Goal: Task Accomplishment & Management: Complete application form

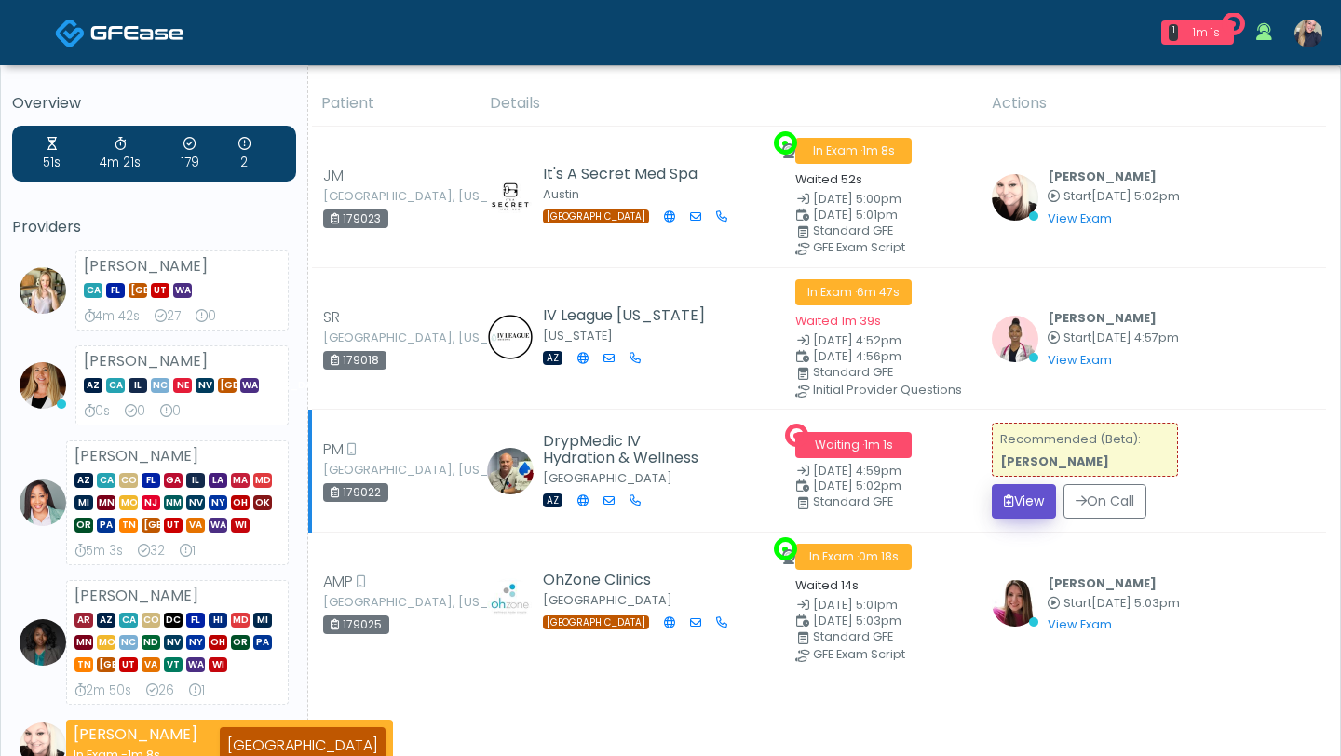
click at [1030, 498] on button "View" at bounding box center [1024, 501] width 64 height 34
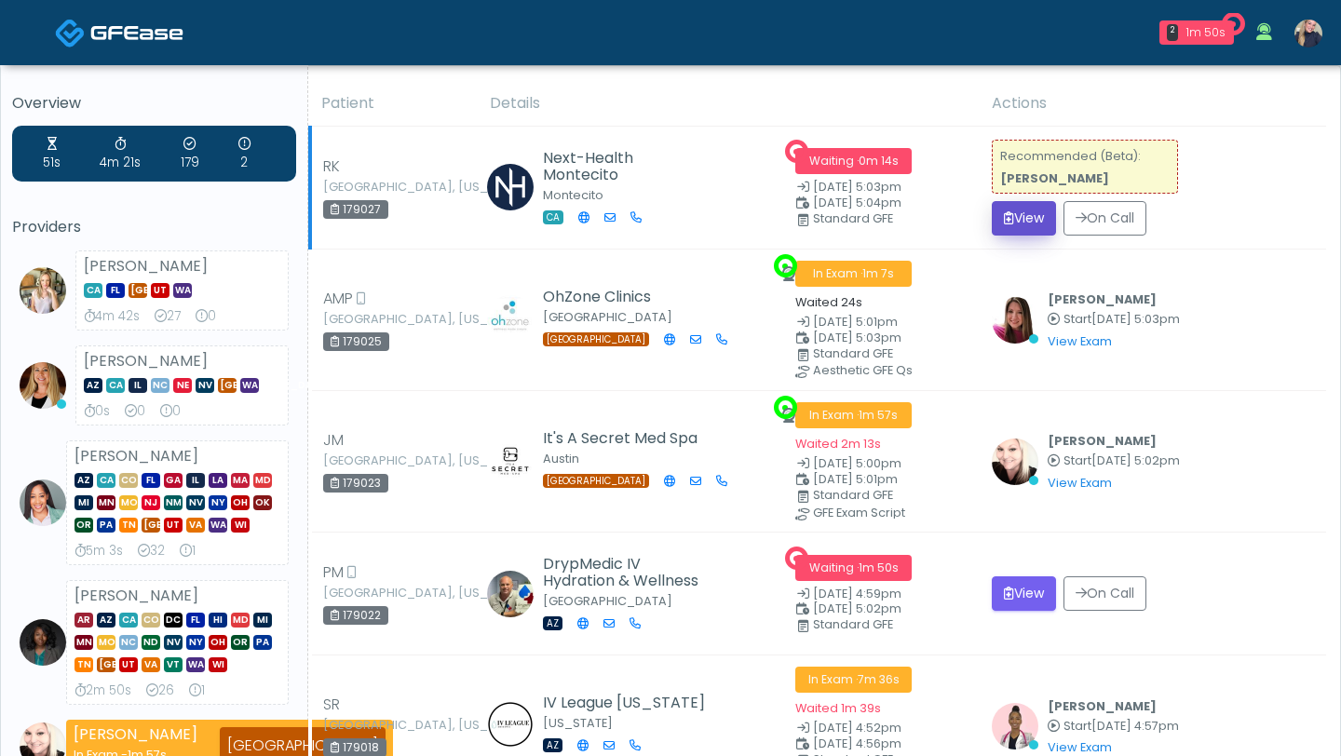
click at [1038, 218] on button "View" at bounding box center [1024, 218] width 64 height 34
click at [1037, 218] on button "View" at bounding box center [1024, 218] width 64 height 34
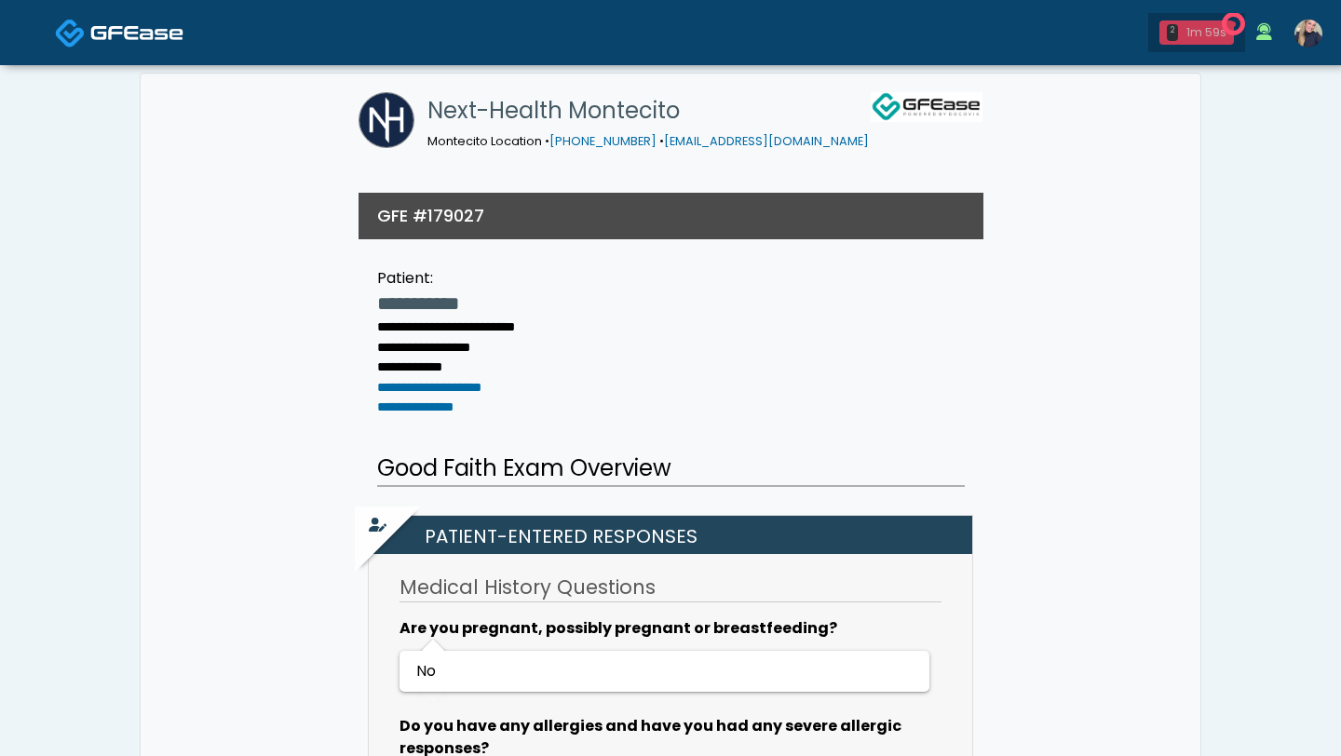
click at [1208, 37] on div "1m 59s" at bounding box center [1205, 32] width 41 height 17
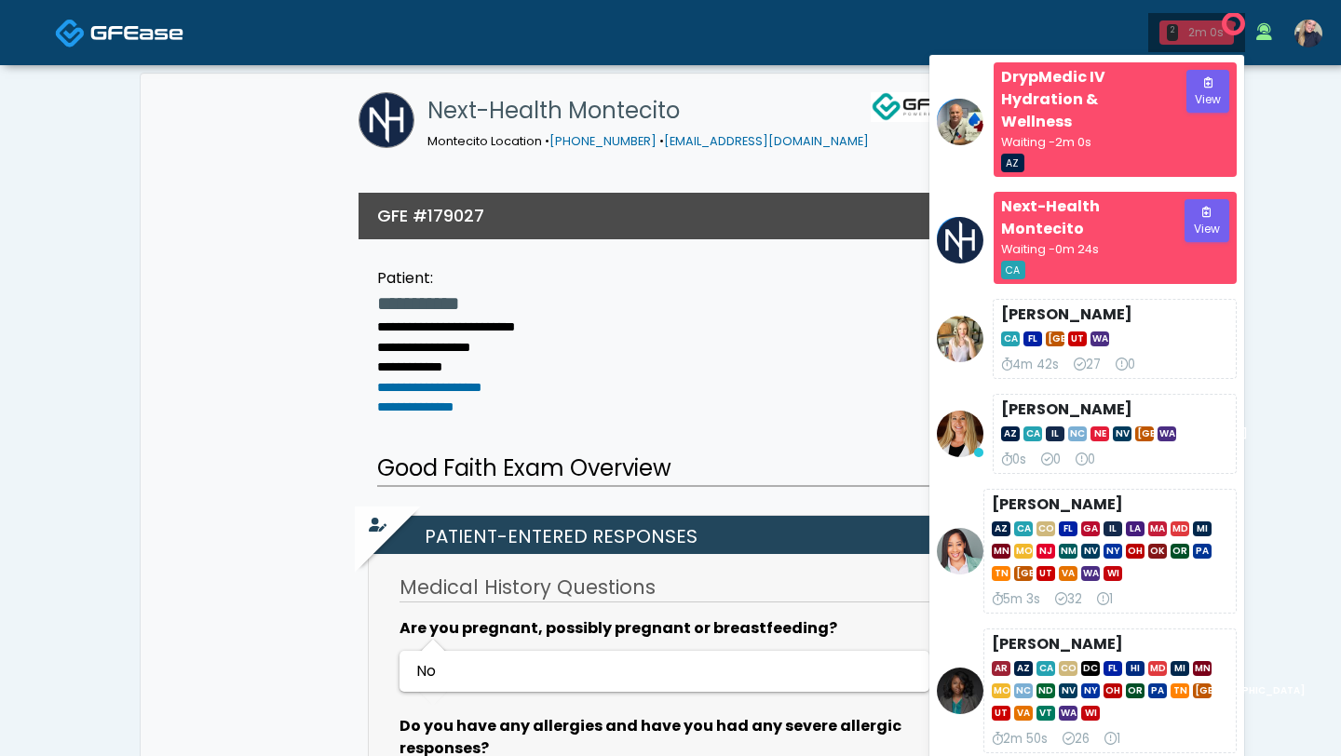
click at [1208, 37] on div "2m 0s" at bounding box center [1205, 32] width 41 height 17
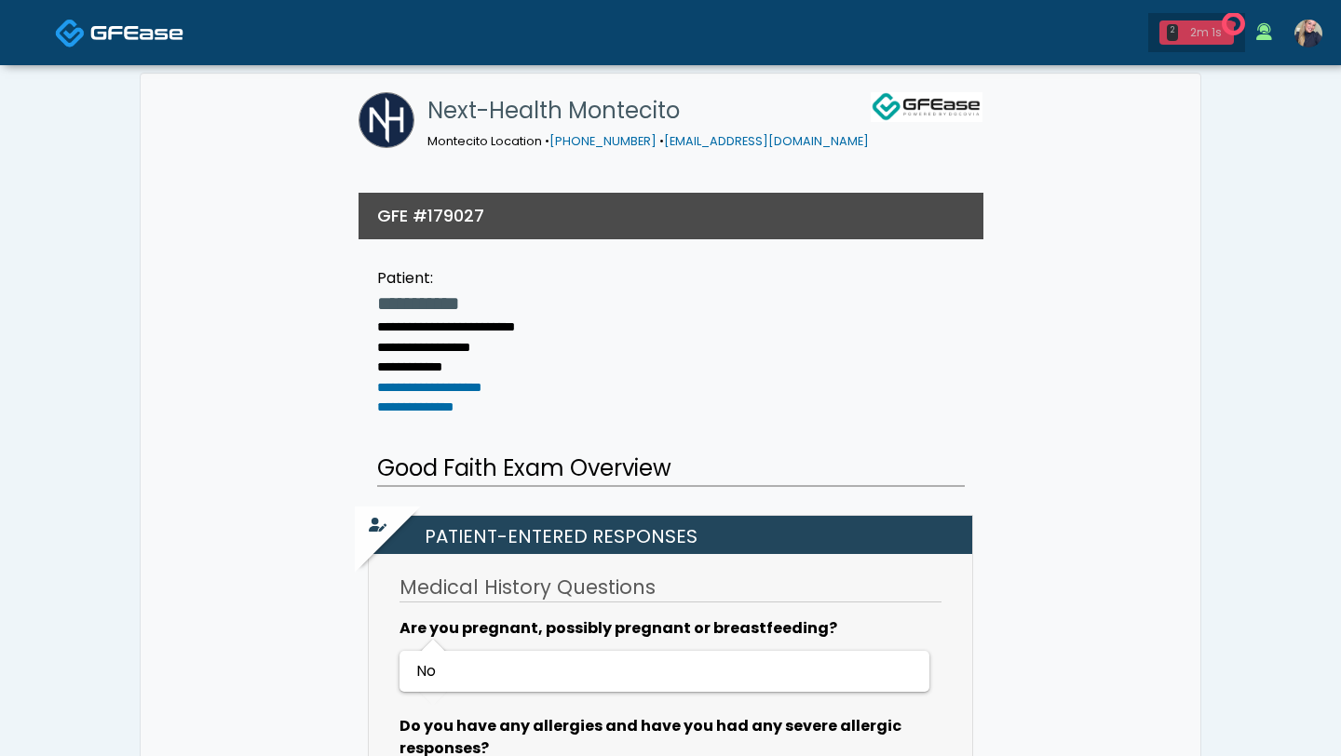
click at [1208, 37] on div "2m 1s" at bounding box center [1205, 32] width 41 height 17
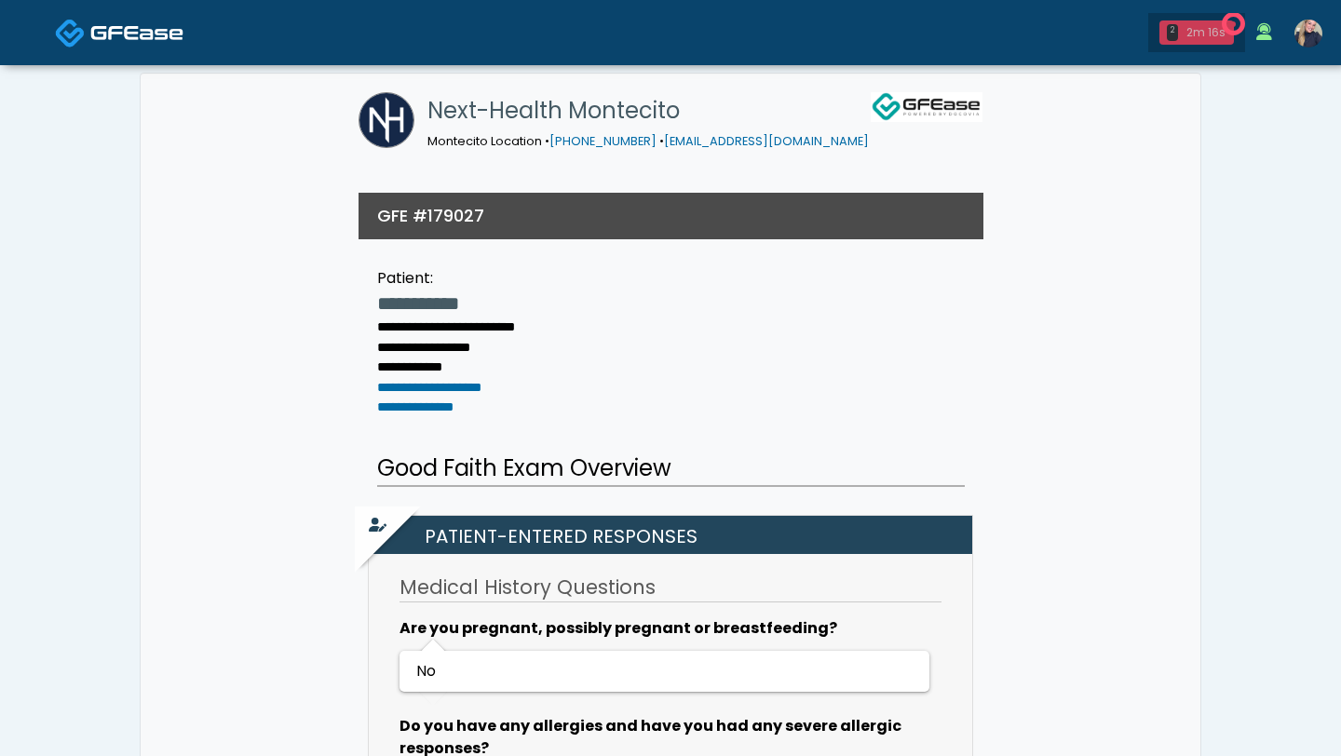
click at [1200, 33] on div "2m 16s" at bounding box center [1205, 32] width 41 height 17
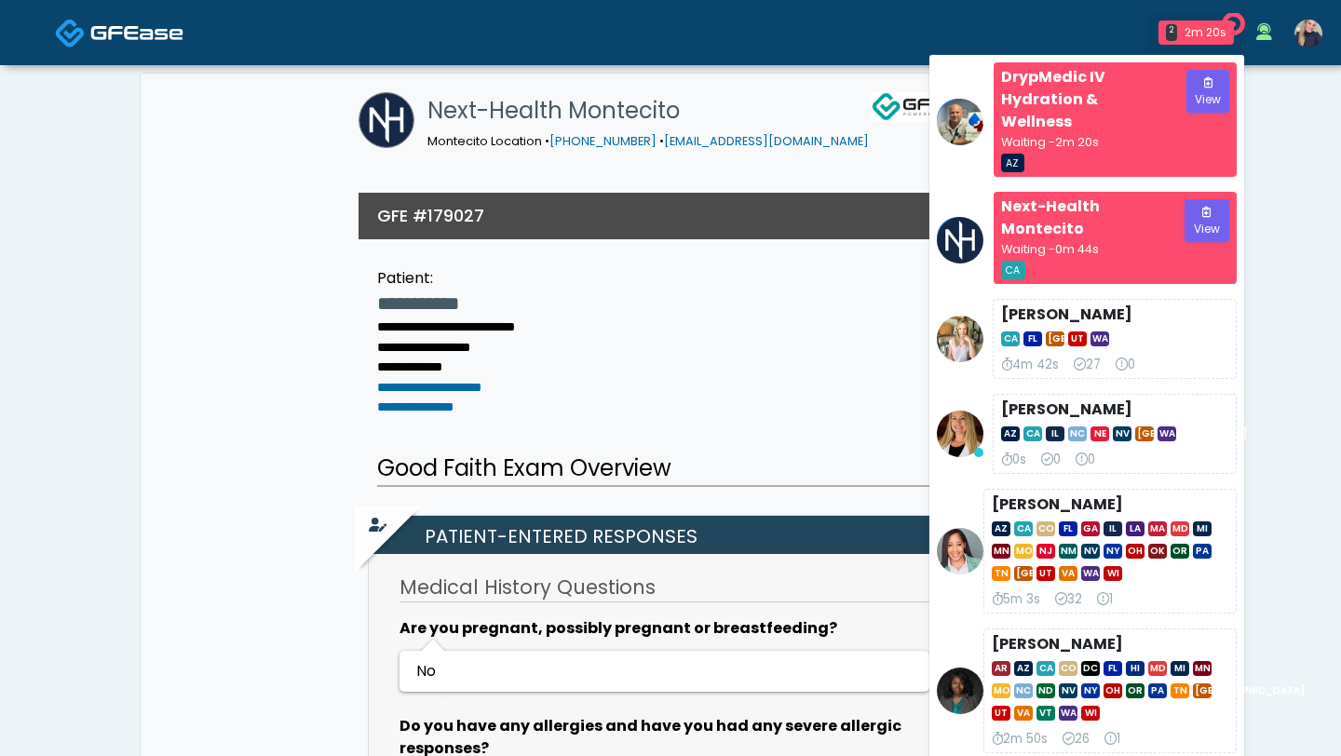
click at [789, 106] on h1 "Next-Health Montecito" at bounding box center [647, 110] width 441 height 37
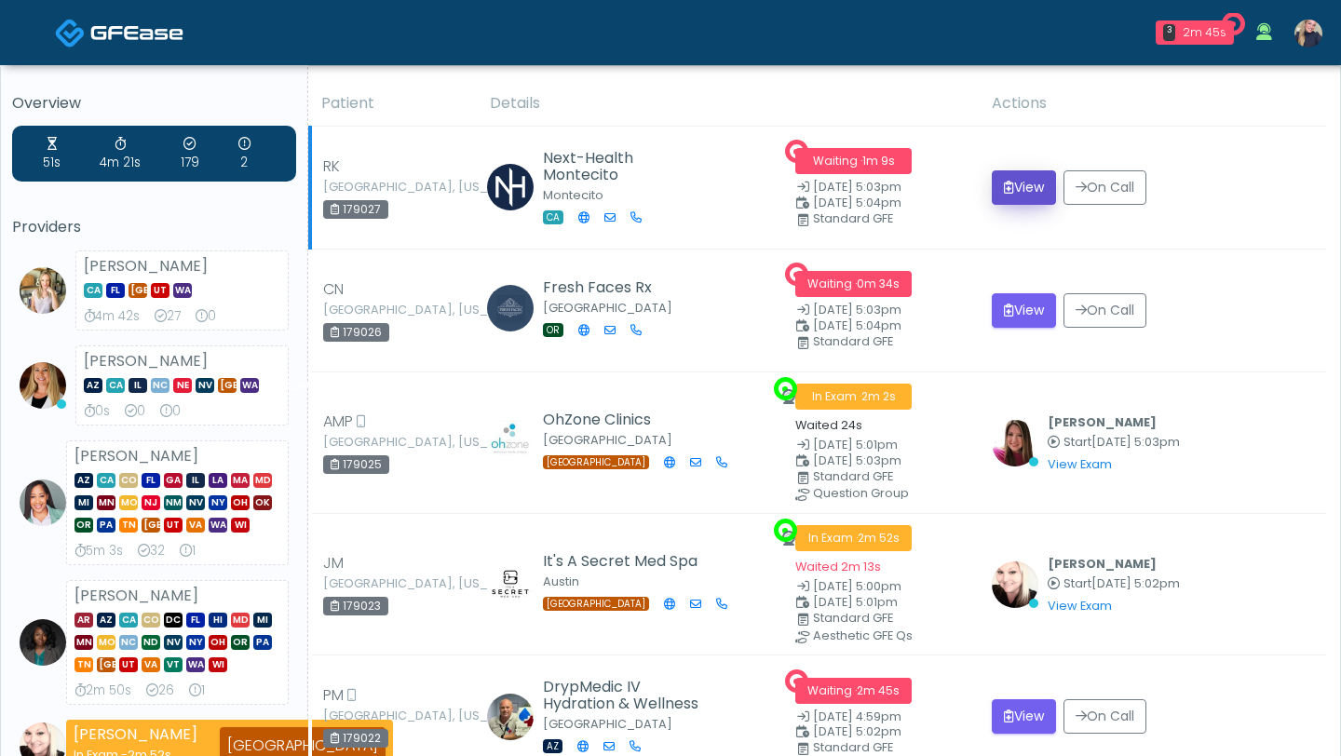
click at [1030, 190] on button "View" at bounding box center [1024, 187] width 64 height 34
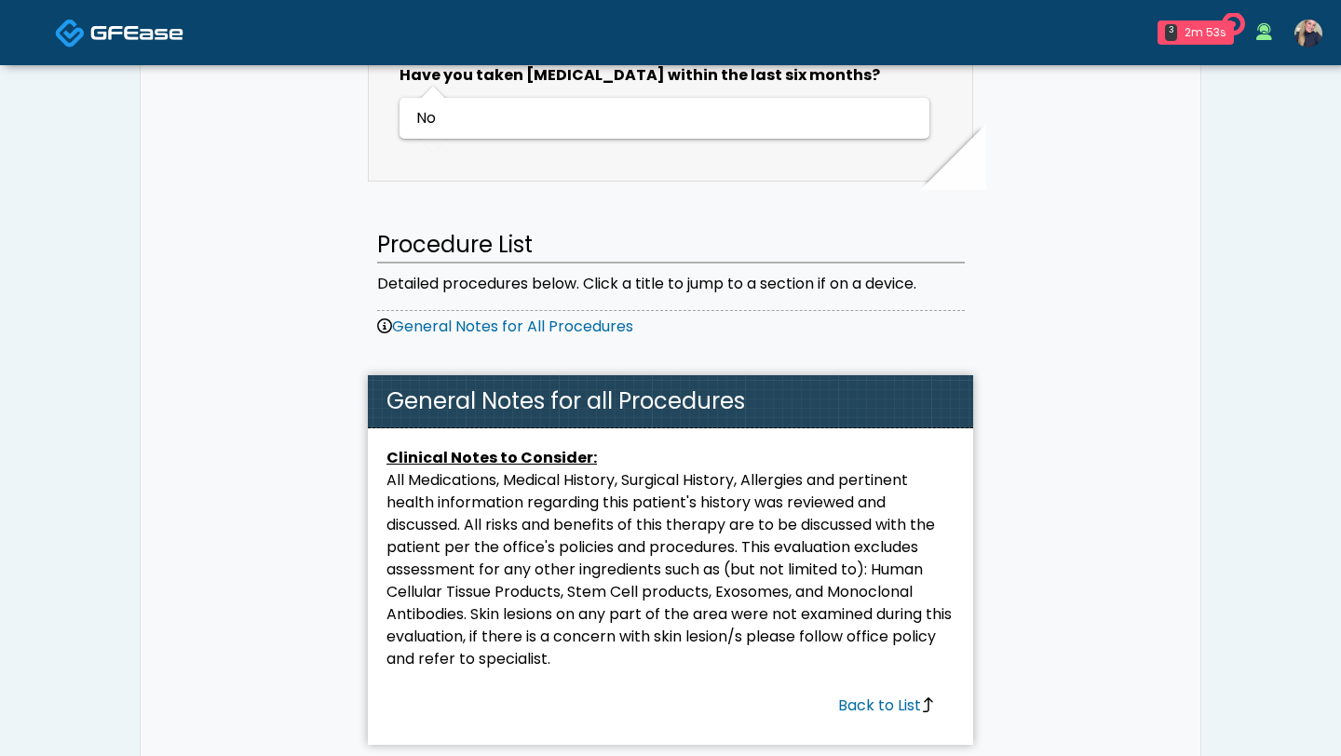
scroll to position [1660, 0]
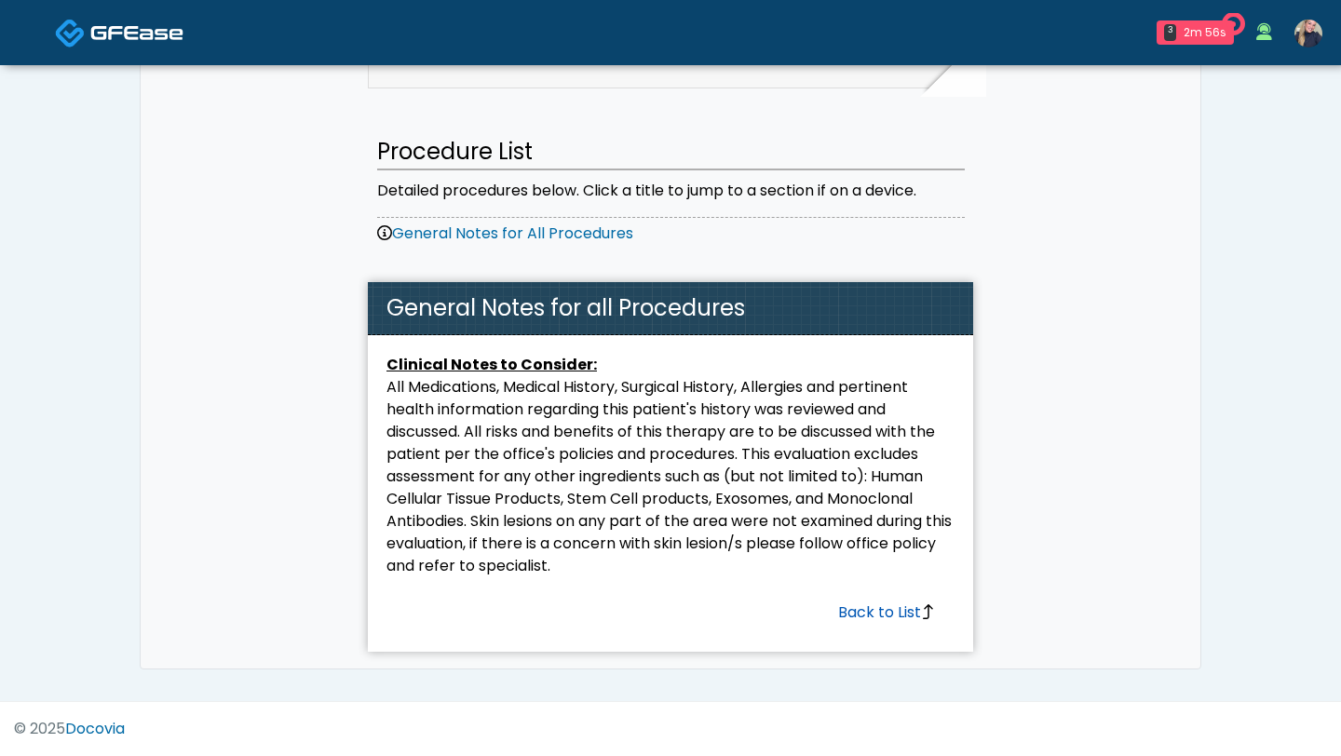
click at [913, 614] on link "Back to List" at bounding box center [887, 611] width 98 height 21
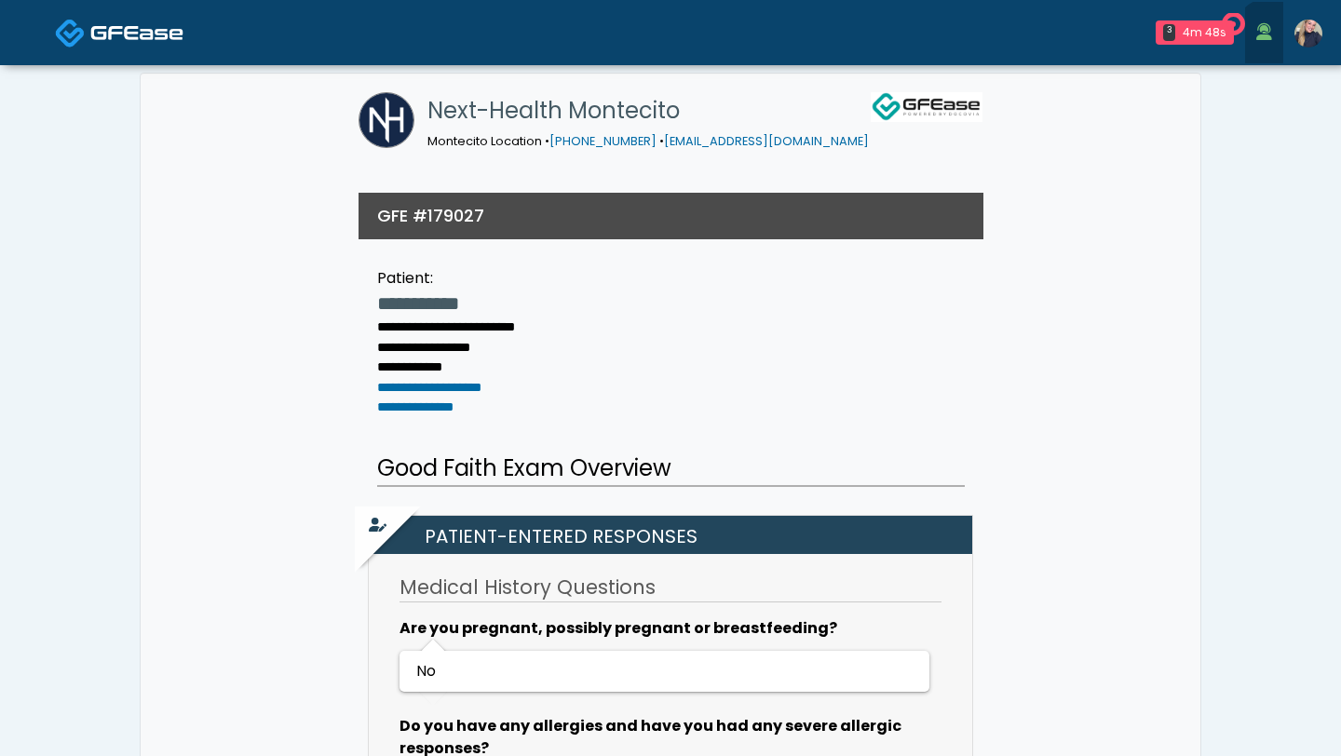
click at [1271, 35] on icon at bounding box center [1264, 32] width 16 height 18
click at [1314, 36] on img at bounding box center [1308, 34] width 28 height 28
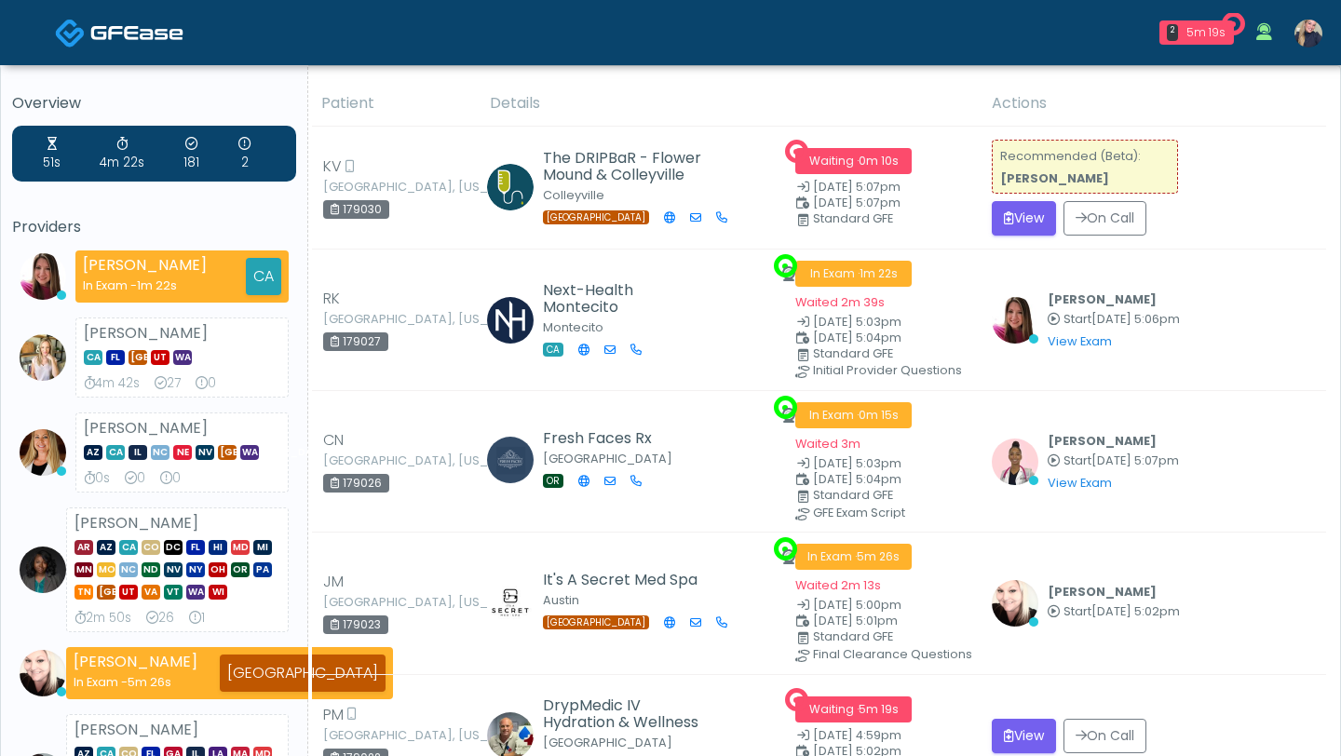
click at [966, 113] on th "Details" at bounding box center [730, 104] width 502 height 46
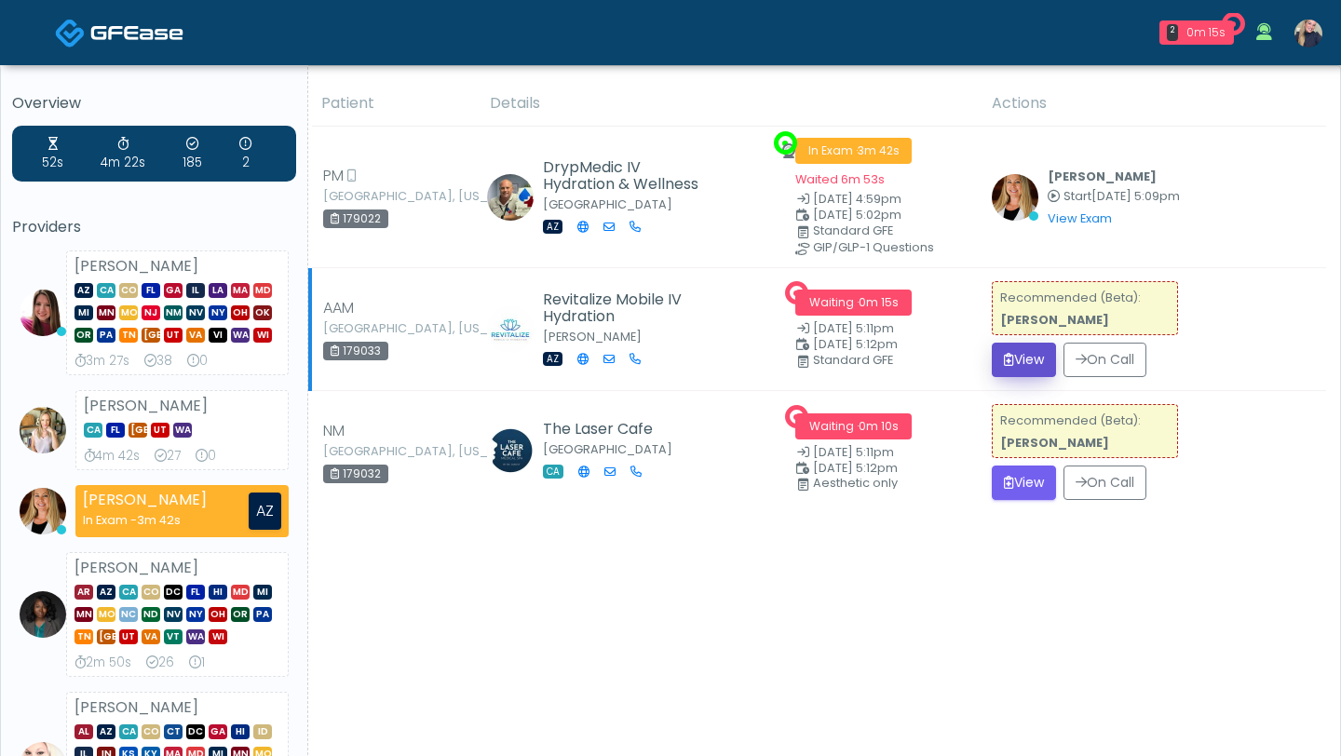
click at [1018, 352] on button "View" at bounding box center [1024, 360] width 64 height 34
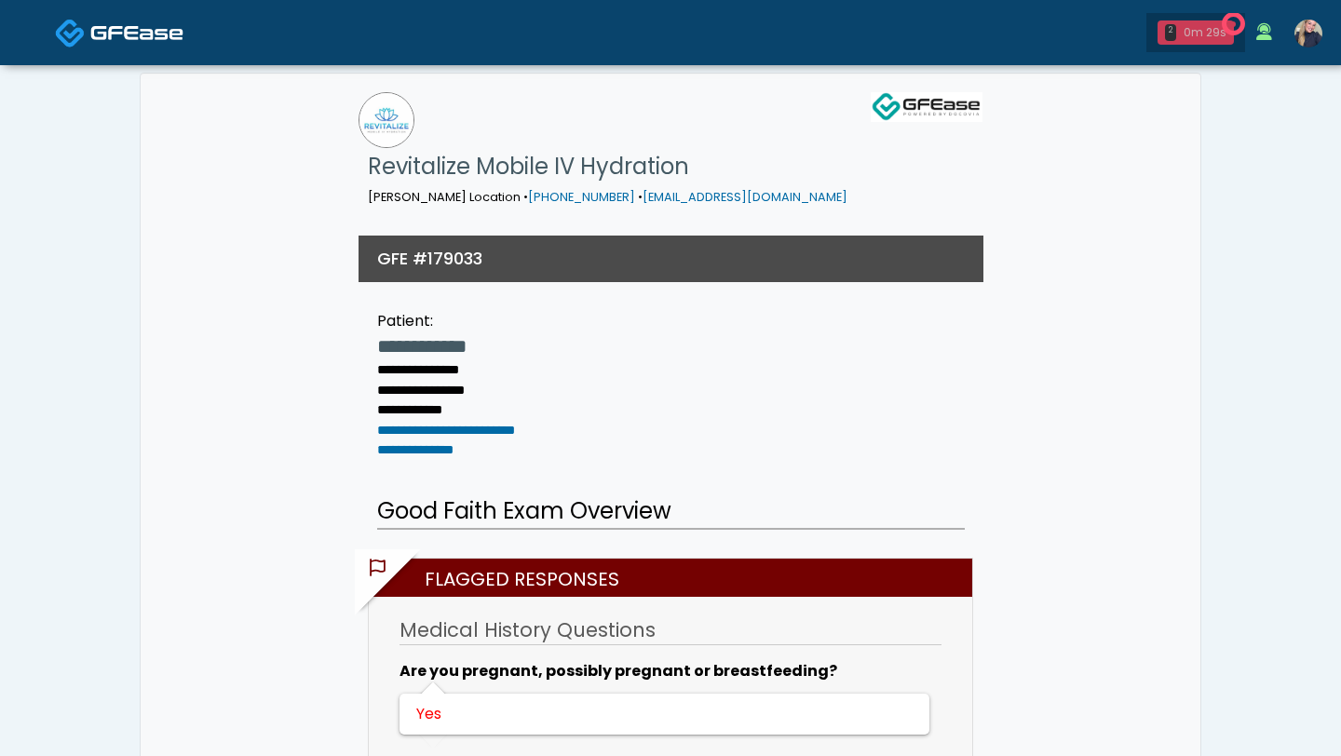
click at [1199, 37] on div "0m 29s" at bounding box center [1204, 32] width 43 height 17
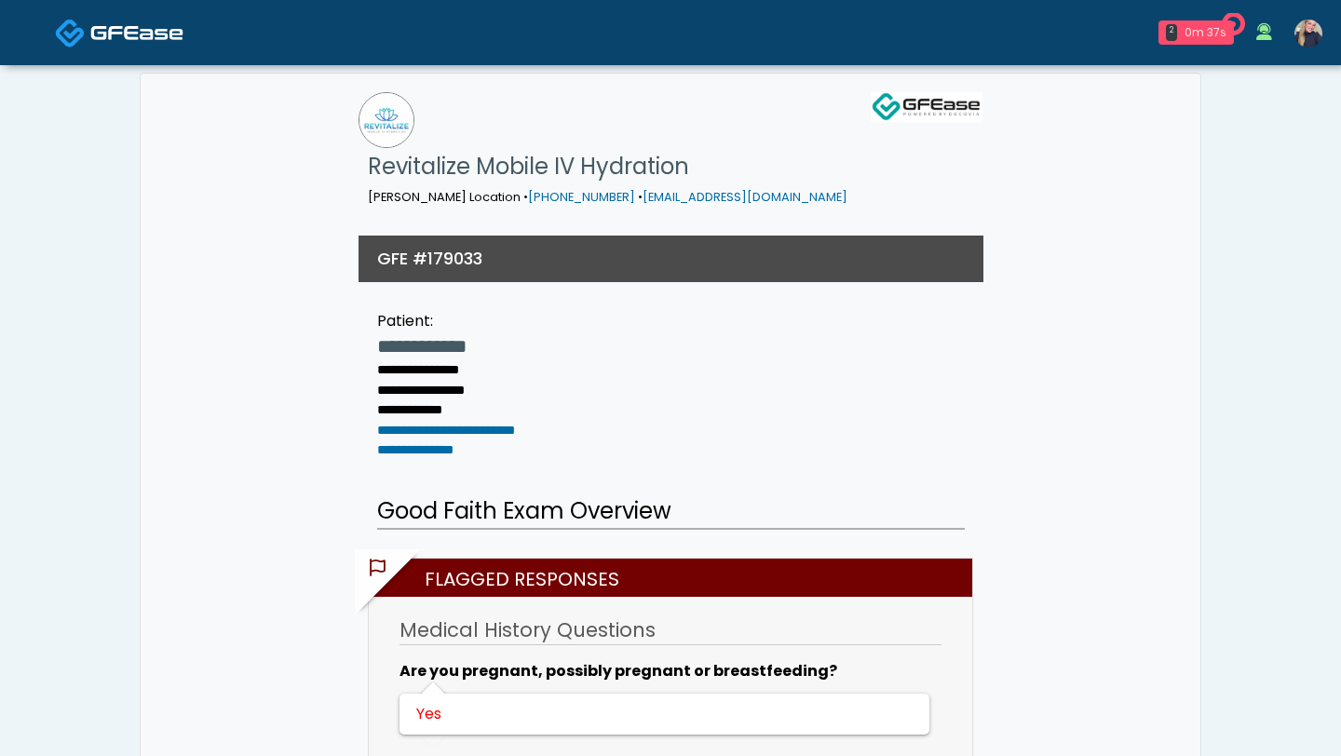
click at [1207, 42] on div "2 0m 37s" at bounding box center [1195, 32] width 75 height 24
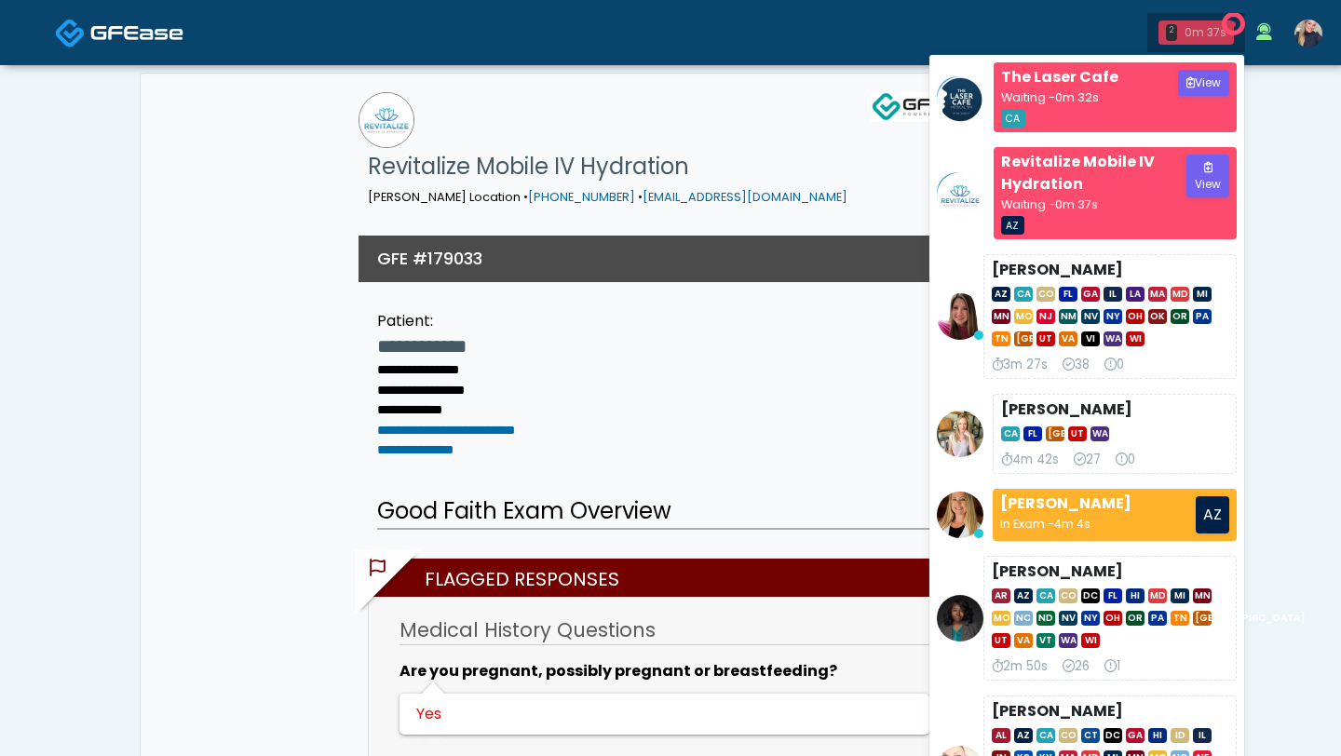
click at [1207, 41] on div "2 0m 37s" at bounding box center [1195, 32] width 75 height 24
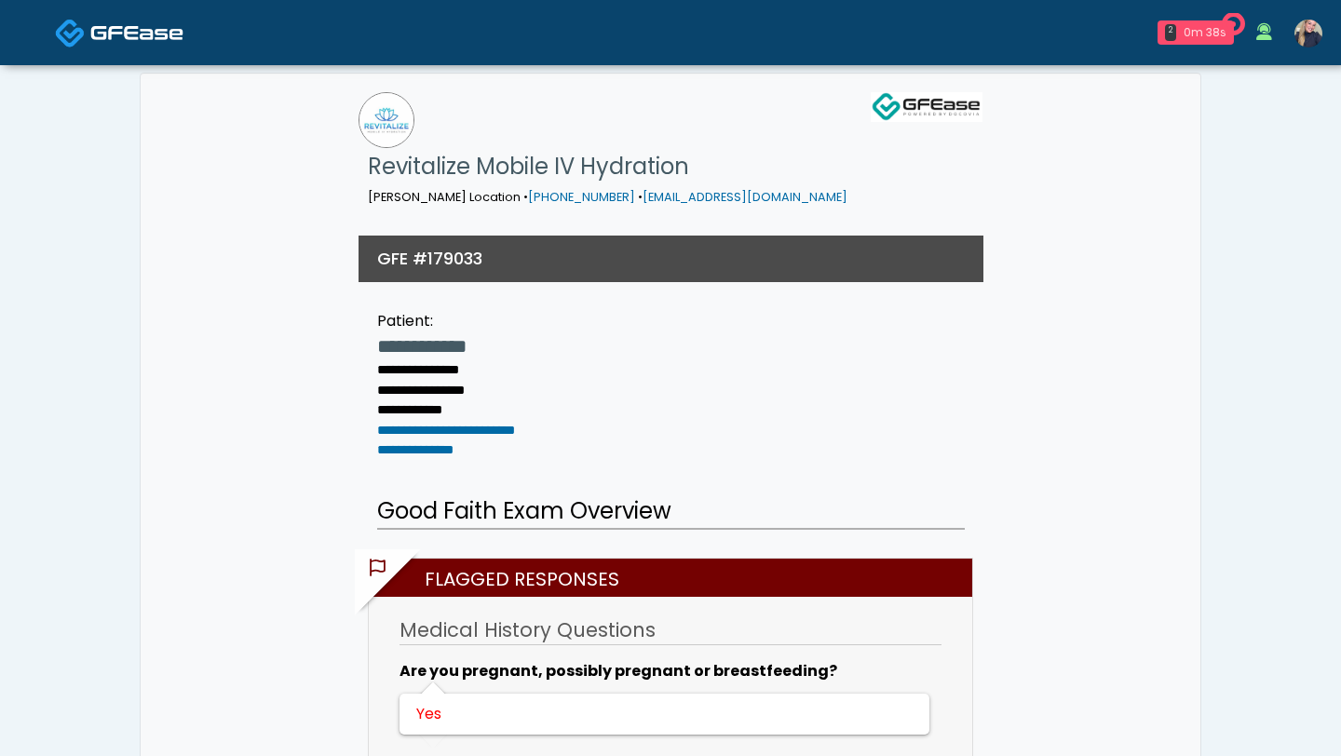
click at [1195, 38] on div "0m 38s" at bounding box center [1204, 32] width 43 height 17
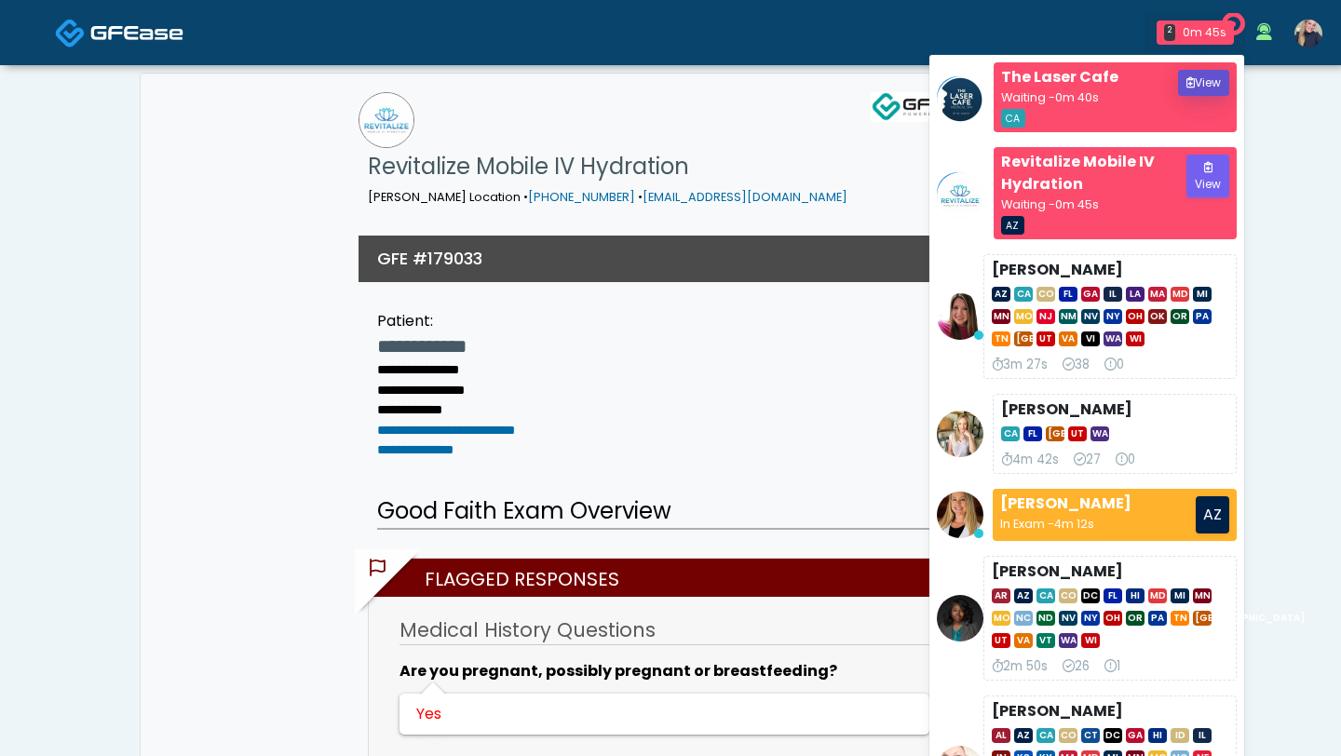
click at [1201, 88] on button "View" at bounding box center [1203, 83] width 51 height 26
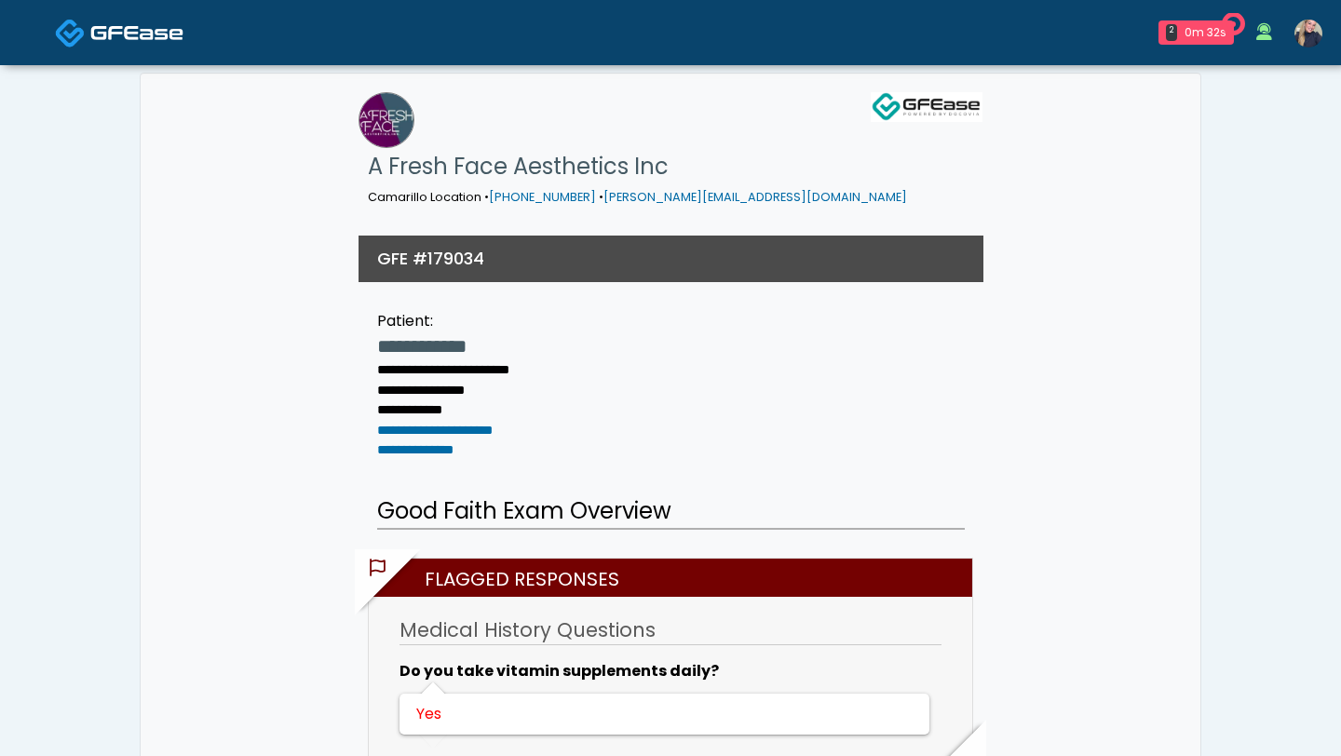
click at [725, 325] on div "**********" at bounding box center [670, 378] width 625 height 175
click at [597, 148] on h1 "A Fresh Face Aesthetics Inc" at bounding box center [637, 166] width 539 height 37
click at [948, 96] on img at bounding box center [927, 107] width 112 height 30
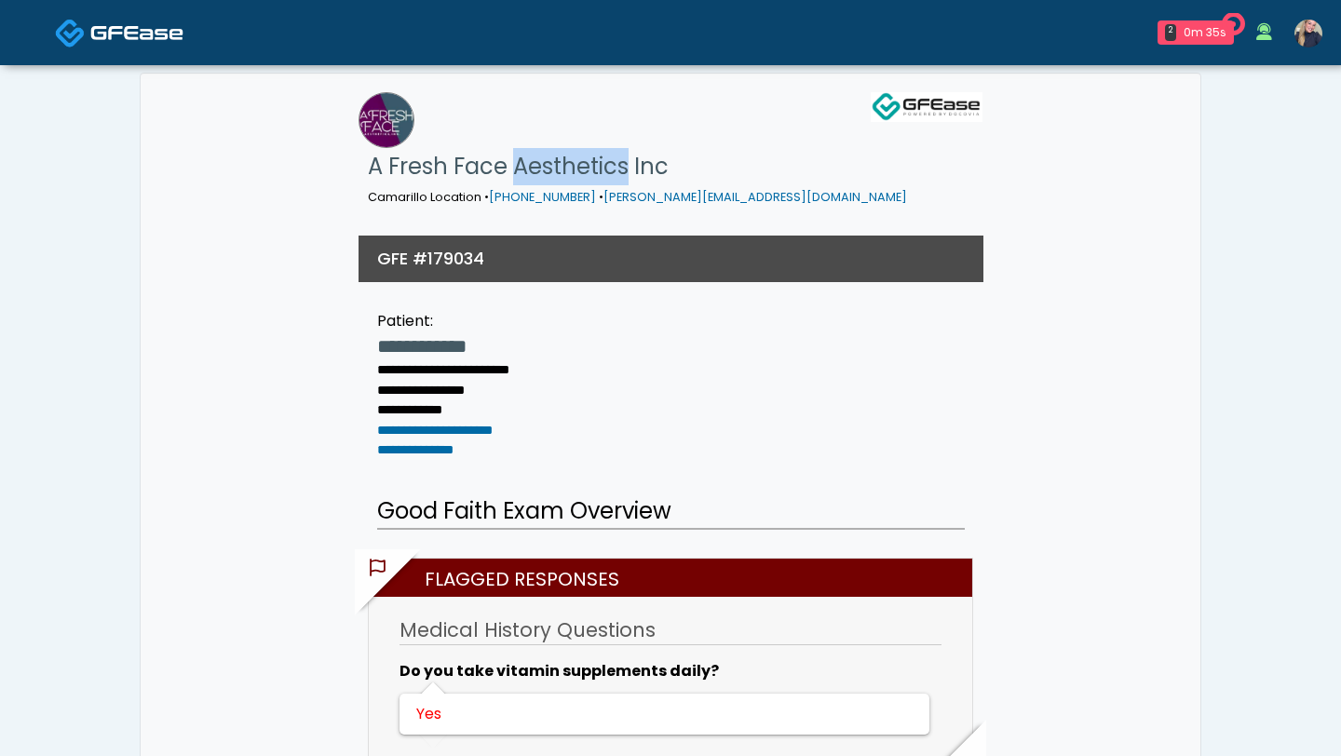
click at [947, 96] on img at bounding box center [927, 107] width 112 height 30
click at [1196, 37] on div "0m 36s" at bounding box center [1204, 32] width 43 height 17
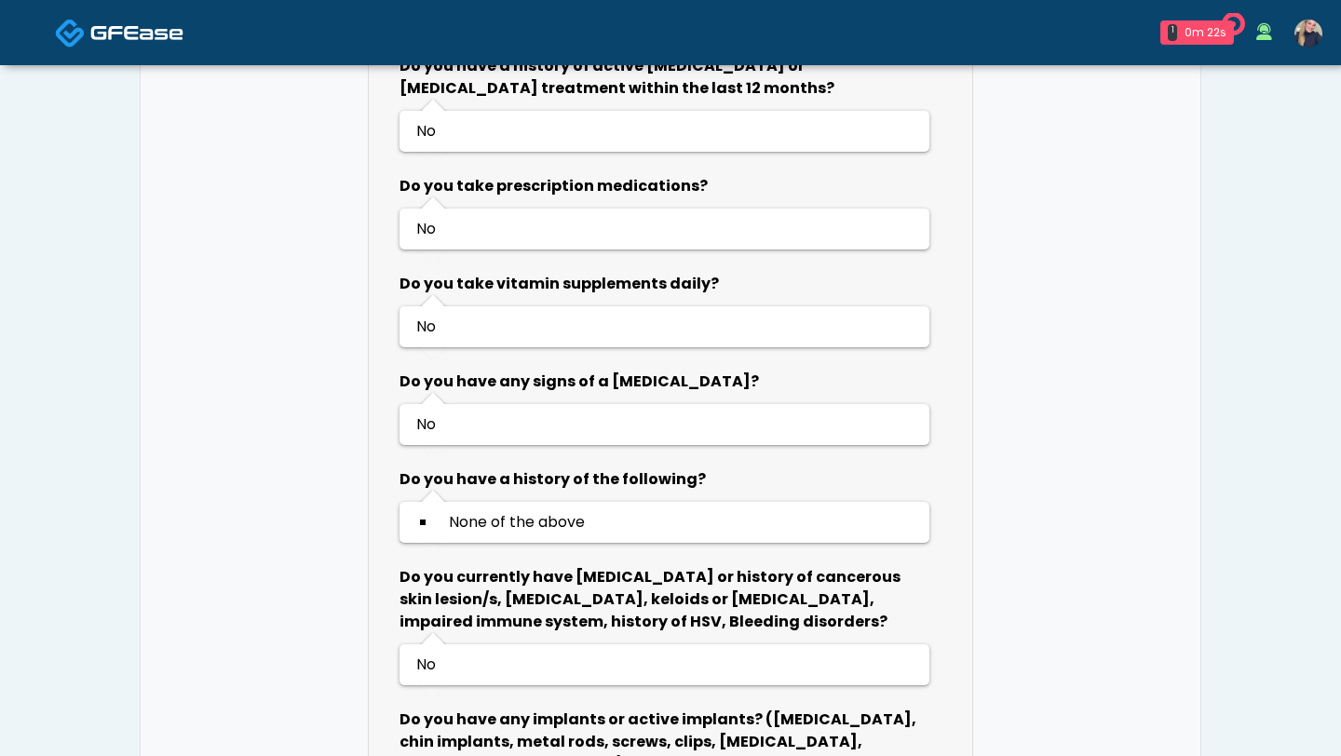
scroll to position [783, 0]
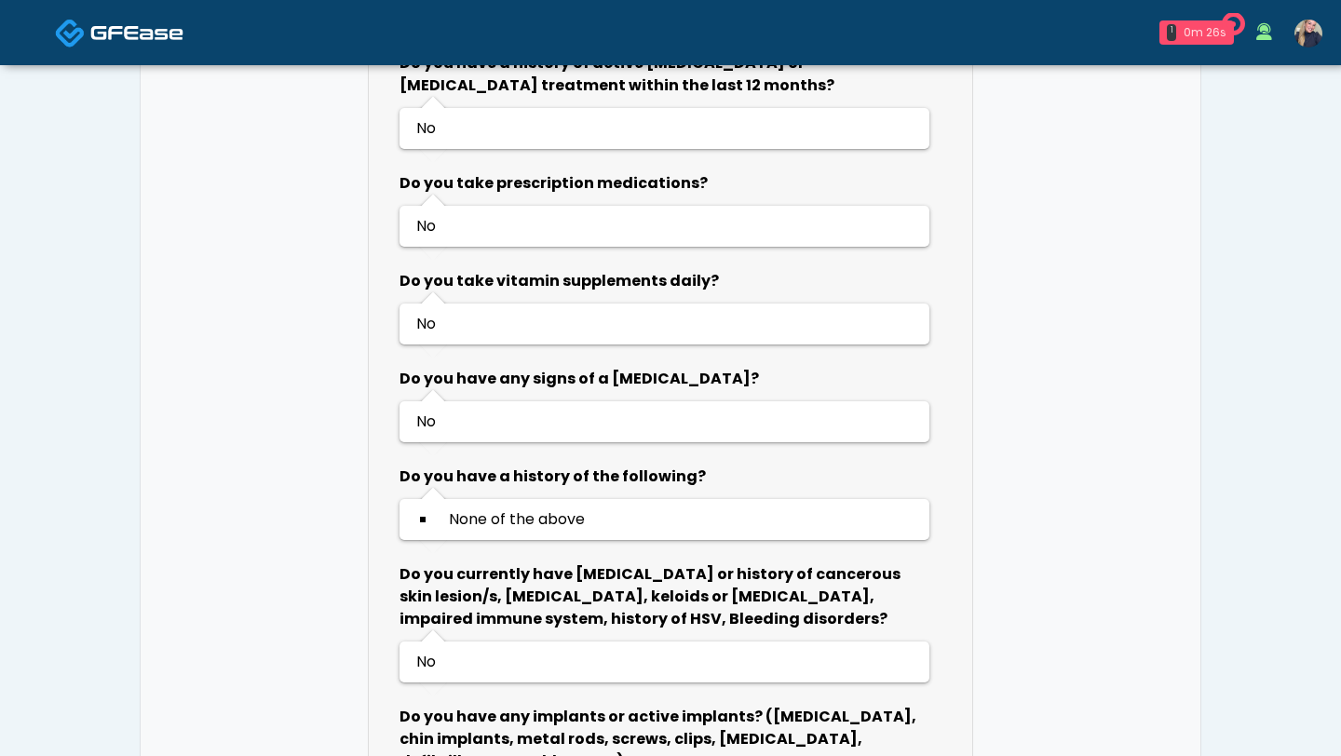
click at [1207, 30] on div "0m 26s" at bounding box center [1204, 32] width 43 height 17
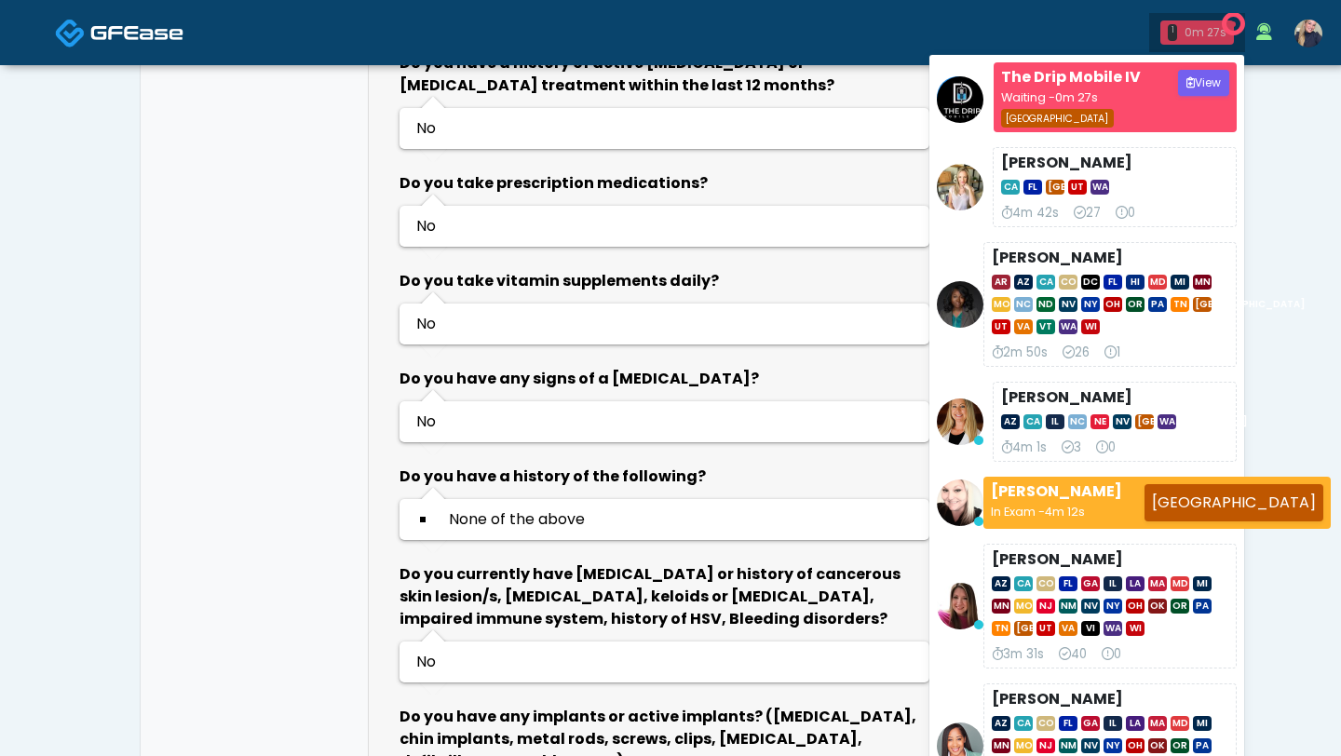
click at [1207, 30] on div "0m 27s" at bounding box center [1205, 32] width 42 height 17
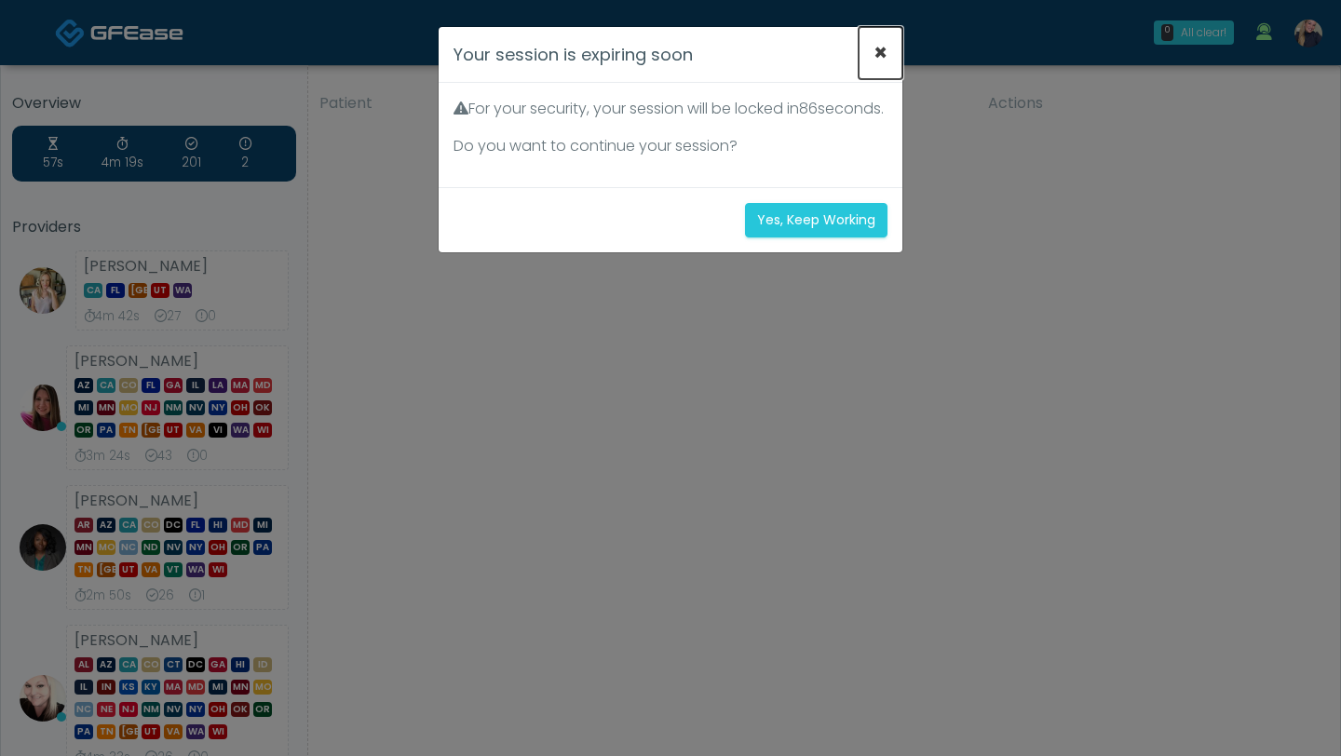
click at [884, 55] on button "×" at bounding box center [880, 53] width 44 height 52
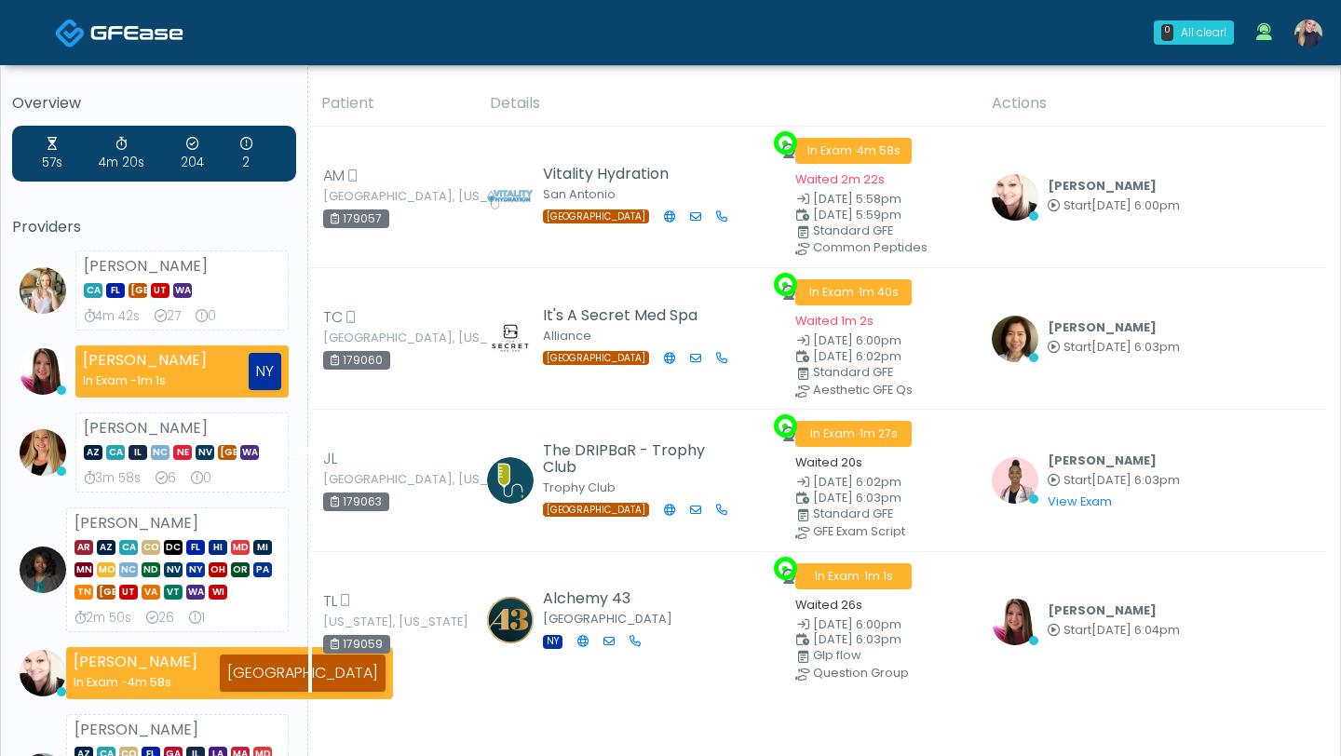
click at [1304, 36] on img at bounding box center [1308, 34] width 28 height 28
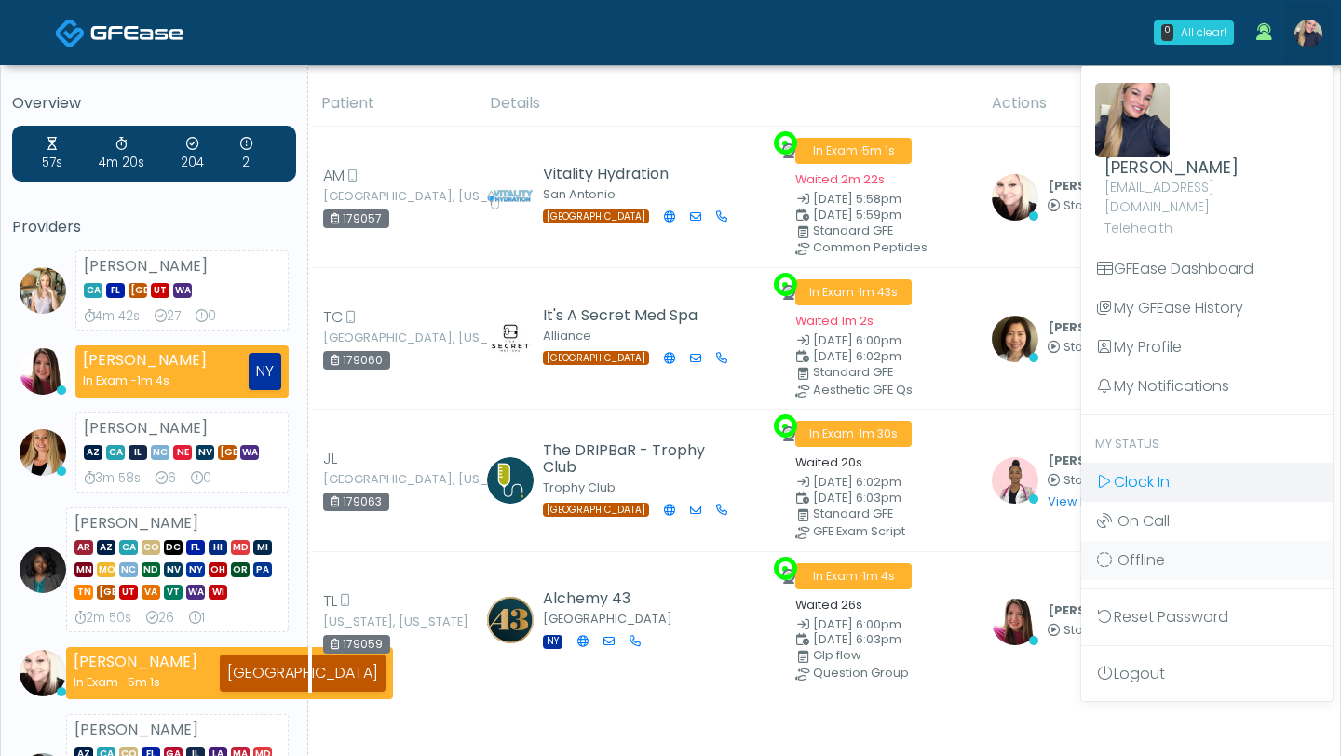
click at [1181, 468] on link "Clock In" at bounding box center [1206, 482] width 251 height 39
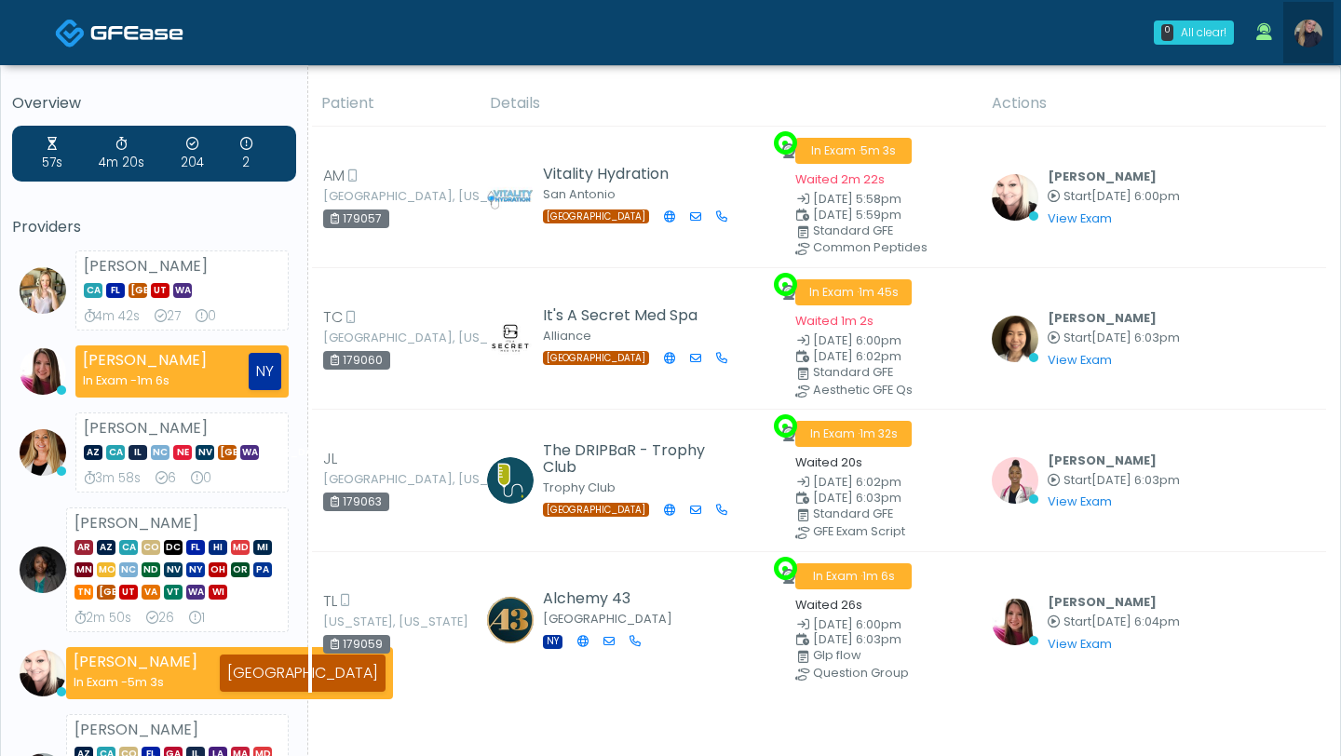
click at [1310, 36] on img at bounding box center [1308, 34] width 28 height 28
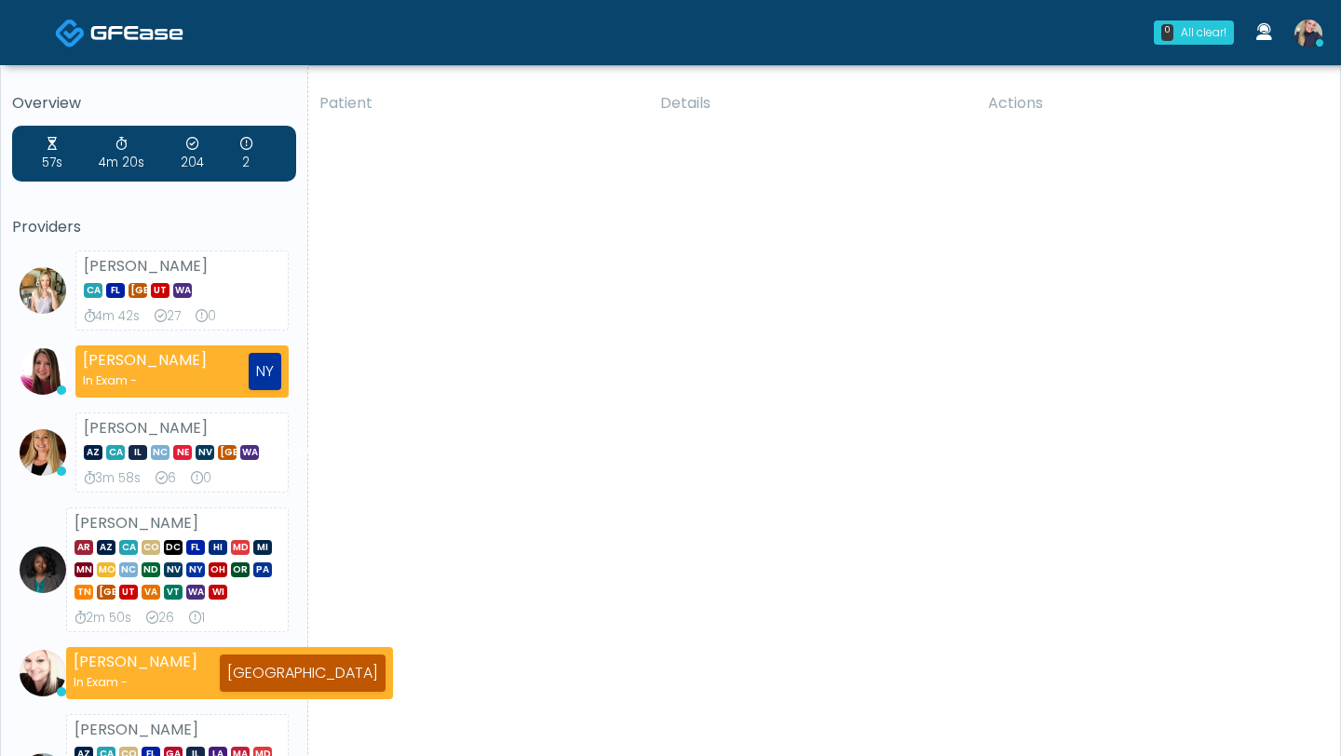
click at [1132, 466] on div "Patient Details Actions JL Irving, Texas 179063 The DRIPBaR - Trophy Club Troph…" at bounding box center [817, 667] width 1018 height 1172
click at [1316, 34] on img at bounding box center [1308, 34] width 28 height 28
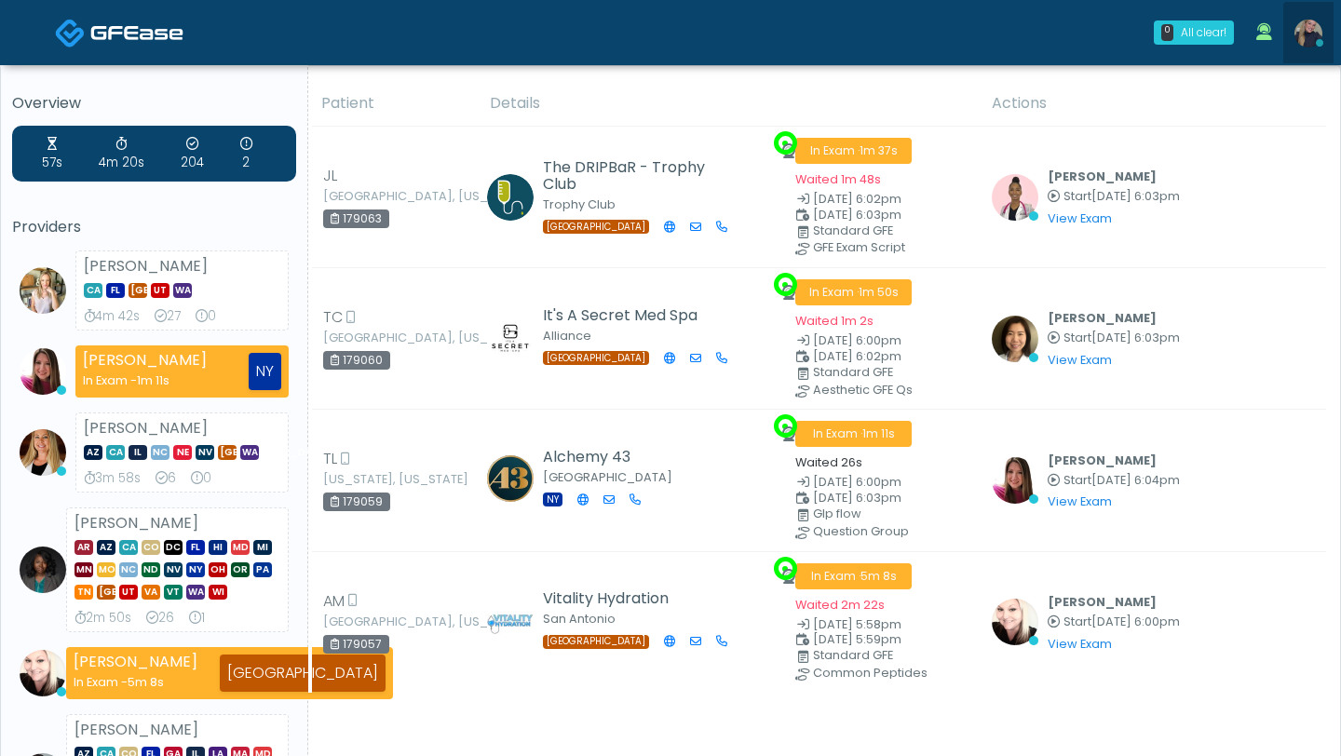
click at [1316, 42] on icon at bounding box center [1319, 42] width 7 height 7
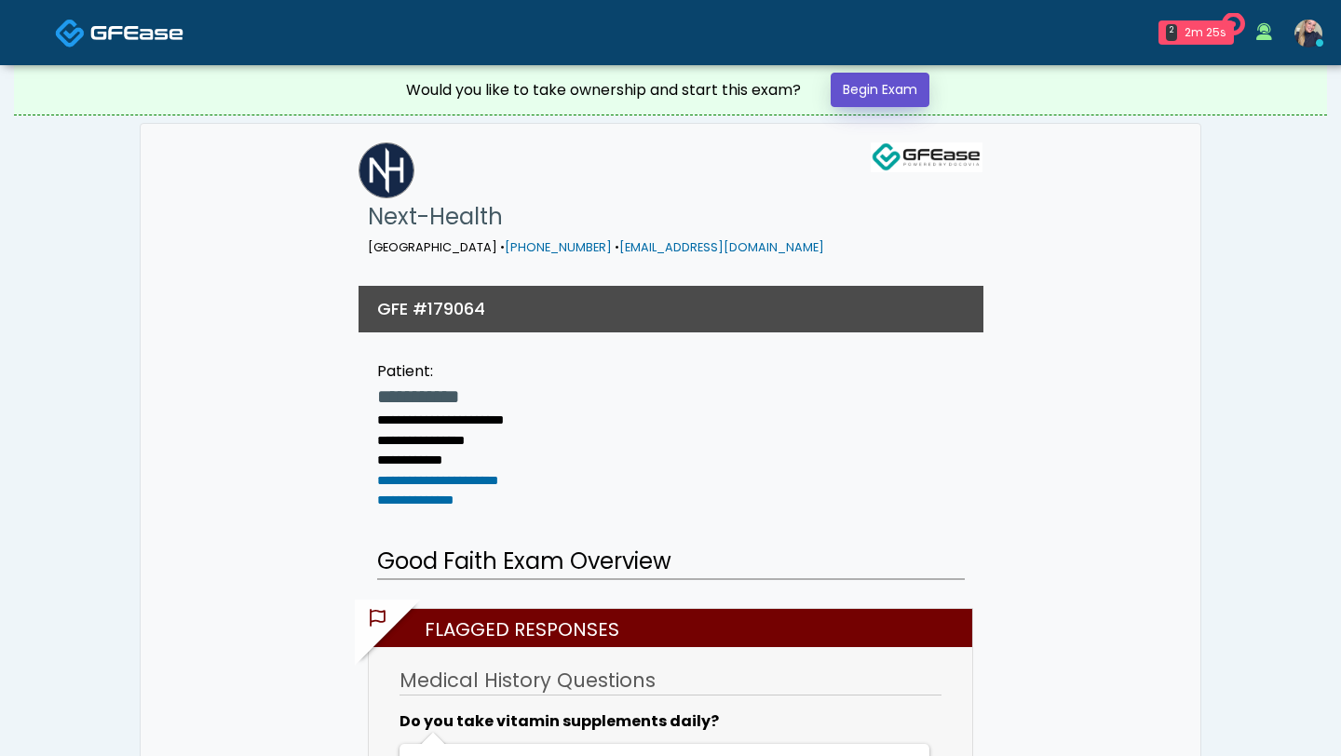
click at [895, 91] on link "Begin Exam" at bounding box center [880, 90] width 99 height 34
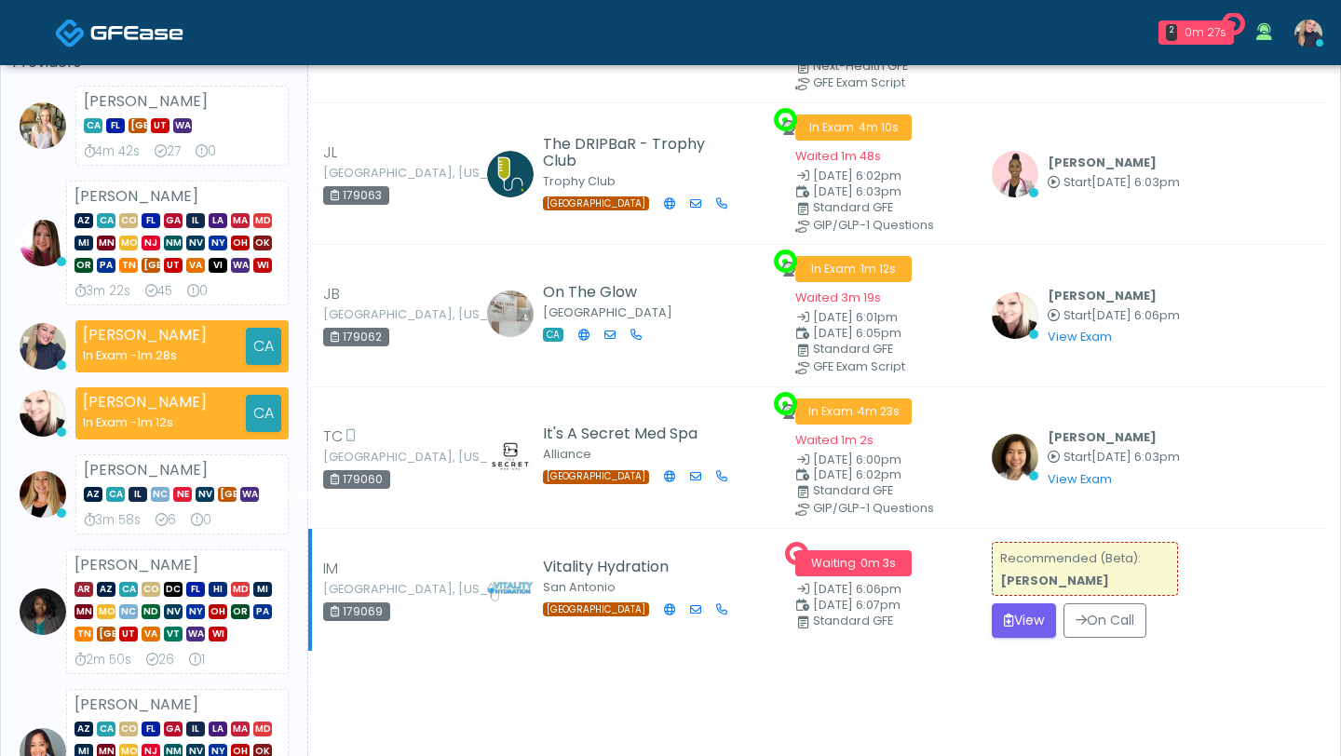
scroll to position [464, 0]
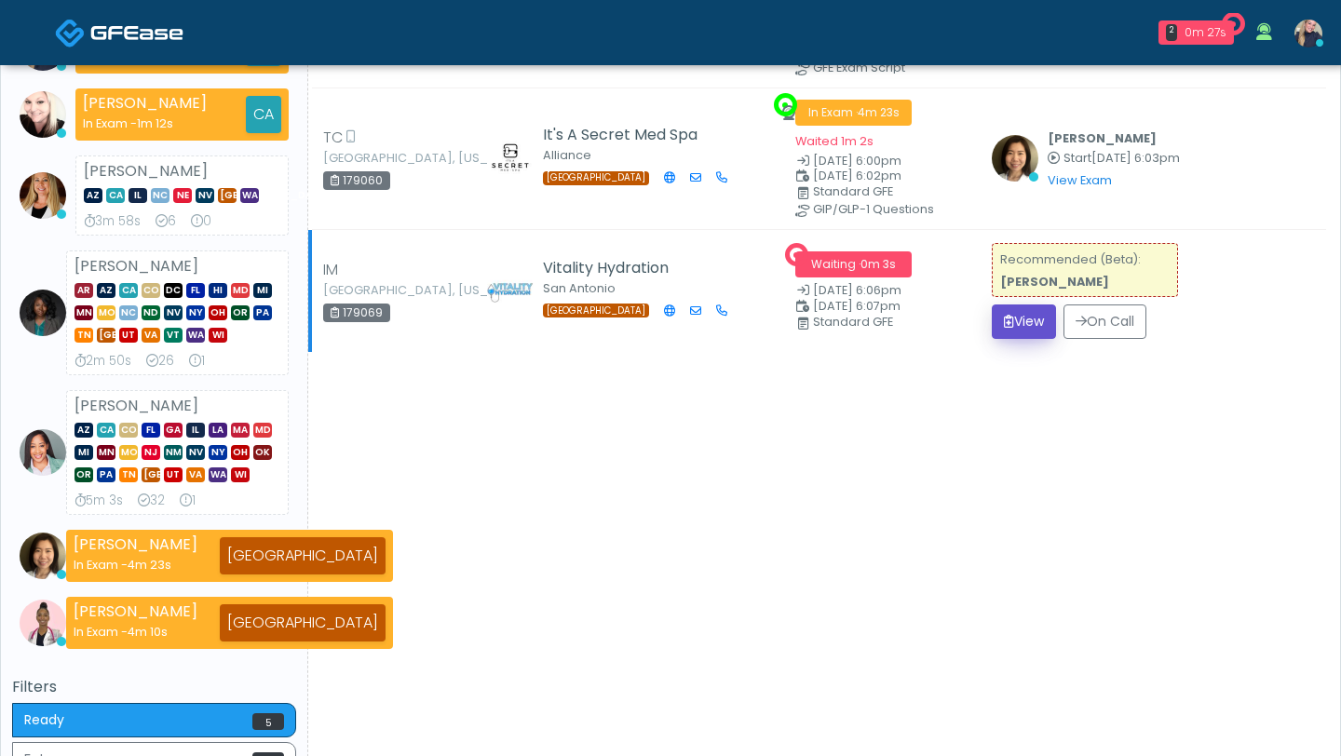
click at [1026, 320] on button "View" at bounding box center [1024, 321] width 64 height 34
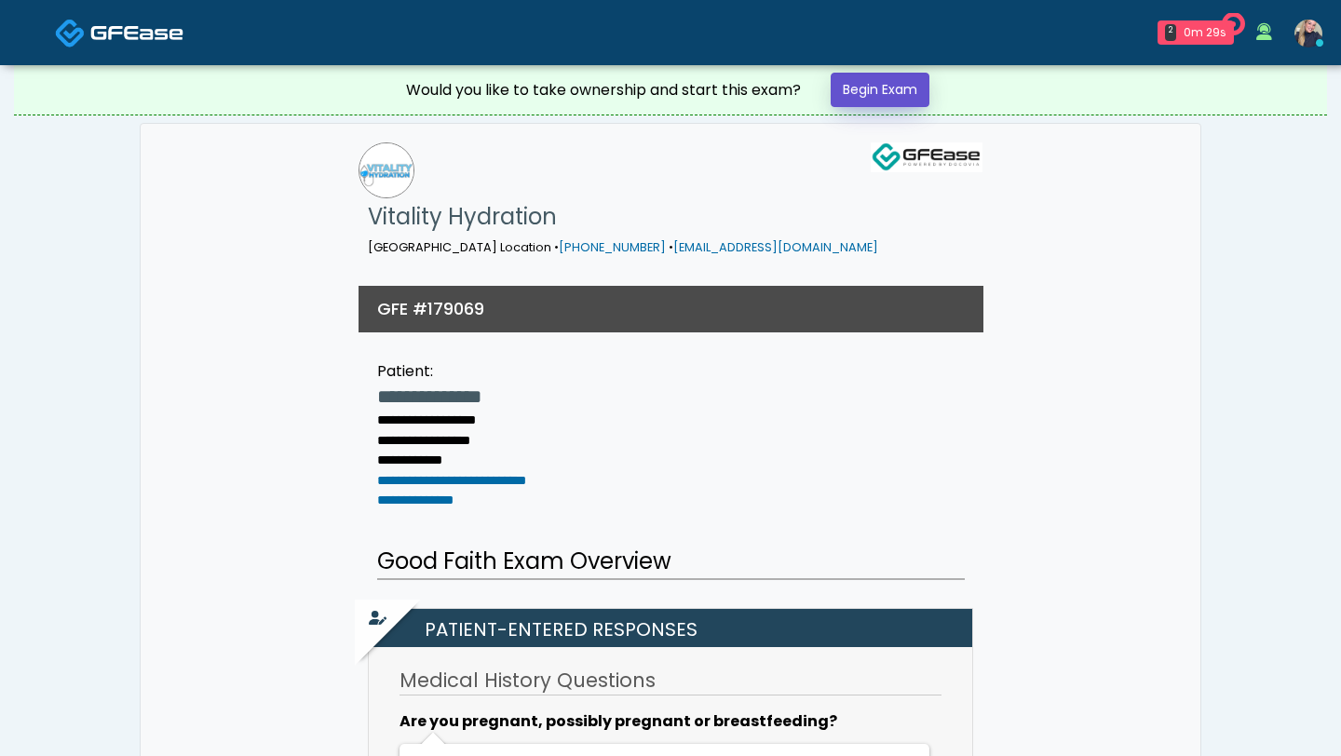
click at [898, 80] on link "Begin Exam" at bounding box center [880, 90] width 99 height 34
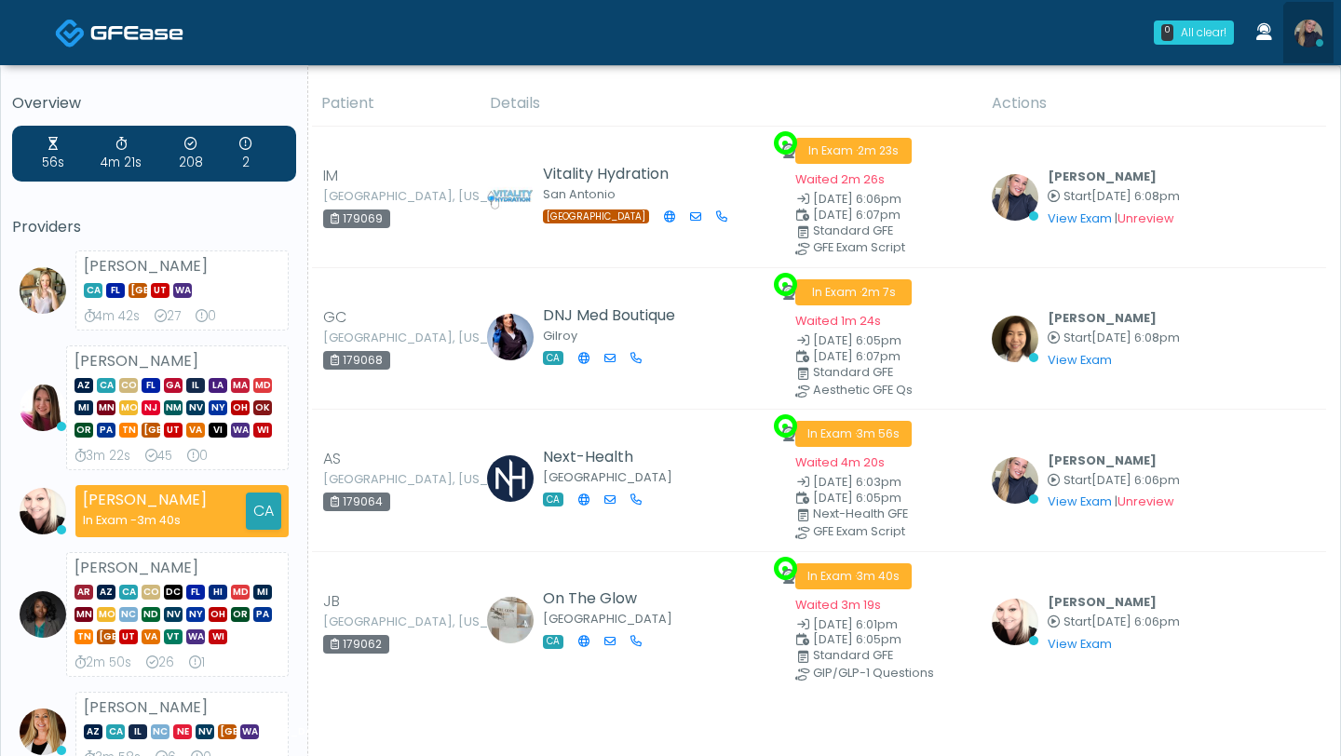
click at [1321, 38] on link at bounding box center [1308, 32] width 50 height 61
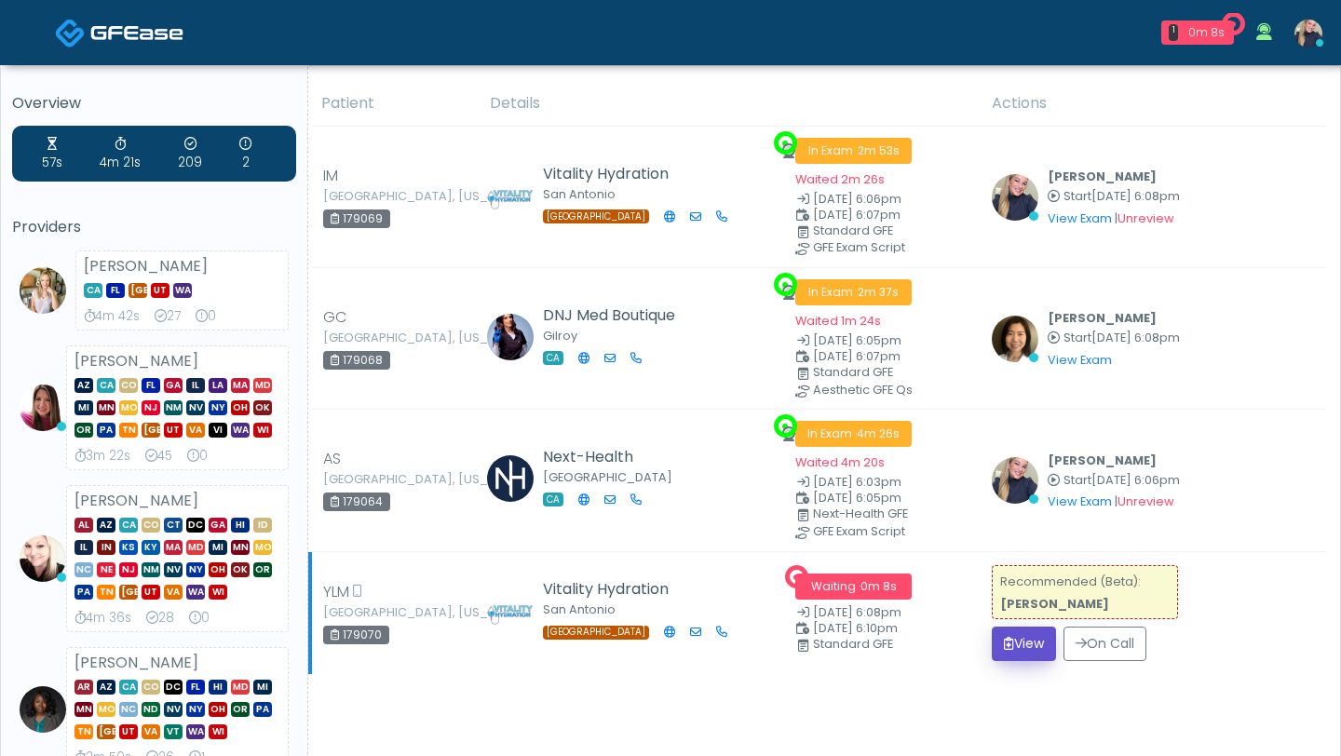
click at [1017, 633] on button "View" at bounding box center [1024, 644] width 64 height 34
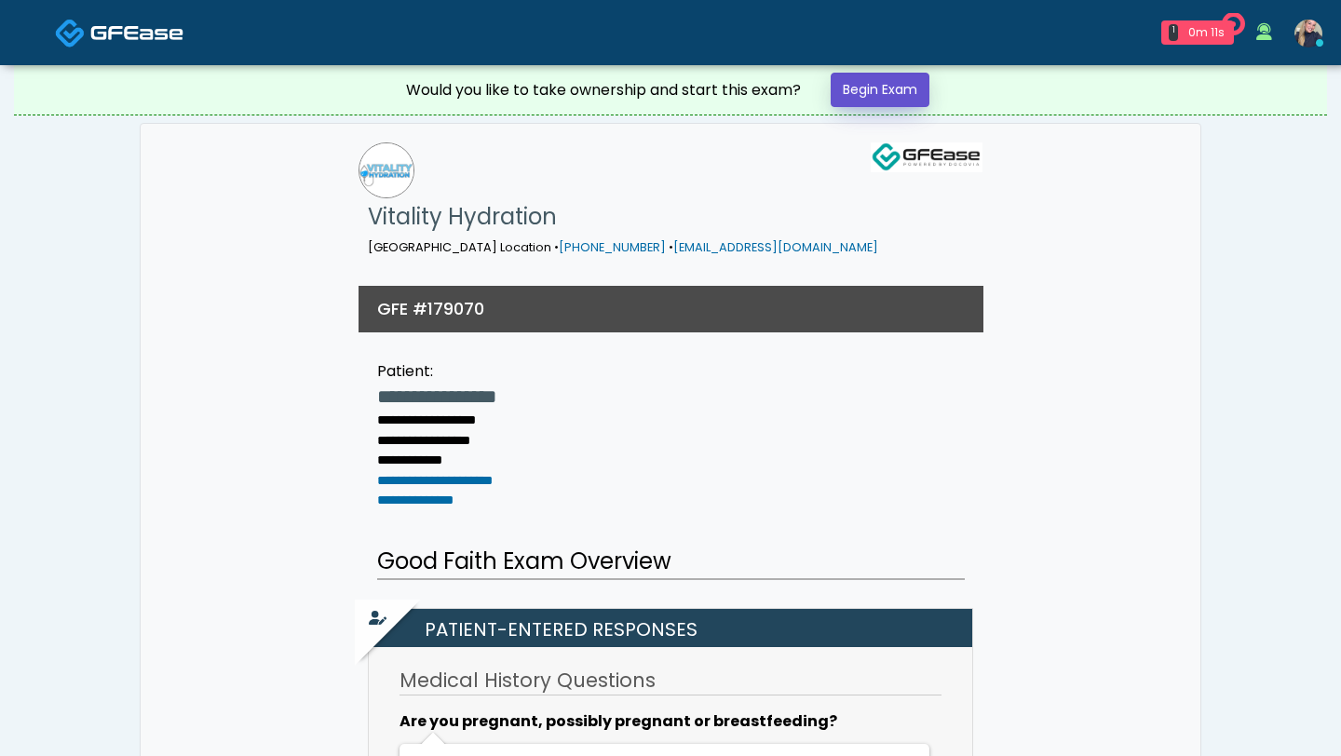
click at [883, 90] on link "Begin Exam" at bounding box center [880, 90] width 99 height 34
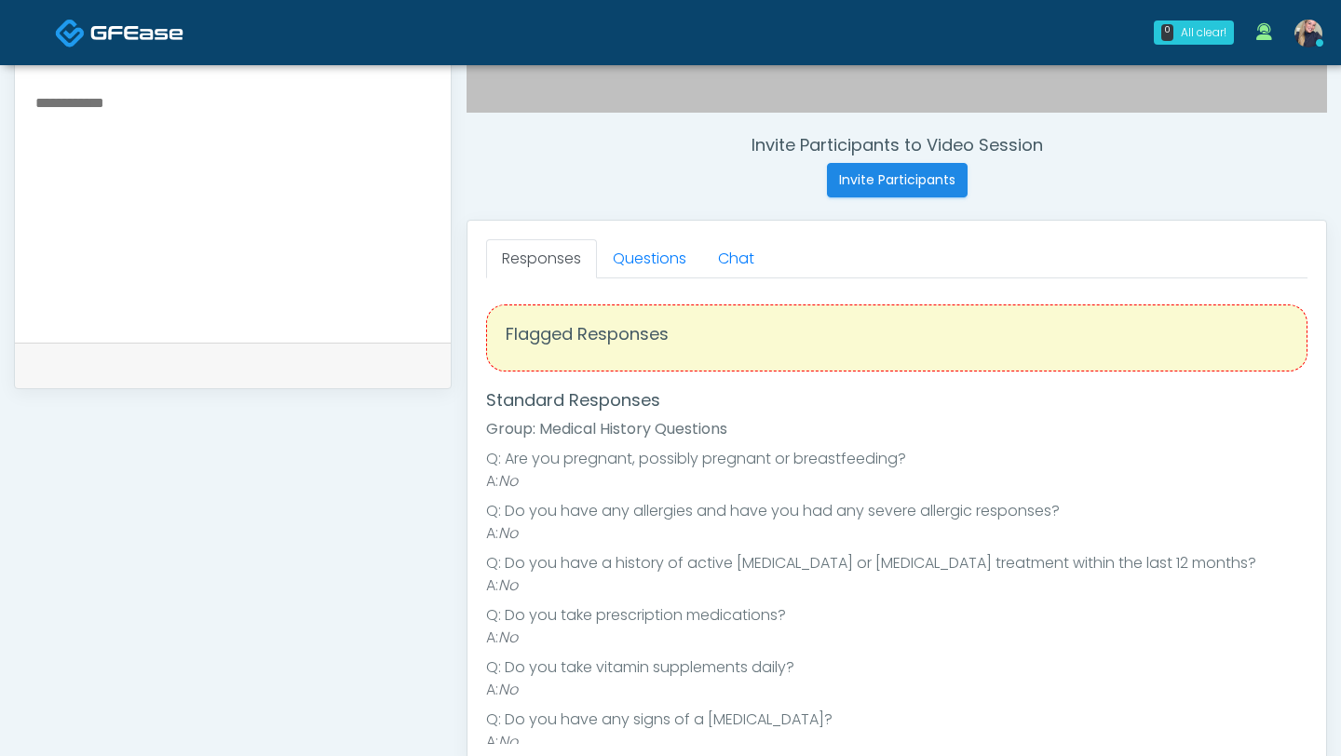
scroll to position [655, 0]
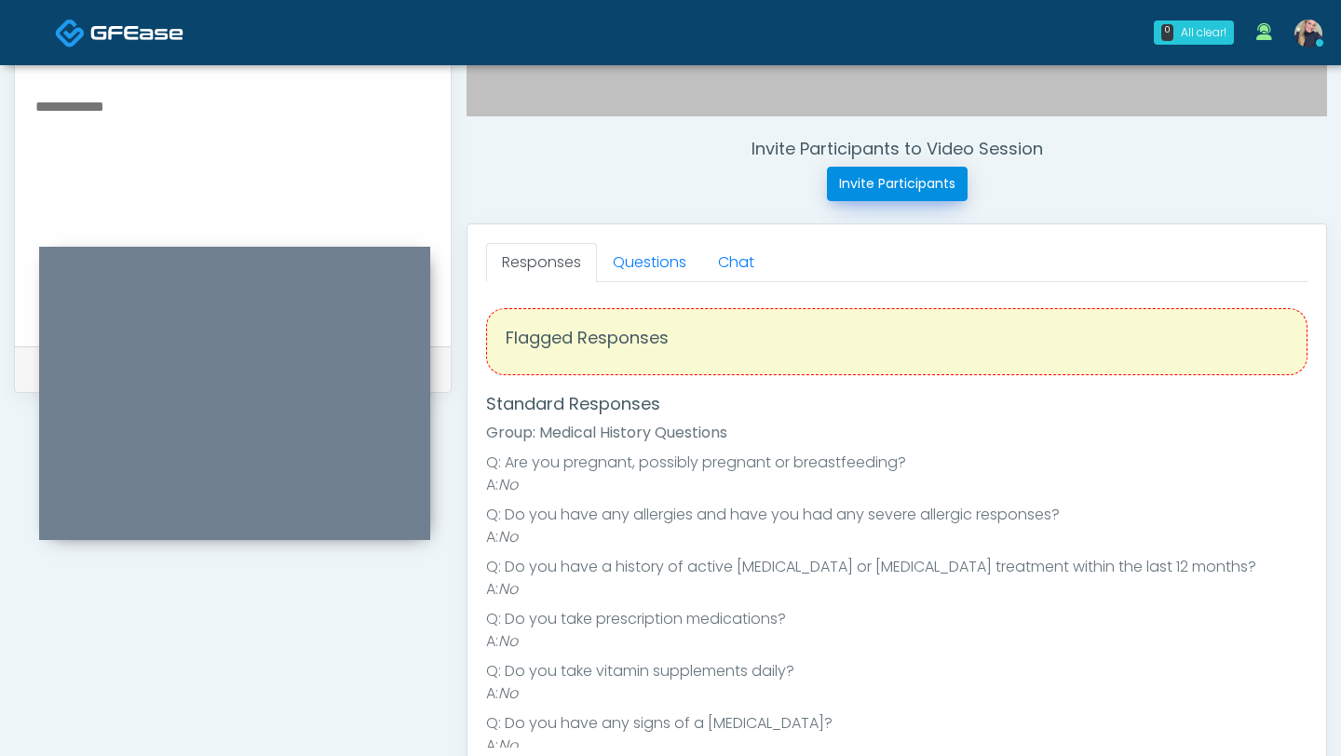
click at [923, 178] on button "Invite Participants" at bounding box center [897, 184] width 141 height 34
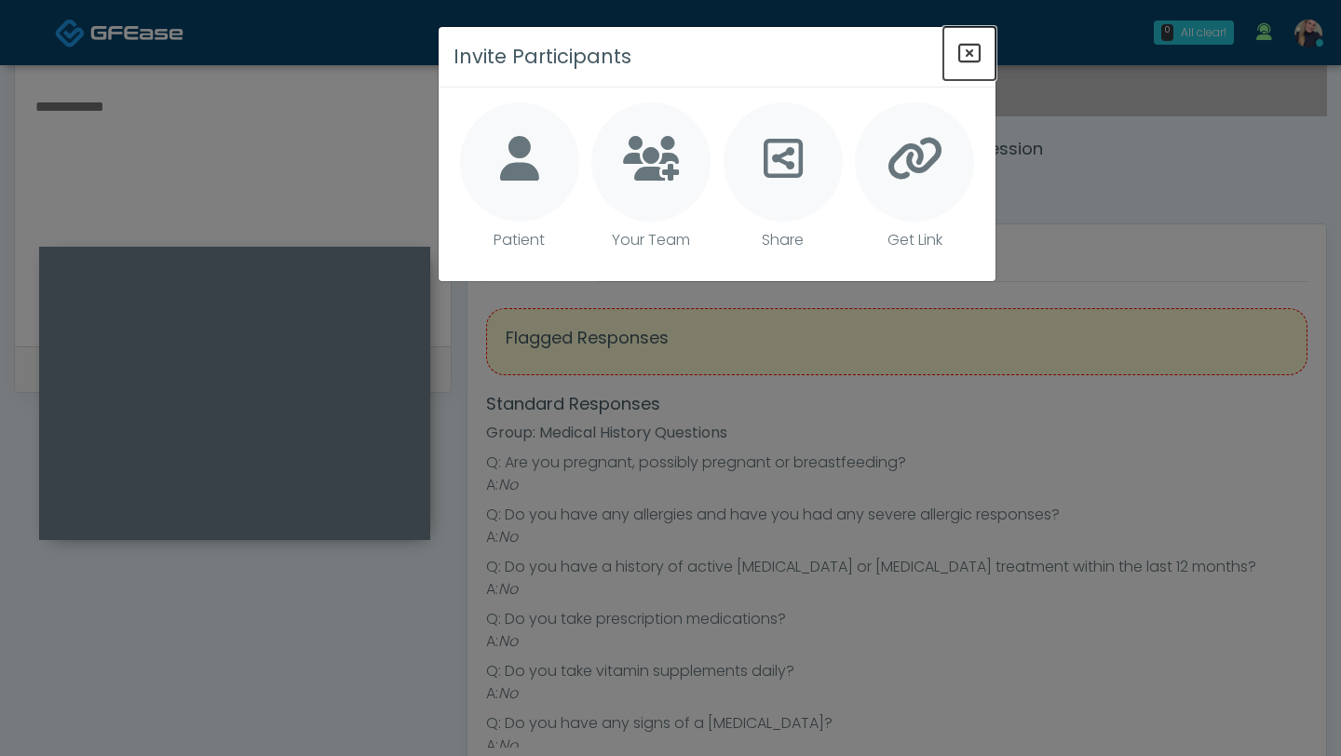
click at [974, 53] on icon "Close" at bounding box center [969, 53] width 22 height 22
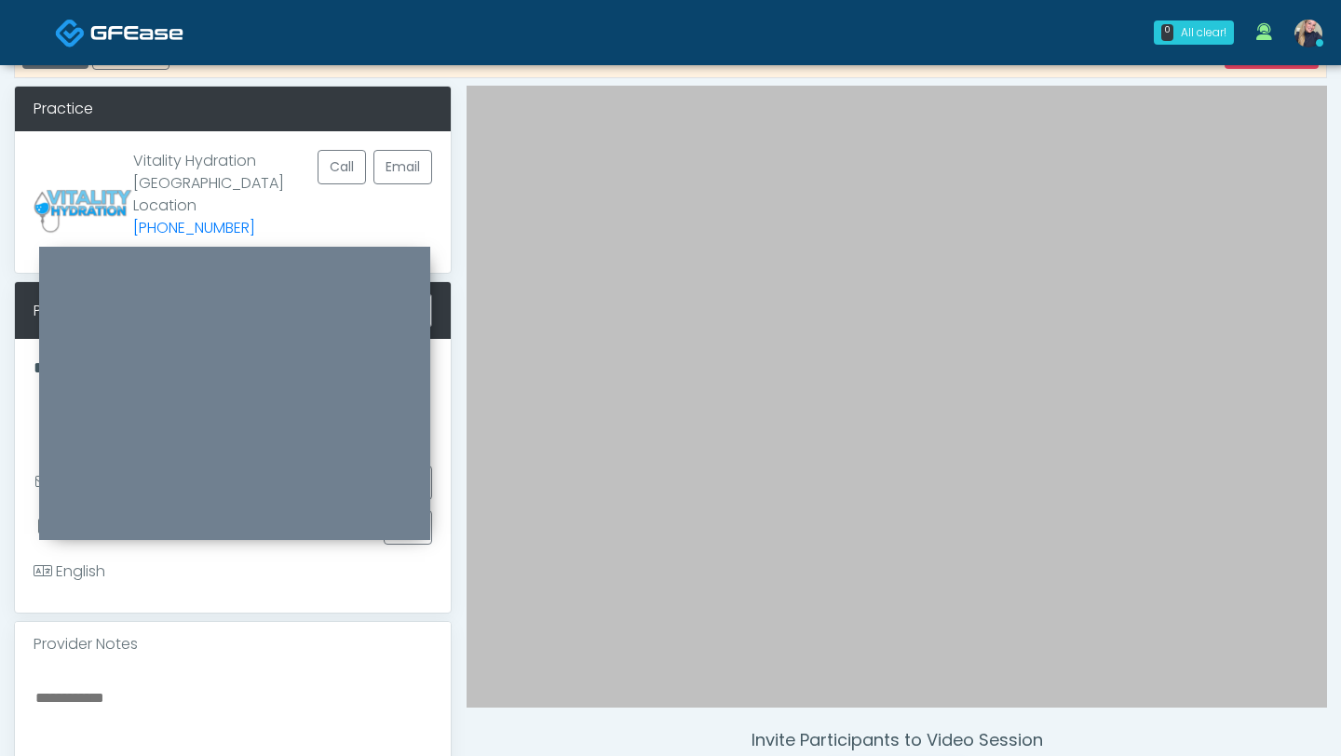
scroll to position [0, 0]
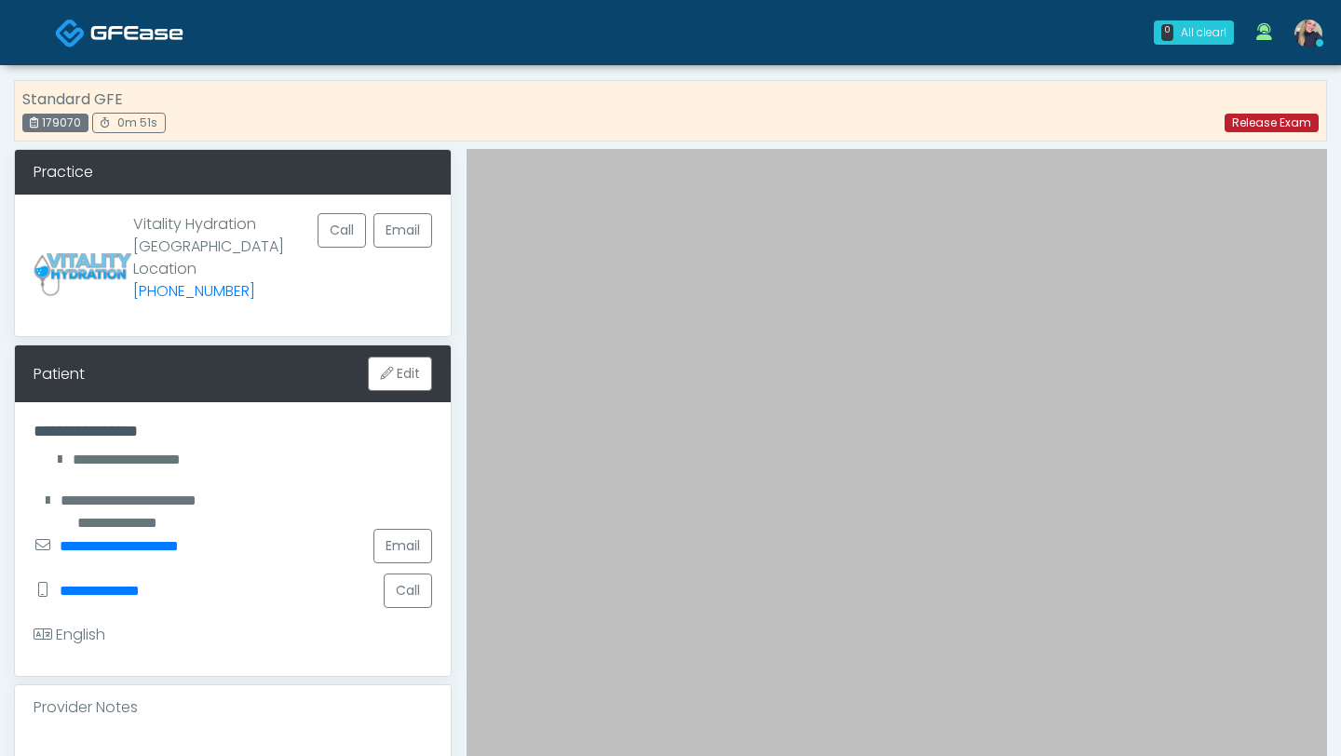
click at [1271, 121] on link "Release Exam" at bounding box center [1271, 123] width 94 height 19
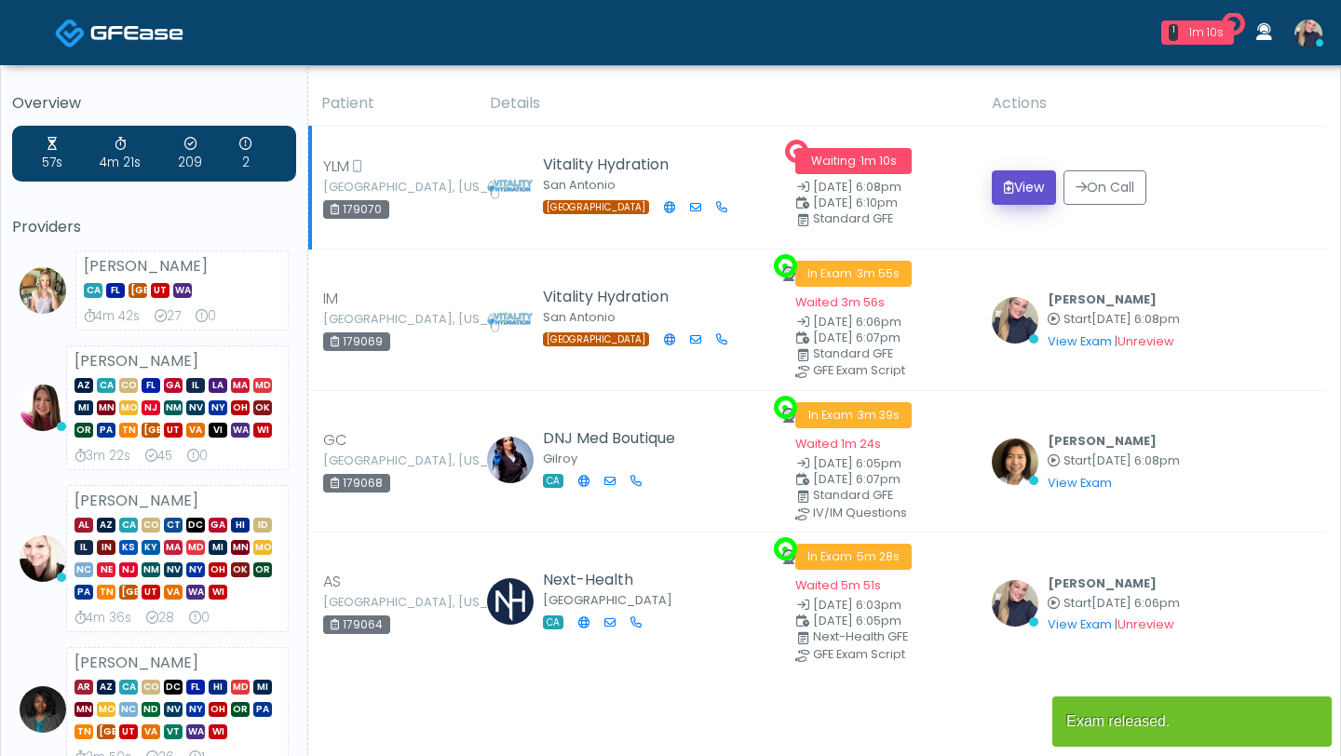
click at [1023, 195] on button "View" at bounding box center [1024, 187] width 64 height 34
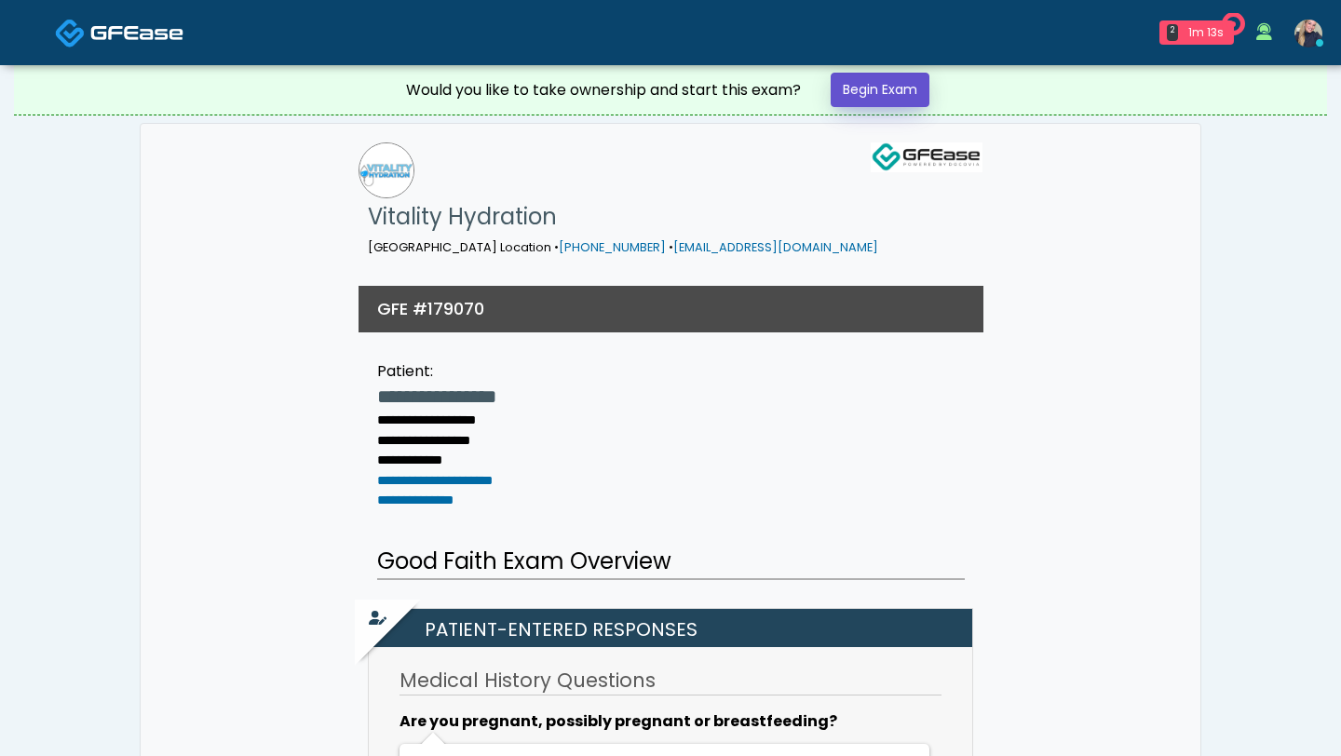
click at [906, 87] on link "Begin Exam" at bounding box center [880, 90] width 99 height 34
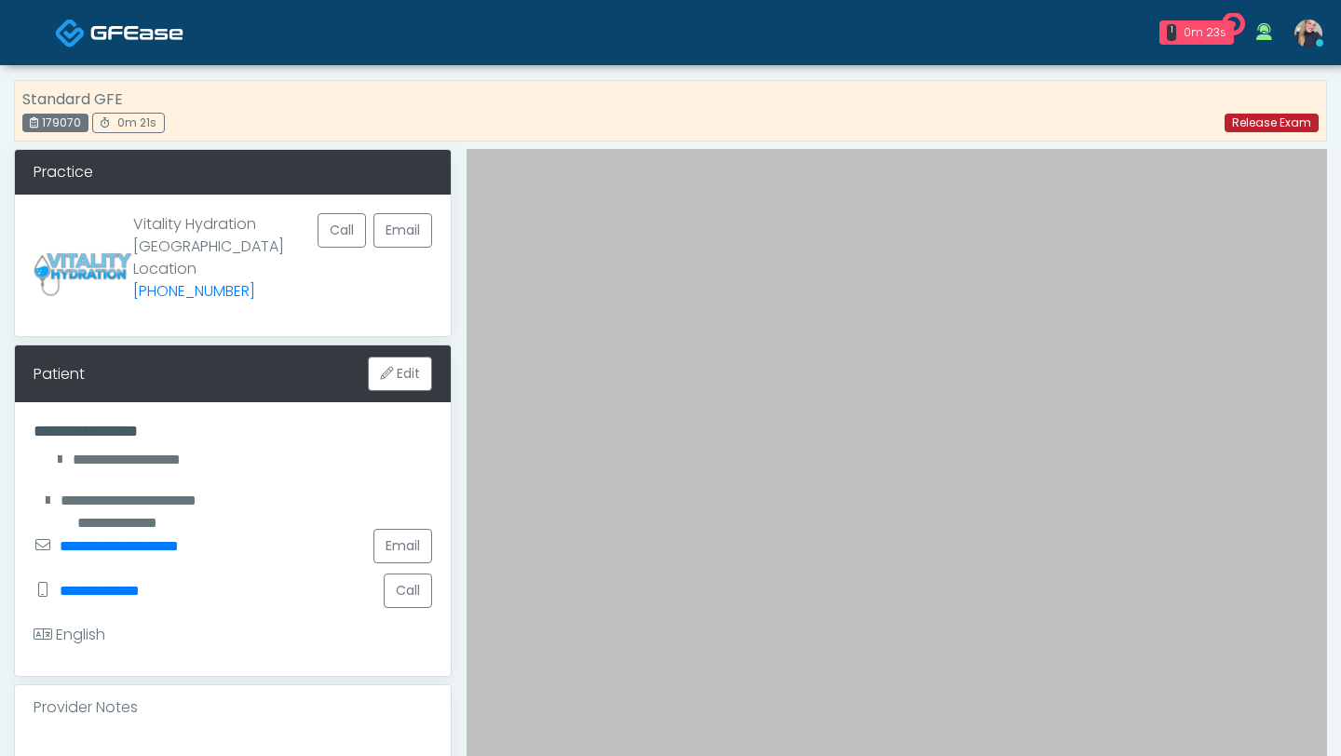
click at [1270, 119] on link "Release Exam" at bounding box center [1271, 123] width 94 height 19
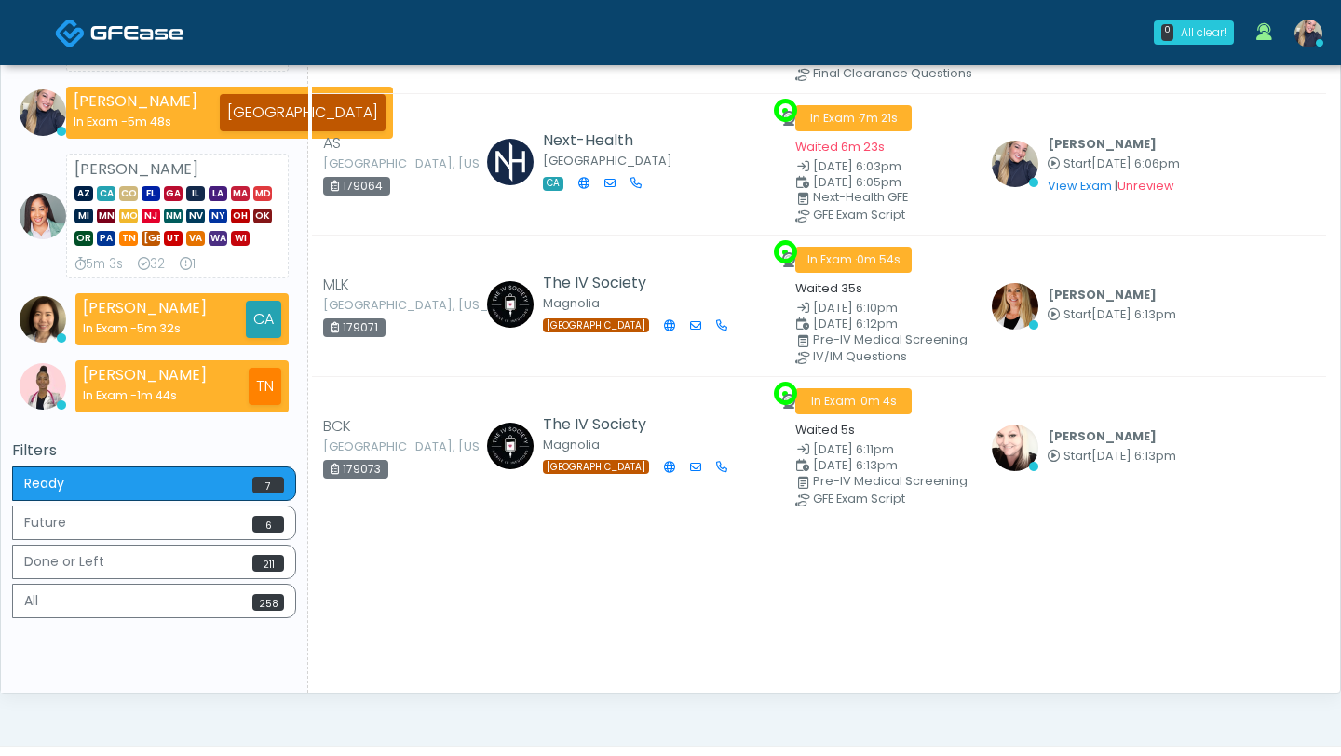
scroll to position [601, 0]
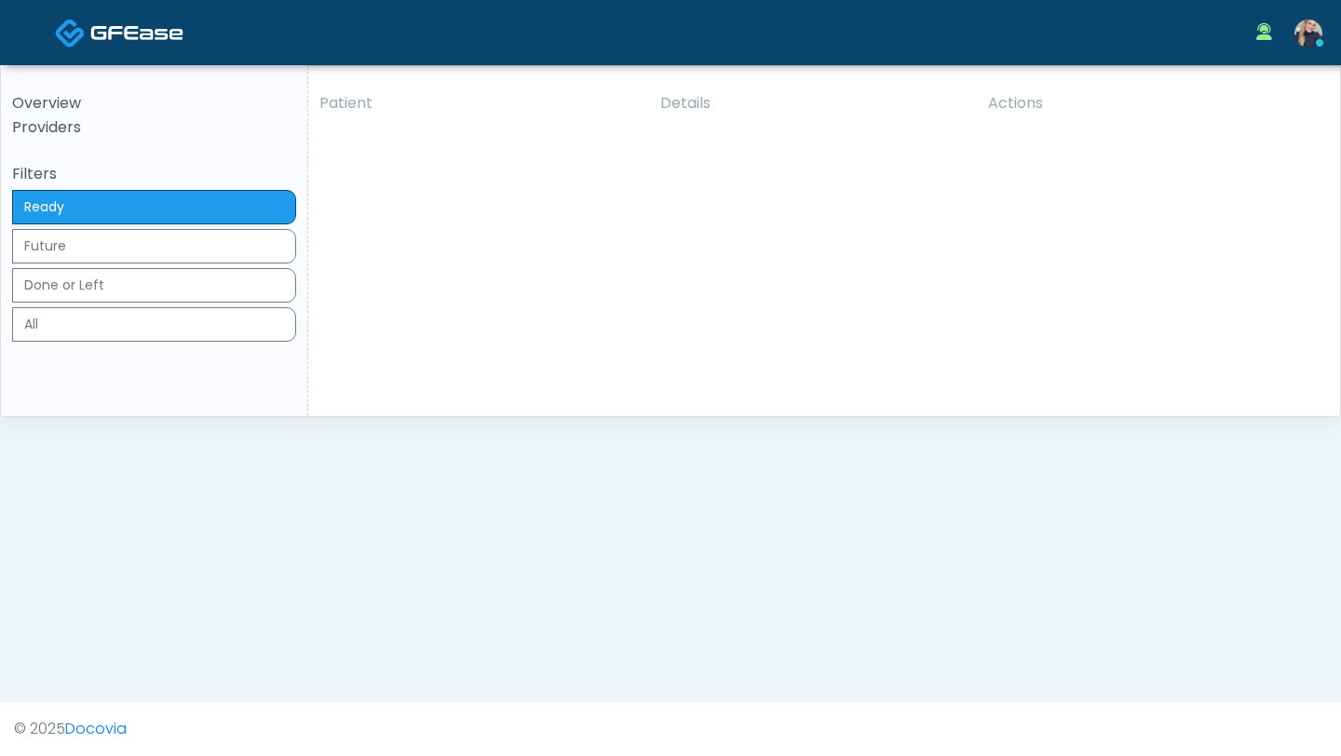
click button "View"
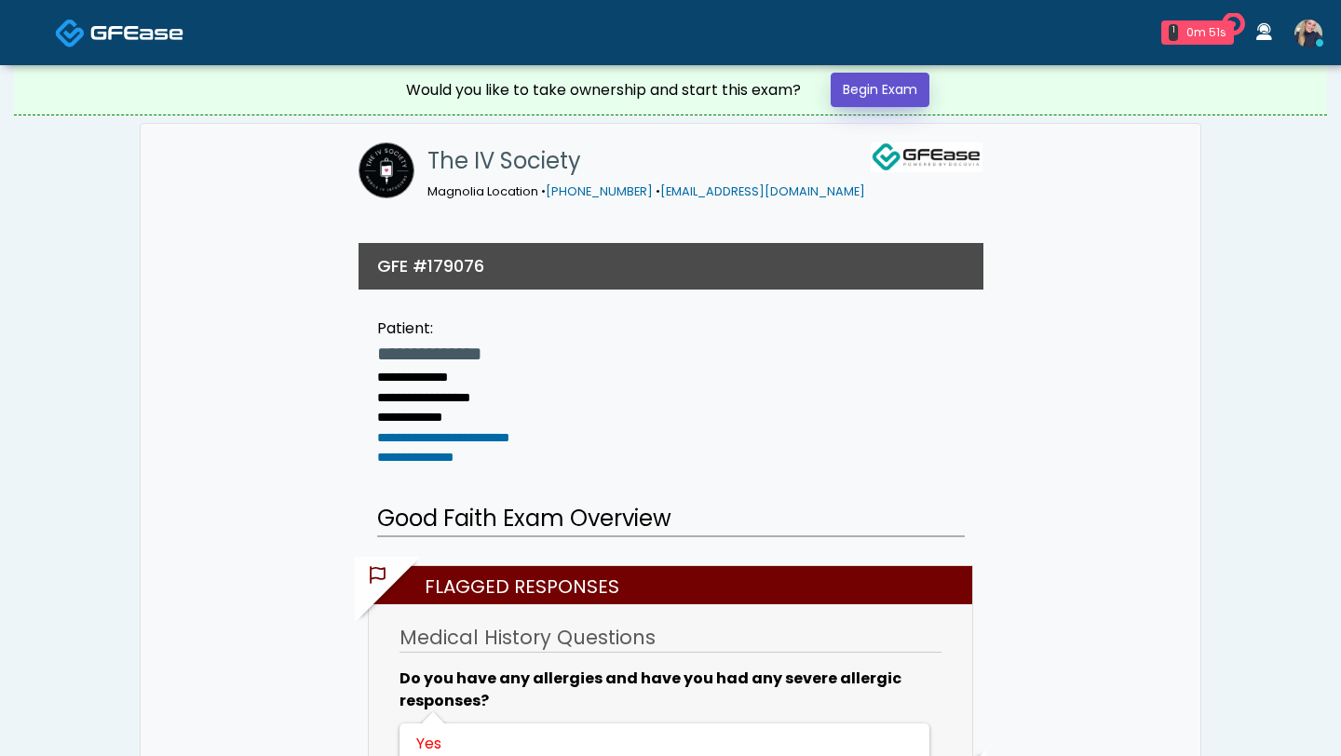
click at [906, 95] on link "Begin Exam" at bounding box center [880, 90] width 99 height 34
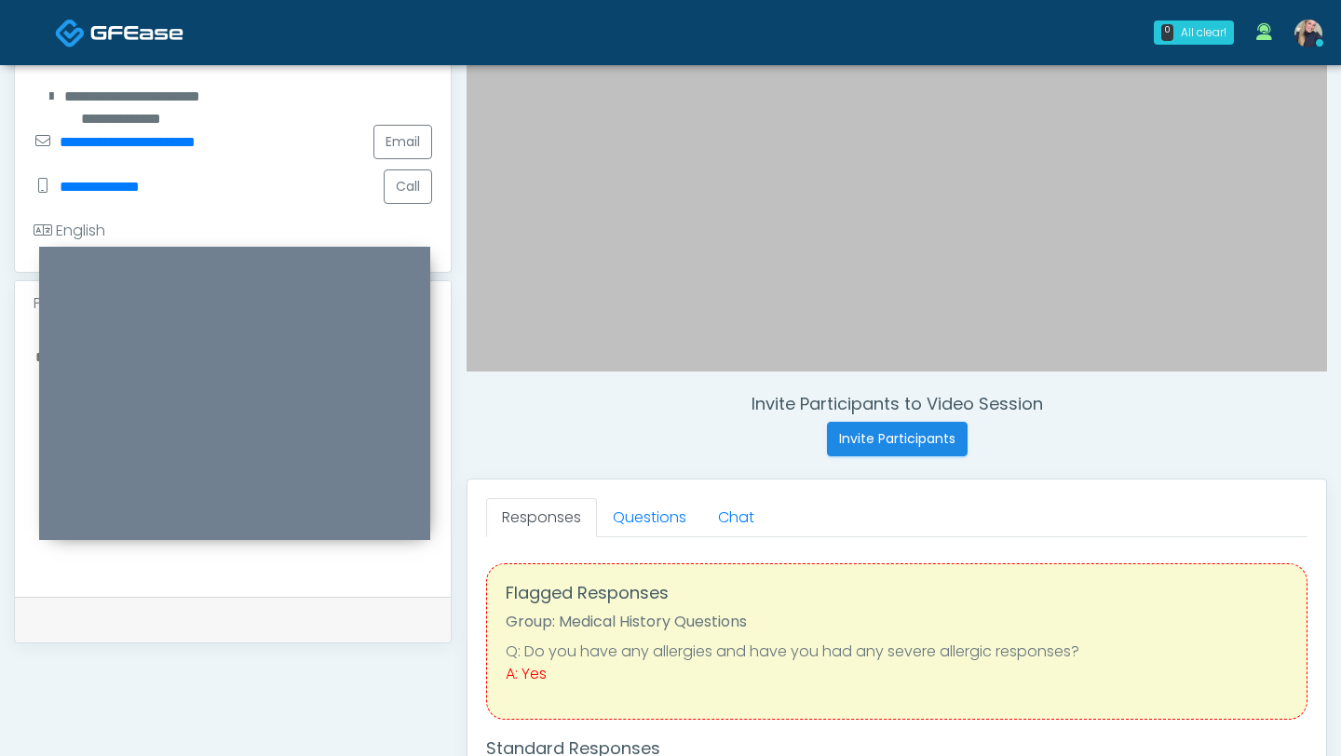
scroll to position [413, 0]
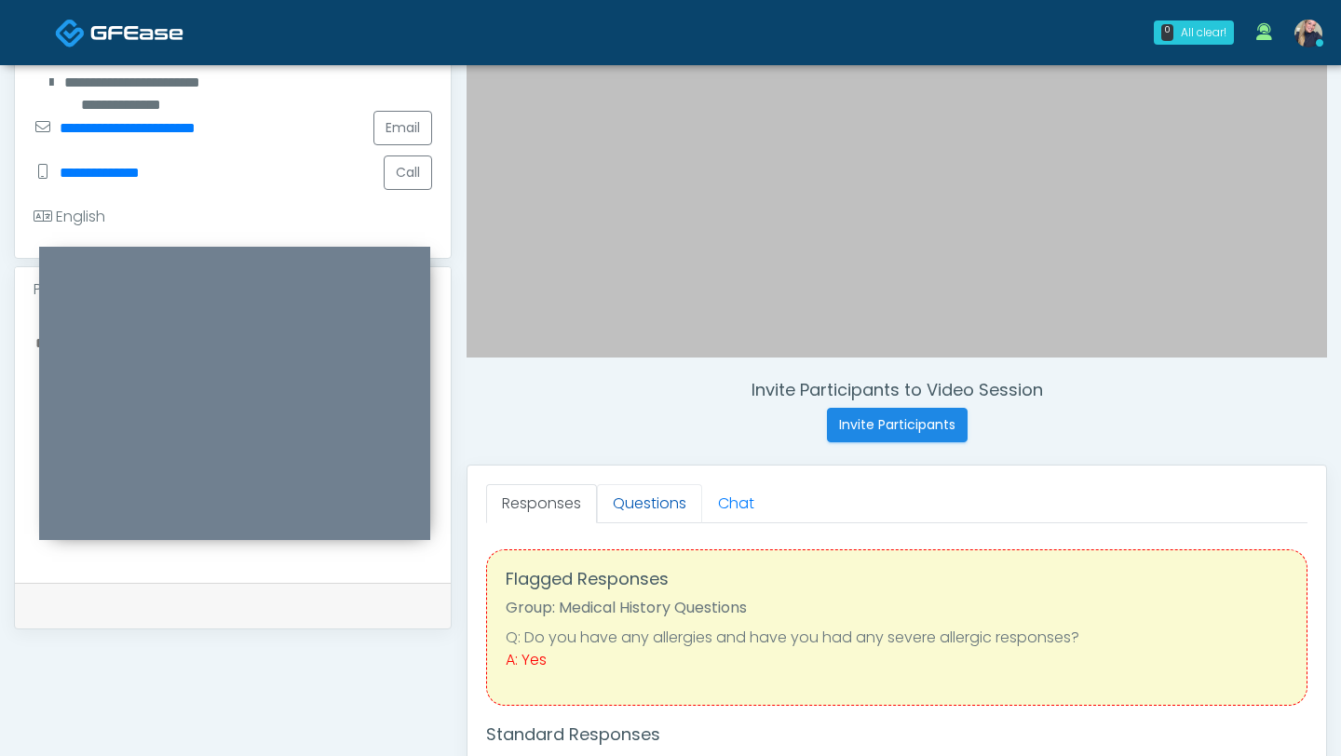
click at [653, 509] on link "Questions" at bounding box center [649, 503] width 105 height 39
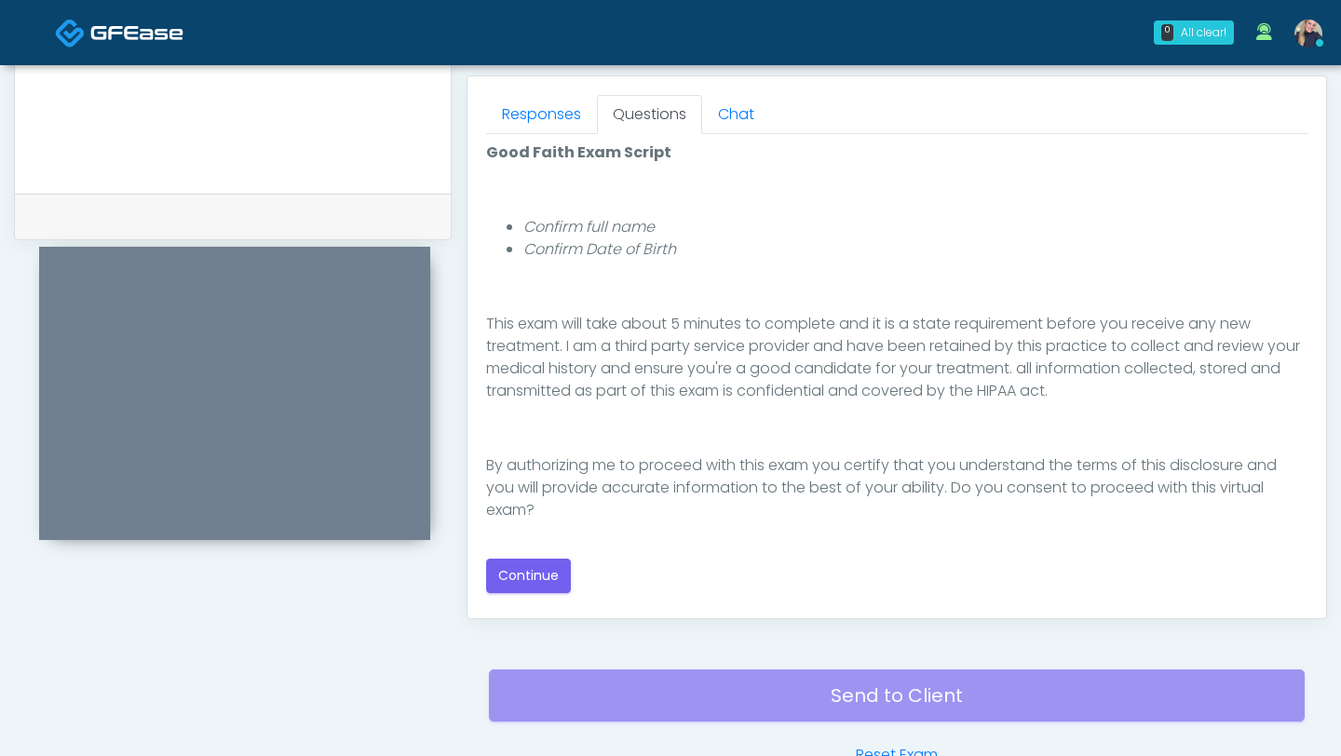
scroll to position [873, 0]
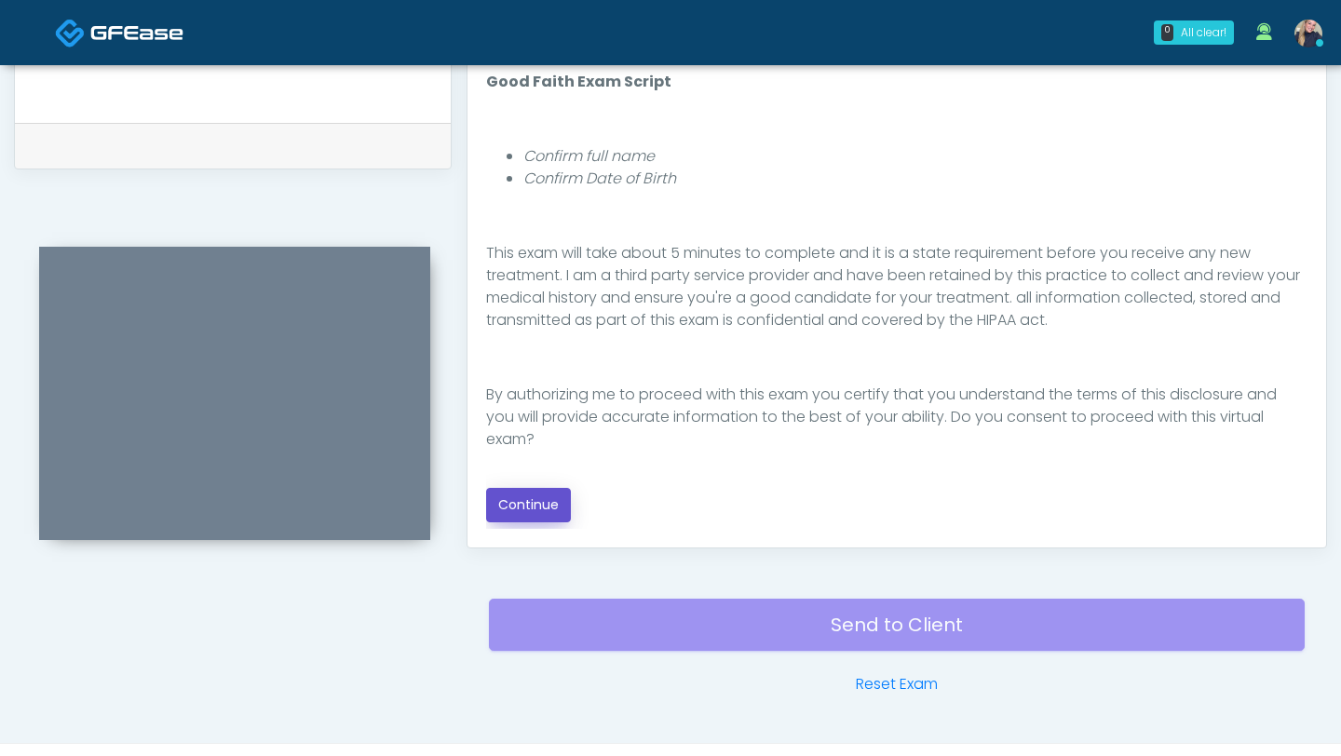
click at [530, 507] on button "Continue" at bounding box center [528, 505] width 85 height 34
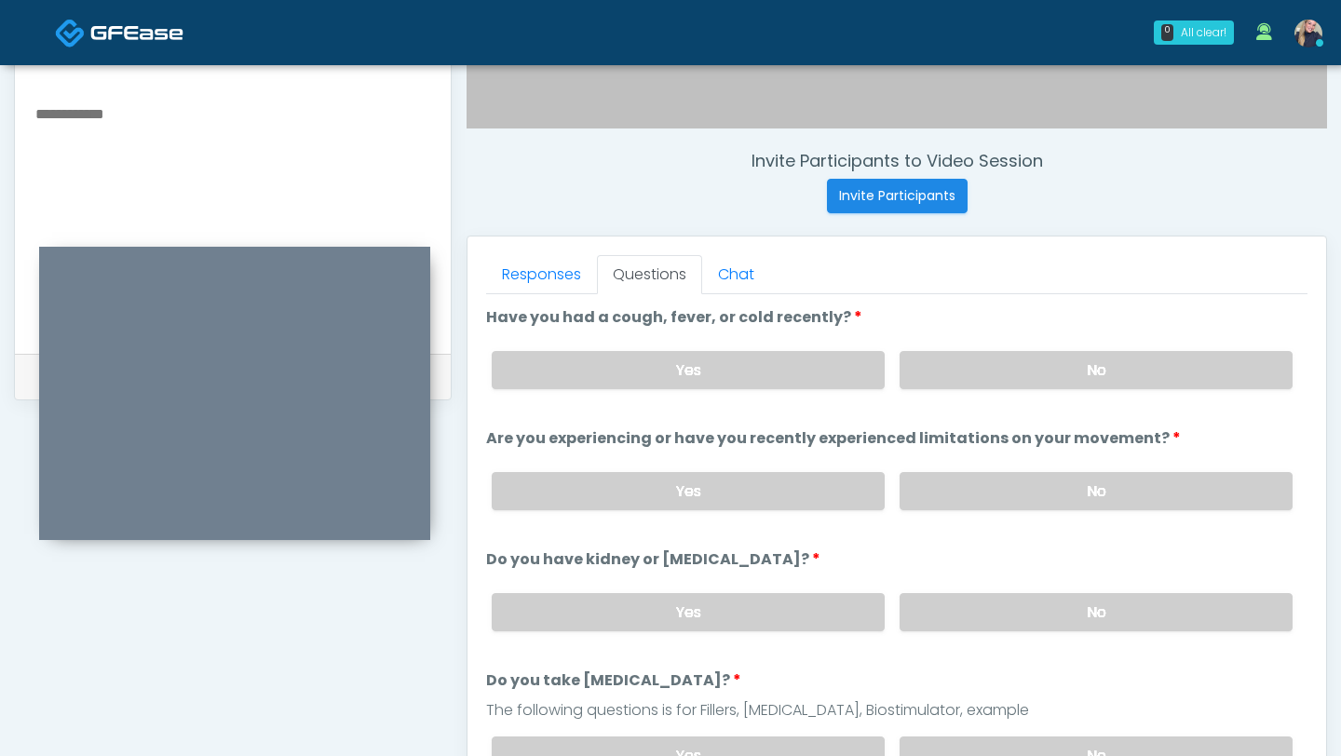
scroll to position [640, 0]
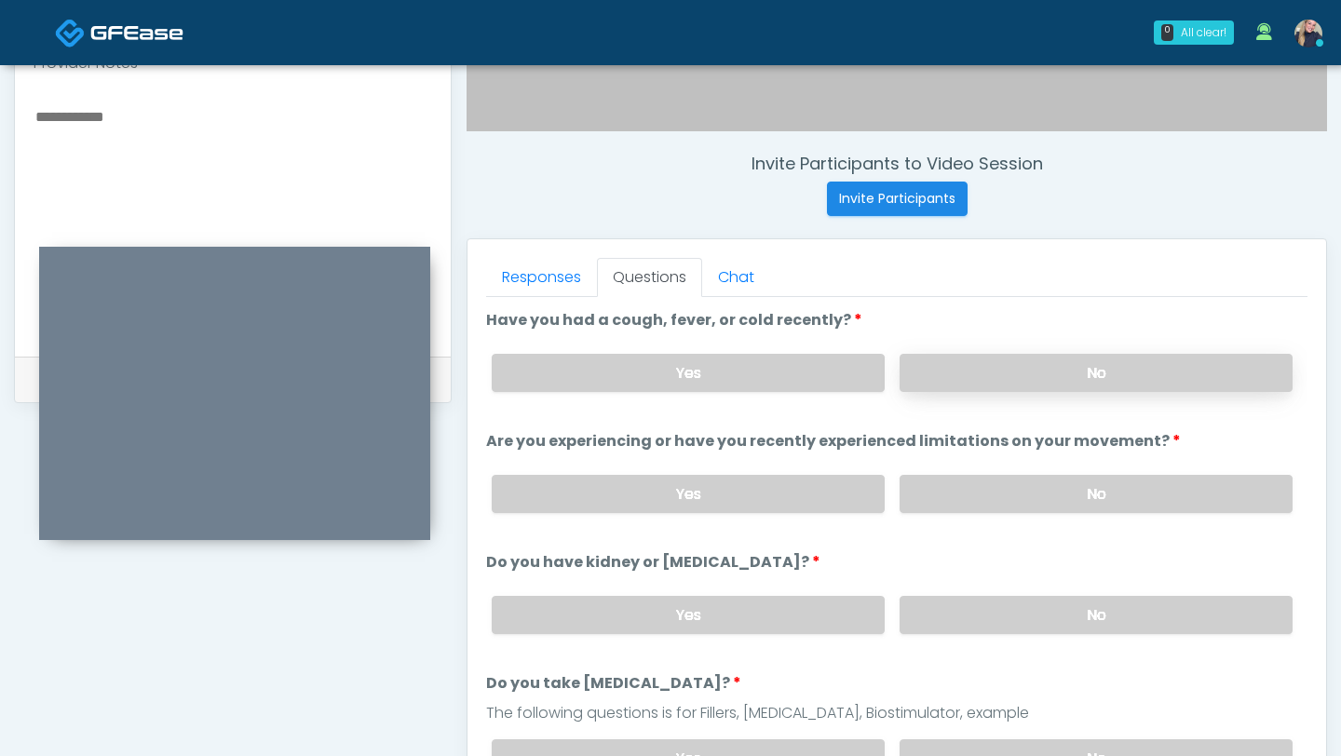
click at [1064, 366] on label "No" at bounding box center [1095, 373] width 393 height 38
click at [1106, 500] on label "No" at bounding box center [1095, 494] width 393 height 38
click at [1090, 613] on label "No" at bounding box center [1095, 615] width 393 height 38
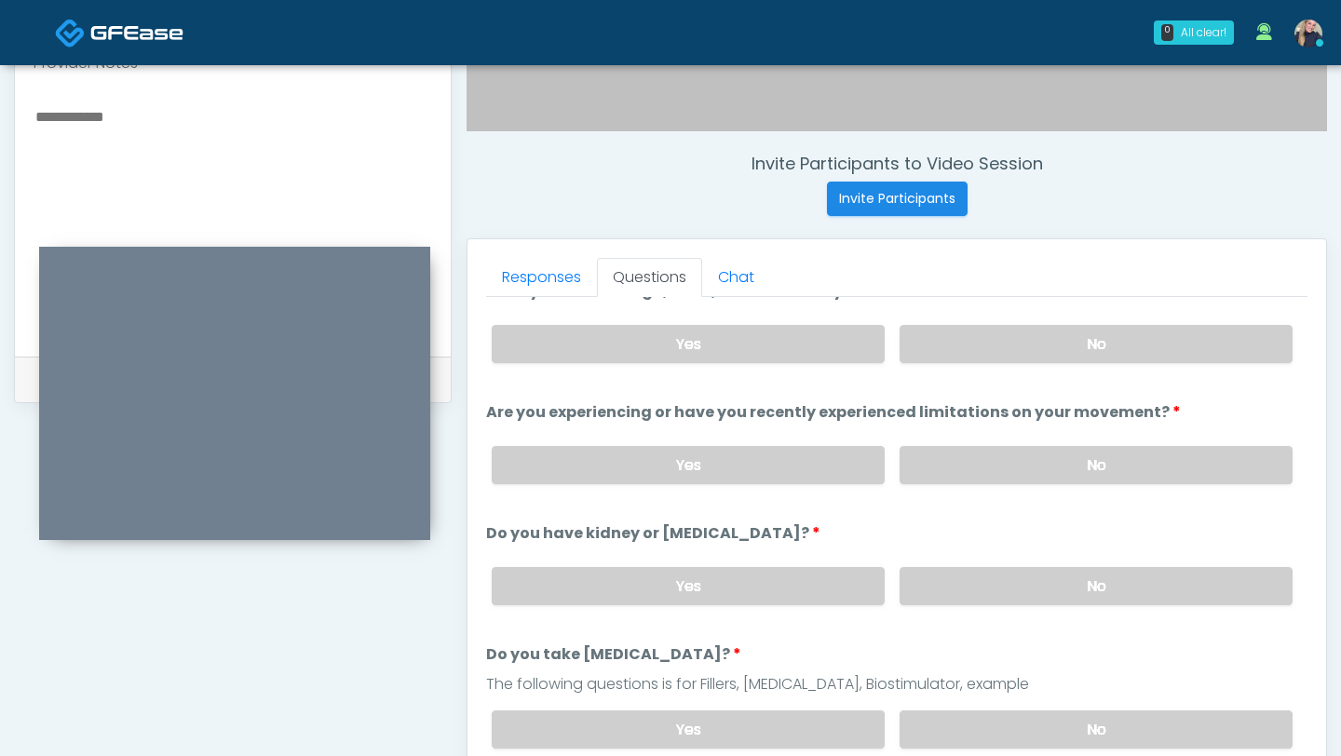
scroll to position [30, 0]
click at [1031, 734] on label "No" at bounding box center [1095, 728] width 393 height 38
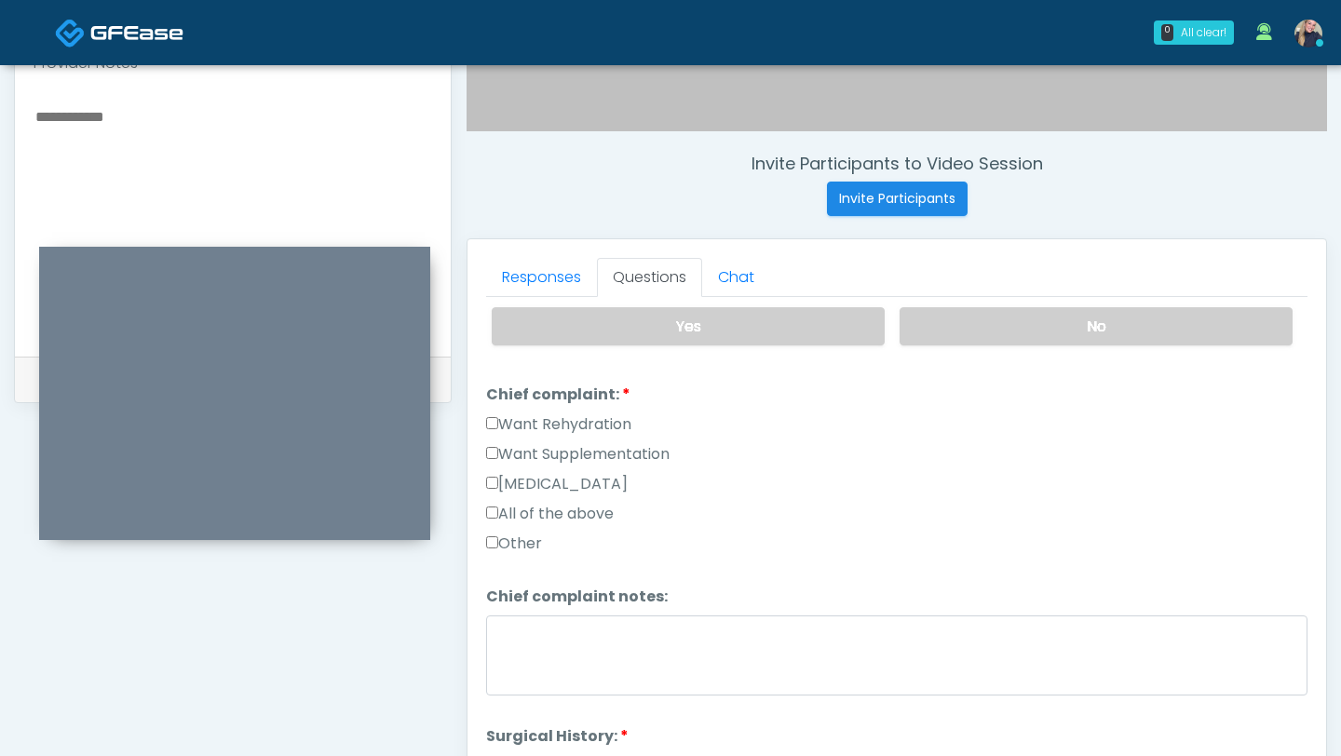
scroll to position [435, 0]
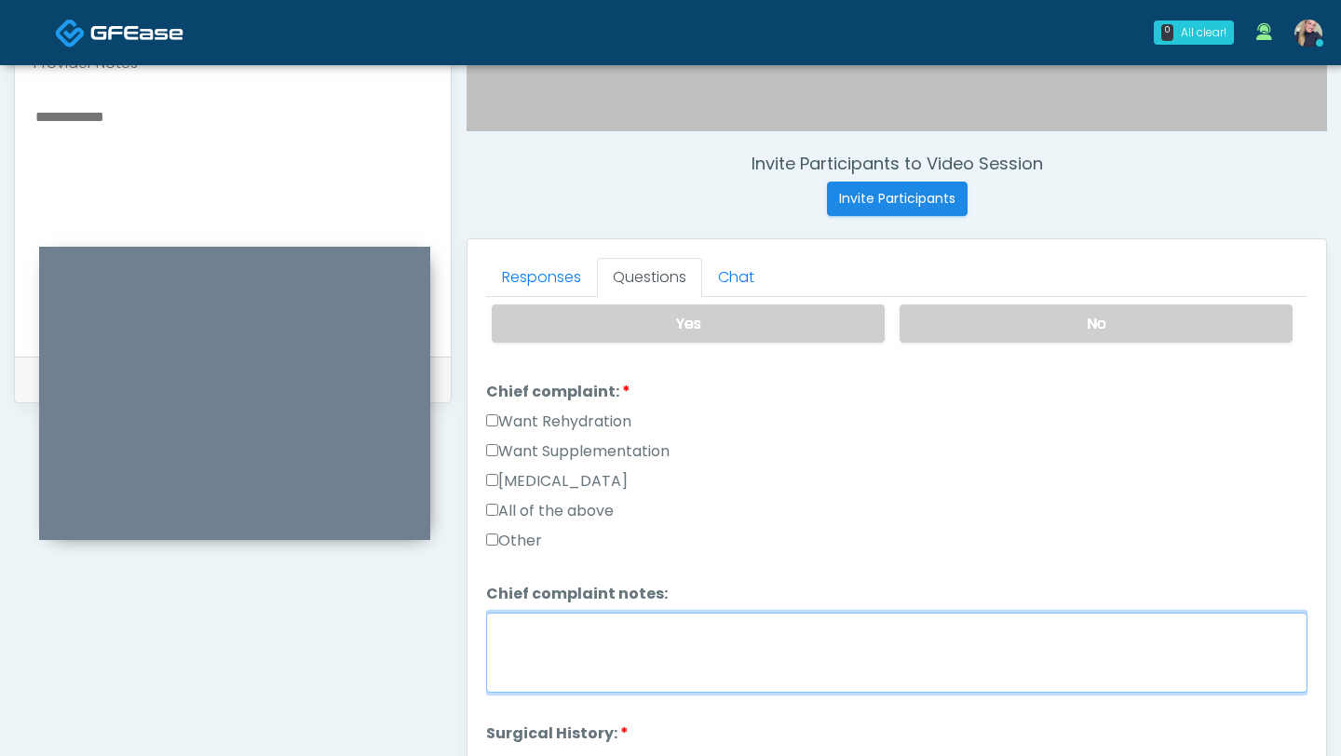
click at [750, 660] on textarea "Chief complaint notes:" at bounding box center [896, 653] width 821 height 80
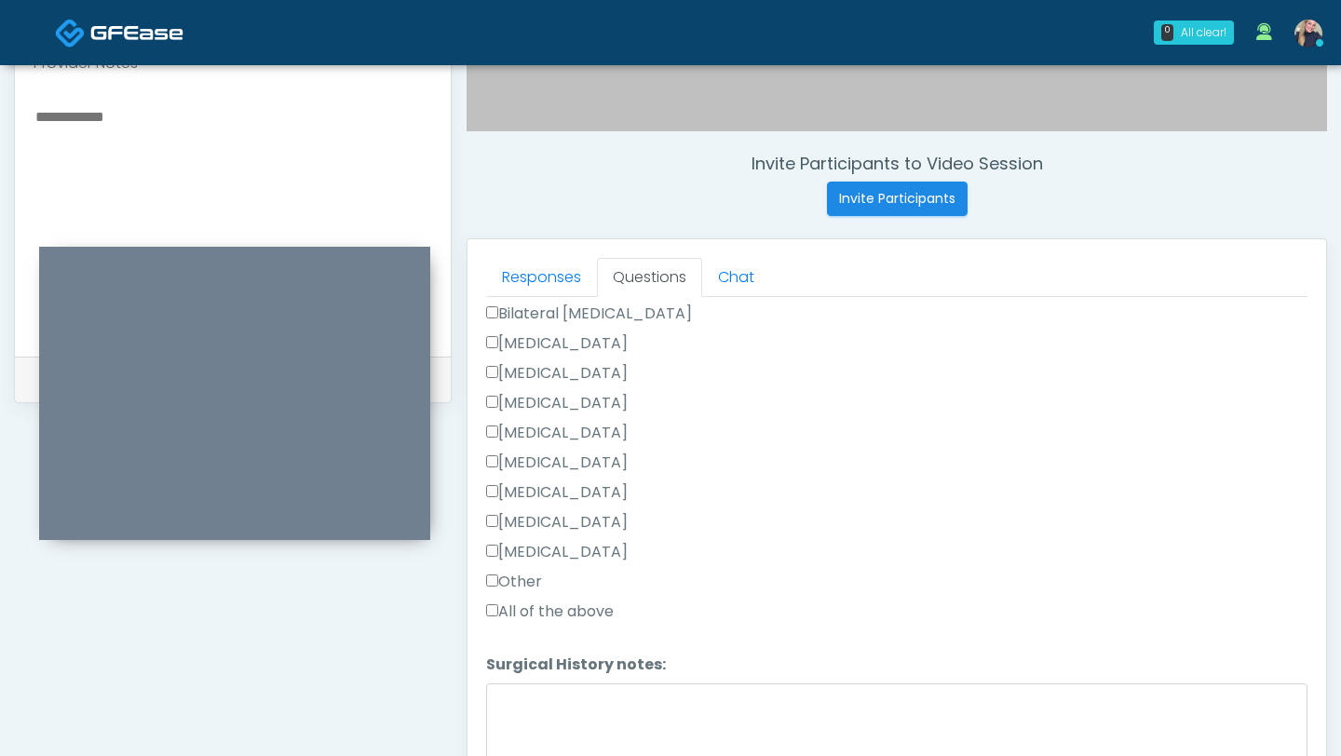
scroll to position [973, 0]
click at [635, 723] on textarea "Surgical History notes:" at bounding box center [896, 724] width 821 height 80
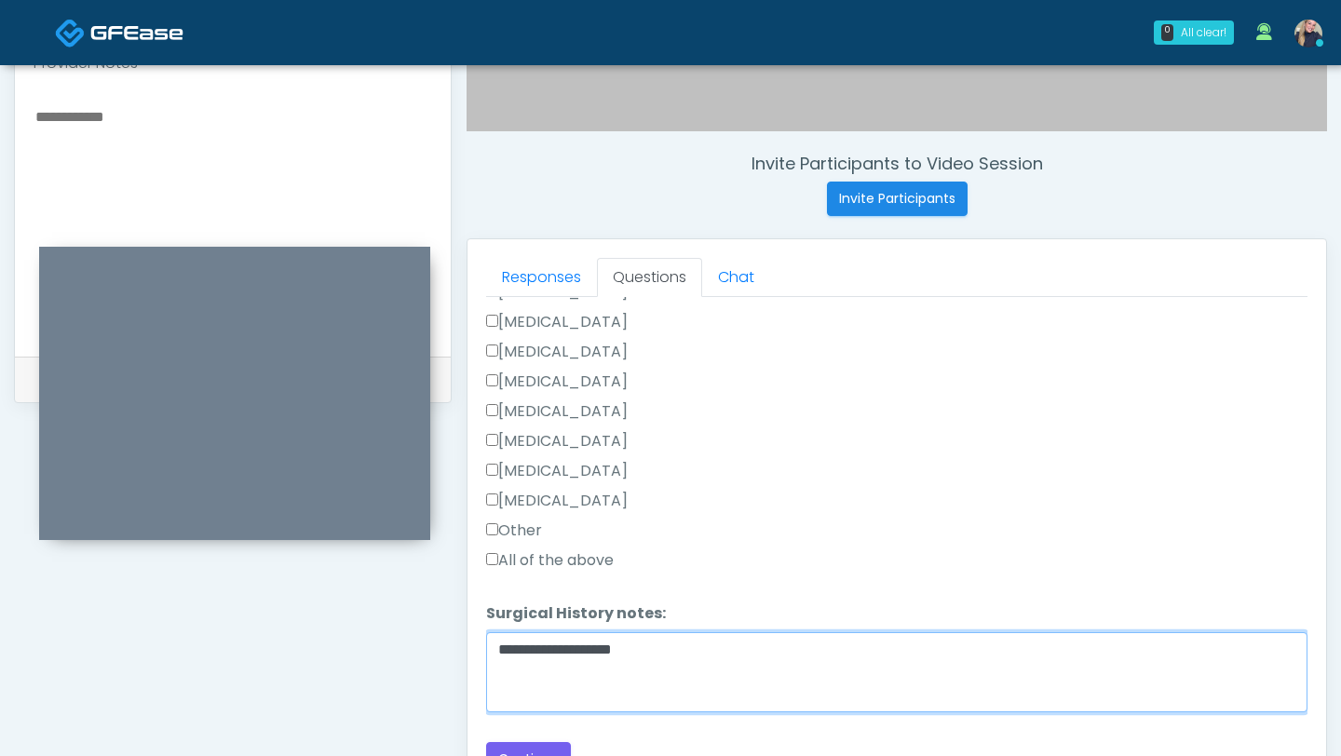
scroll to position [1034, 0]
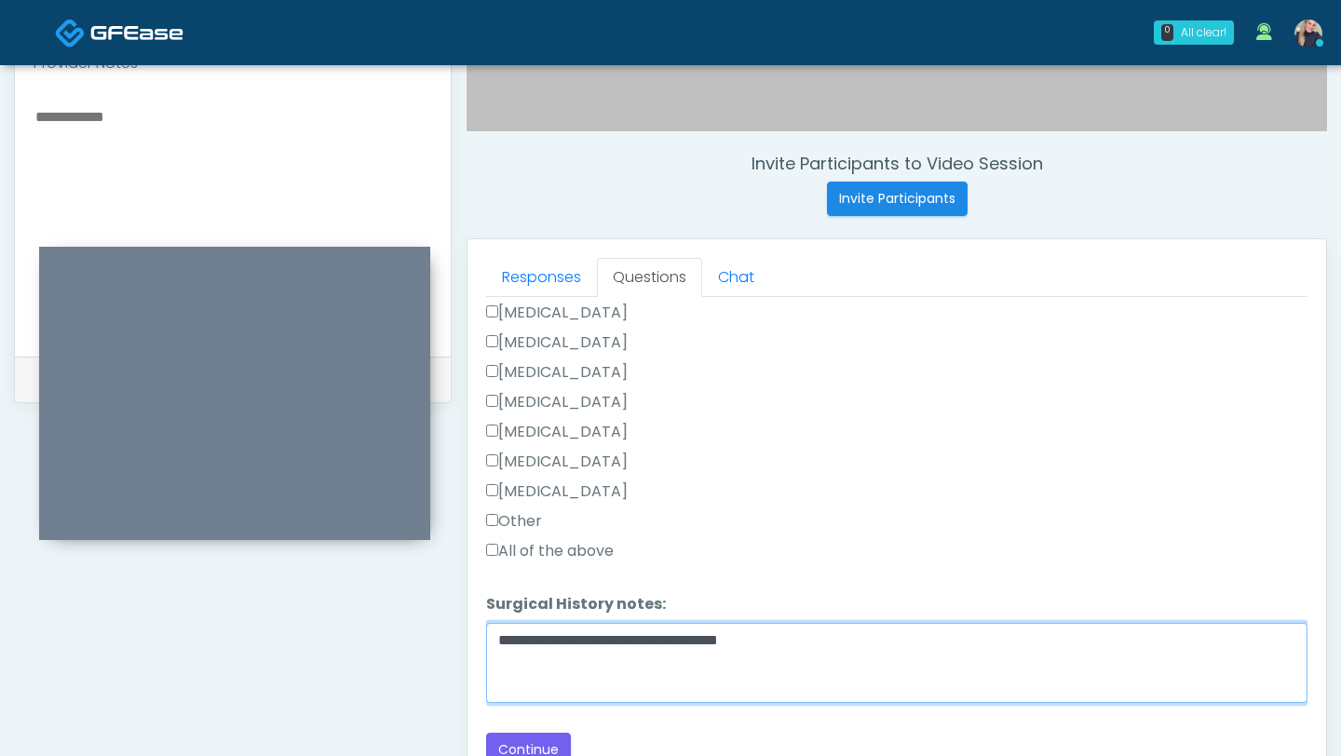
click at [748, 636] on textarea "**********" at bounding box center [896, 663] width 821 height 80
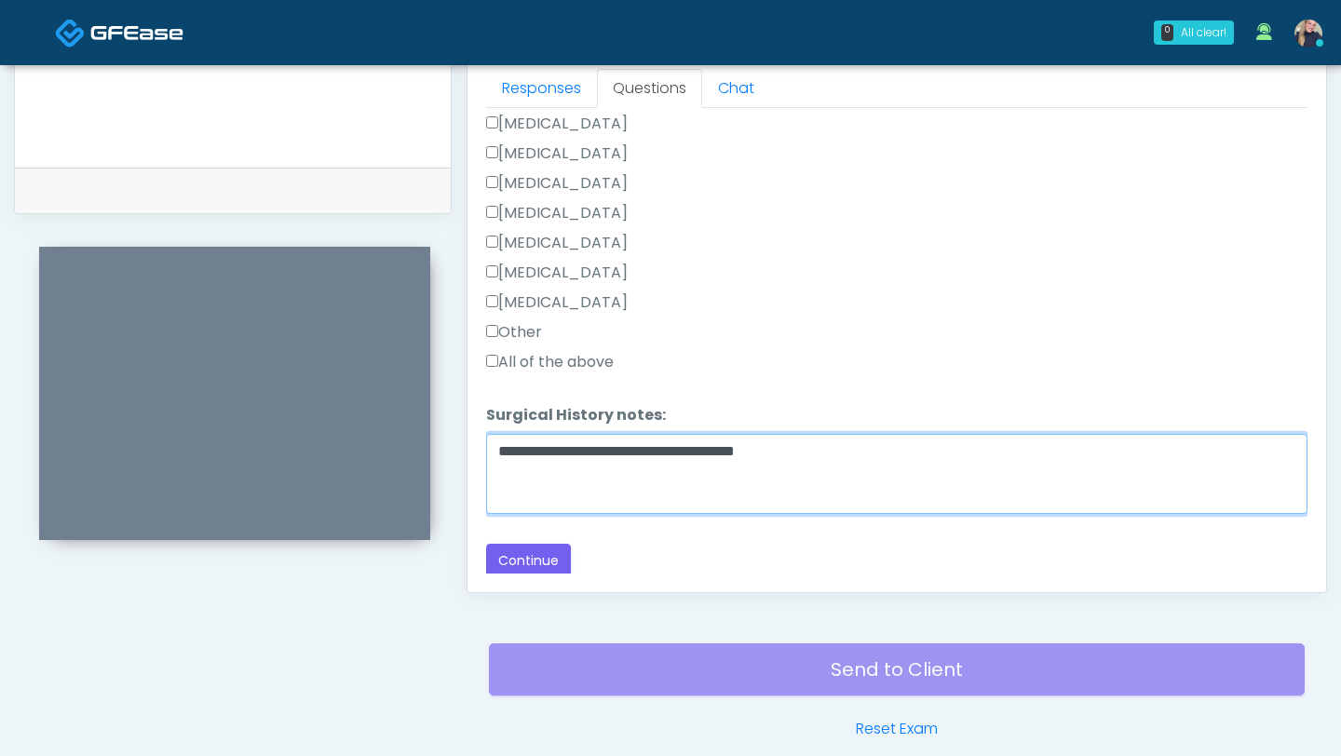
scroll to position [915, 0]
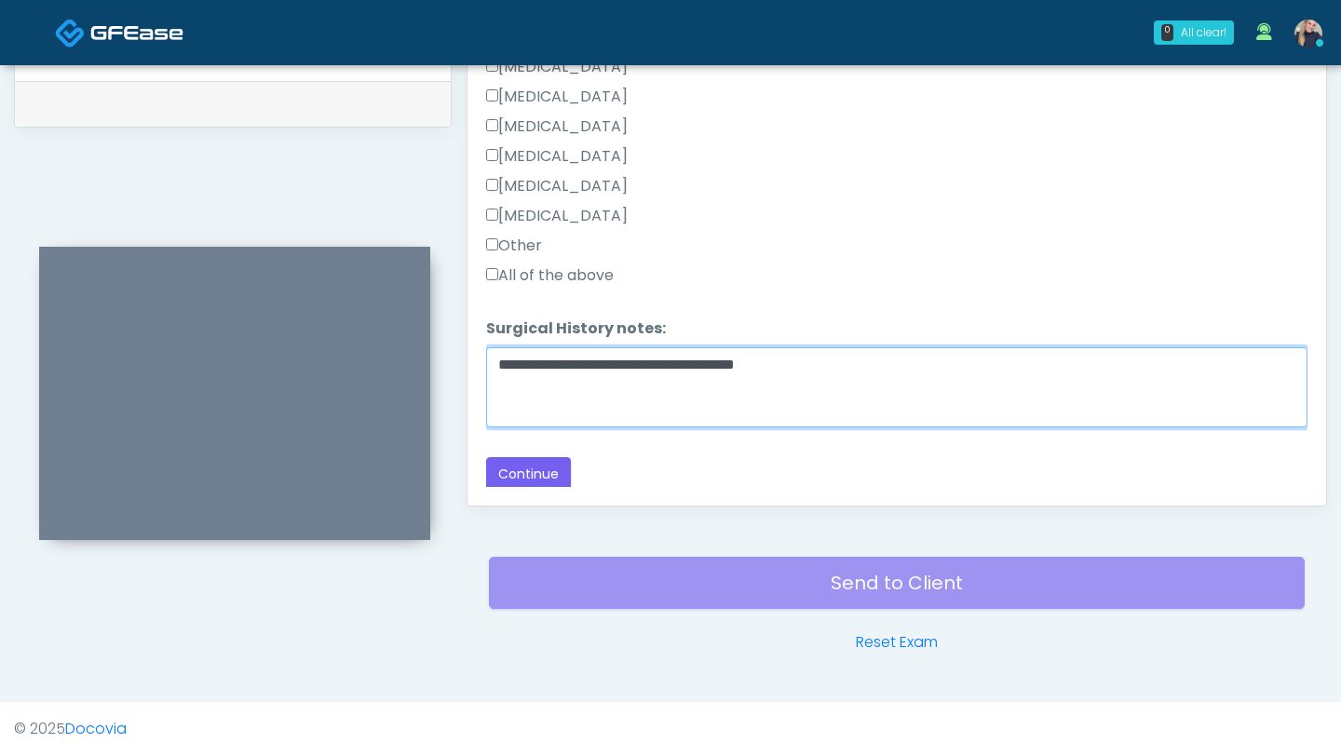
click at [553, 366] on textarea "**********" at bounding box center [896, 387] width 821 height 80
click at [720, 361] on textarea "**********" at bounding box center [896, 387] width 821 height 80
type textarea "**********"
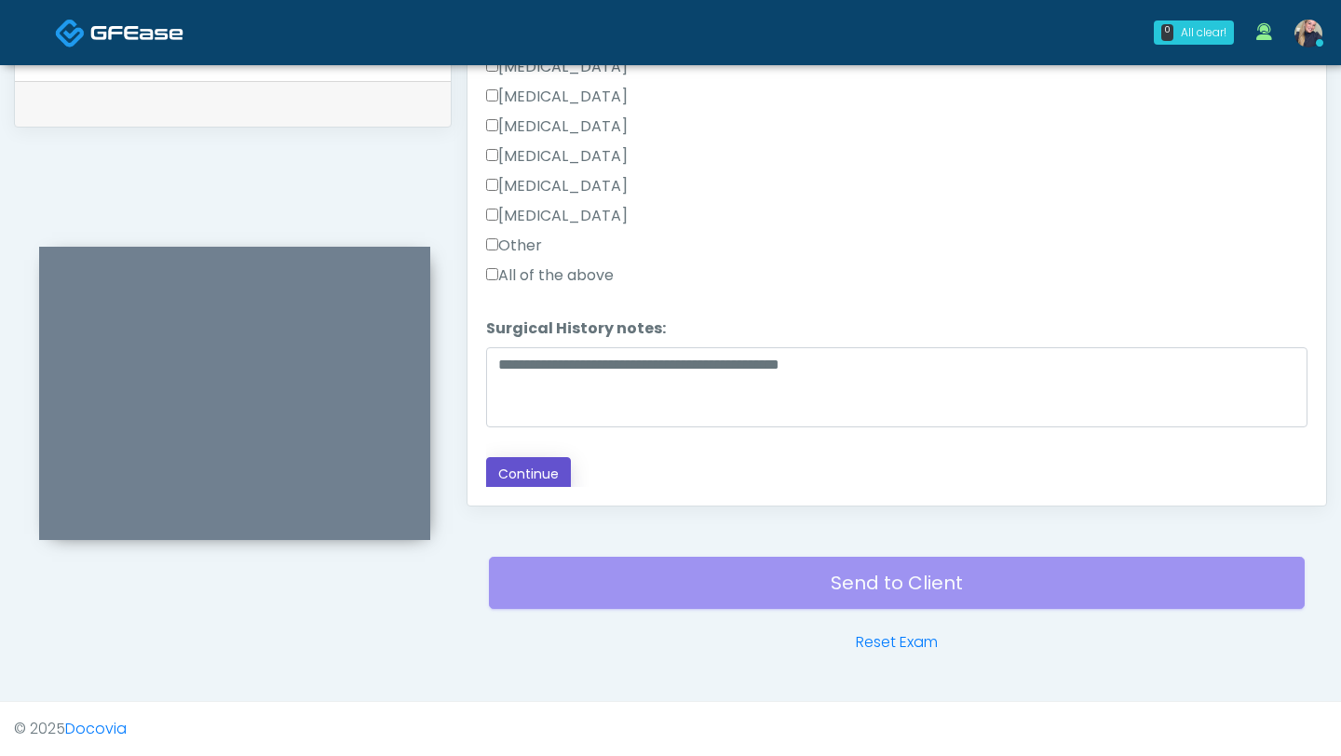
click at [535, 475] on button "Continue" at bounding box center [528, 474] width 85 height 34
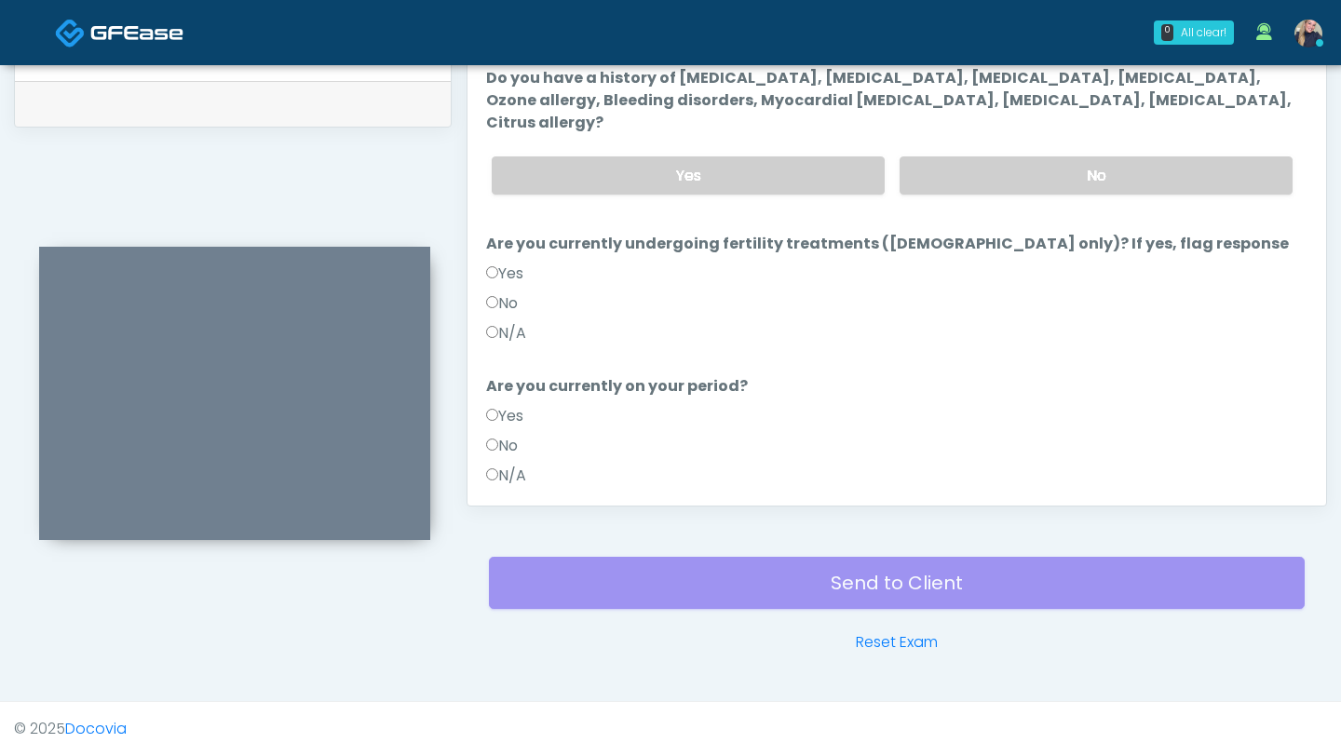
scroll to position [0, 0]
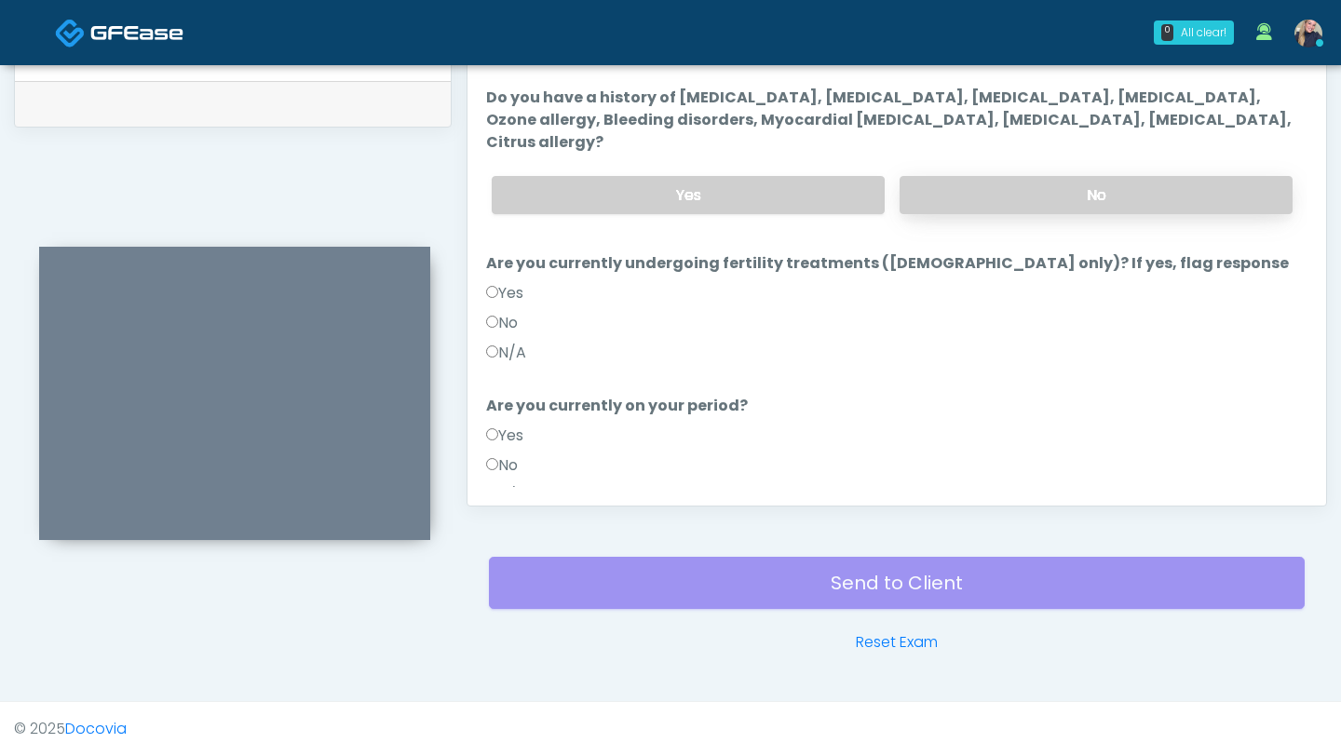
click at [1099, 176] on label "No" at bounding box center [1095, 195] width 393 height 38
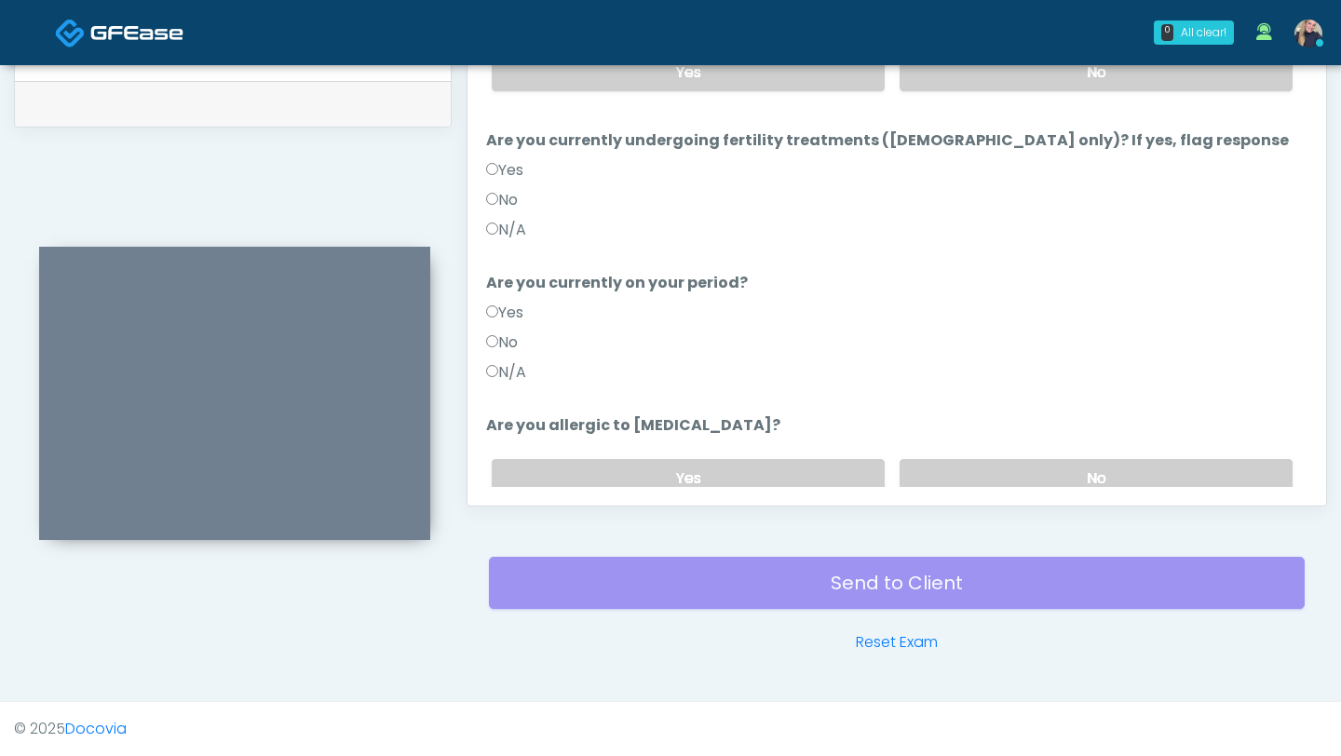
scroll to position [126, 0]
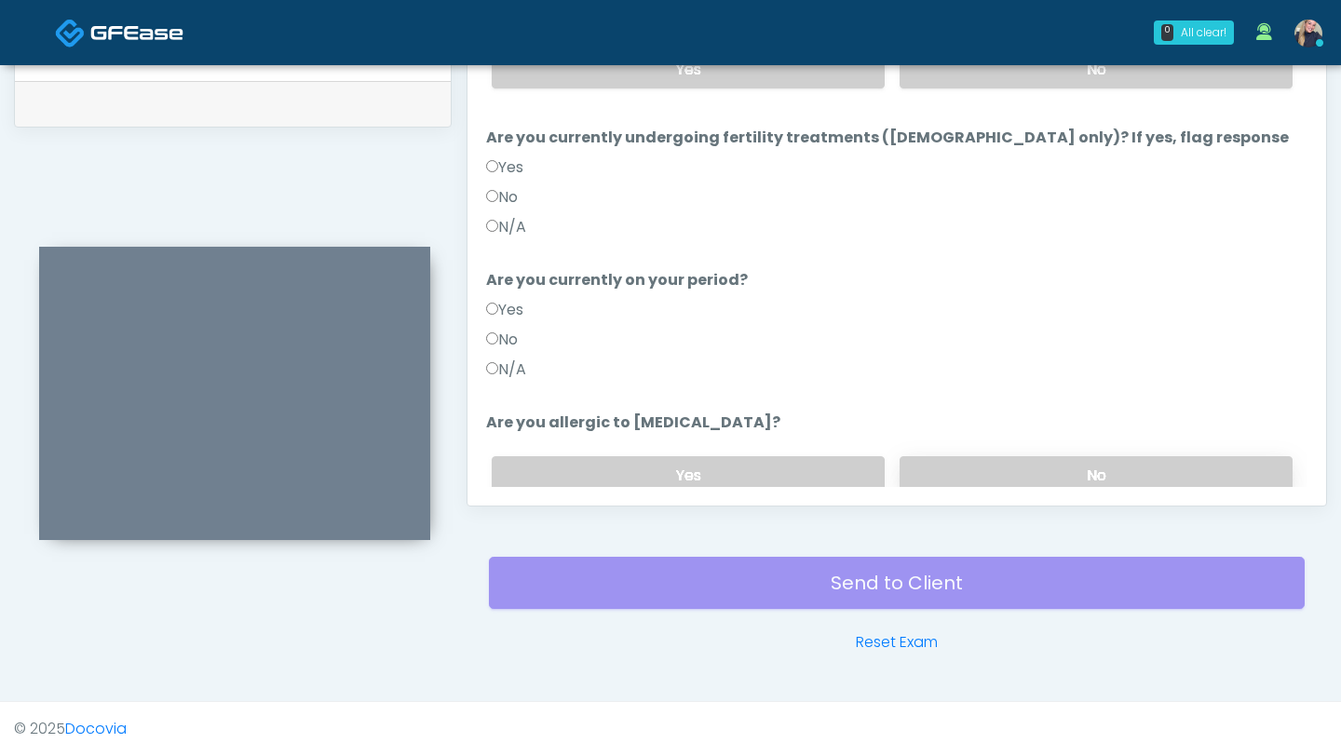
click at [1073, 458] on label "No" at bounding box center [1095, 475] width 393 height 38
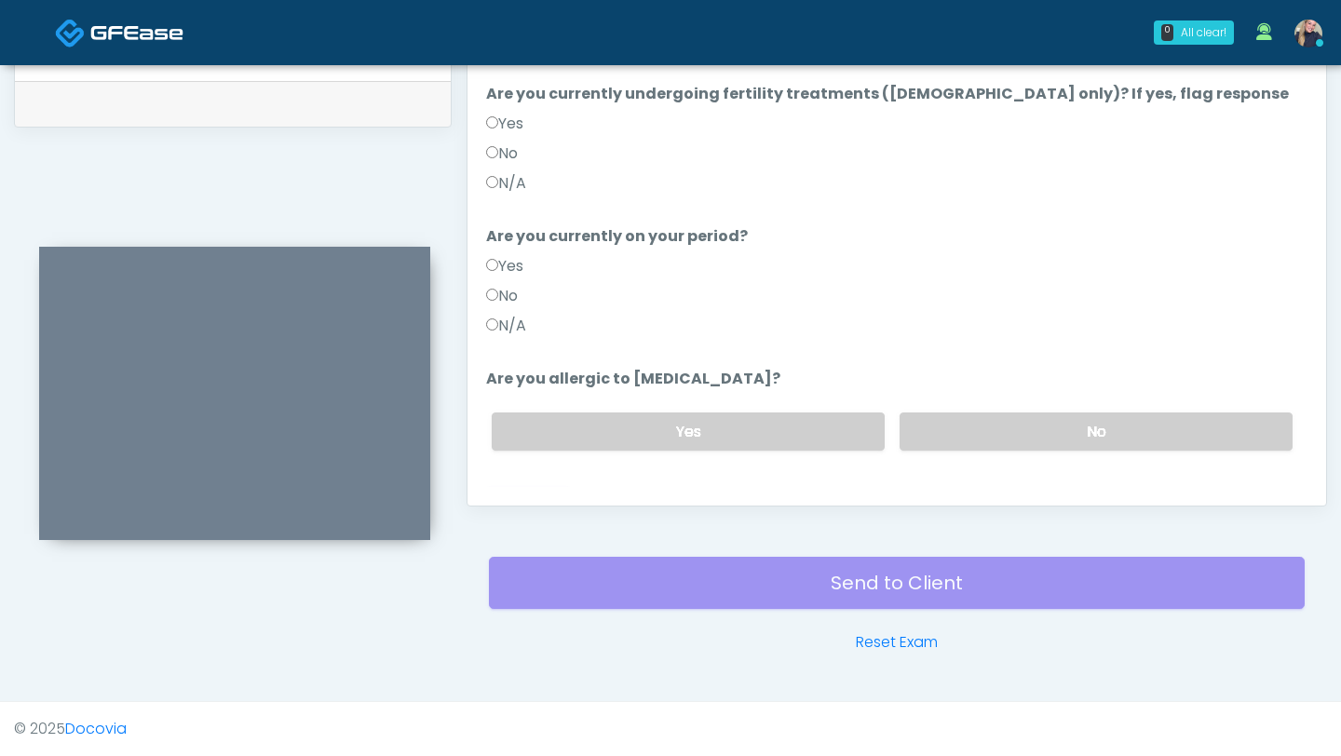
scroll to position [182, 0]
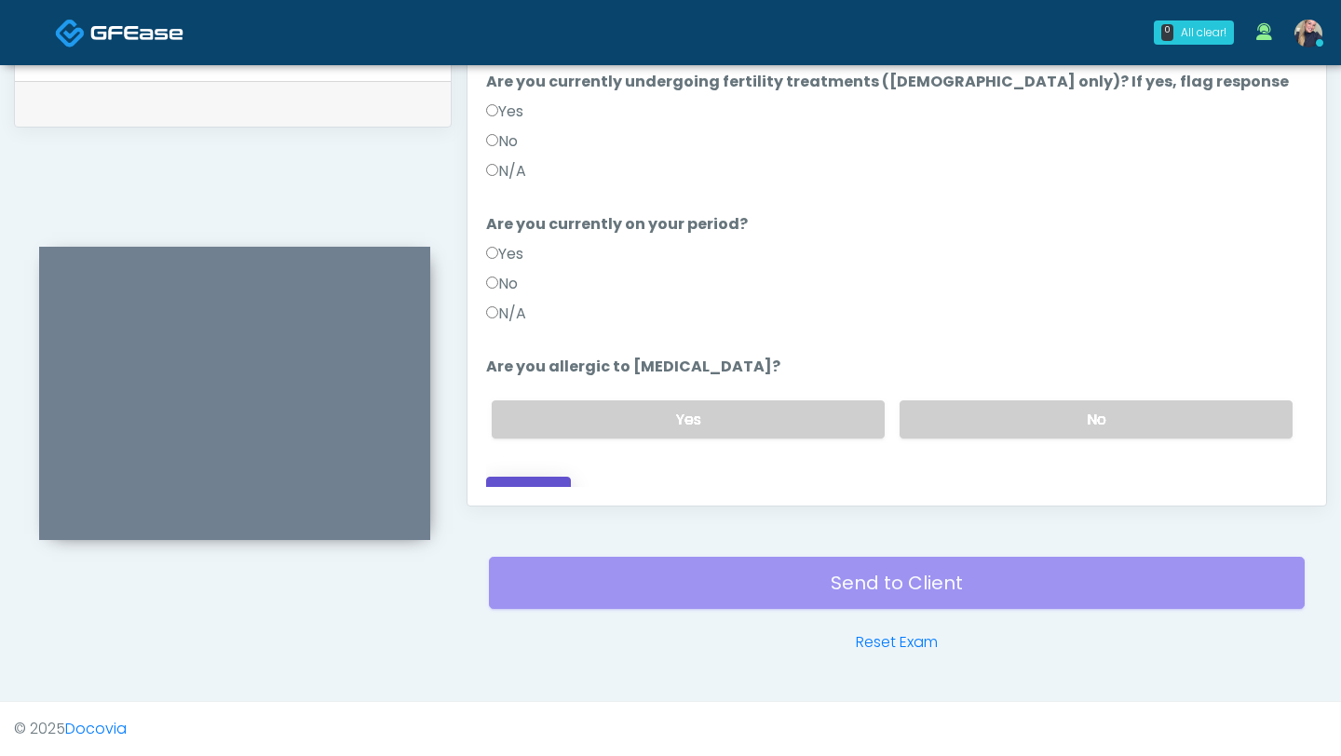
click at [534, 477] on button "Continue" at bounding box center [528, 494] width 85 height 34
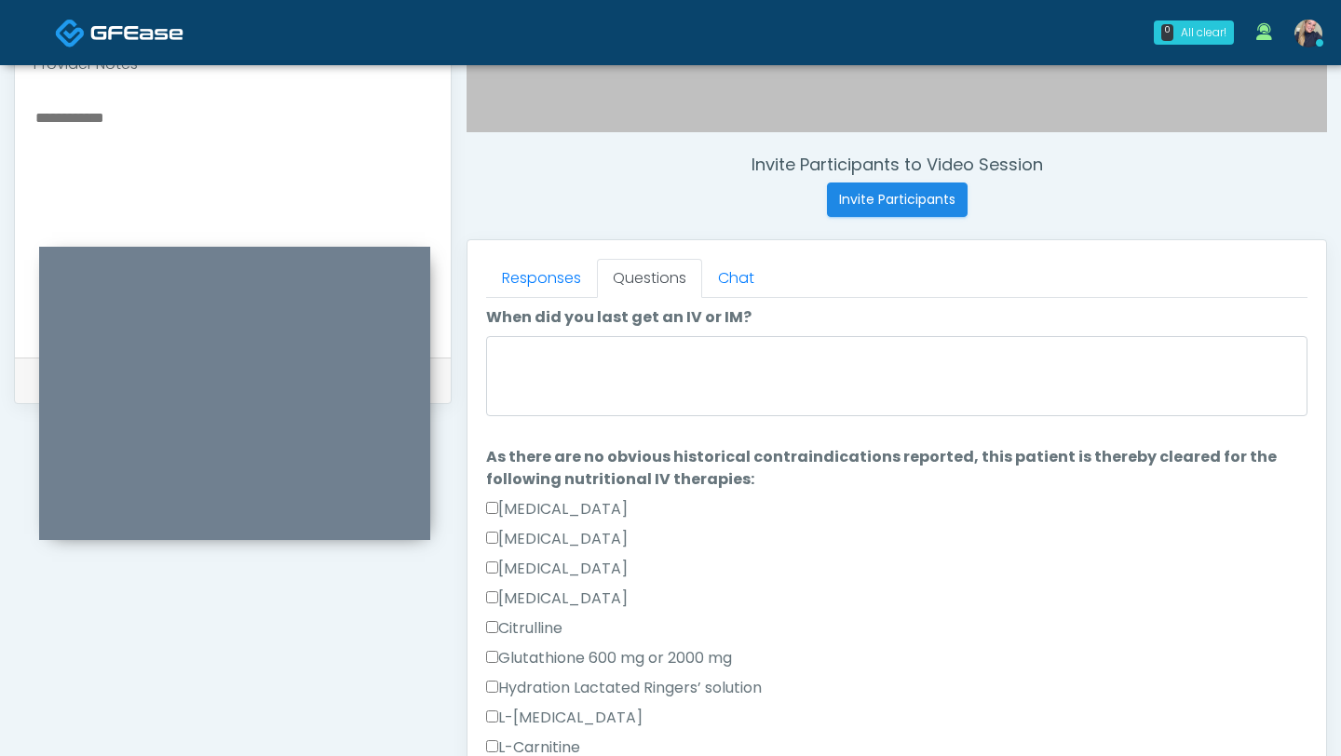
scroll to position [56, 0]
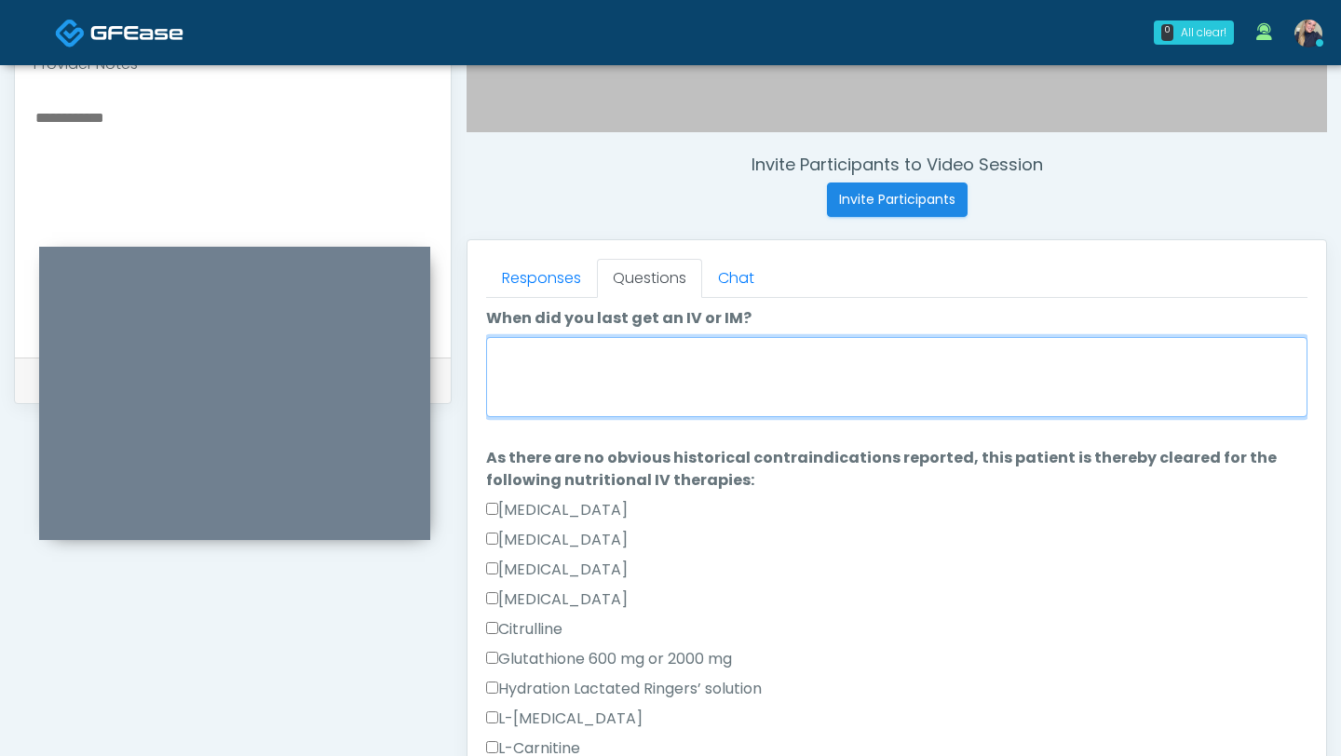
click at [861, 382] on textarea "When did you last get an IV or IM?" at bounding box center [896, 377] width 821 height 80
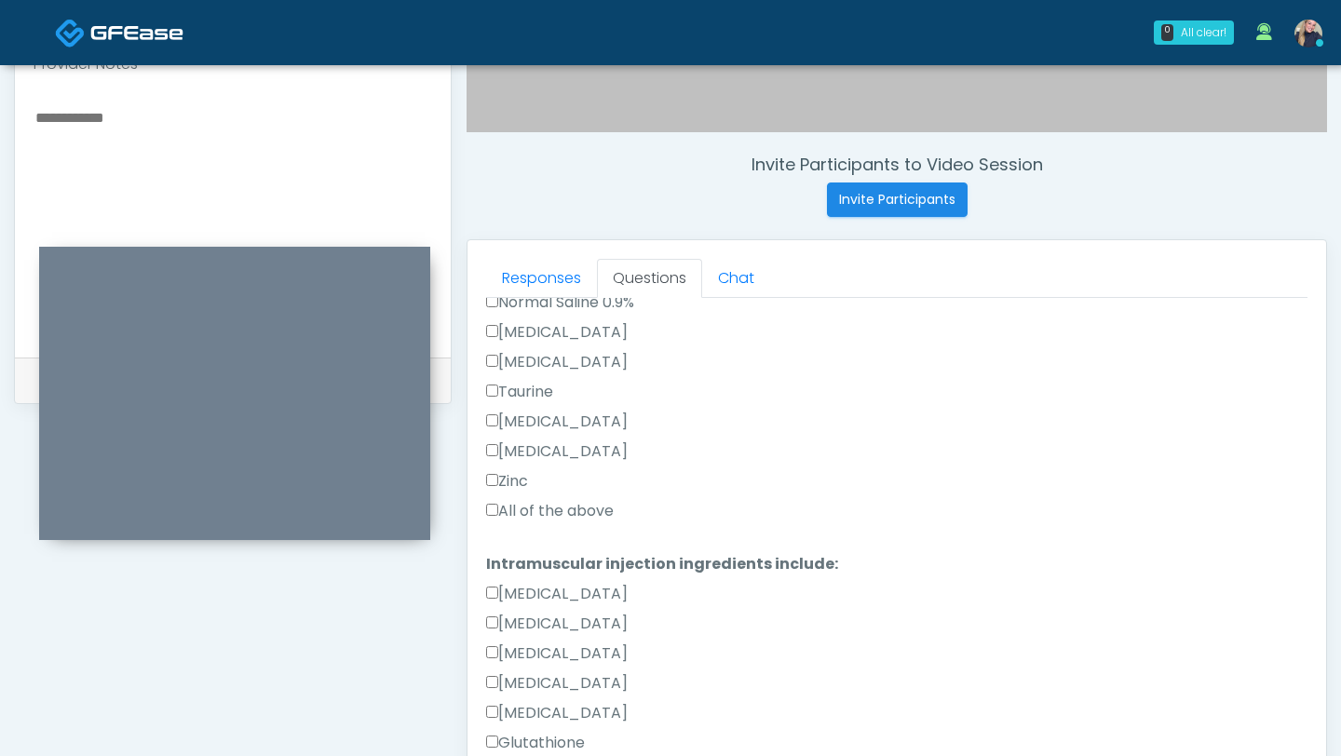
scroll to position [687, 0]
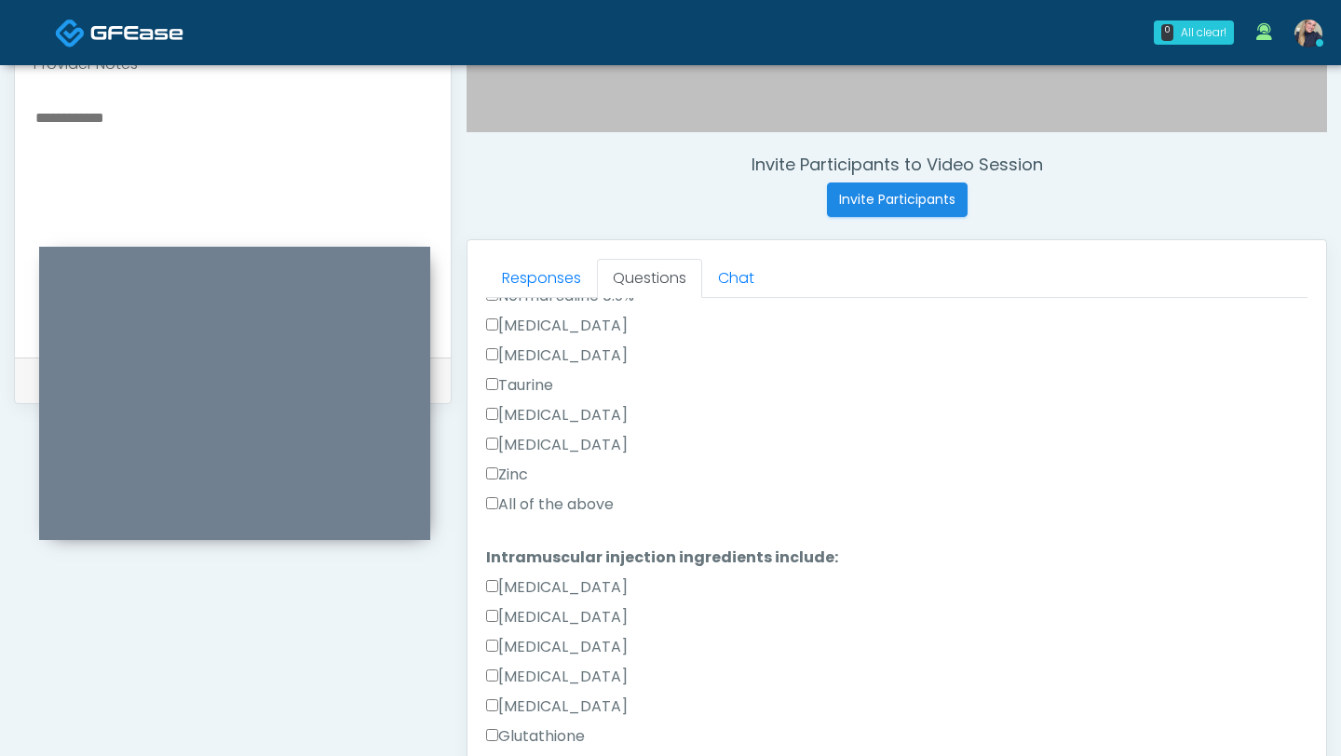
type textarea "****"
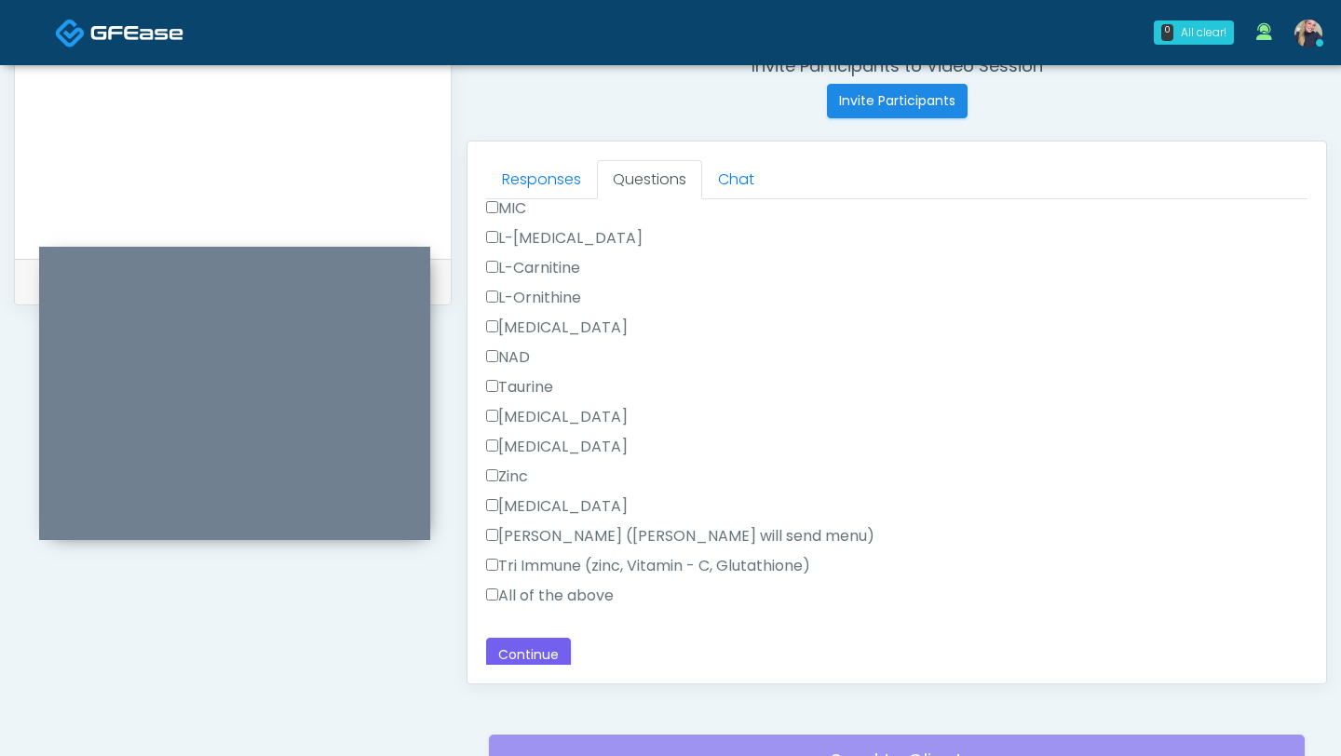
scroll to position [1182, 0]
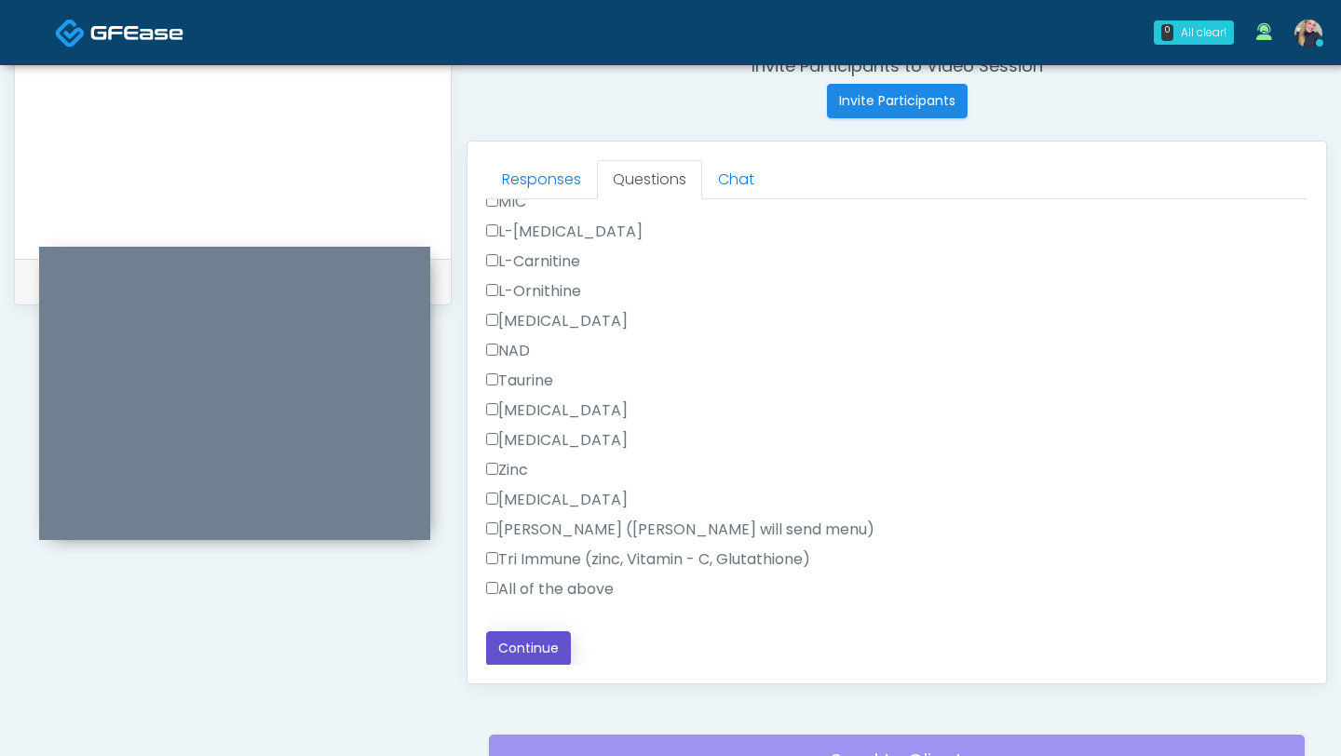
click at [524, 653] on button "Continue" at bounding box center [528, 648] width 85 height 34
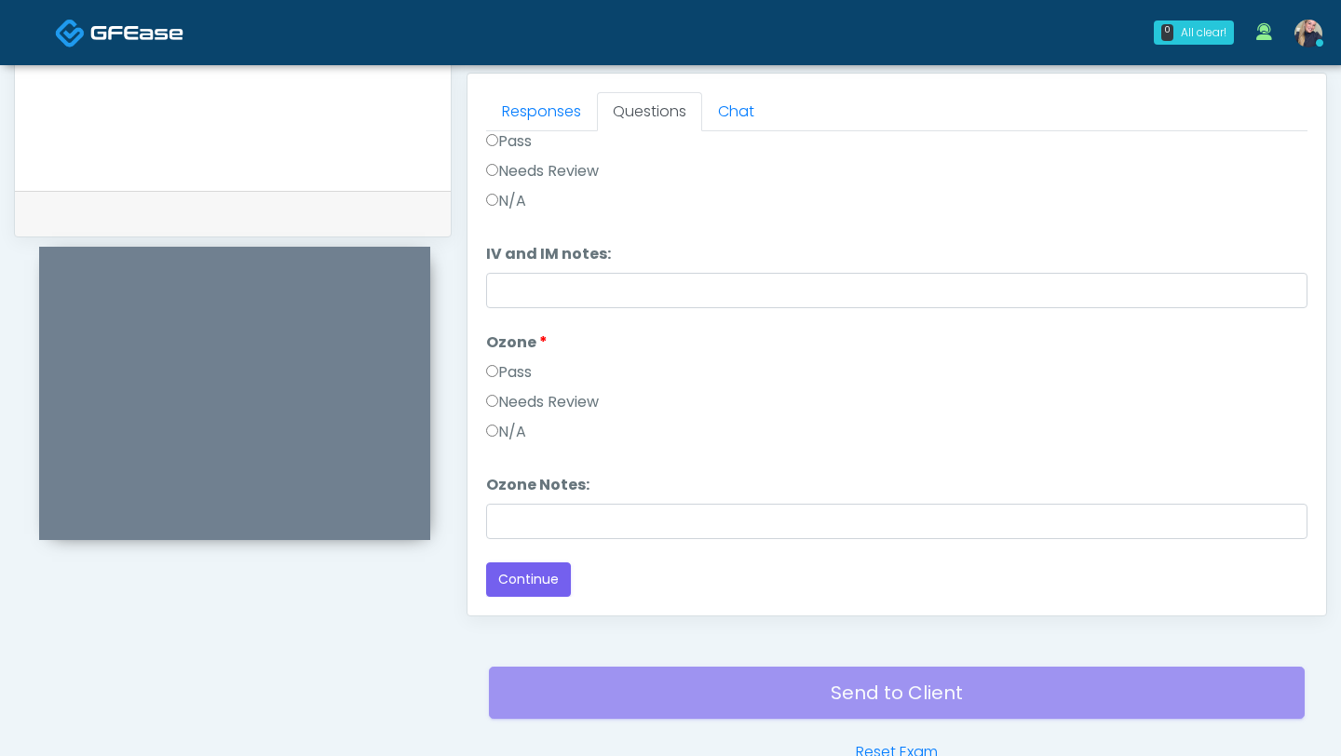
scroll to position [873, 0]
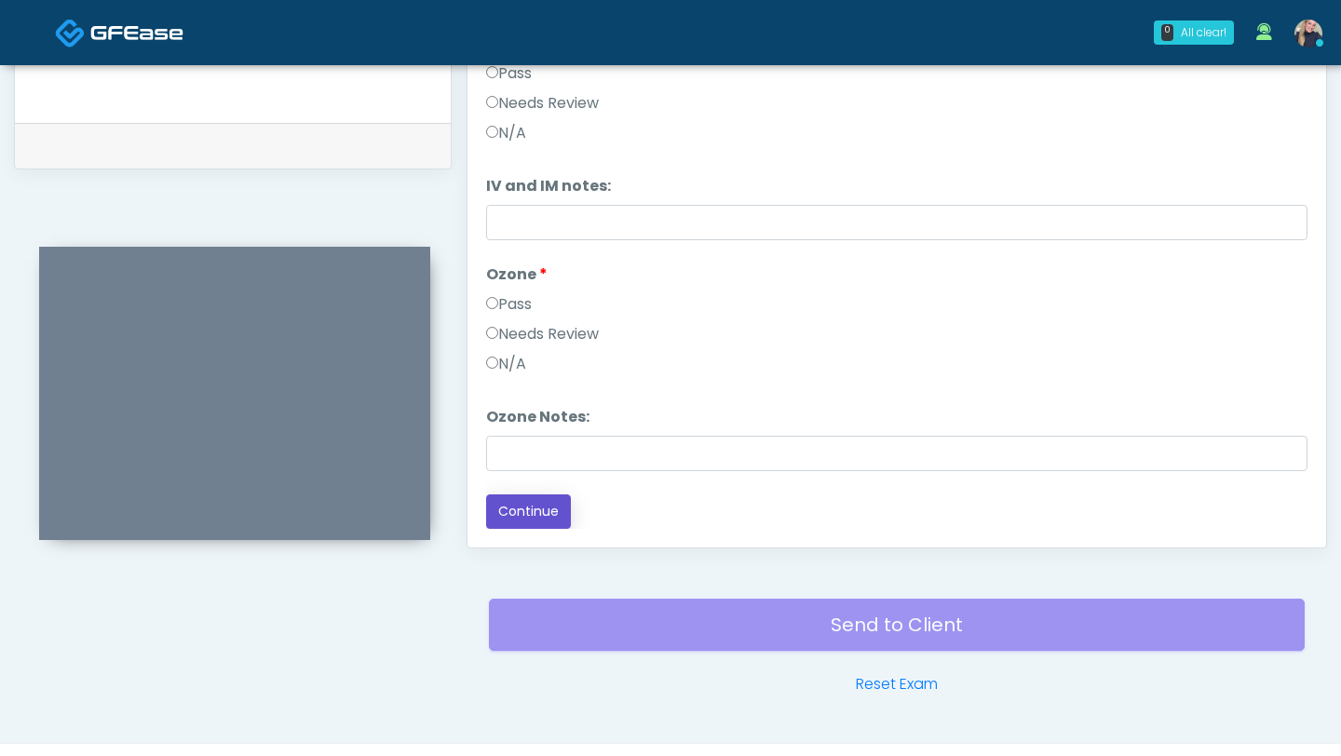
click at [539, 520] on button "Continue" at bounding box center [528, 511] width 85 height 34
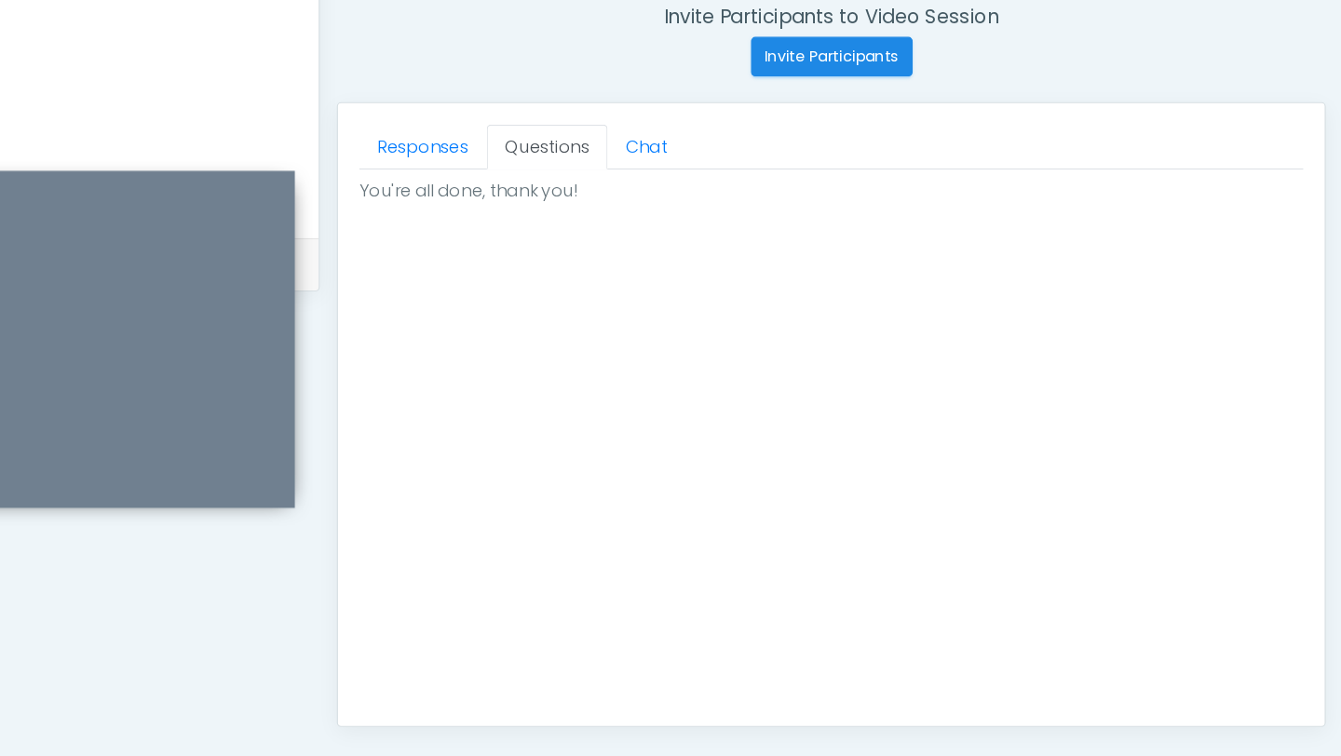
scroll to position [947, 0]
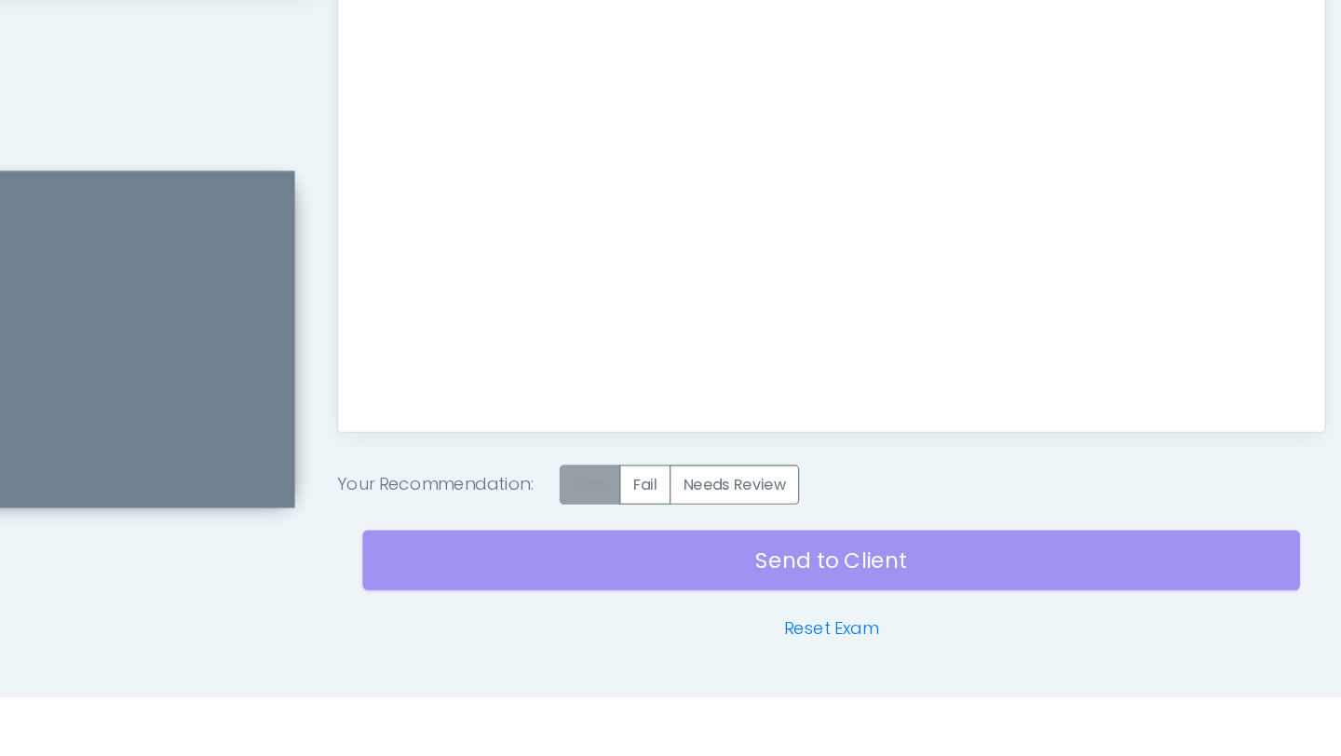
click at [686, 529] on label "Pass" at bounding box center [686, 520] width 53 height 34
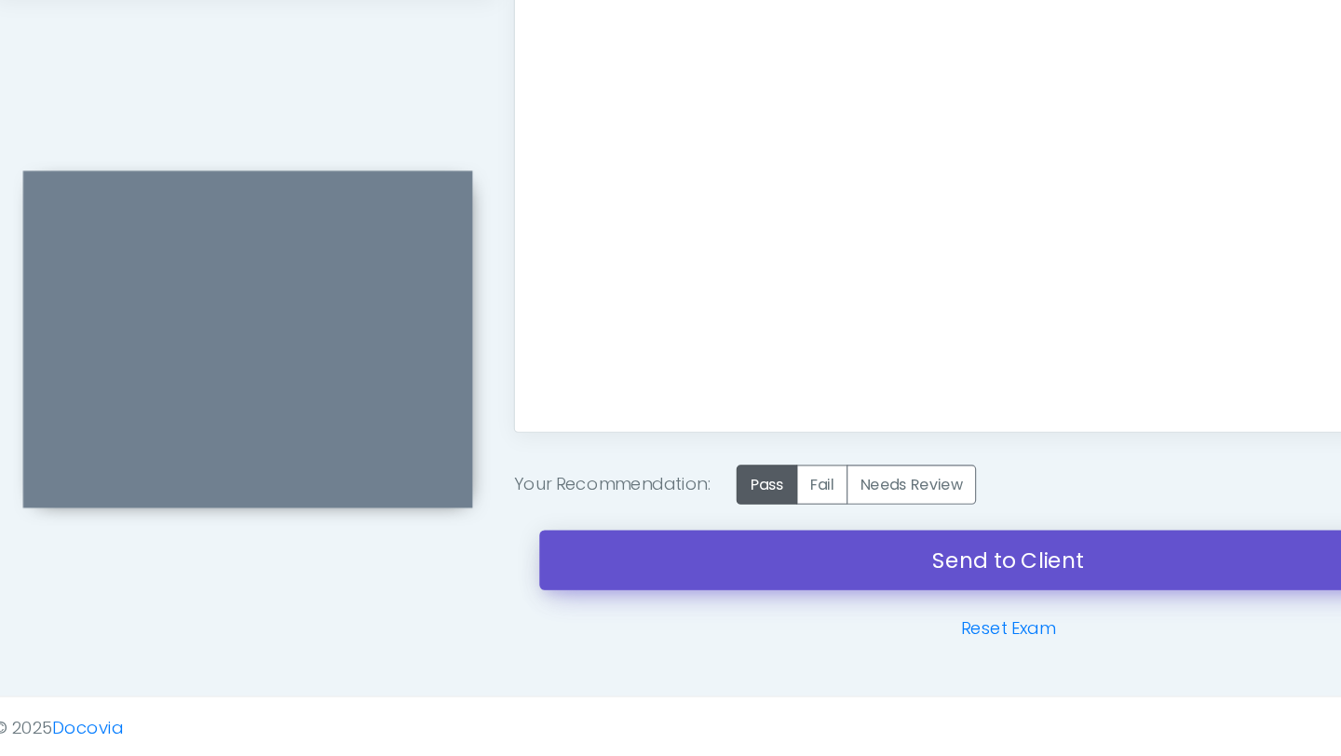
click at [729, 579] on link "Send to Client" at bounding box center [897, 586] width 816 height 52
click at [780, 598] on link "Send to Client" at bounding box center [897, 586] width 816 height 52
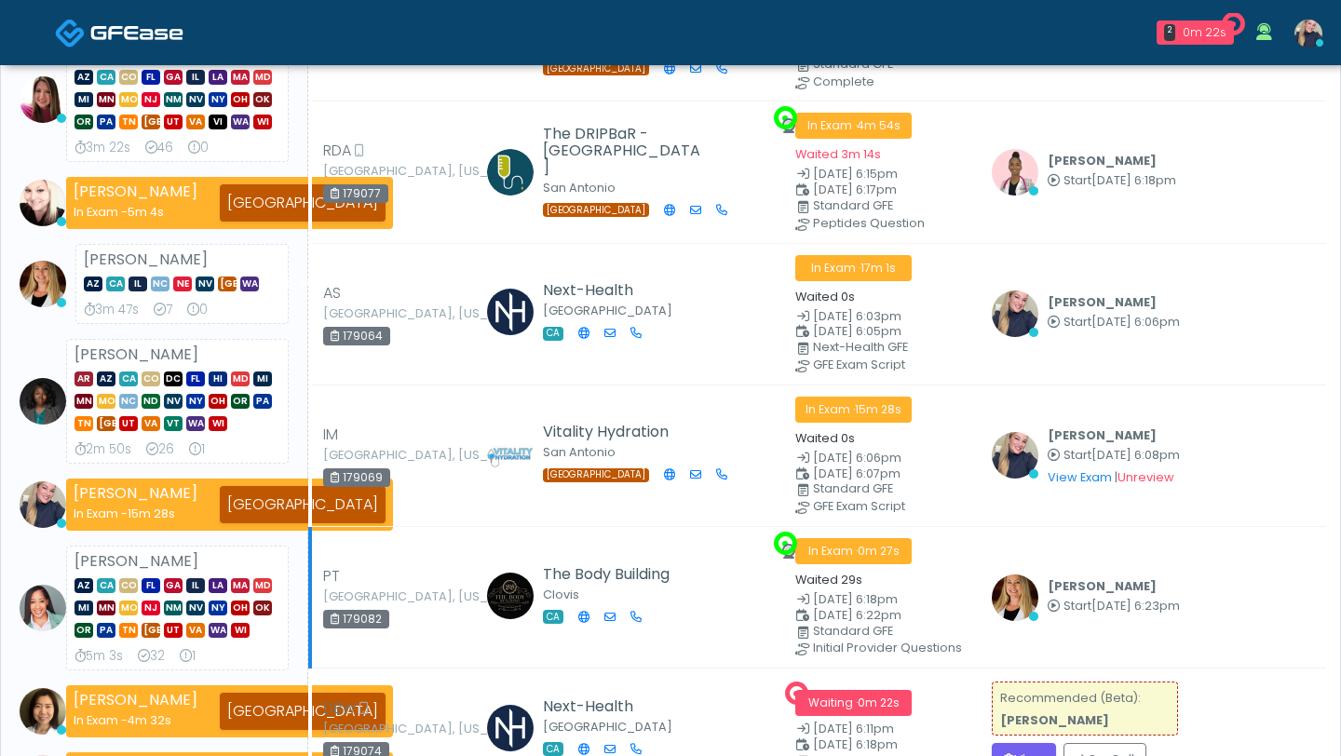
click at [1034, 631] on td "[PERSON_NAME] Start [DATE] 6:23pm View Exam | Unreview" at bounding box center [1152, 597] width 345 height 142
click at [1034, 612] on td "Meagan Petrek Start Oct 9, 6:23pm View Exam | Unreview" at bounding box center [1152, 597] width 345 height 142
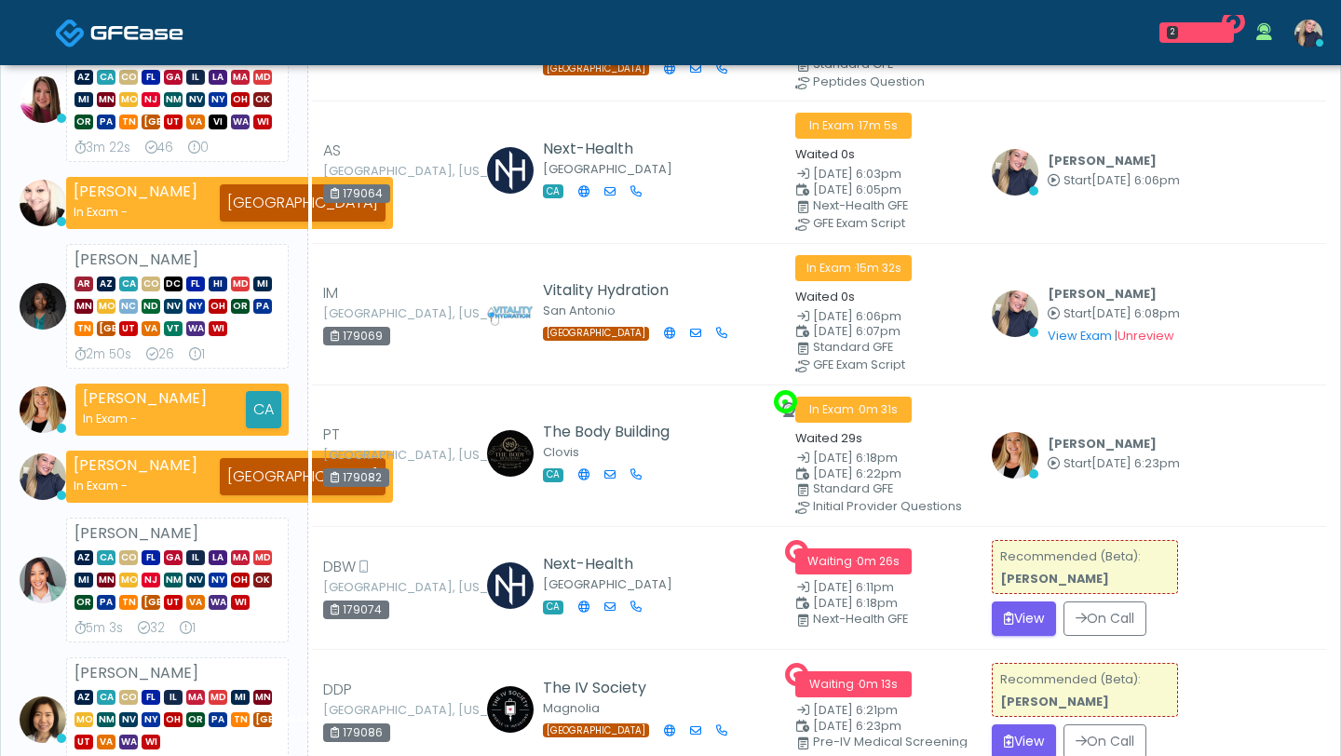
scroll to position [504, 0]
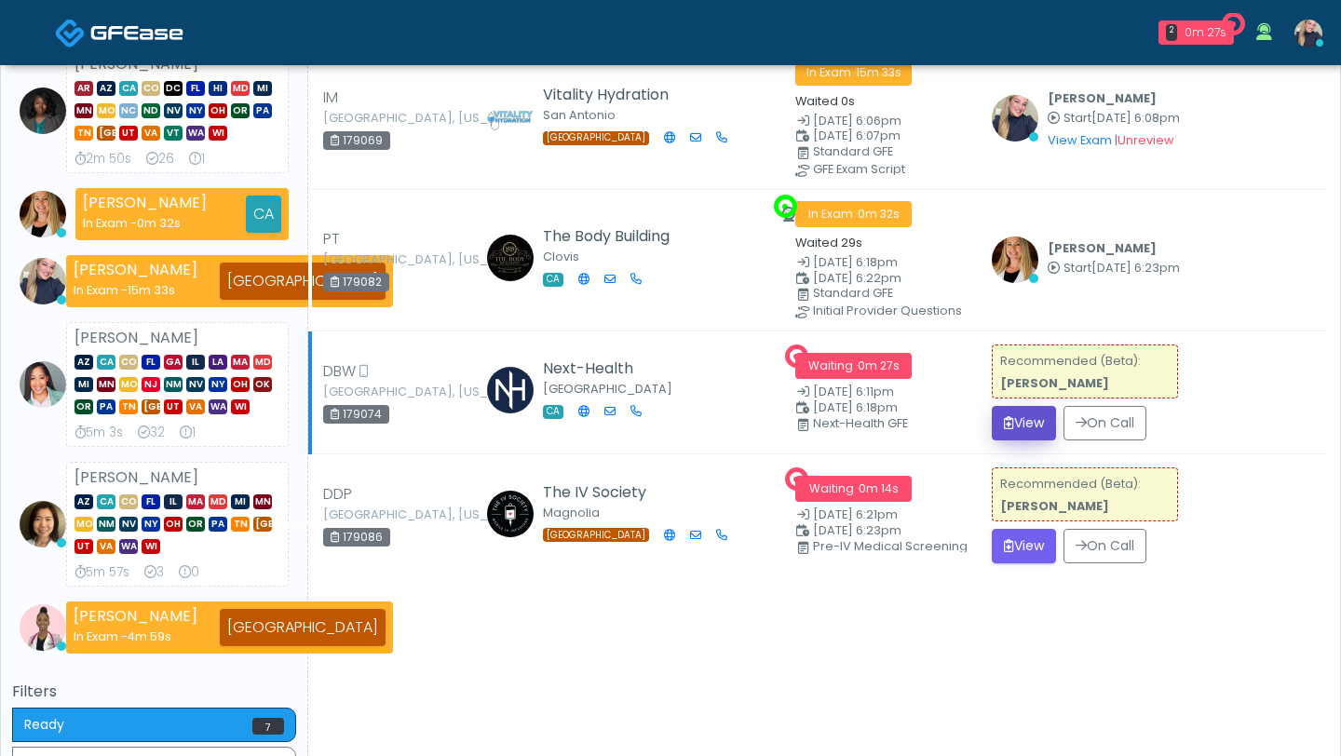
click at [1036, 424] on button "View" at bounding box center [1024, 423] width 64 height 34
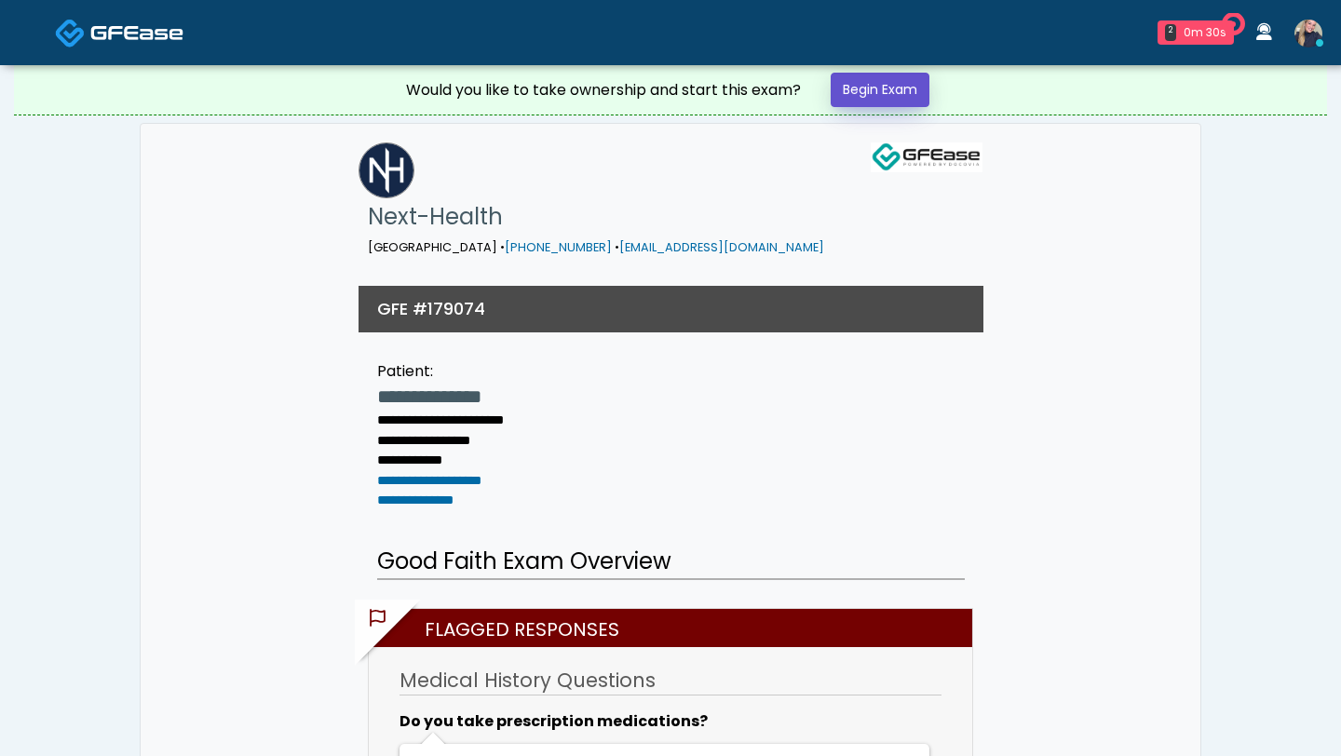
click at [885, 93] on link "Begin Exam" at bounding box center [880, 90] width 99 height 34
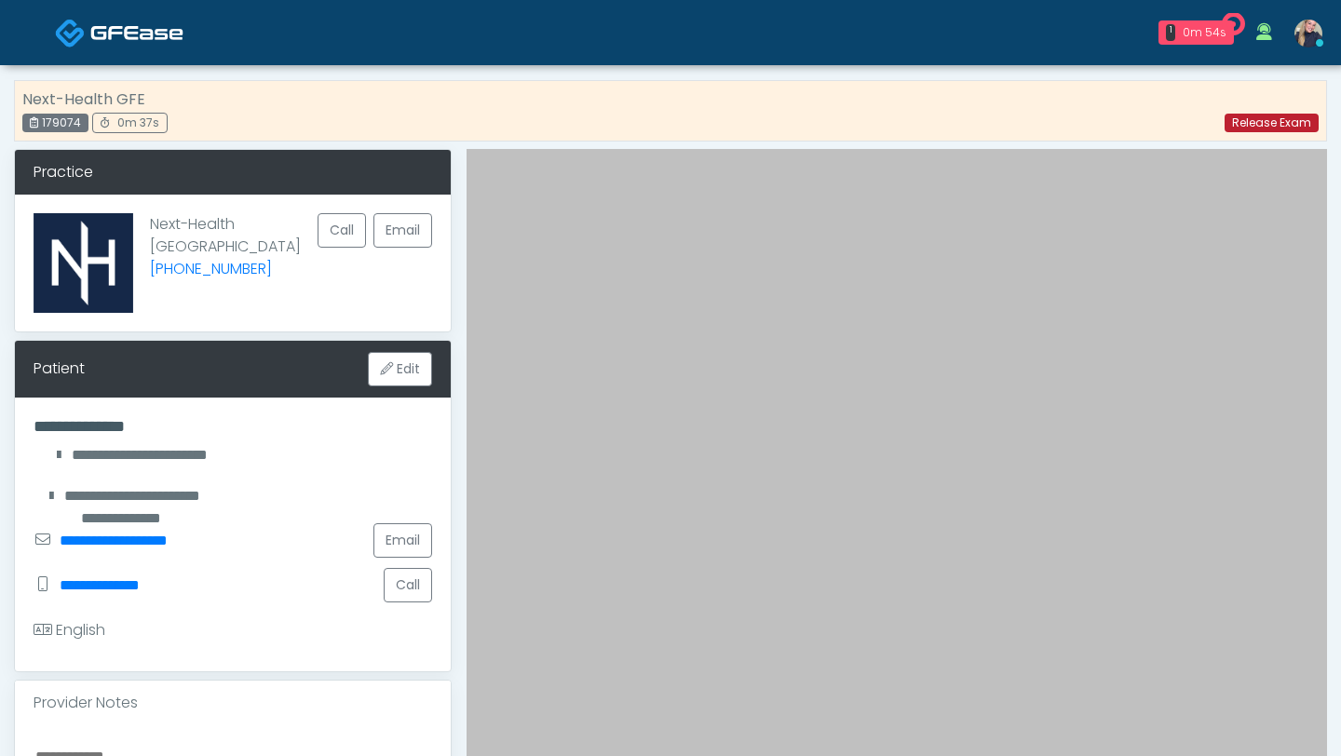
click at [1294, 126] on link "Release Exam" at bounding box center [1271, 123] width 94 height 19
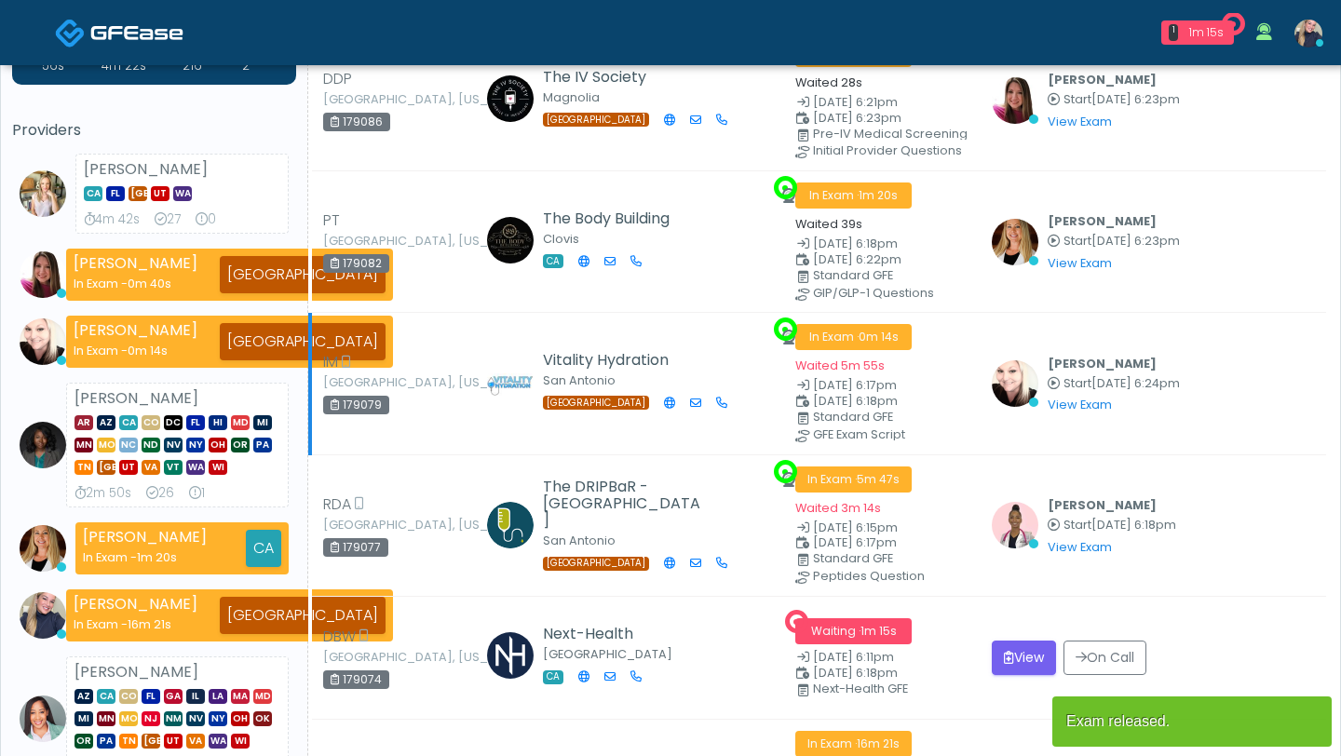
scroll to position [157, 0]
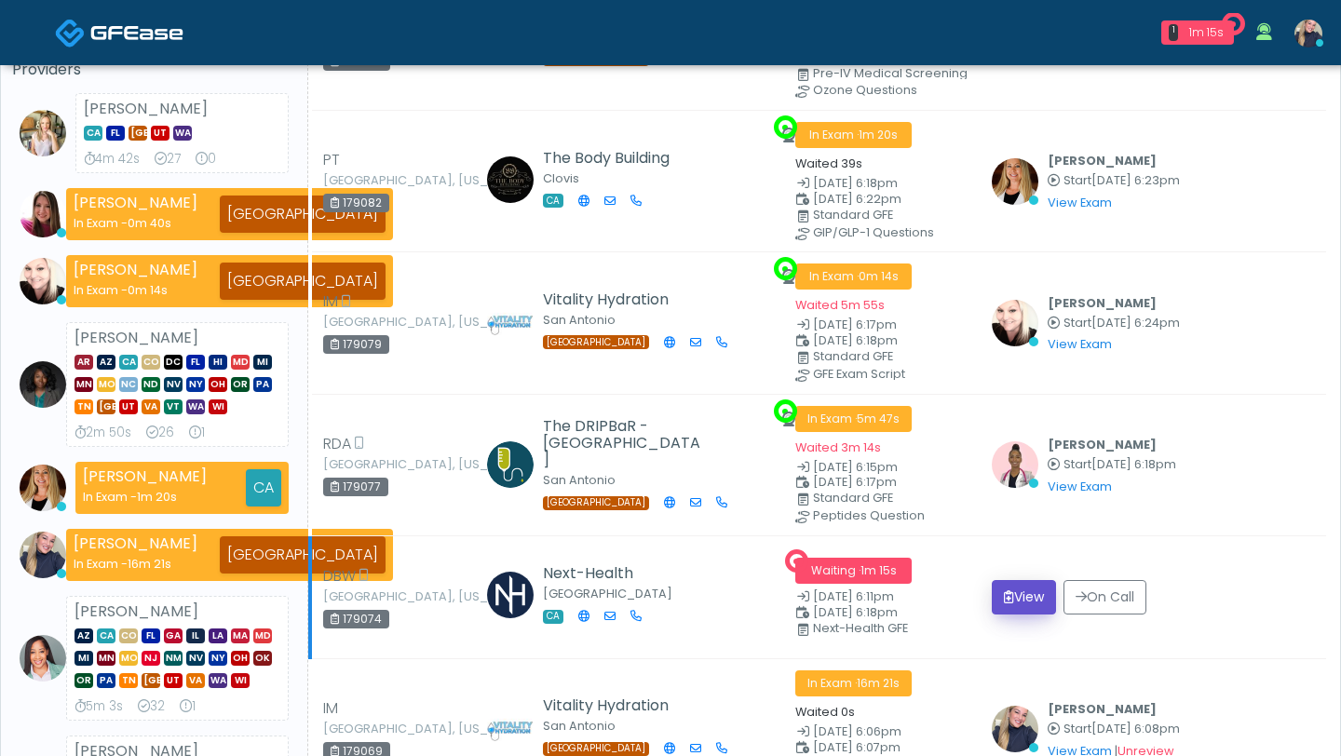
click at [1026, 580] on button "View" at bounding box center [1024, 597] width 64 height 34
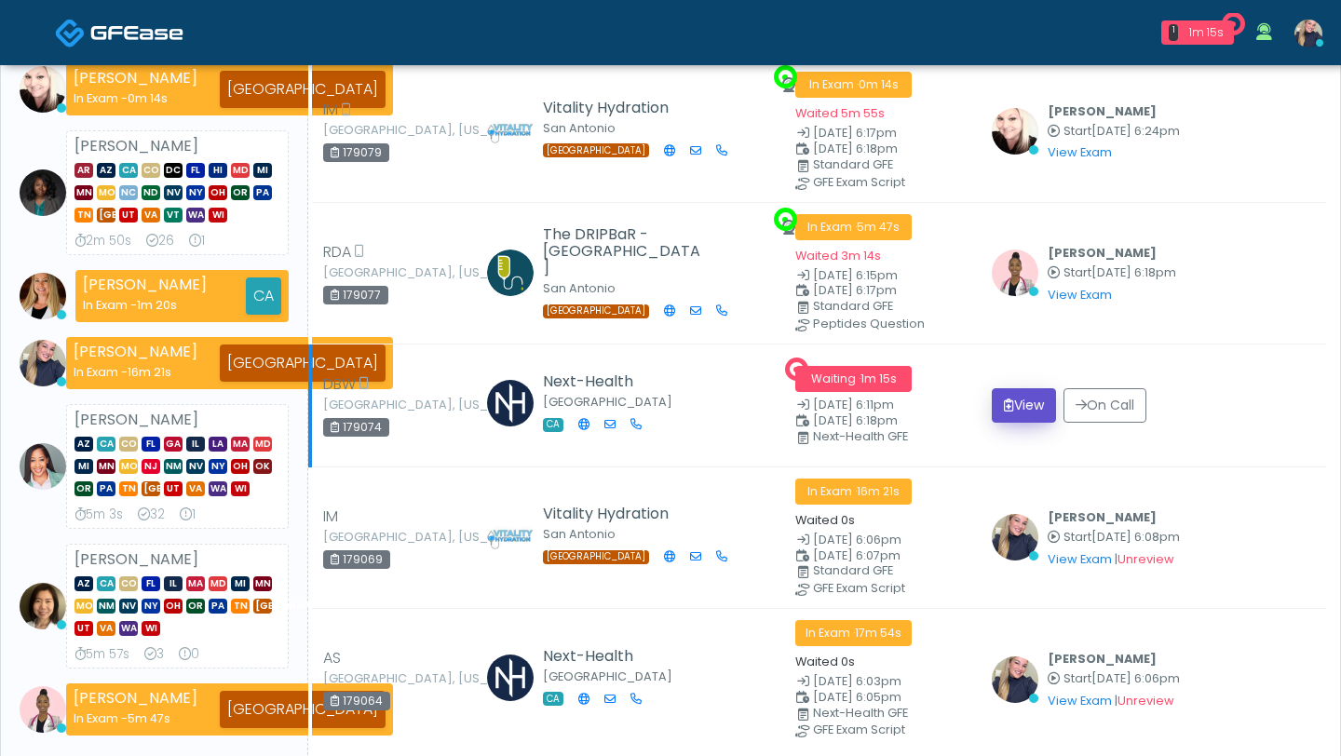
click at [1026, 398] on button "View" at bounding box center [1024, 405] width 64 height 34
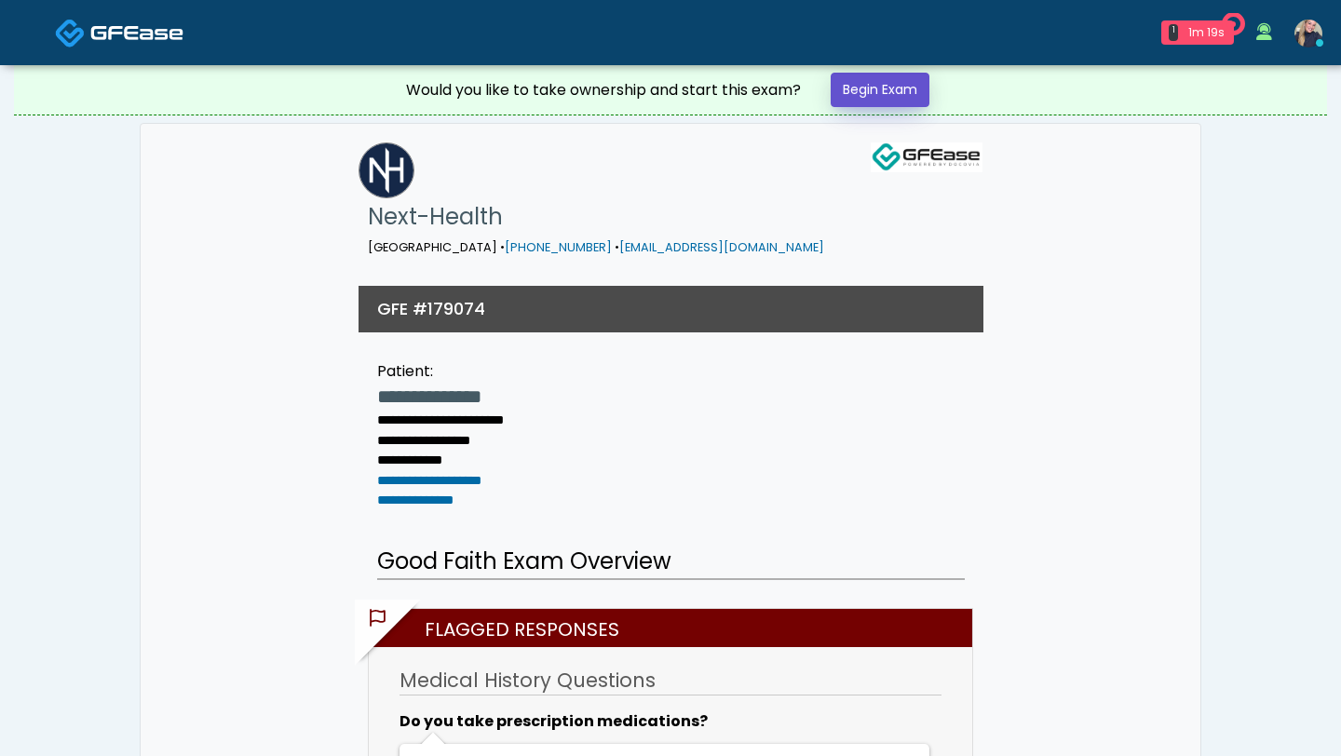
click at [904, 87] on link "Begin Exam" at bounding box center [880, 90] width 99 height 34
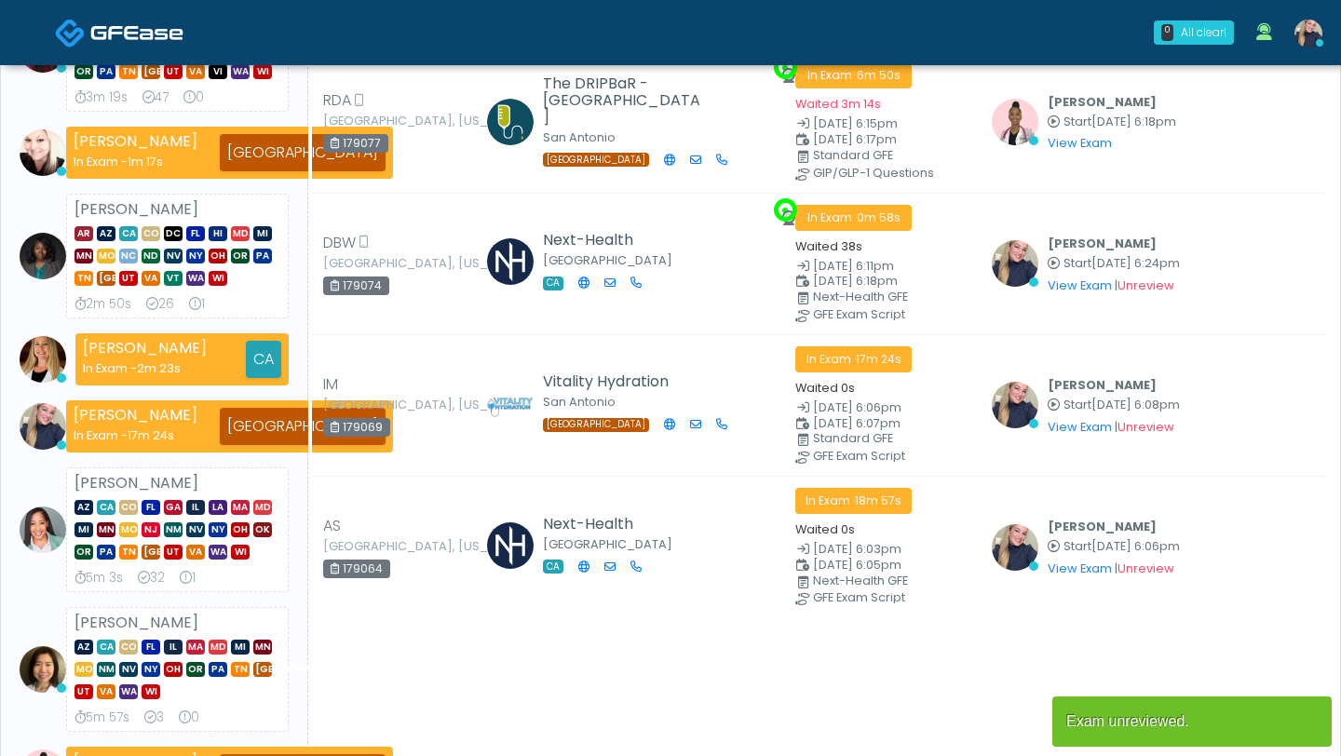
click at [1152, 561] on link "Unreview" at bounding box center [1145, 569] width 57 height 16
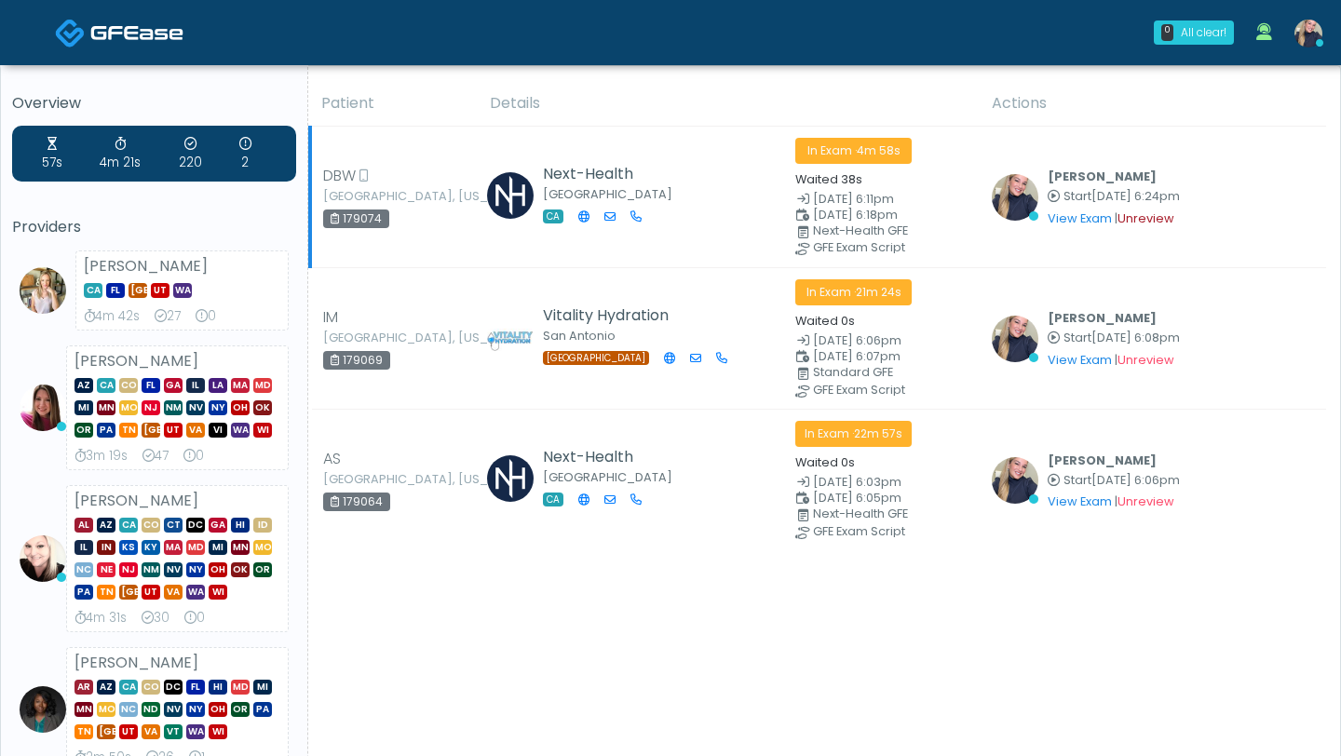
click at [1162, 223] on link "Unreview" at bounding box center [1145, 218] width 57 height 16
click at [1160, 357] on link "Unreview" at bounding box center [1145, 360] width 57 height 16
click at [1086, 225] on link "View Exam" at bounding box center [1079, 218] width 64 height 16
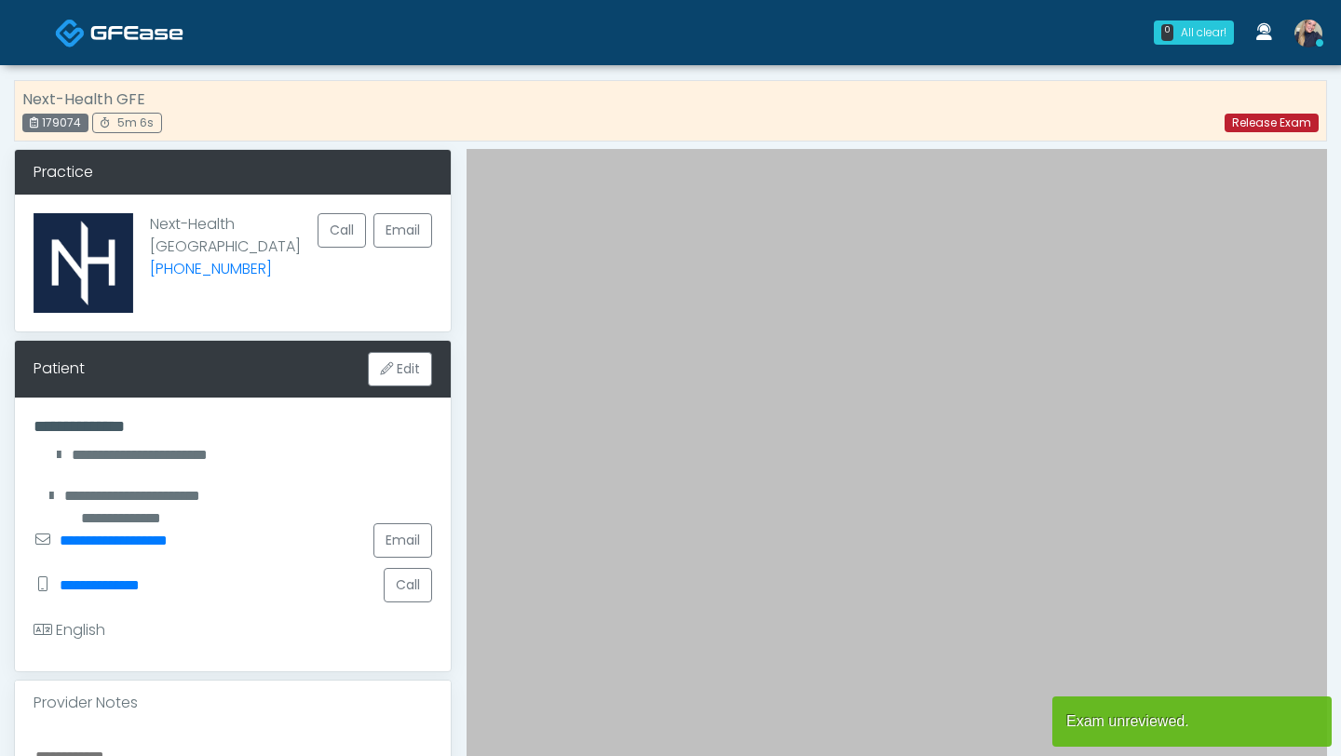
click at [1273, 127] on link "Release Exam" at bounding box center [1271, 123] width 94 height 19
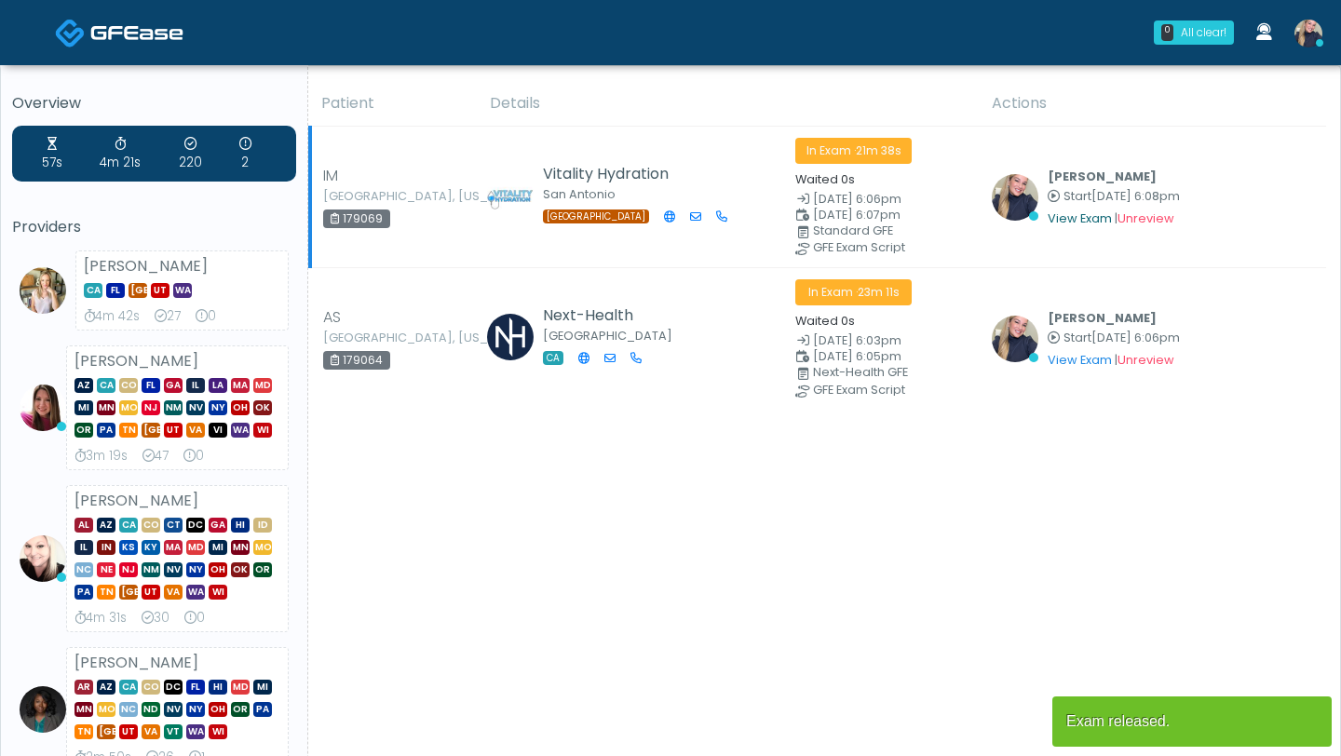
click at [1088, 218] on link "View Exam" at bounding box center [1079, 218] width 64 height 16
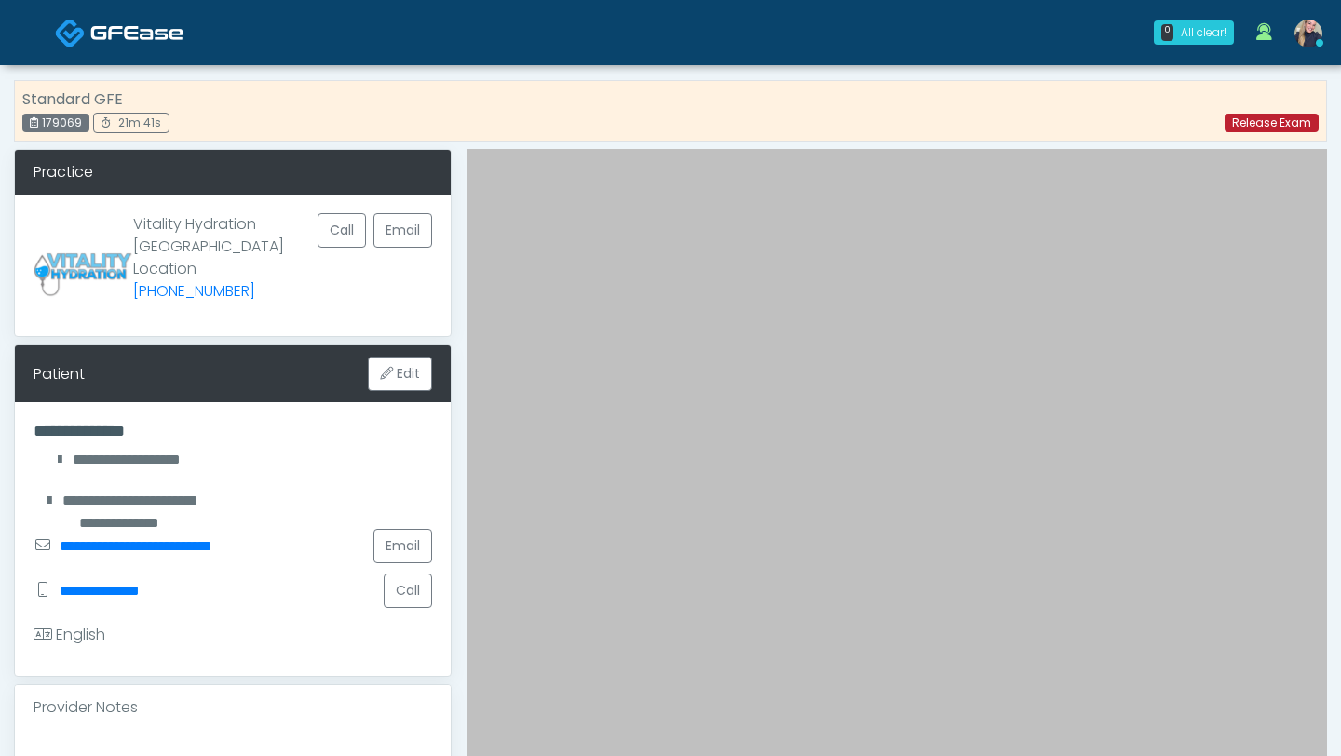
click at [1270, 126] on link "Release Exam" at bounding box center [1271, 123] width 94 height 19
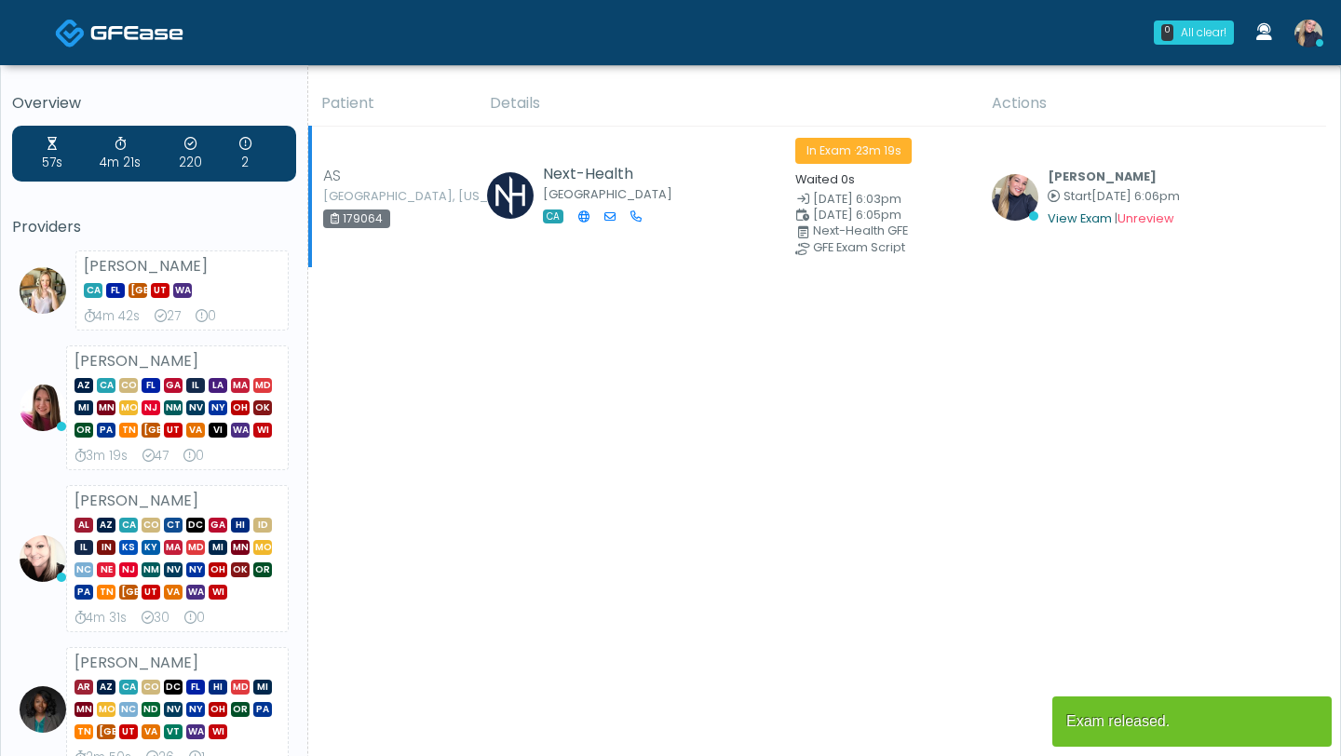
click at [1088, 223] on link "View Exam" at bounding box center [1079, 218] width 64 height 16
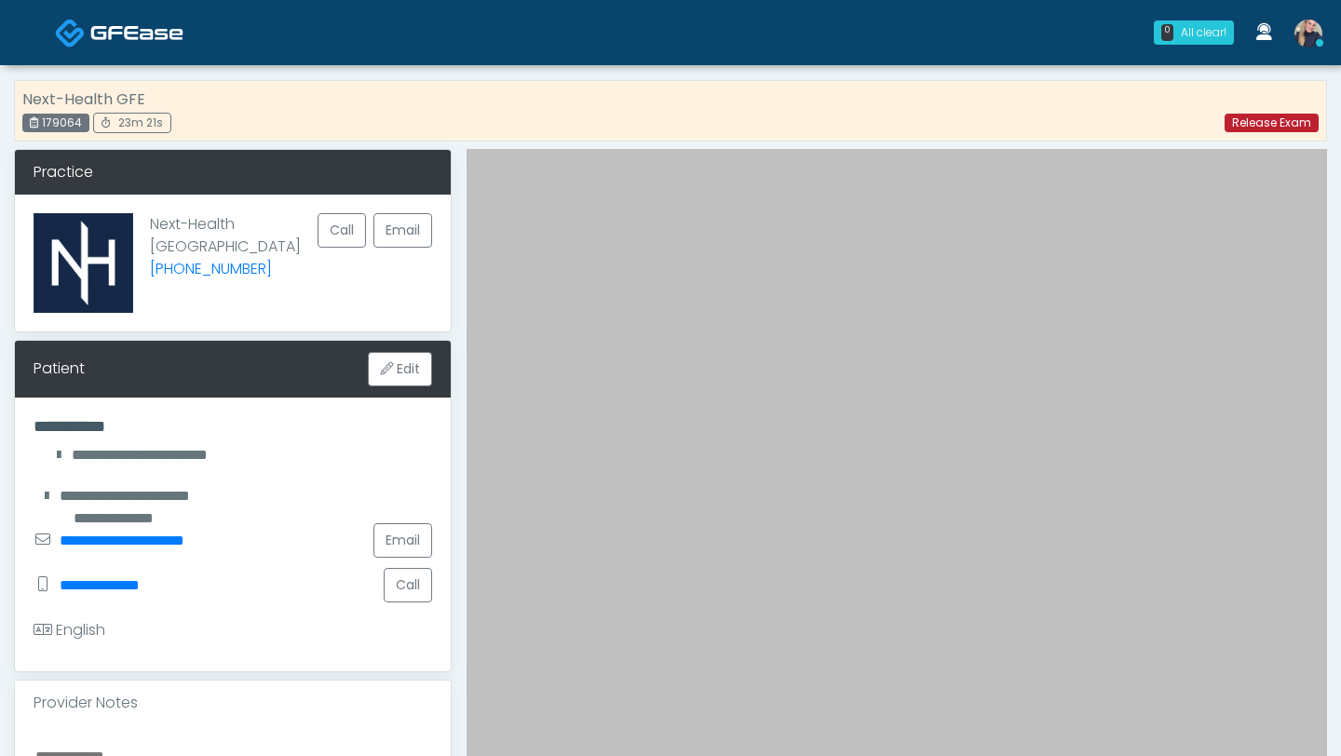
click at [1277, 128] on link "Release Exam" at bounding box center [1271, 123] width 94 height 19
click at [1269, 128] on link "Release Exam" at bounding box center [1271, 123] width 94 height 19
click at [1270, 126] on link "Release Exam" at bounding box center [1271, 123] width 94 height 19
click at [1265, 127] on link "Release Exam" at bounding box center [1271, 123] width 94 height 19
click at [1263, 121] on link "Release Exam" at bounding box center [1271, 123] width 94 height 19
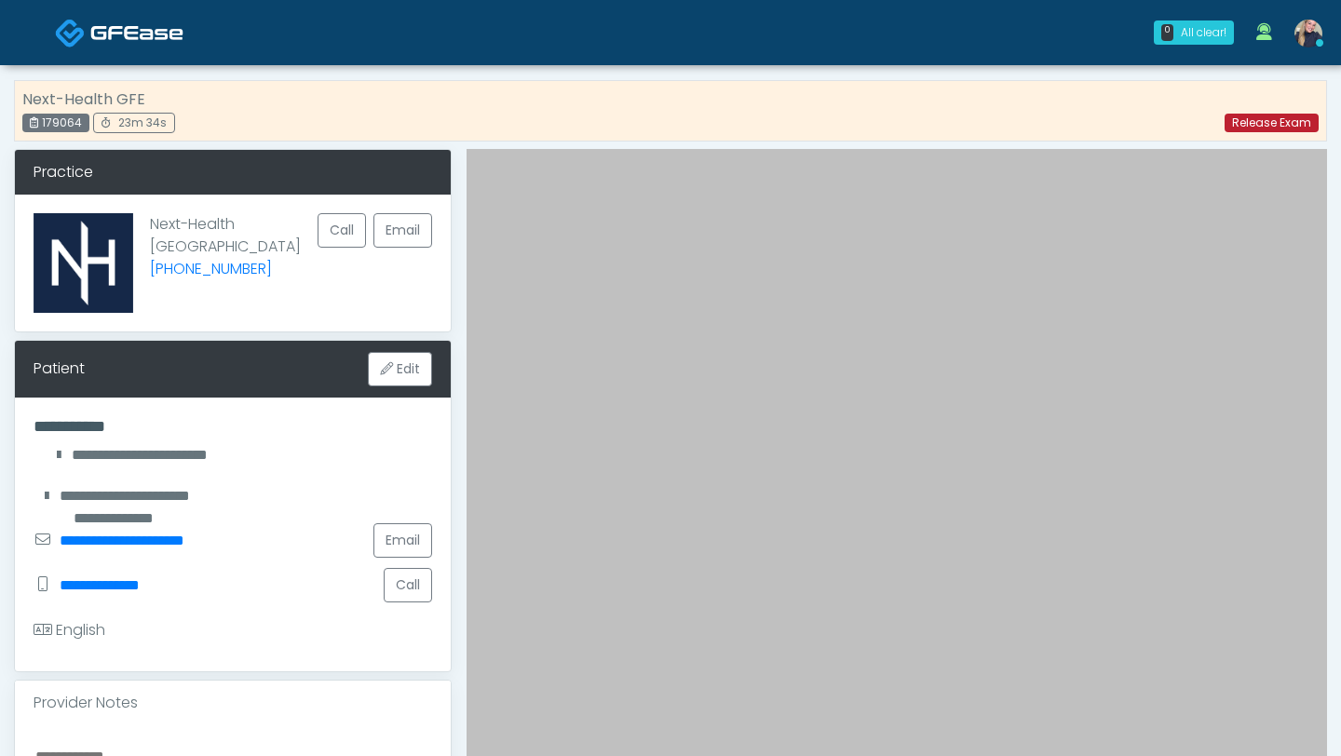
click at [1257, 130] on link "Release Exam" at bounding box center [1271, 123] width 94 height 19
click at [1279, 124] on link "Release Exam" at bounding box center [1271, 123] width 94 height 19
click at [1277, 125] on link "Release Exam" at bounding box center [1271, 123] width 94 height 19
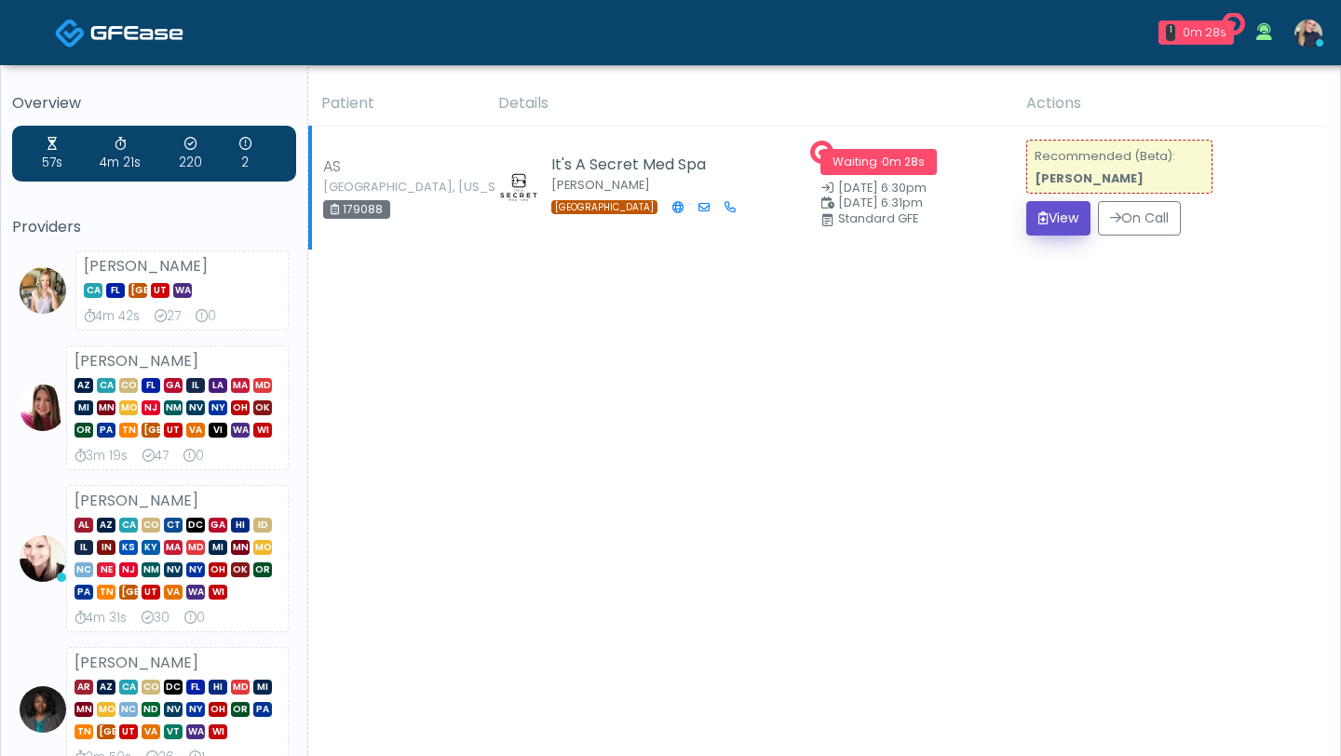
click at [1053, 217] on button "View" at bounding box center [1058, 218] width 64 height 34
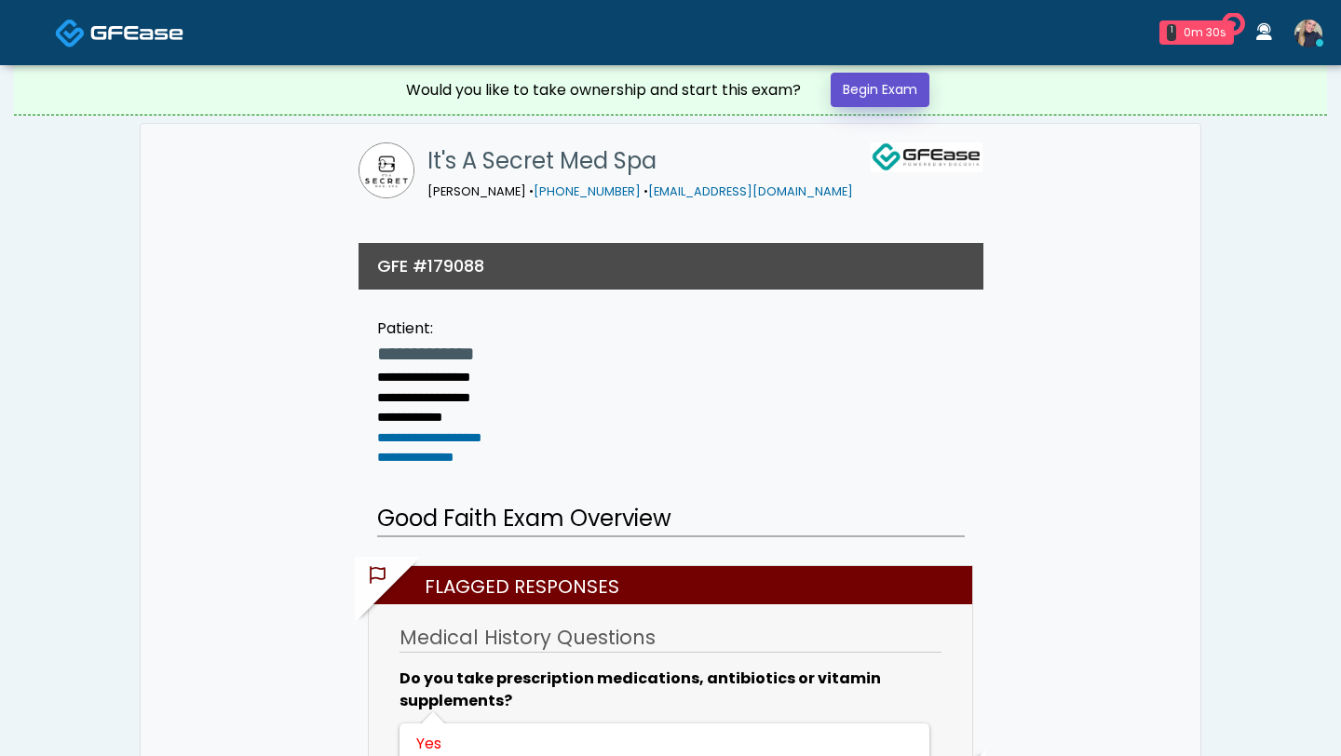
click at [911, 97] on link "Begin Exam" at bounding box center [880, 90] width 99 height 34
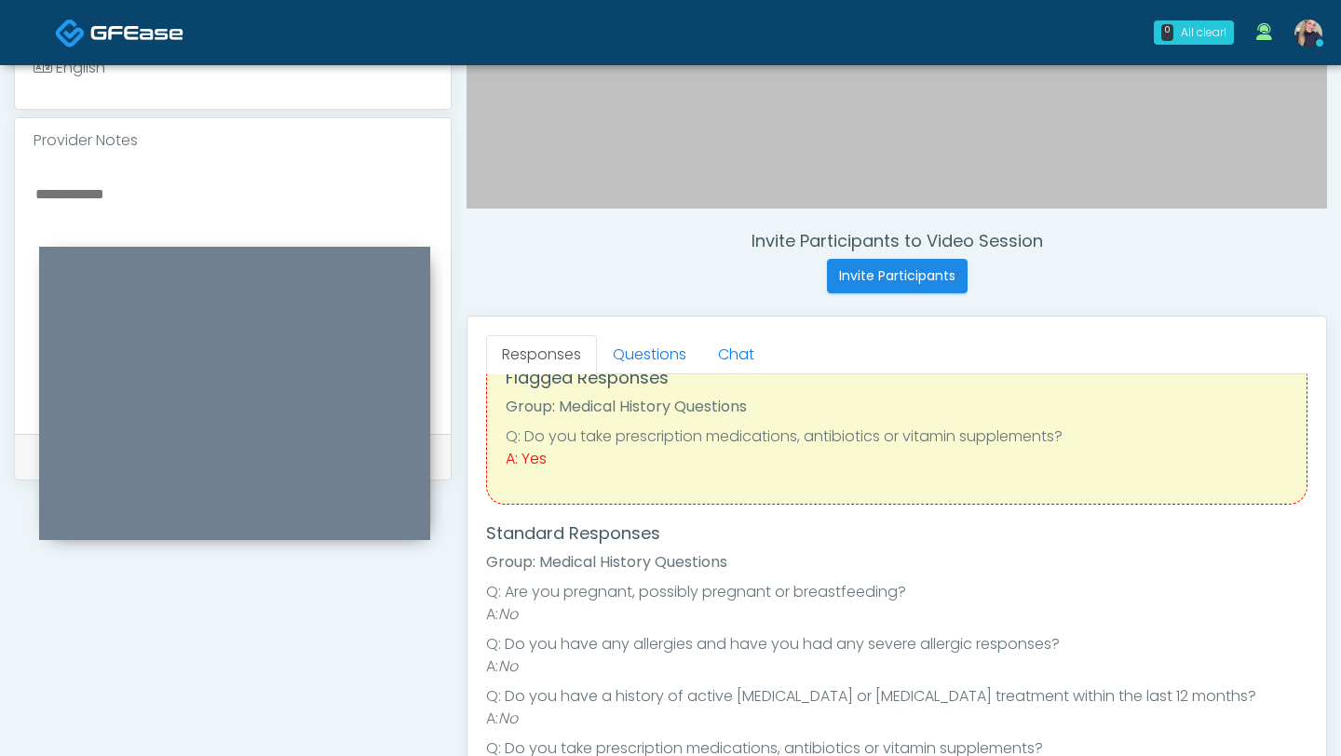
scroll to position [66, 0]
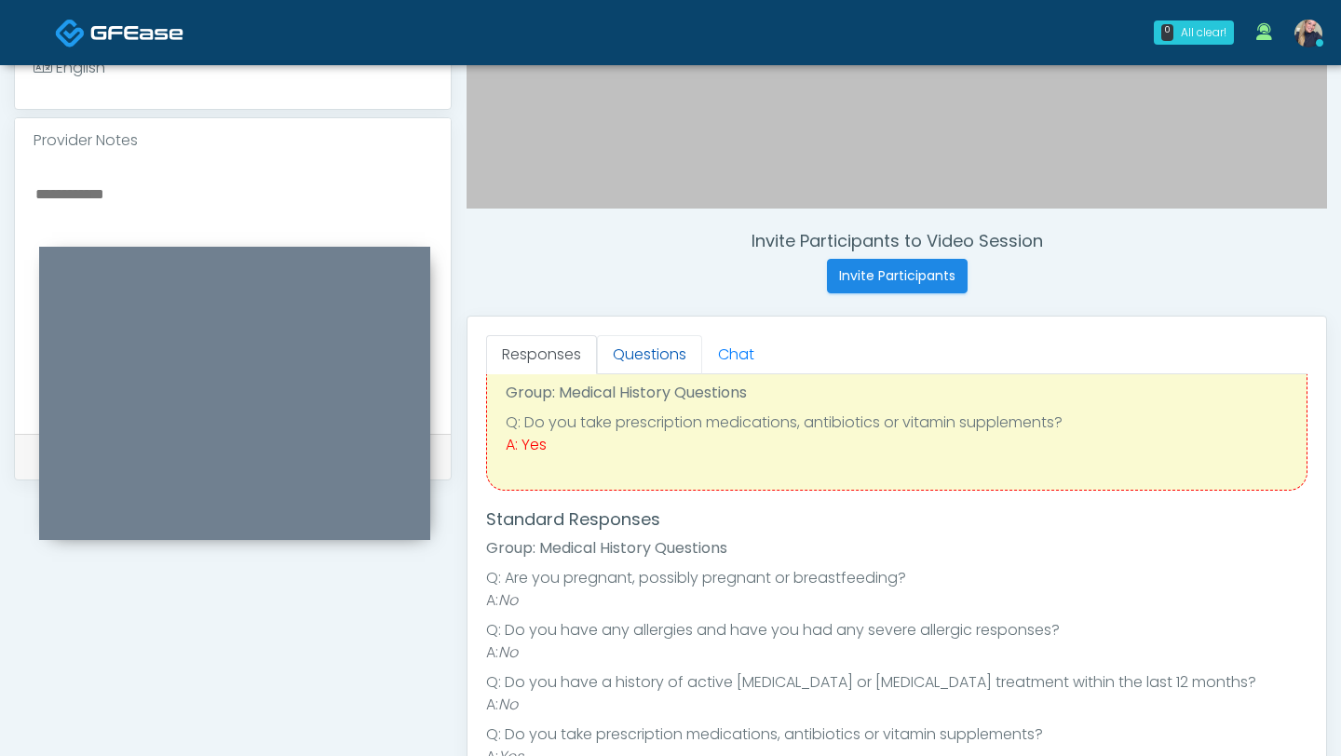
click at [656, 355] on link "Questions" at bounding box center [649, 354] width 105 height 39
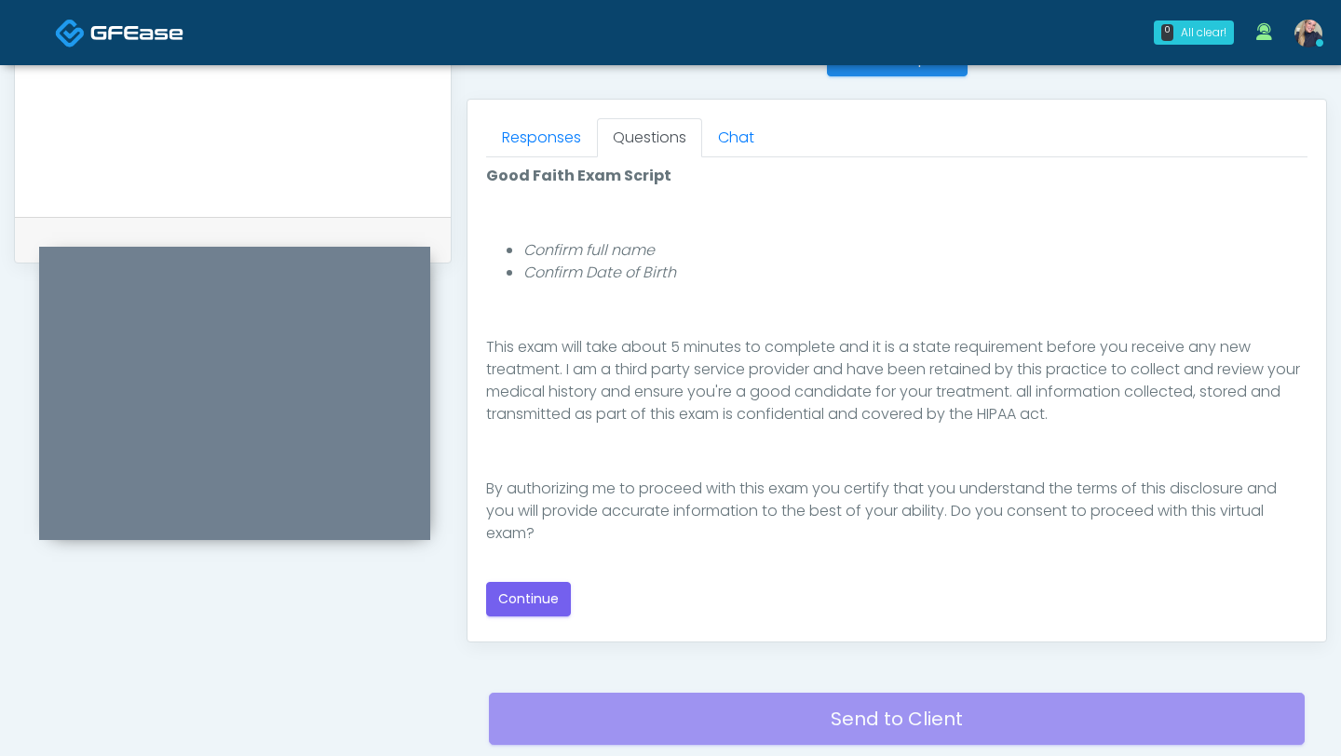
scroll to position [781, 0]
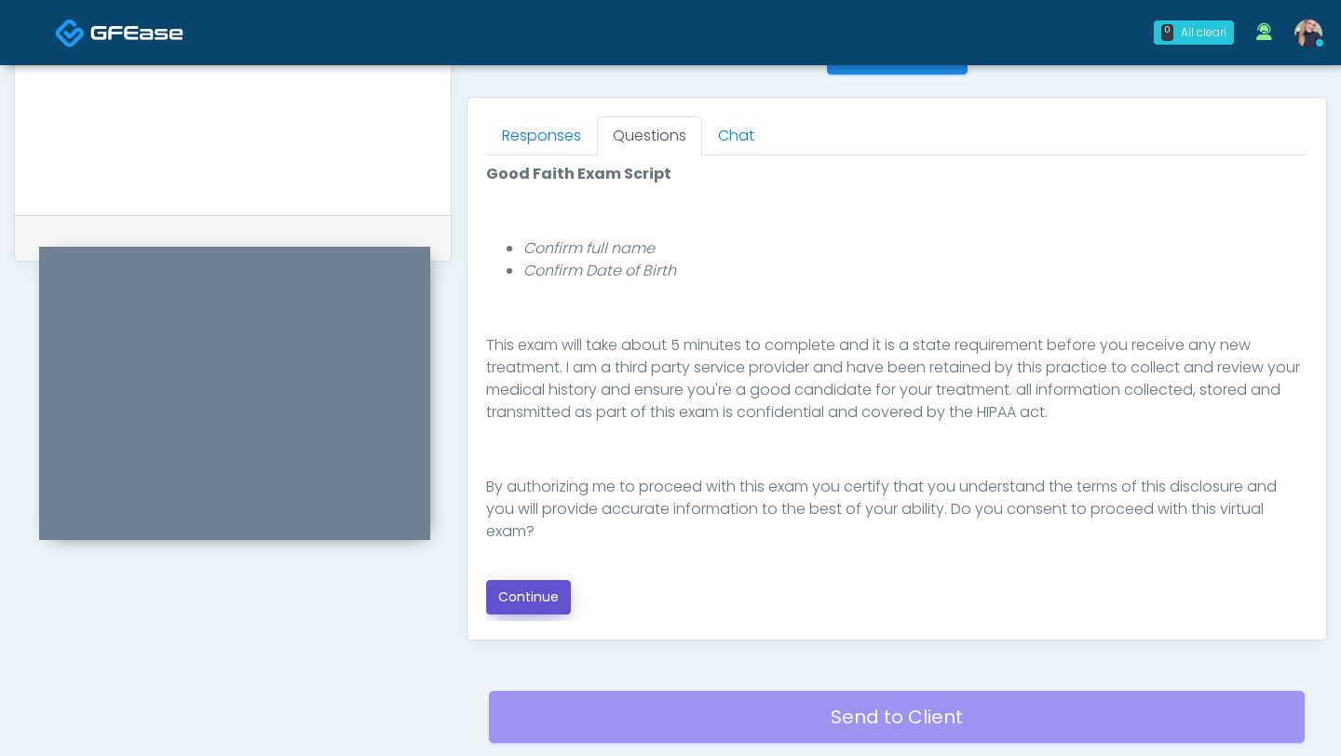
click at [520, 601] on button "Continue" at bounding box center [528, 597] width 85 height 34
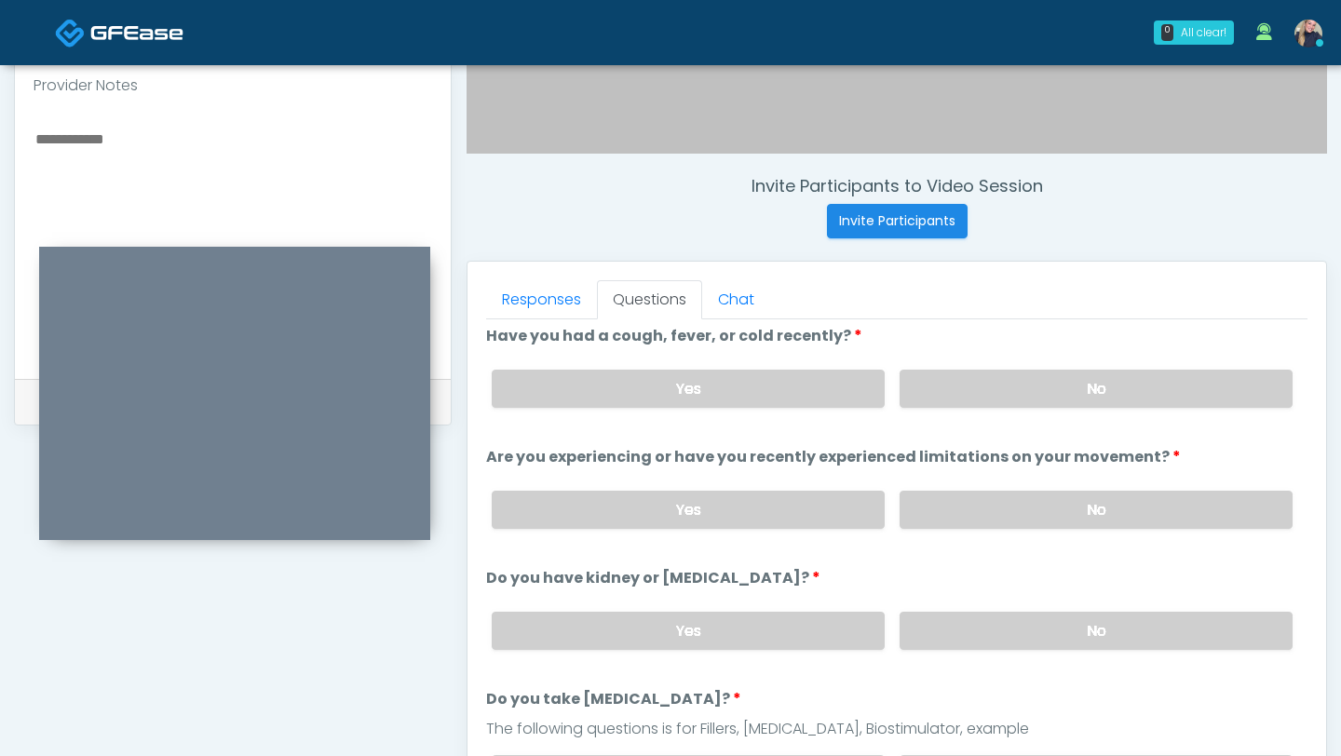
scroll to position [7, 0]
click at [1047, 382] on label "No" at bounding box center [1095, 388] width 393 height 38
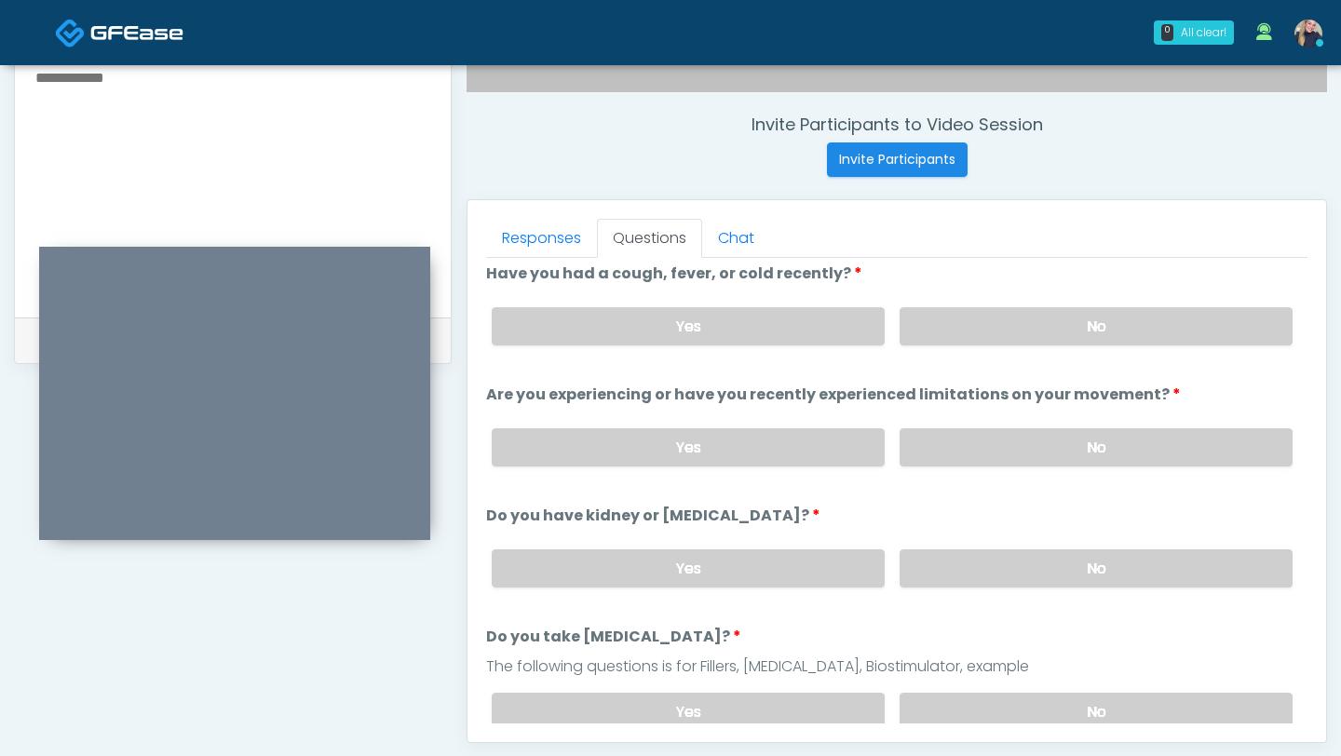
scroll to position [682, 0]
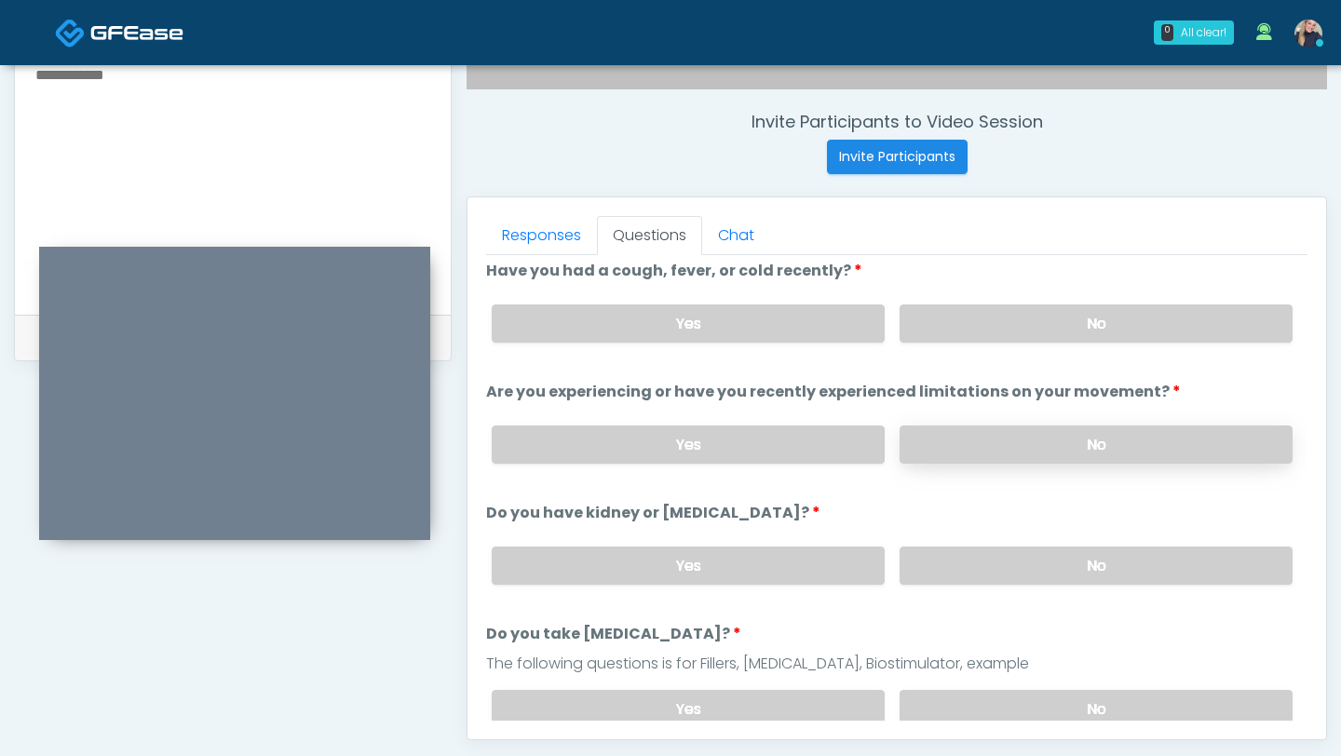
click at [1016, 439] on label "No" at bounding box center [1095, 445] width 393 height 38
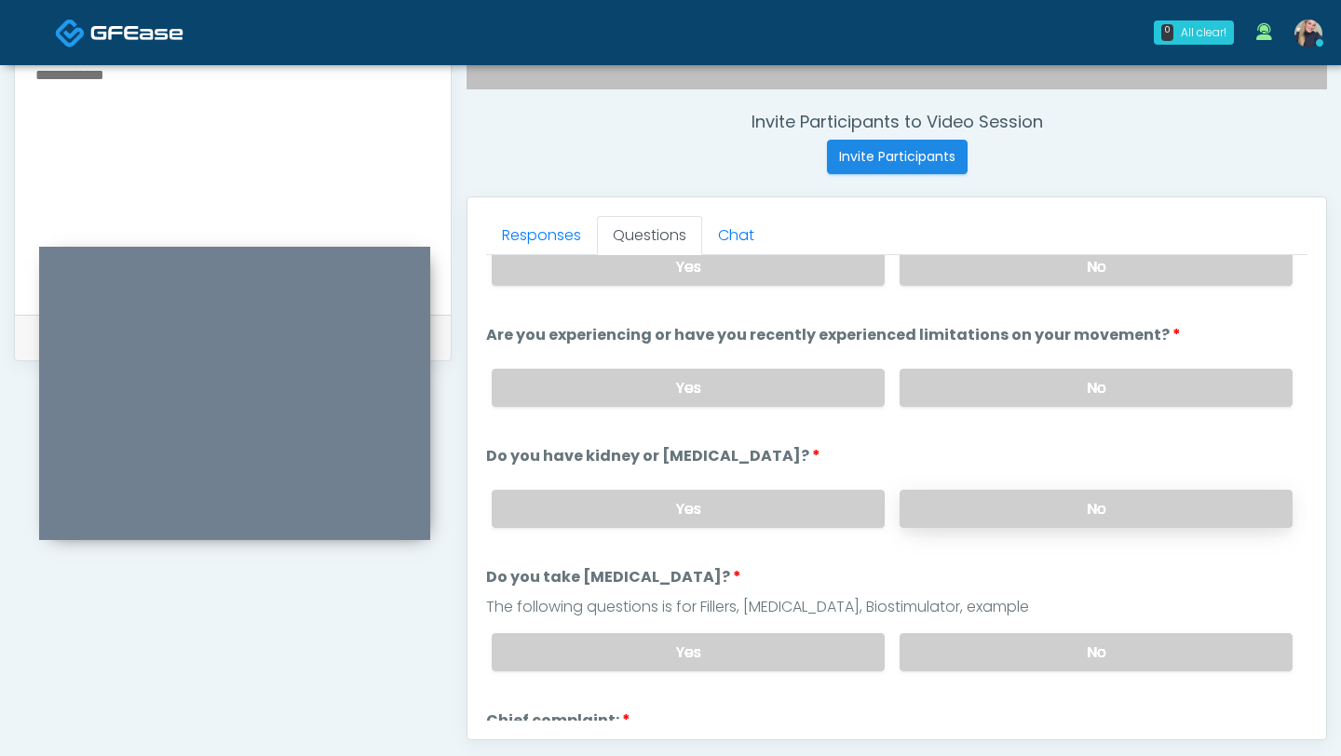
click at [1038, 507] on label "No" at bounding box center [1095, 509] width 393 height 38
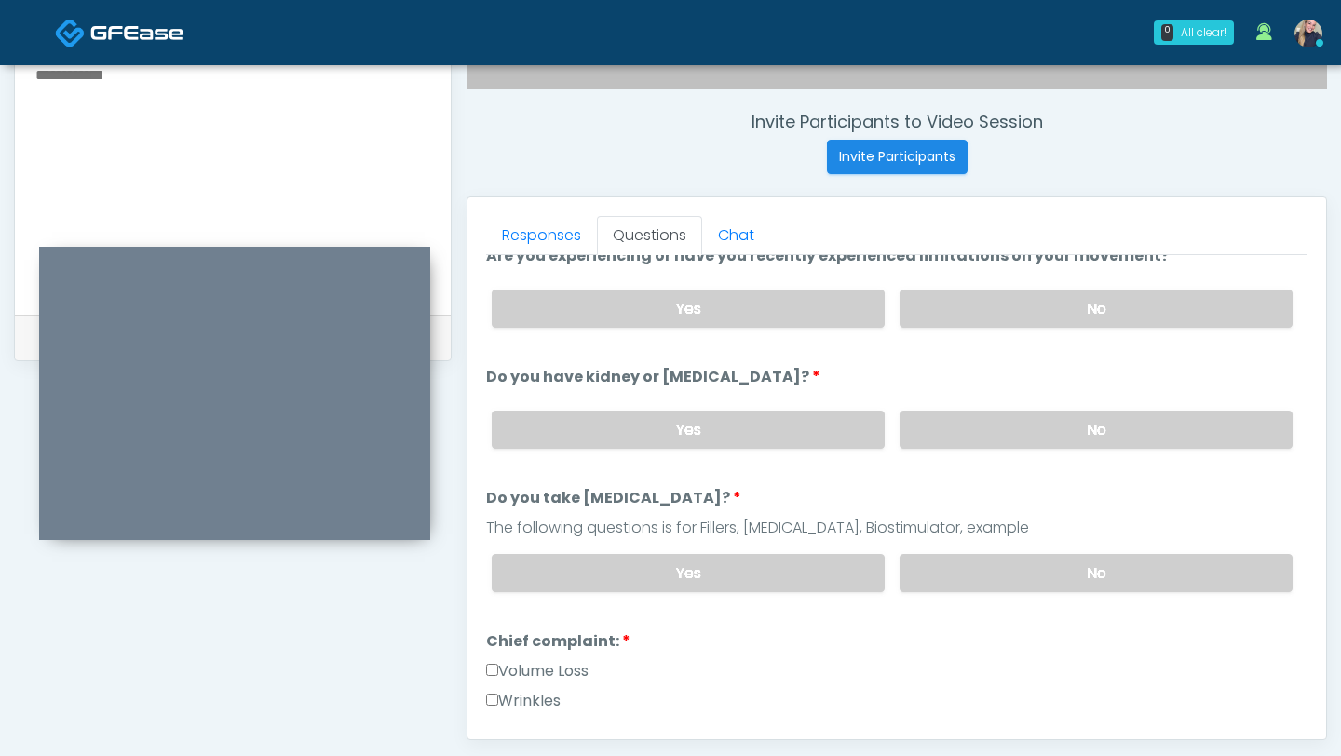
scroll to position [142, 0]
click at [1044, 573] on label "No" at bounding box center [1095, 574] width 393 height 38
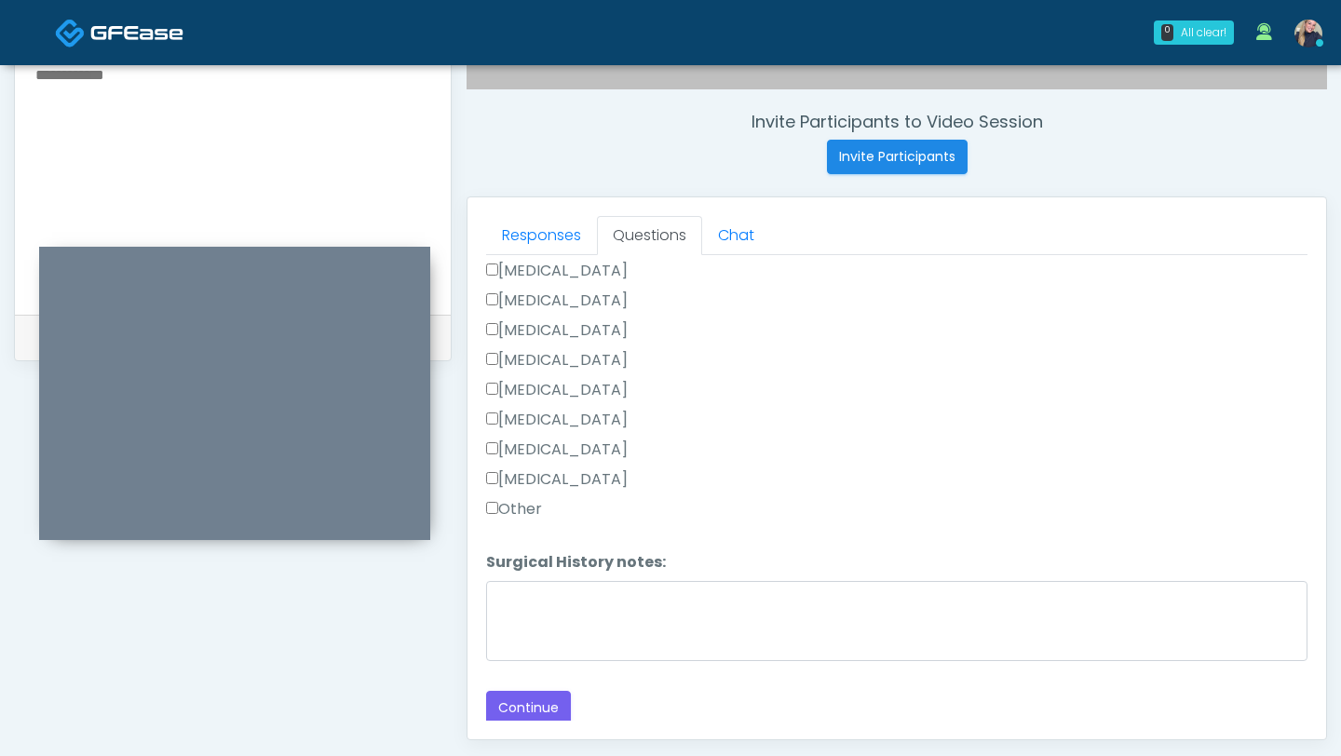
scroll to position [765, 0]
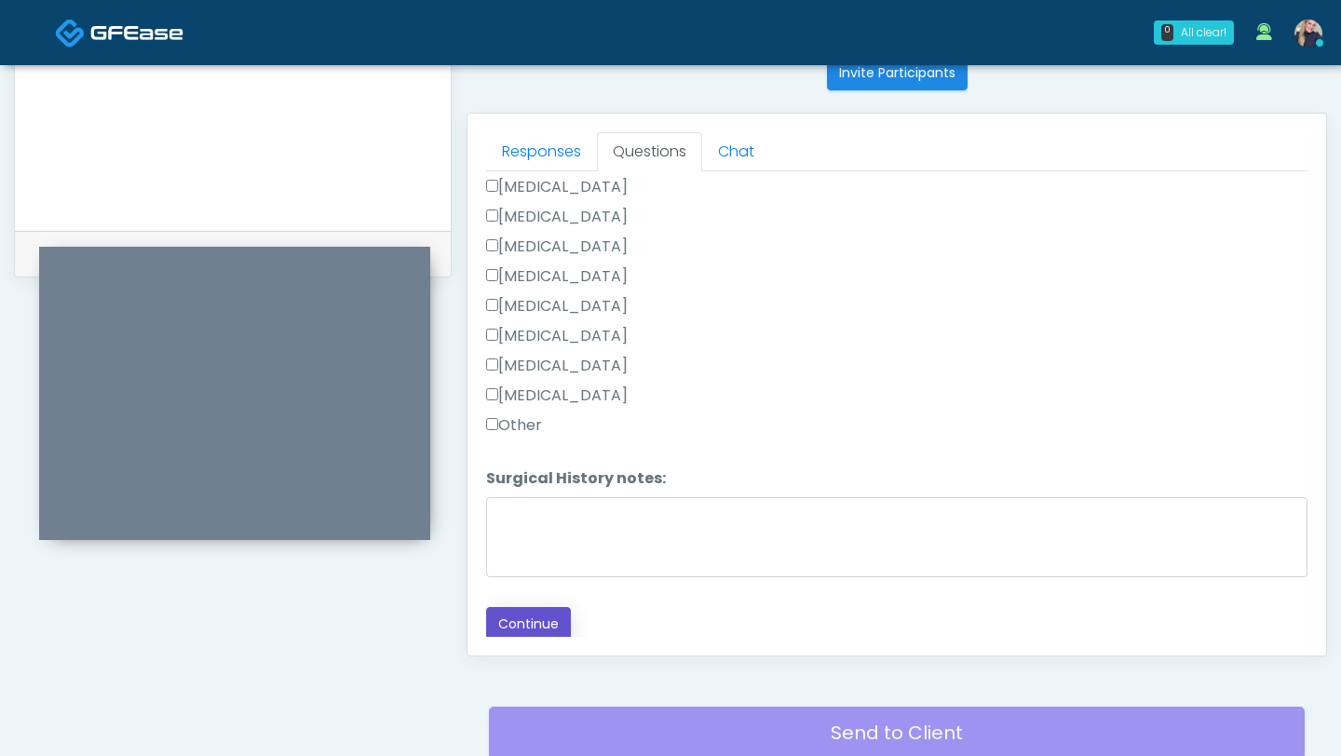
click at [544, 628] on button "Continue" at bounding box center [528, 624] width 85 height 34
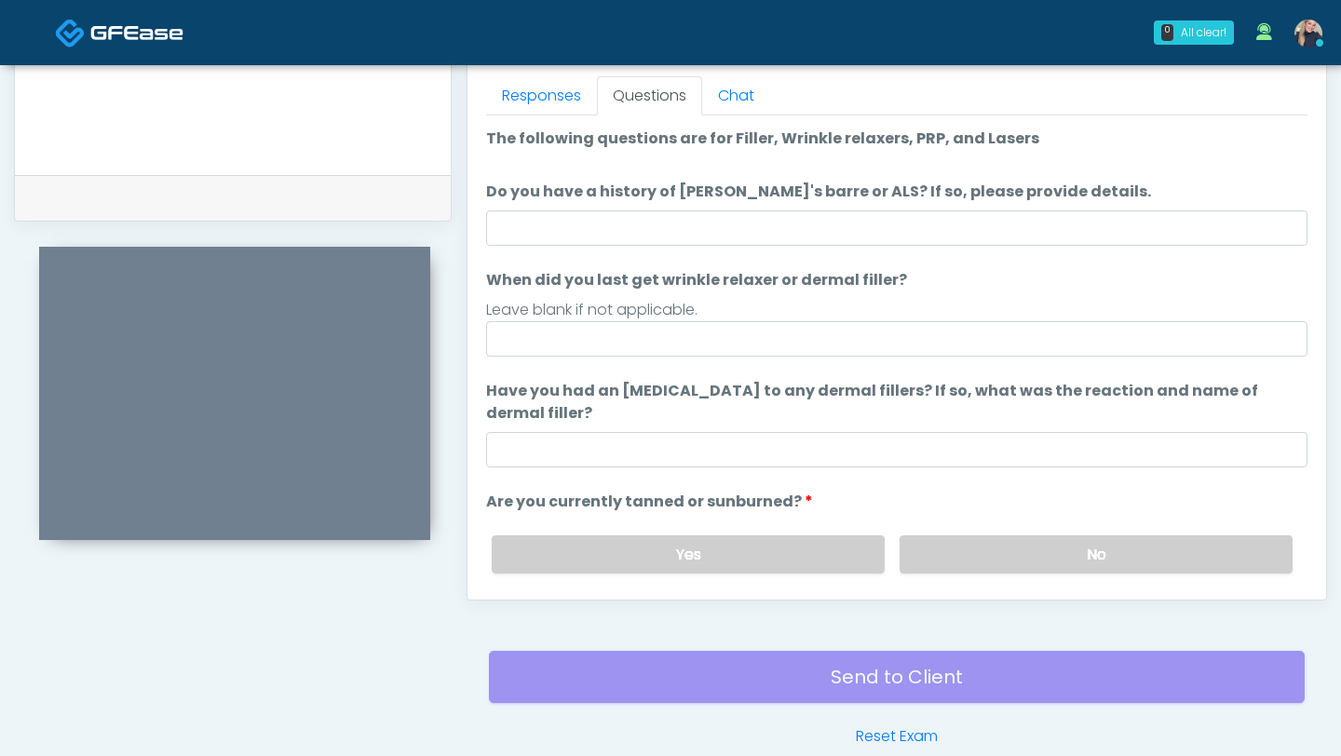
scroll to position [817, 0]
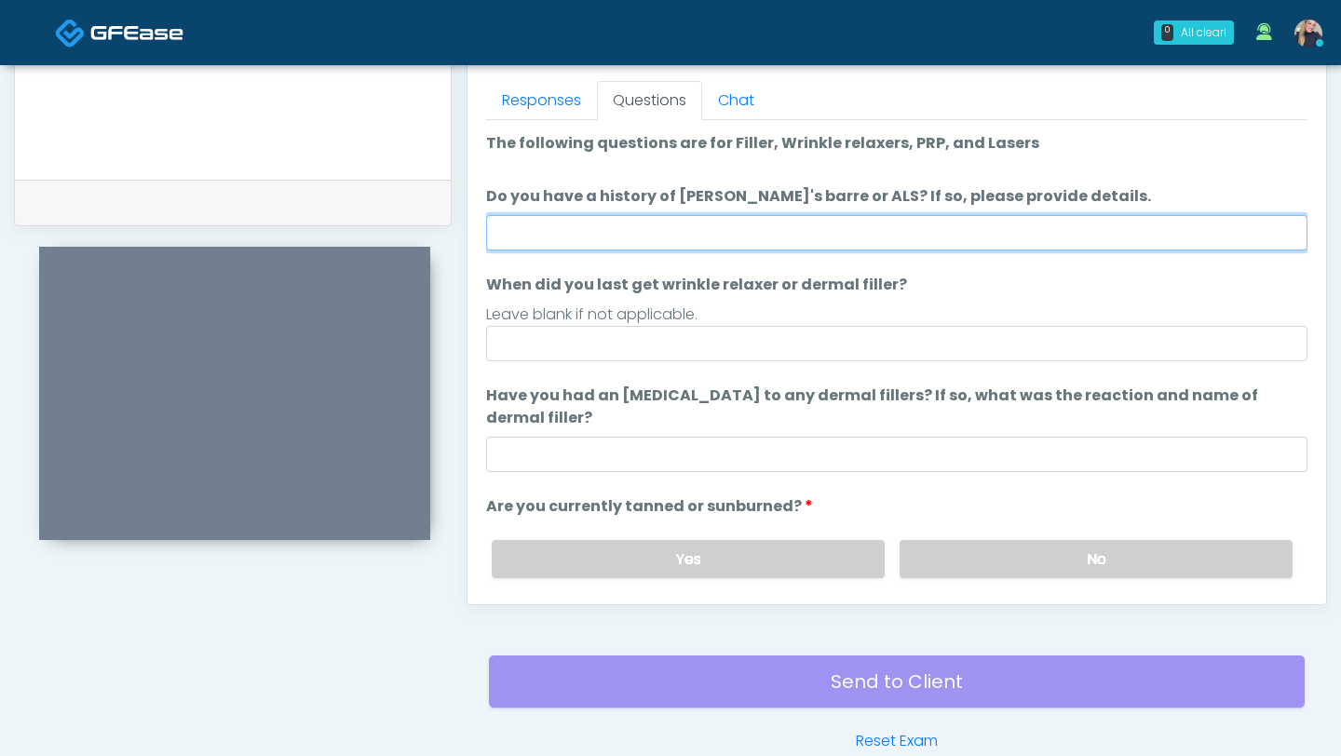
click at [765, 233] on input "Do you have a history of Guillain's barre or ALS? If so, please provide details." at bounding box center [896, 232] width 821 height 35
type input "****"
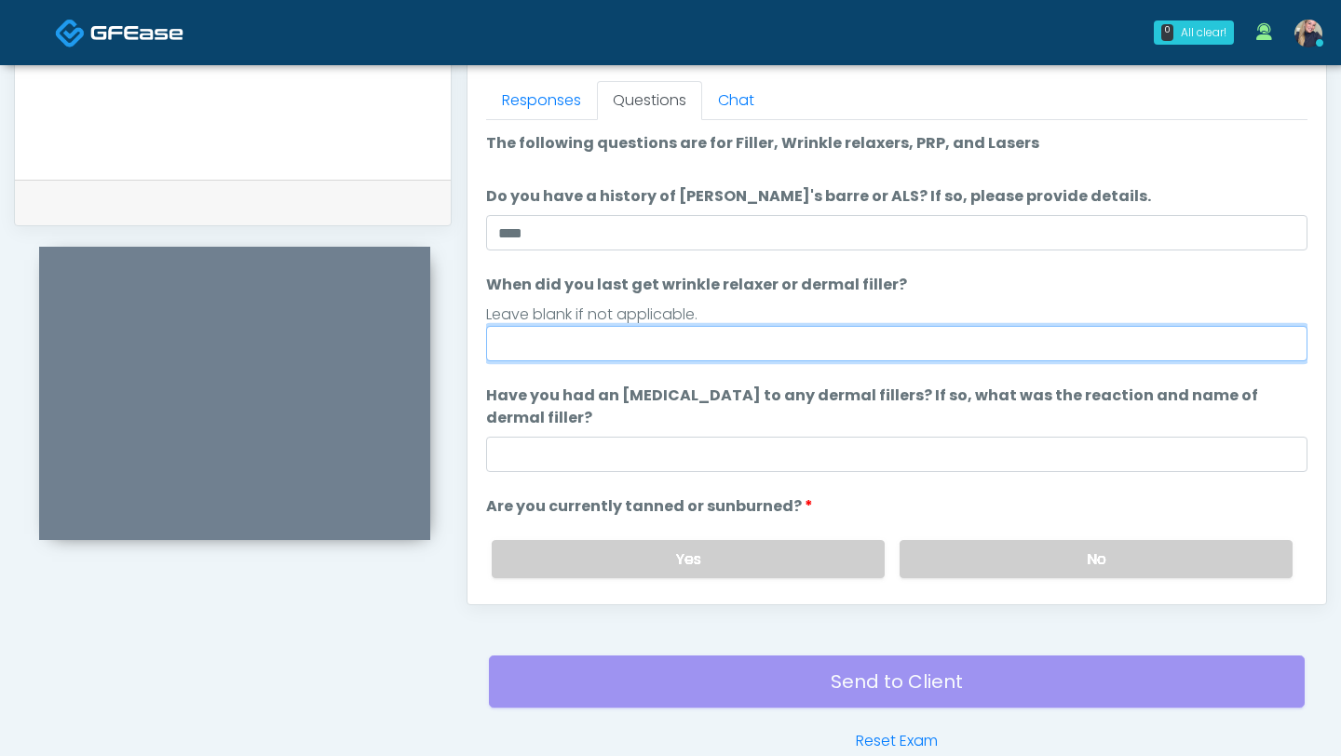
click at [862, 345] on input "When did you last get wrinkle relaxer or dermal filler?" at bounding box center [896, 343] width 821 height 35
type input "*******"
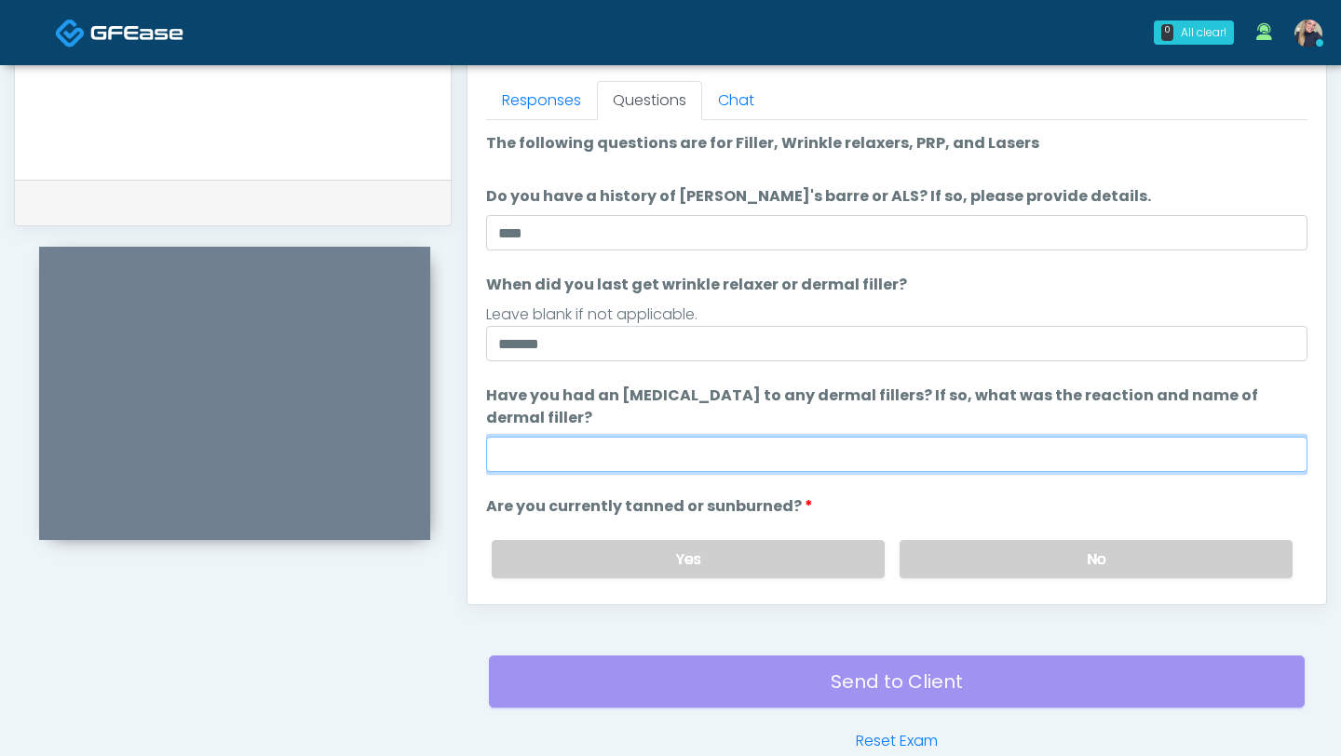
click at [817, 451] on input "Have you had an allergic response to any dermal fillers? If so, what was the re…" at bounding box center [896, 454] width 821 height 35
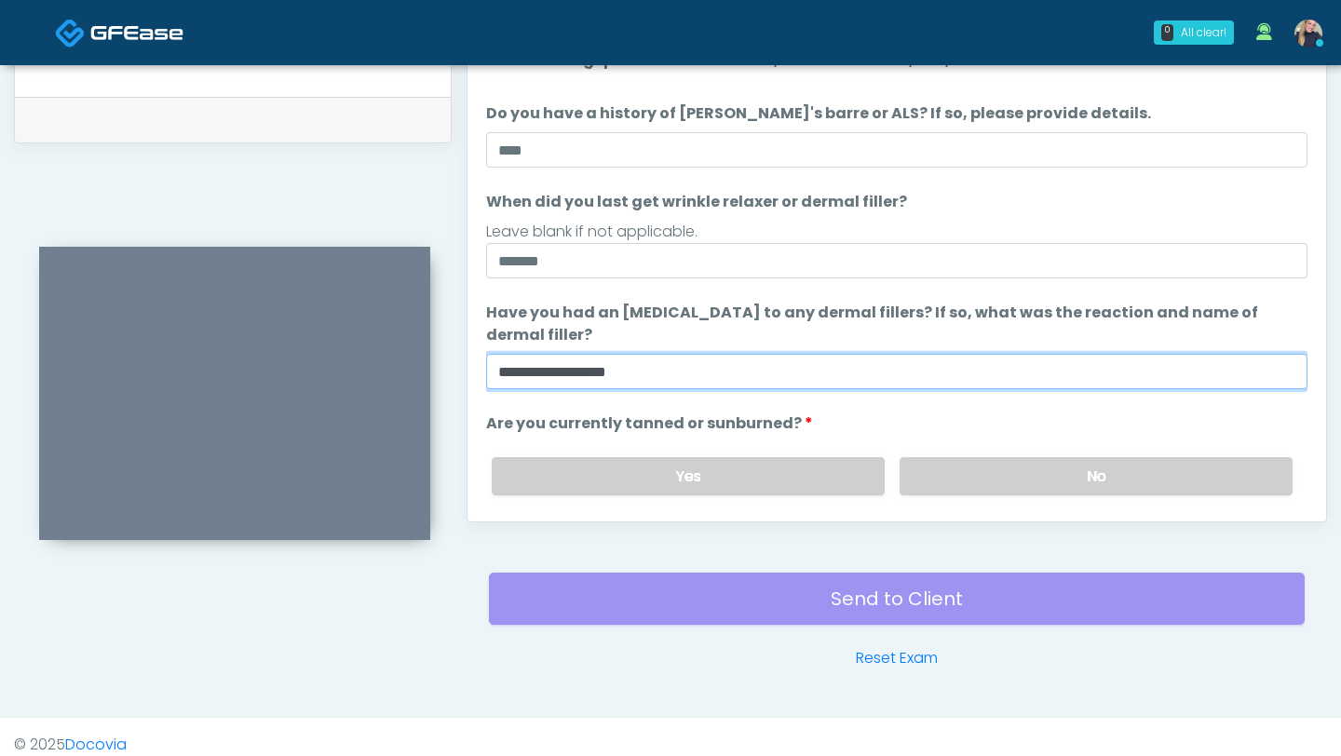
scroll to position [915, 0]
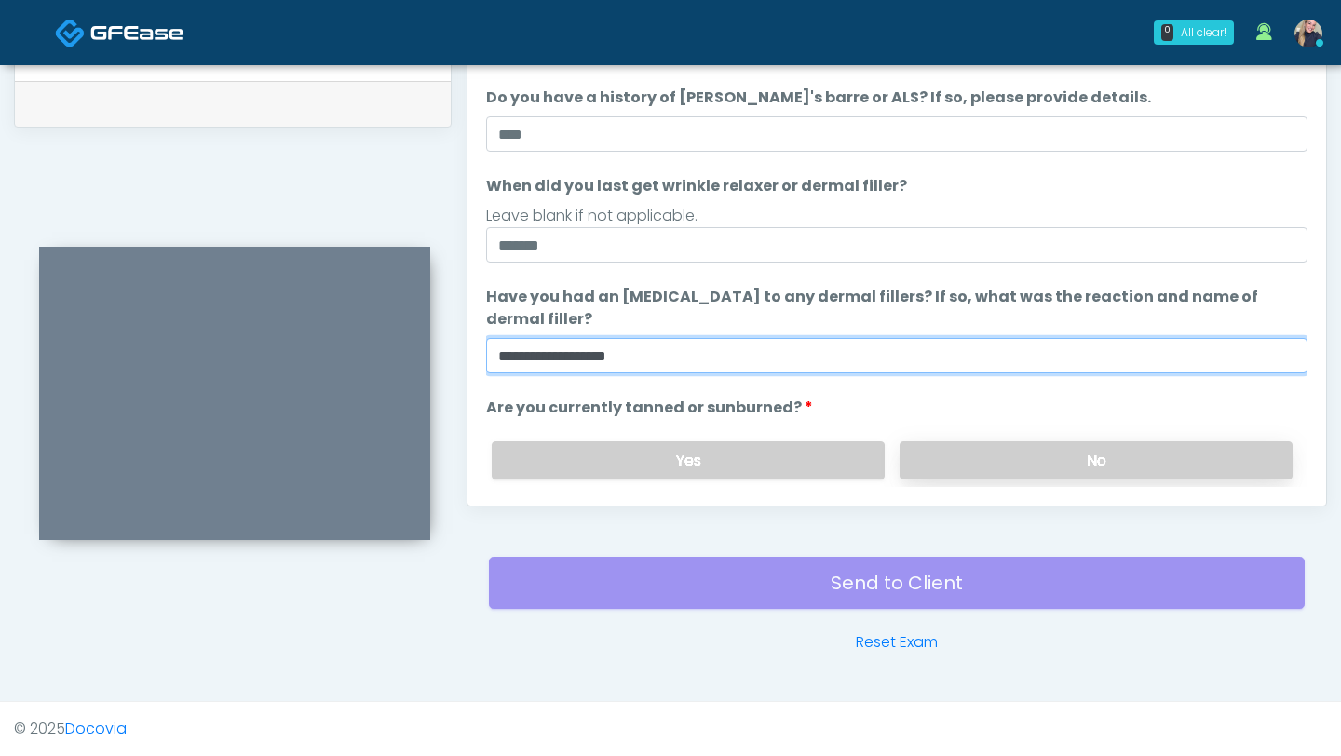
type input "**********"
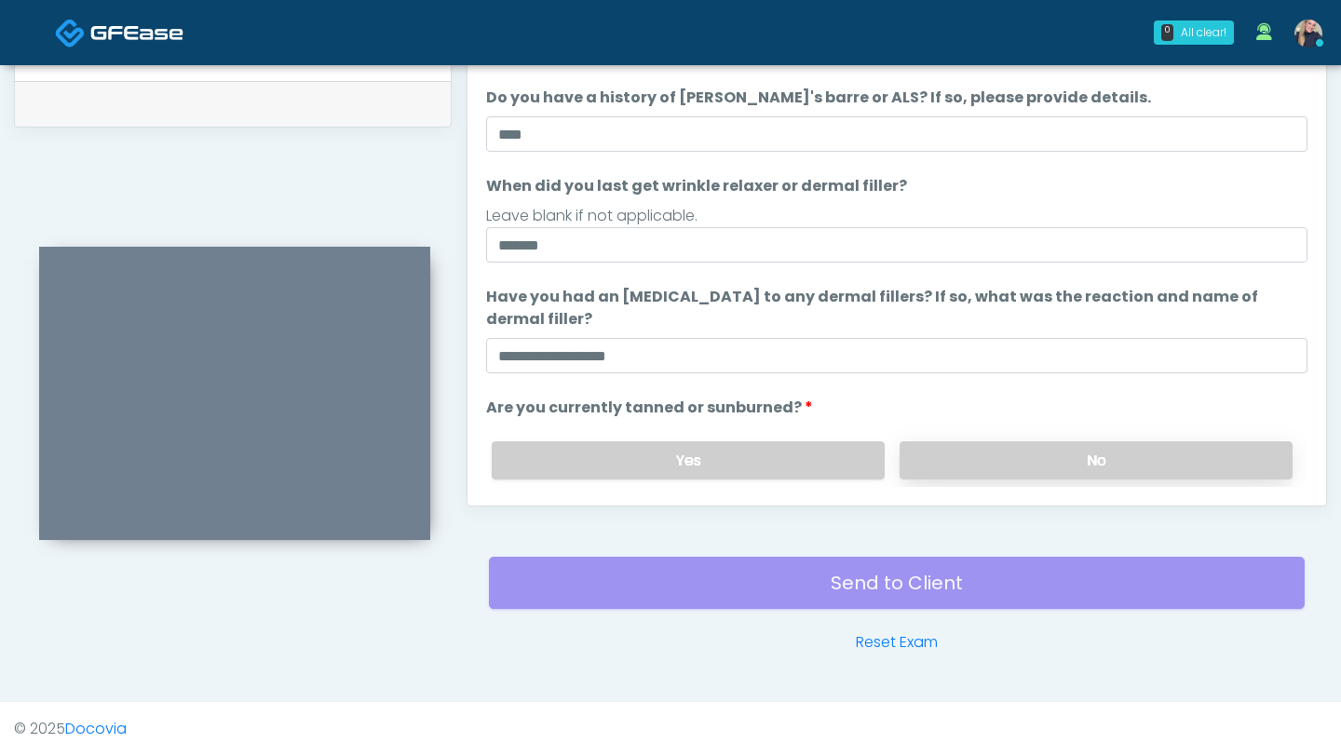
click at [1078, 465] on label "No" at bounding box center [1095, 460] width 393 height 38
click at [1082, 453] on label "No" at bounding box center [1095, 460] width 393 height 38
click at [1110, 452] on label "No" at bounding box center [1095, 460] width 393 height 38
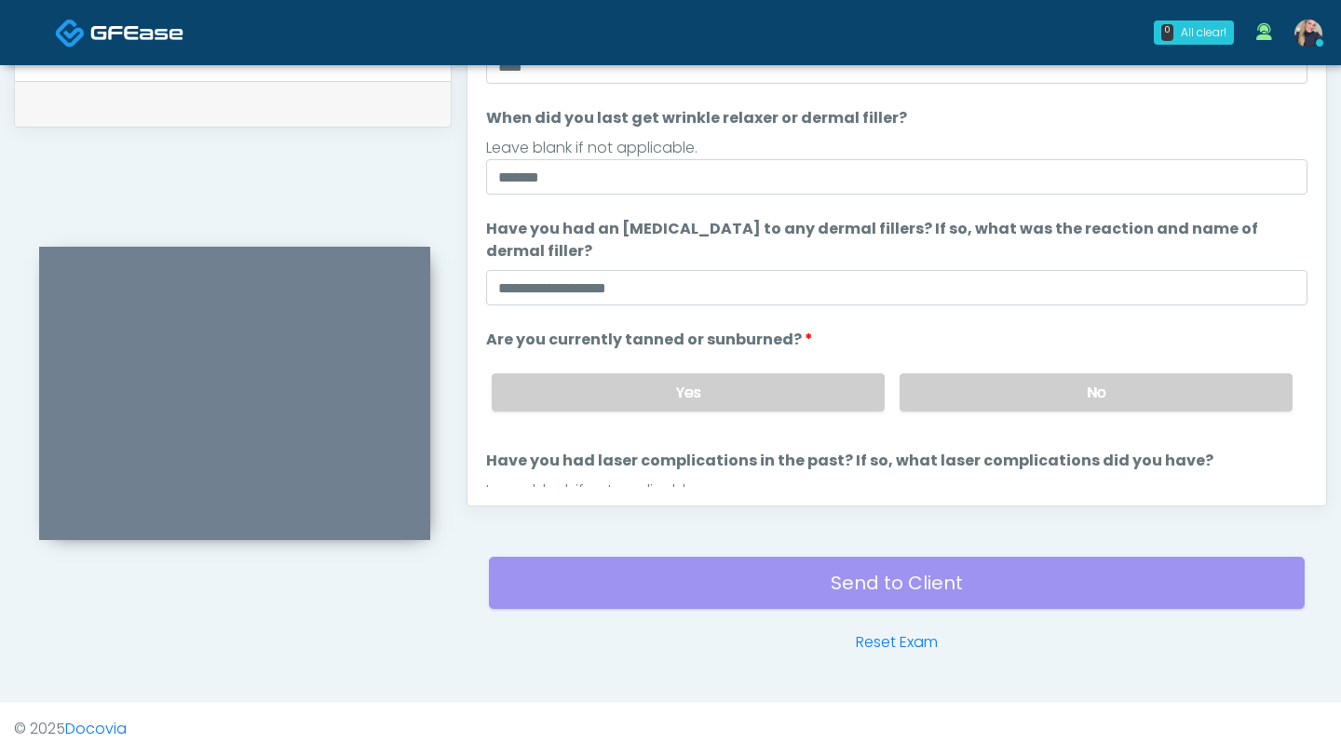
scroll to position [175, 0]
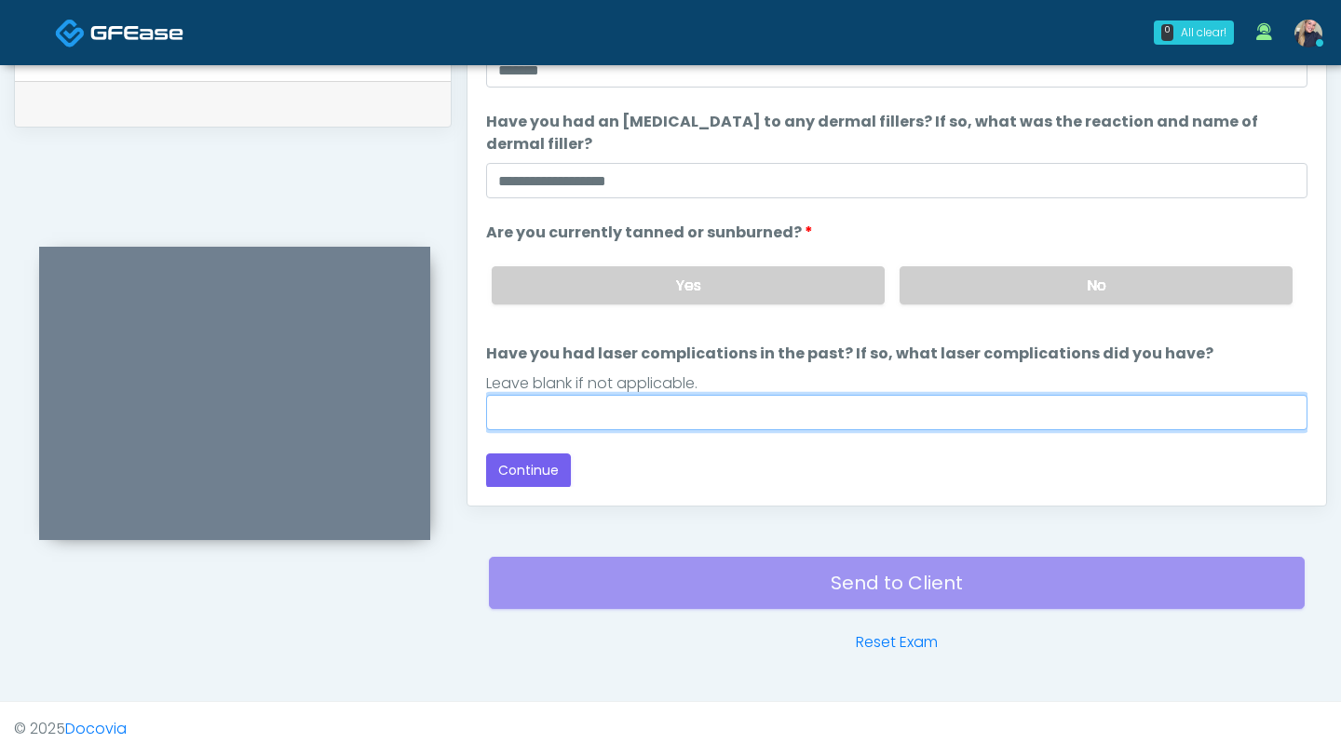
click at [671, 409] on input "Have you had laser complications in the past? If so, what laser complications d…" at bounding box center [896, 412] width 821 height 35
type input "**********"
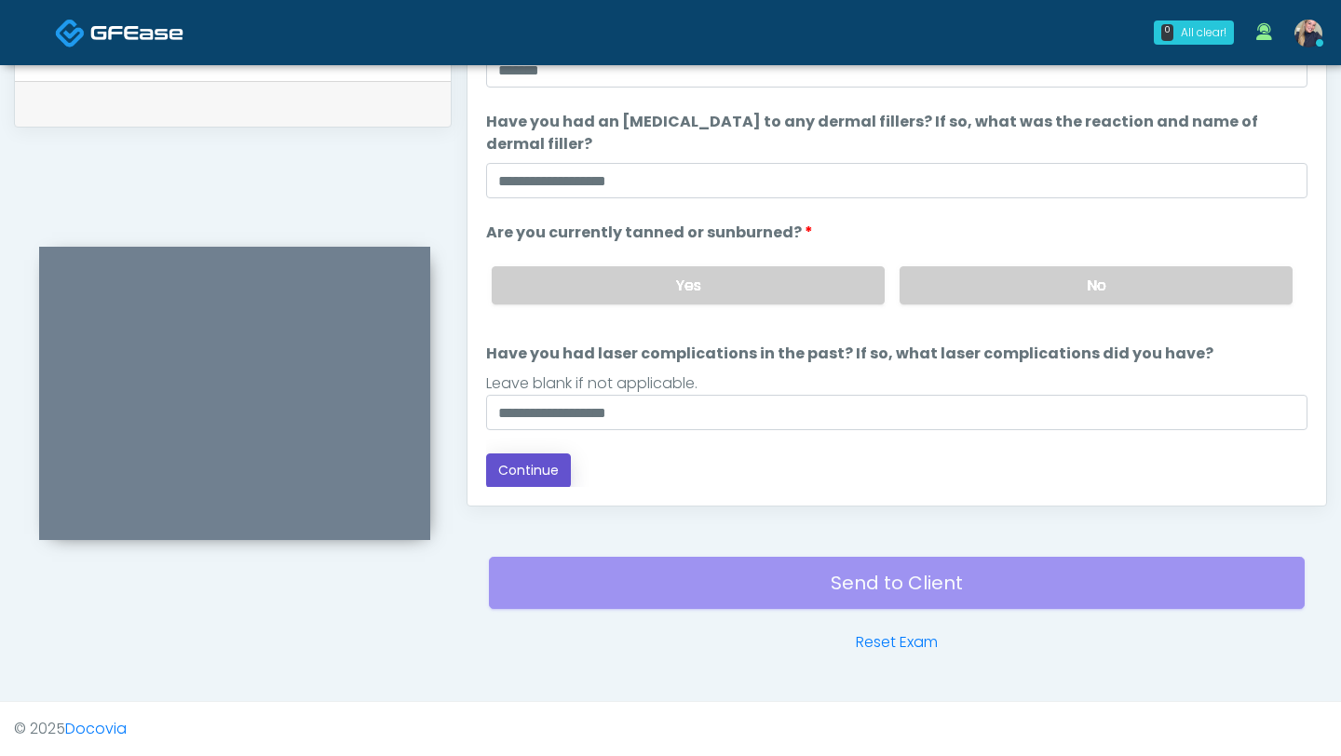
click at [513, 474] on button "Continue" at bounding box center [528, 470] width 85 height 34
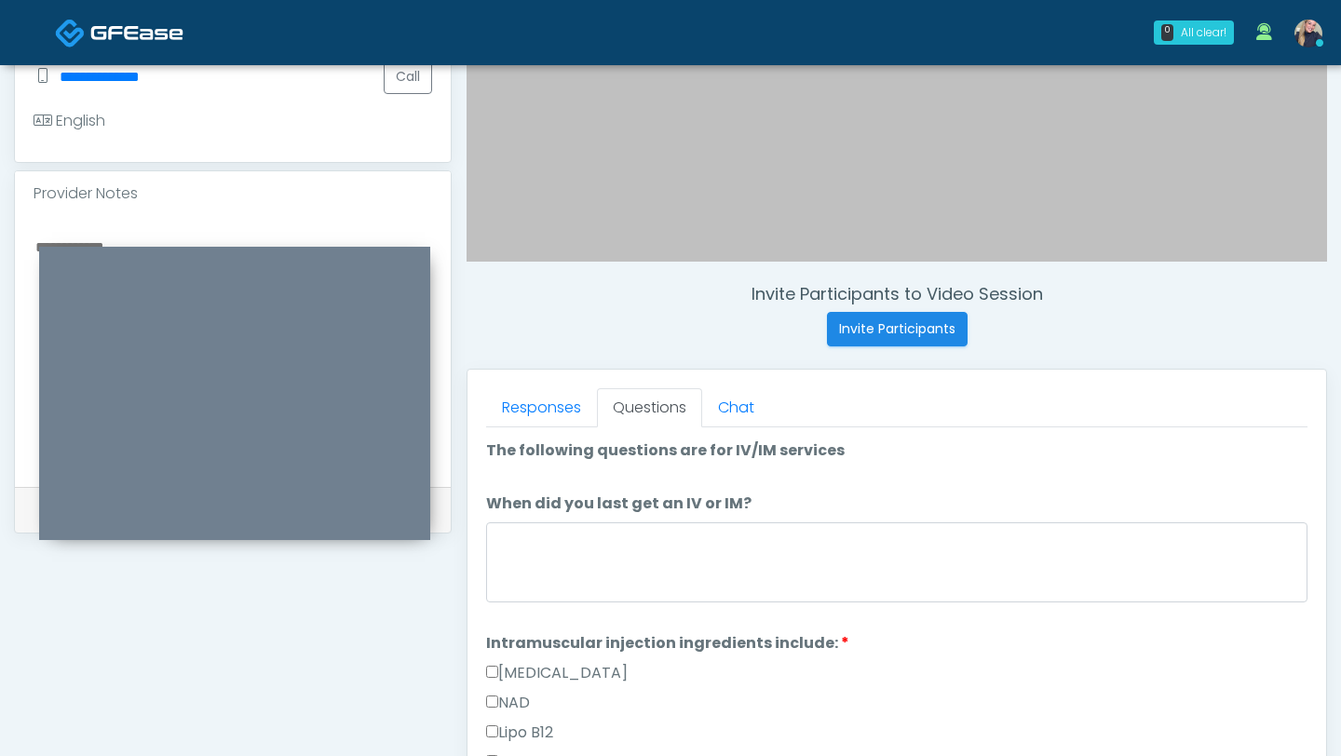
scroll to position [627, 0]
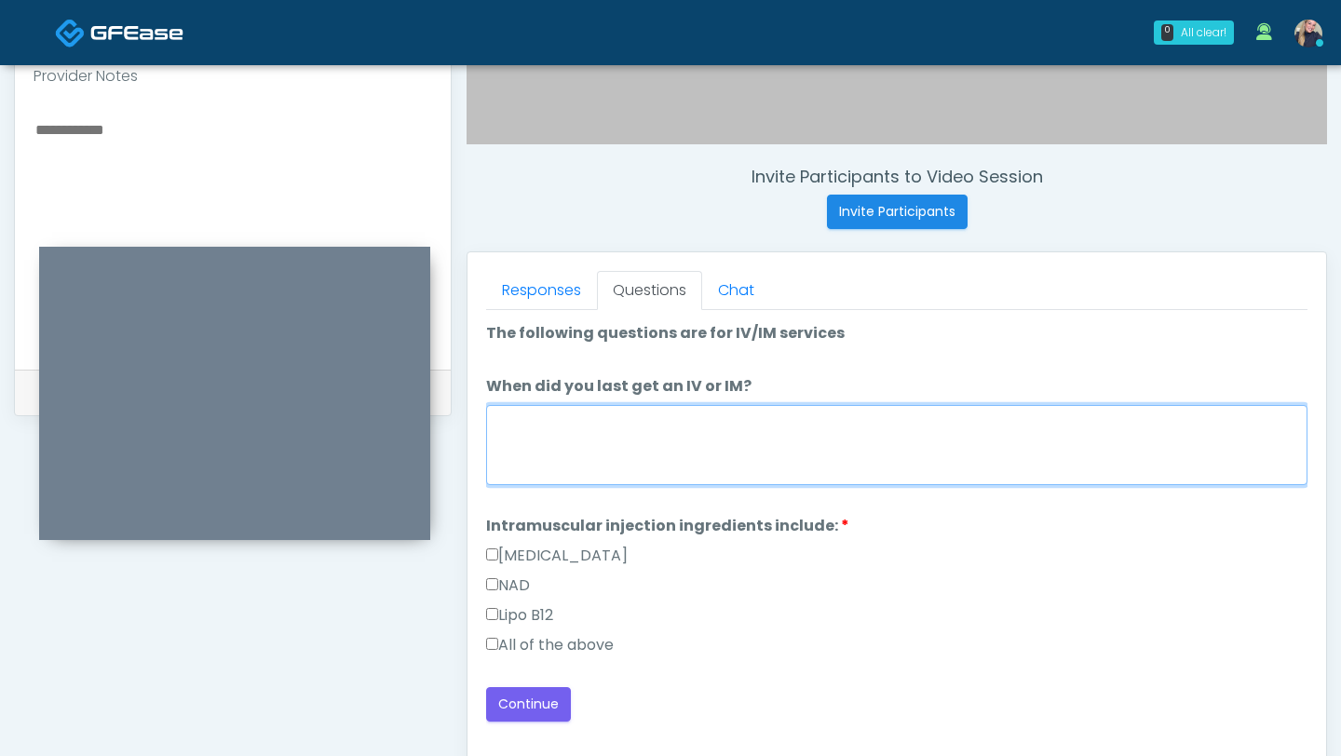
click at [676, 437] on textarea "When did you last get an IV or IM?" at bounding box center [896, 445] width 821 height 80
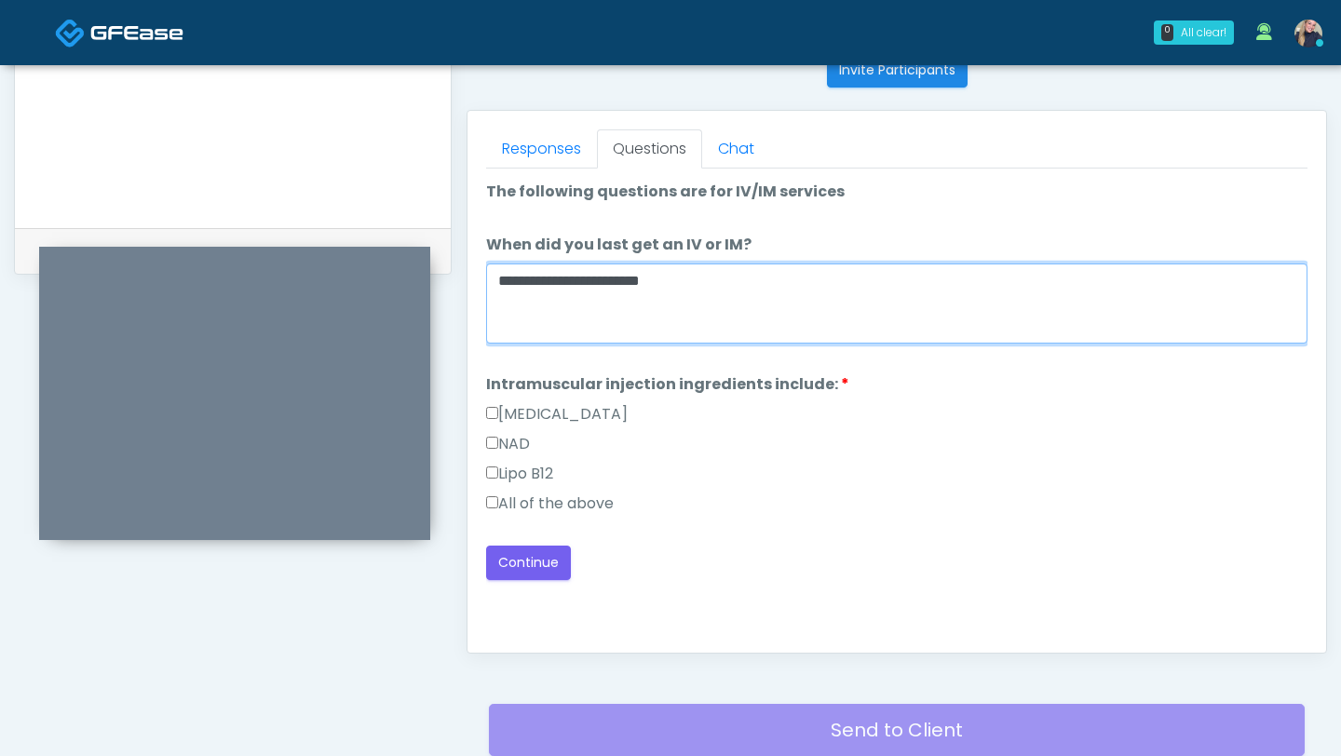
scroll to position [764, 0]
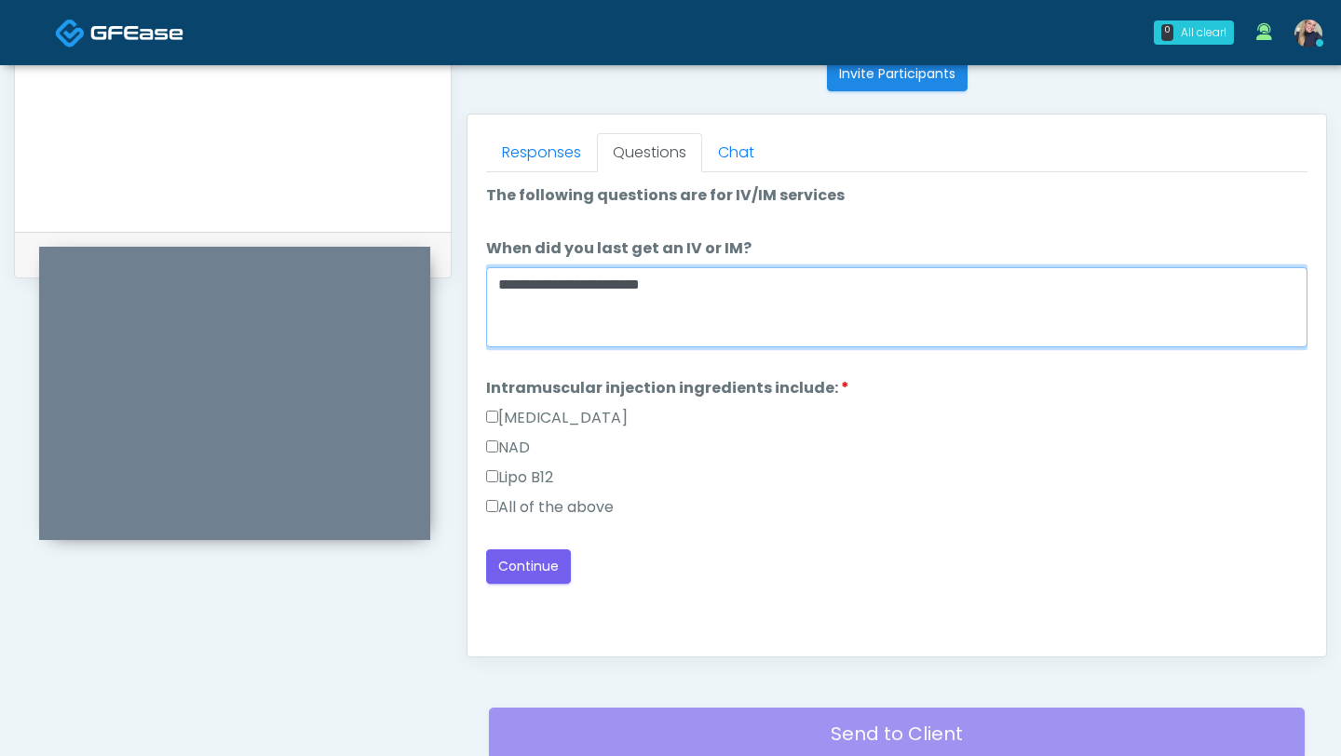
type textarea "**********"
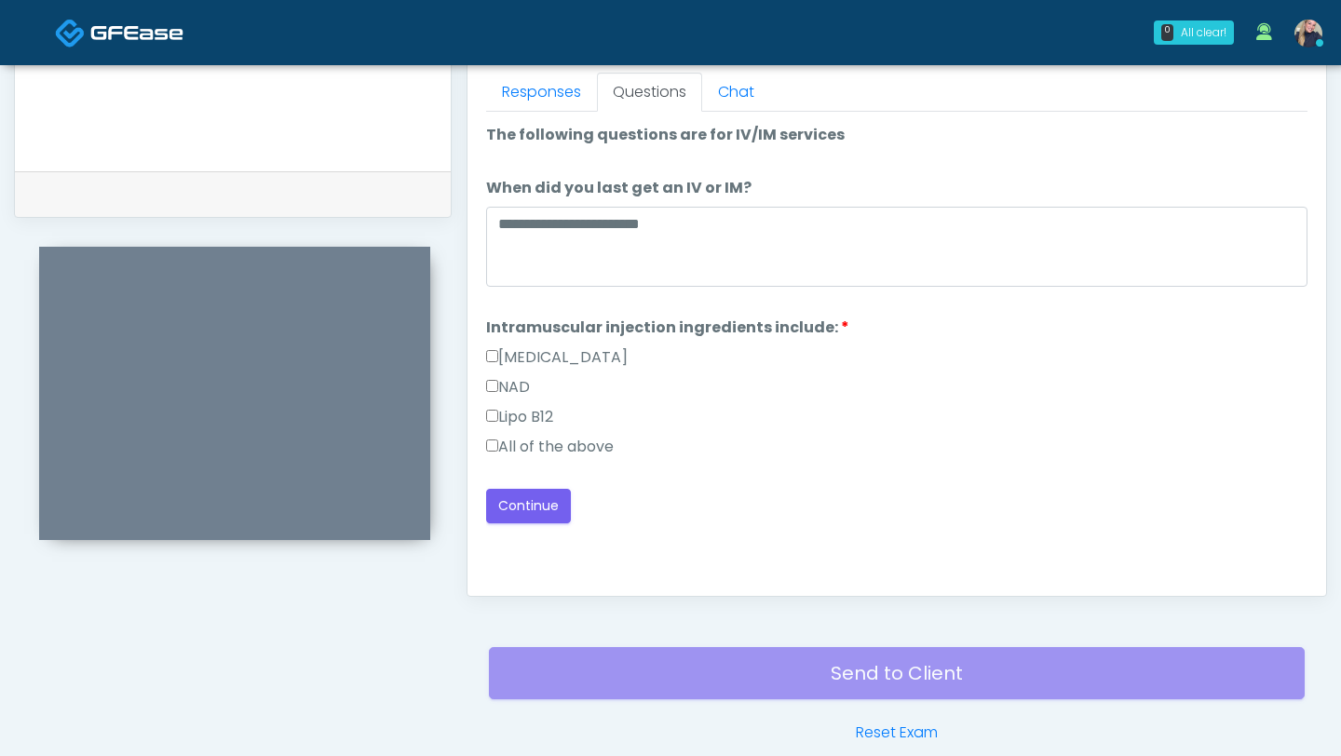
scroll to position [852, 0]
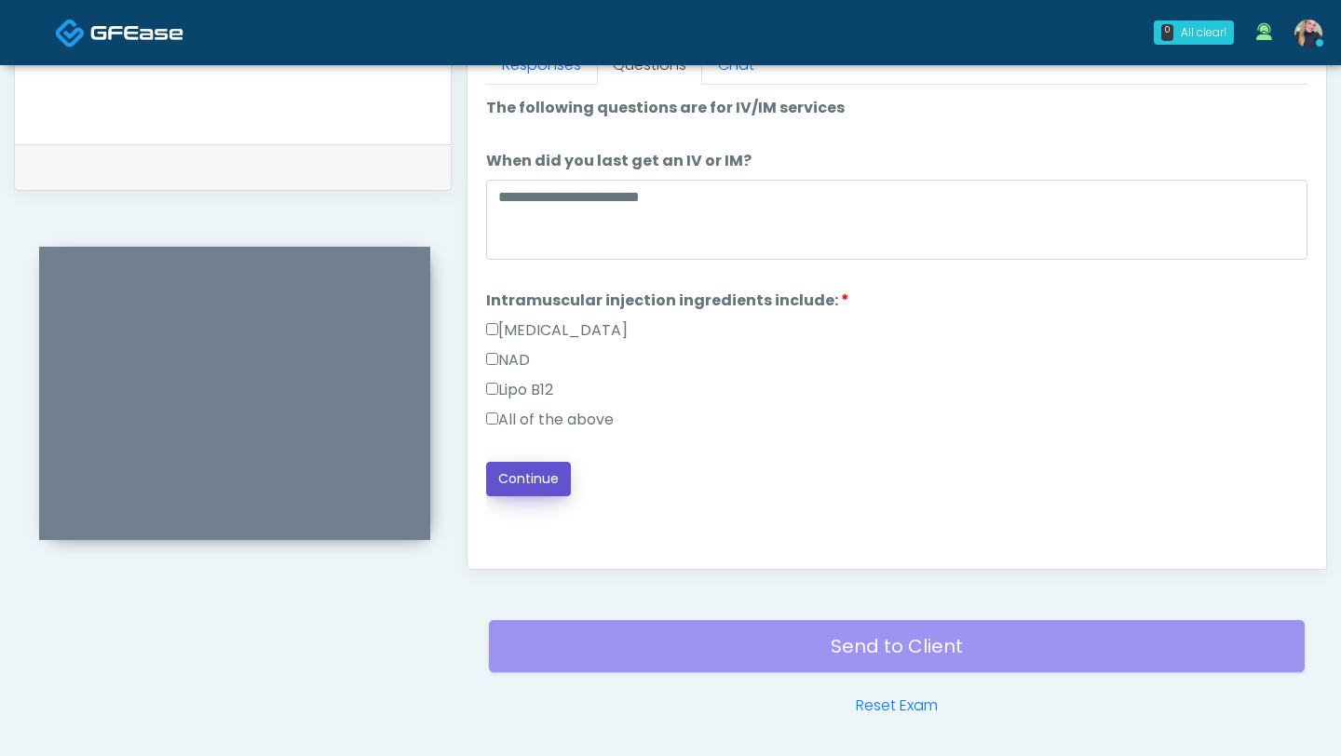
click at [547, 489] on button "Continue" at bounding box center [528, 479] width 85 height 34
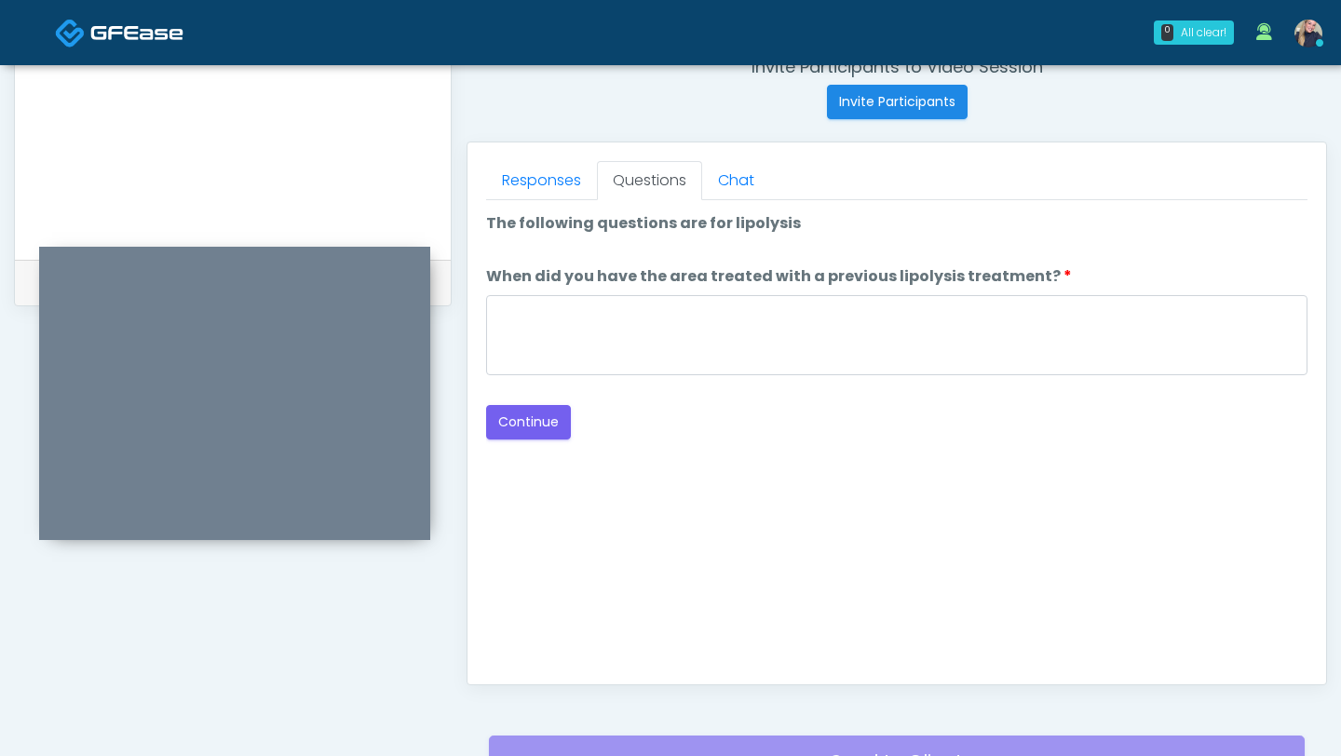
scroll to position [732, 0]
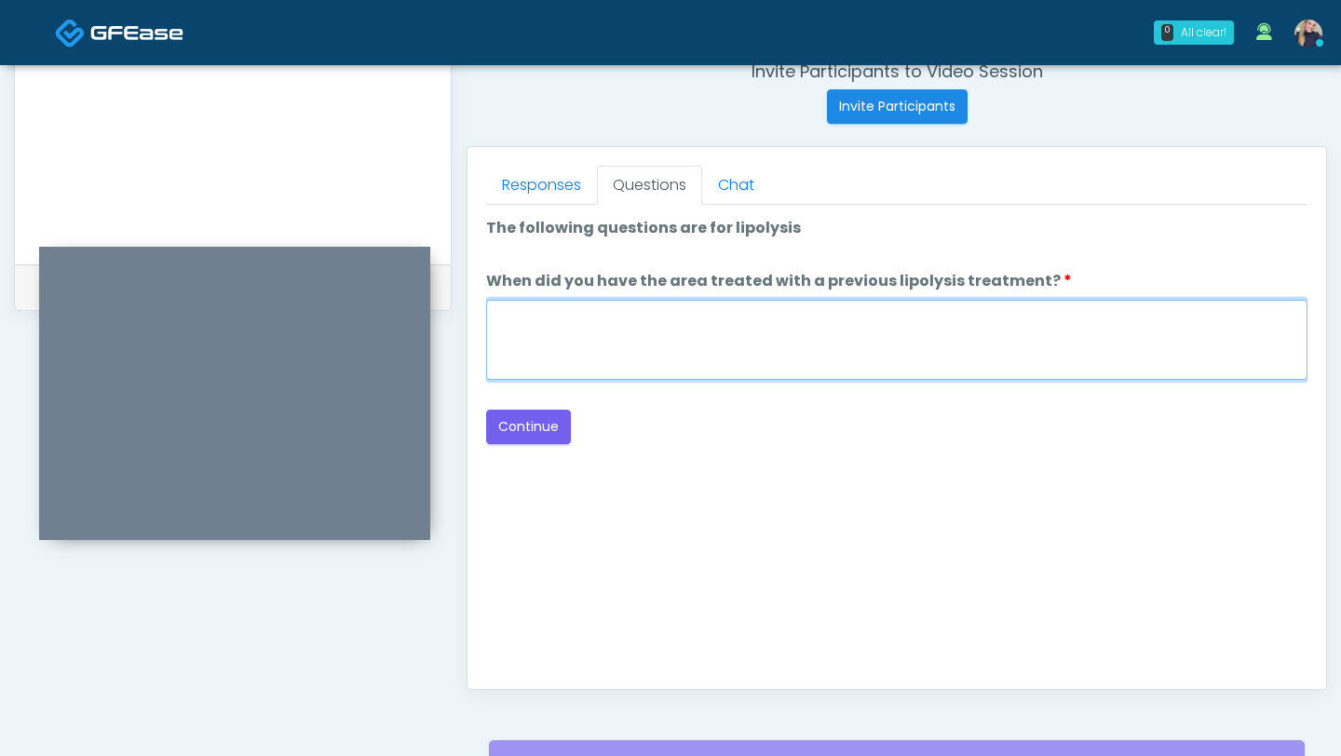
click at [805, 331] on textarea "When did you have the area treated with a previous lipolysis treatment?" at bounding box center [896, 340] width 821 height 80
type textarea "****"
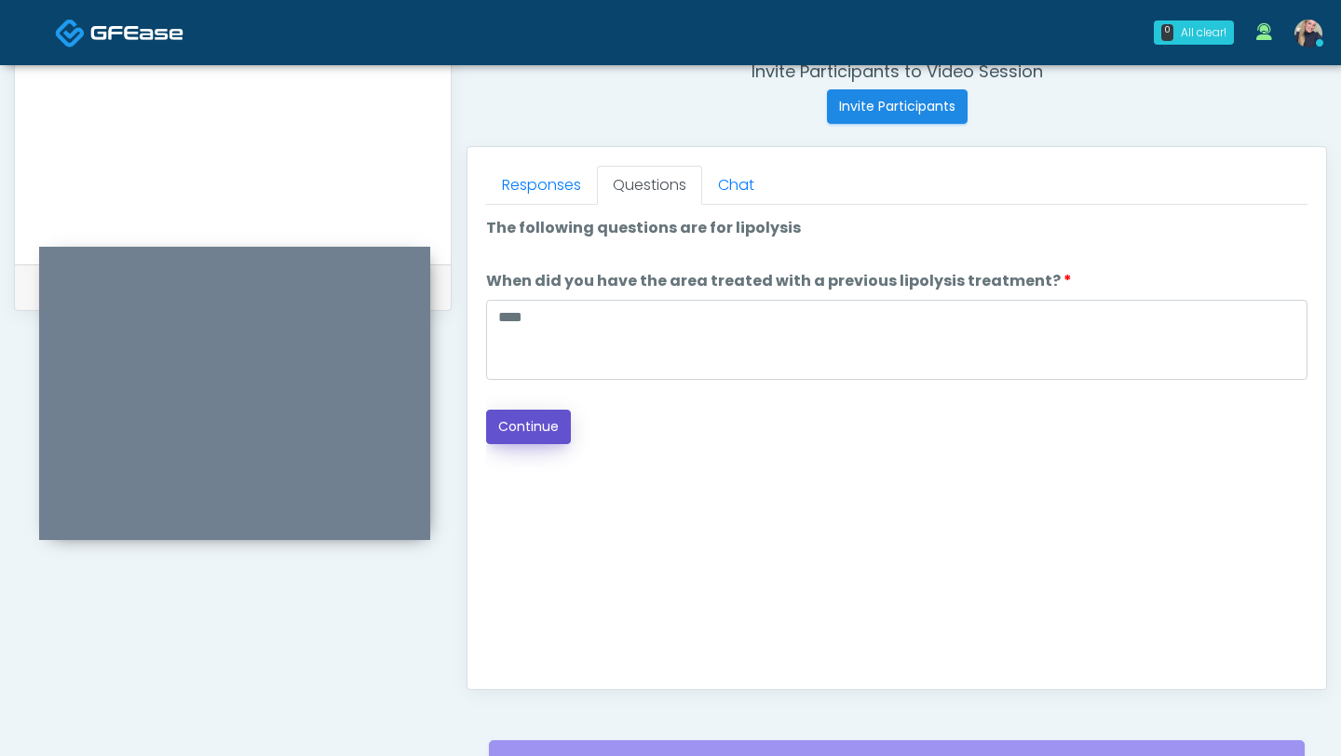
click at [547, 426] on button "Continue" at bounding box center [528, 427] width 85 height 34
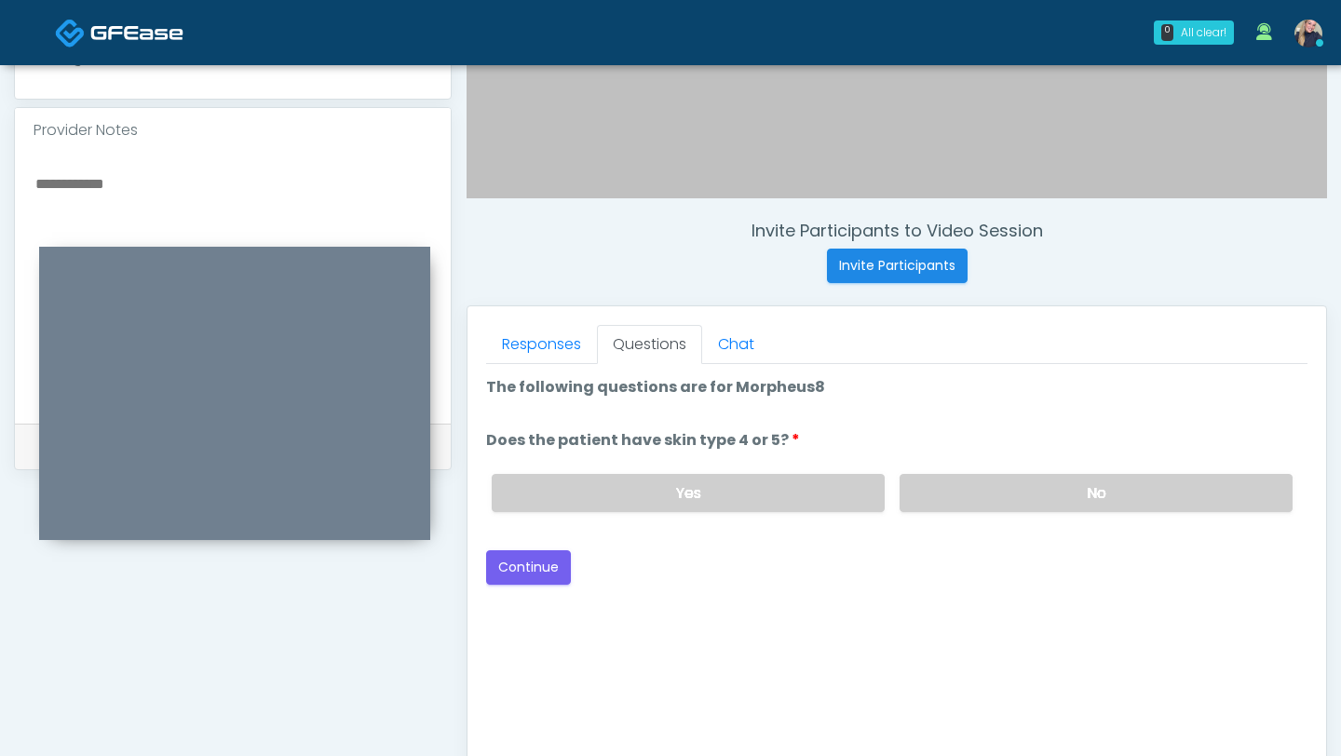
scroll to position [571, 0]
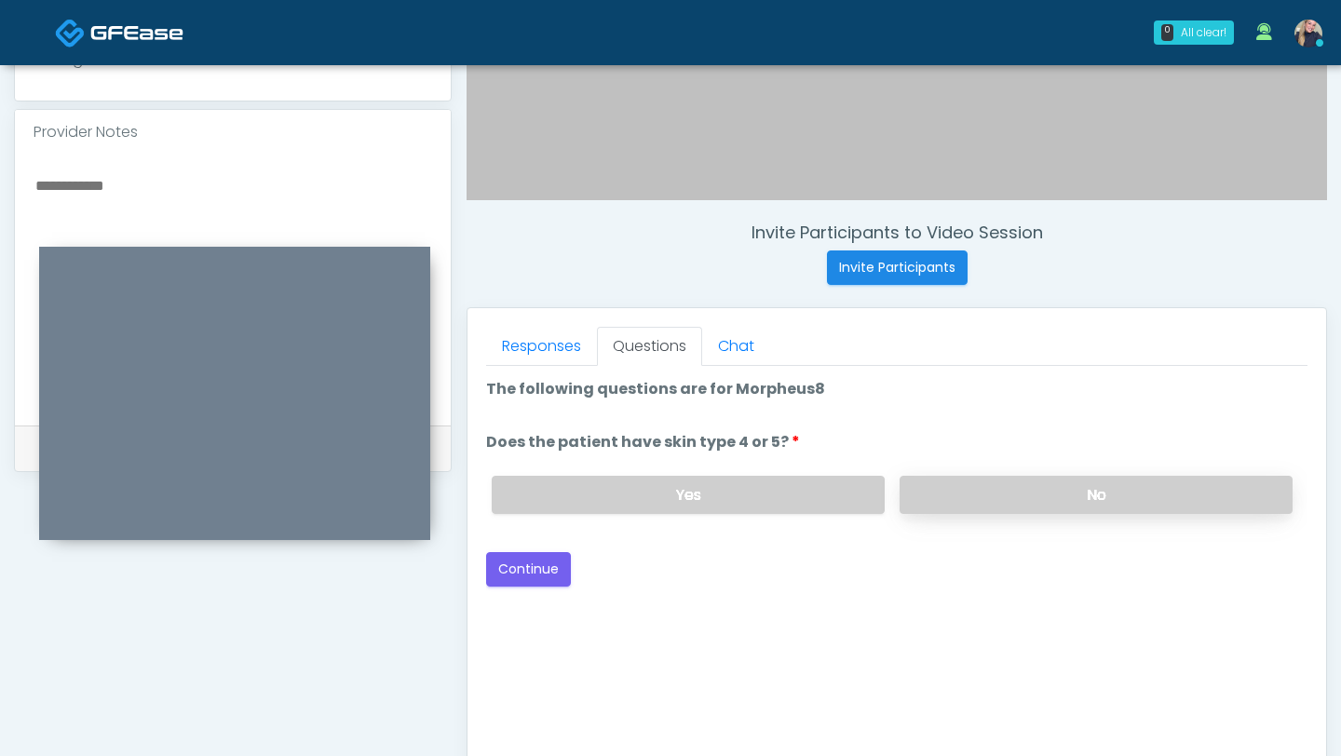
click at [1090, 497] on label "No" at bounding box center [1095, 495] width 393 height 38
click at [531, 559] on button "Continue" at bounding box center [528, 569] width 85 height 34
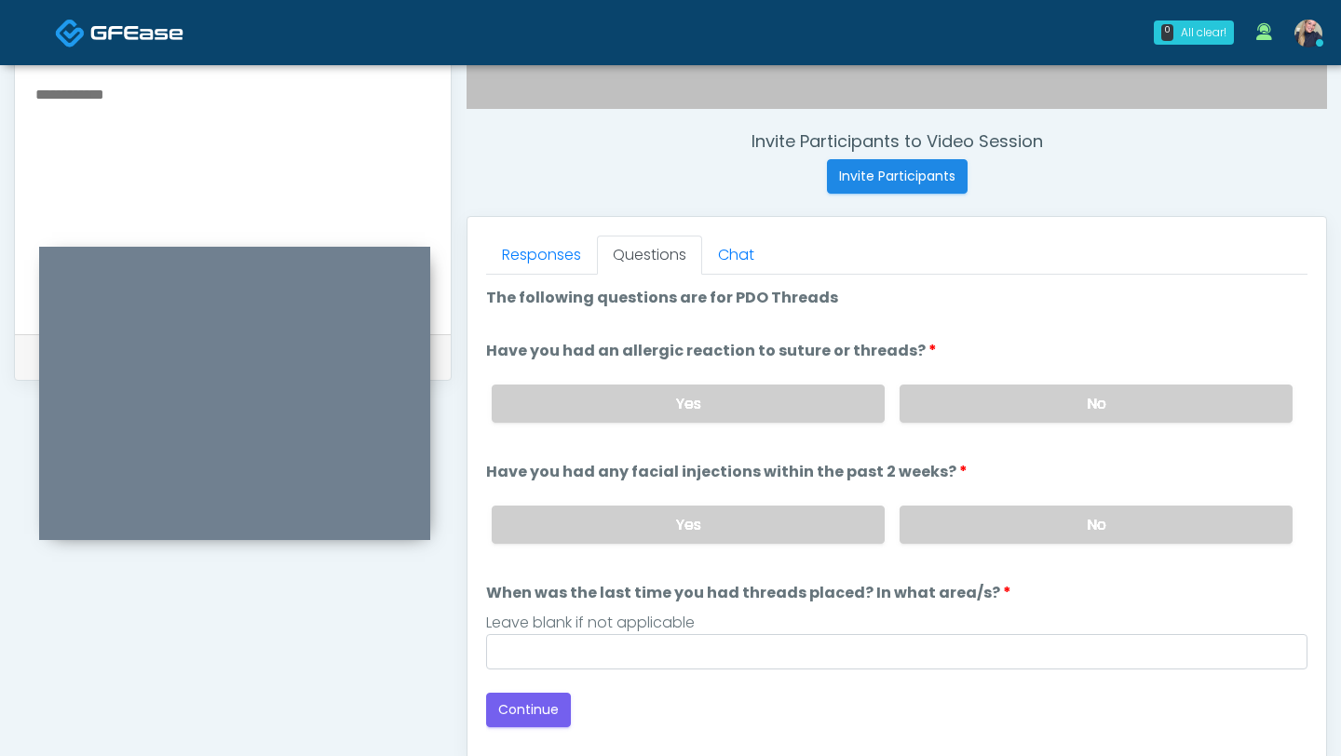
scroll to position [669, 0]
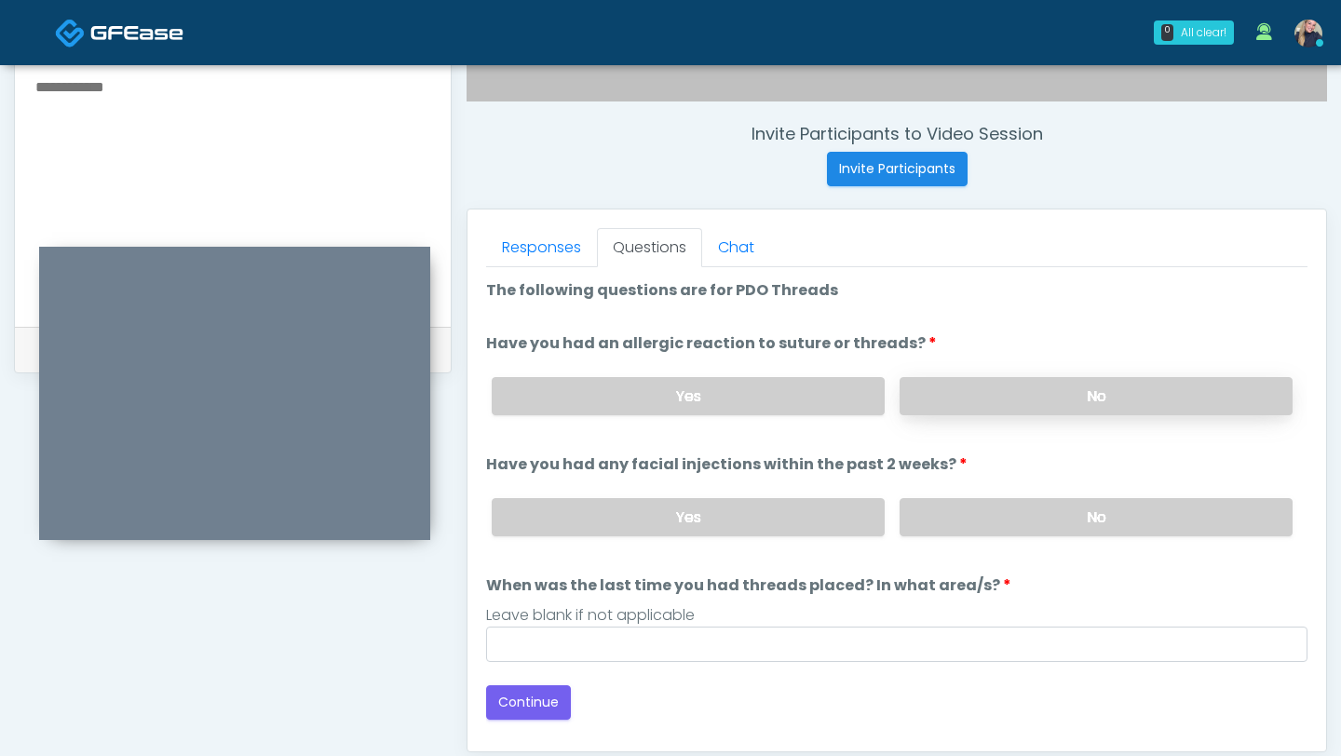
click at [1040, 387] on label "No" at bounding box center [1095, 396] width 393 height 38
click at [1098, 513] on label "No" at bounding box center [1095, 517] width 393 height 38
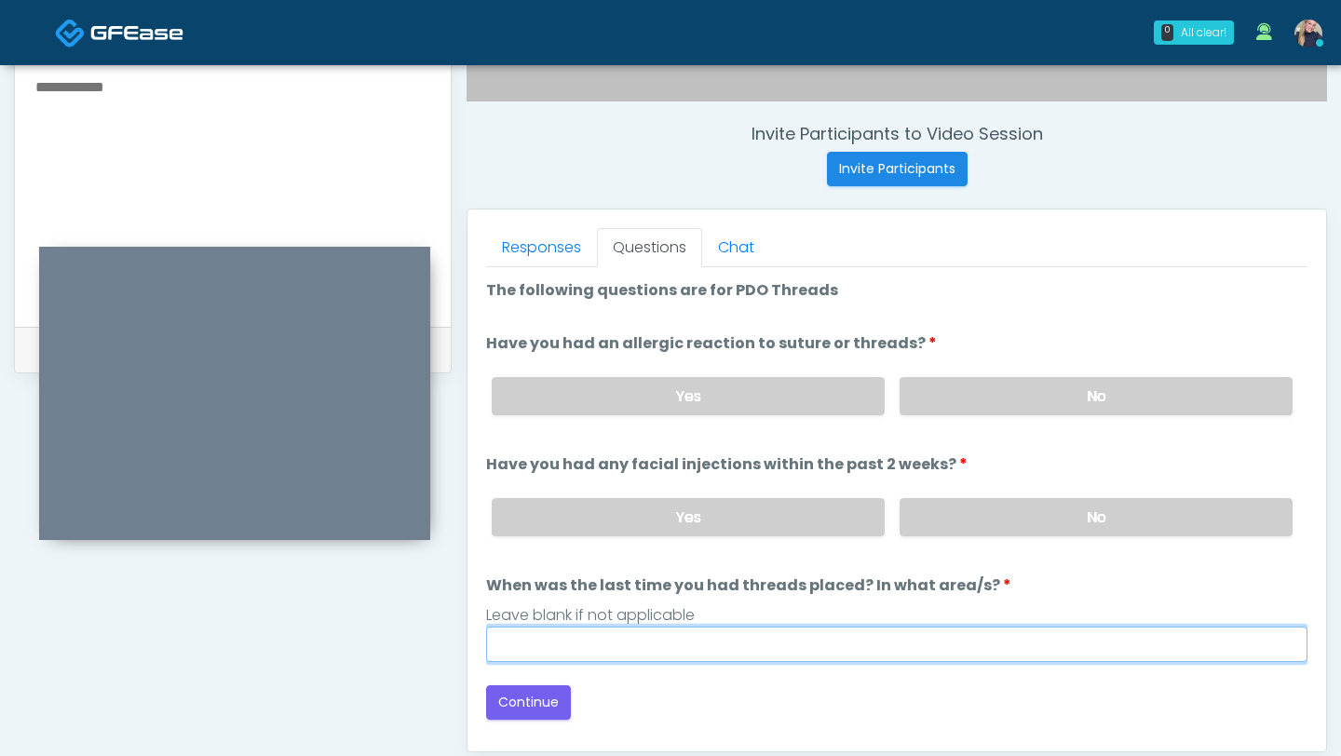
click at [782, 634] on input "When was the last time you had threads placed? In what area/s?" at bounding box center [896, 644] width 821 height 35
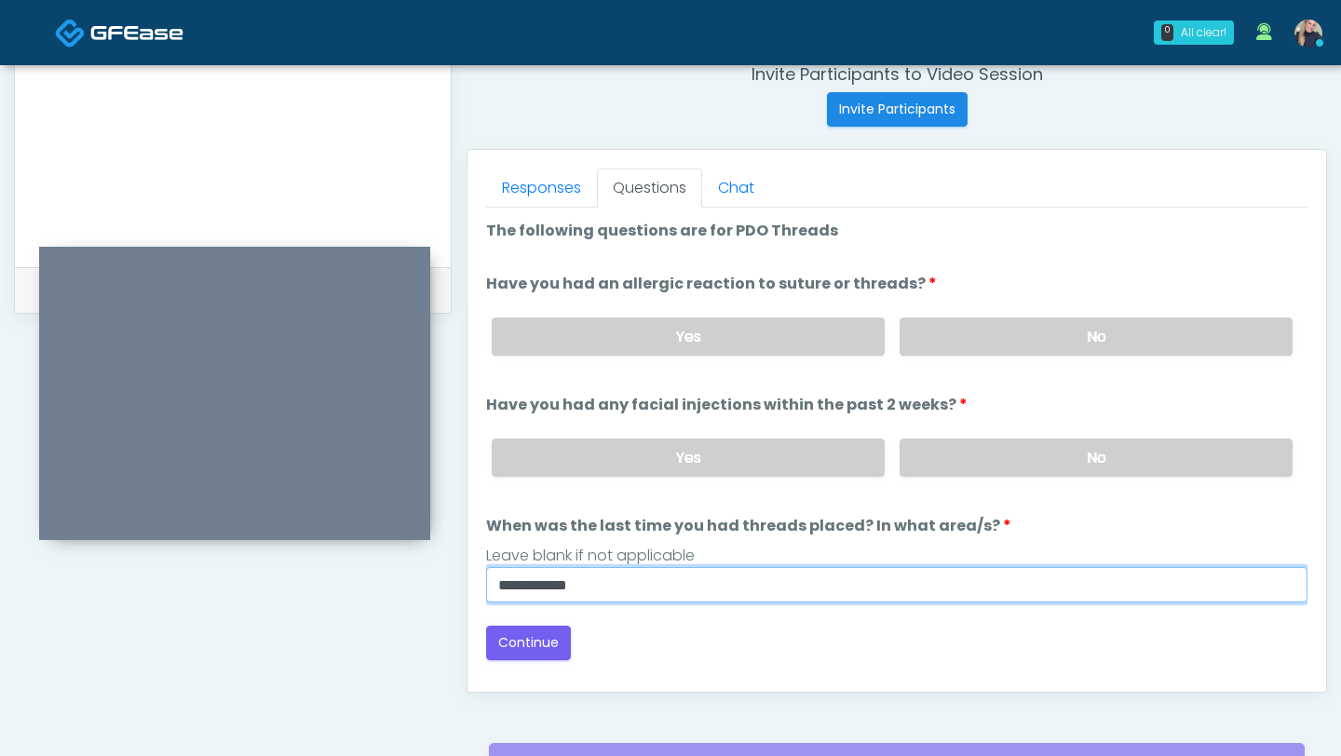
scroll to position [751, 0]
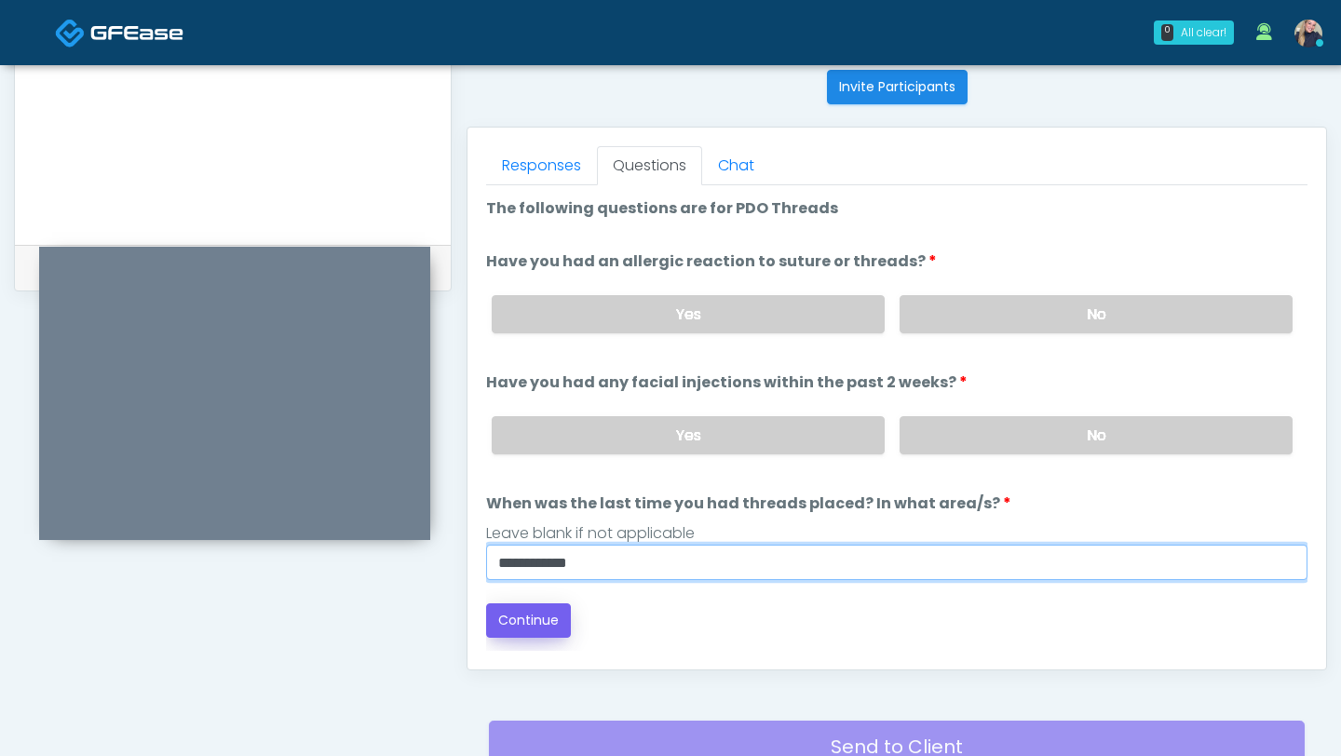
type input "**********"
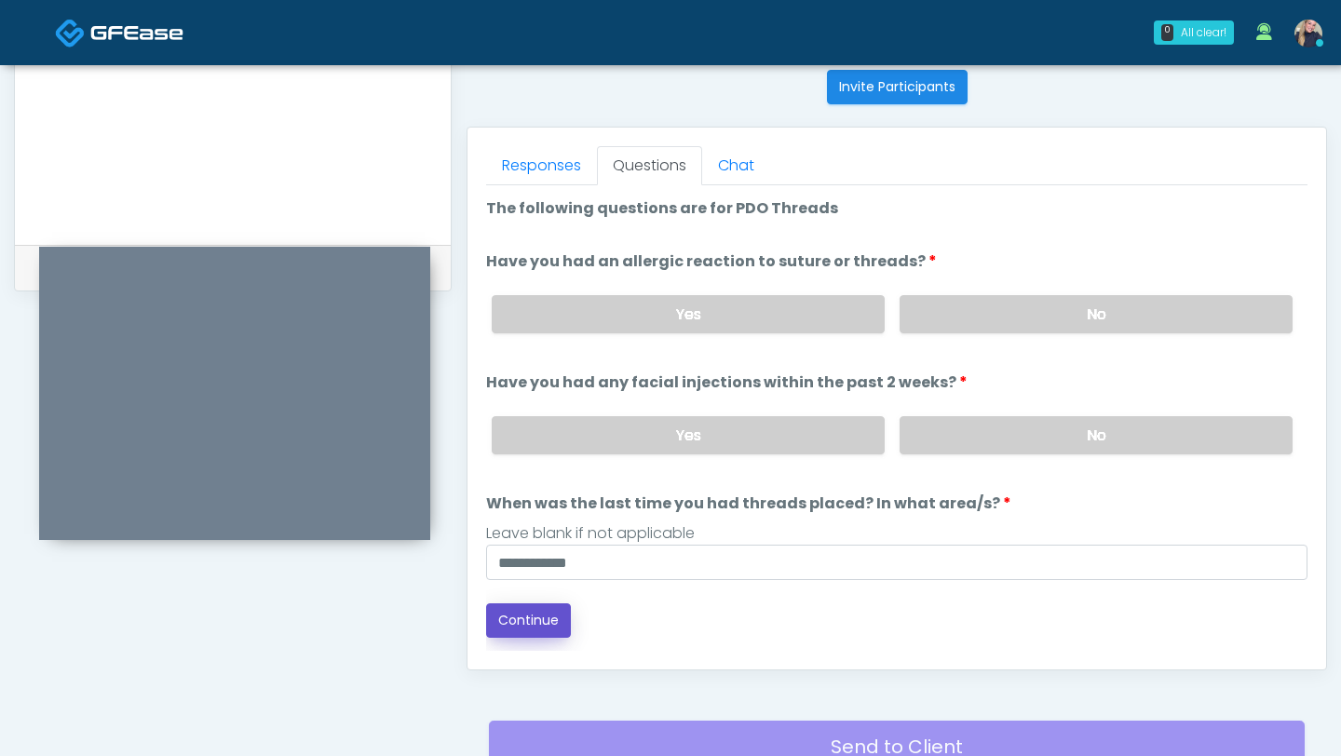
click at [556, 623] on button "Continue" at bounding box center [528, 620] width 85 height 34
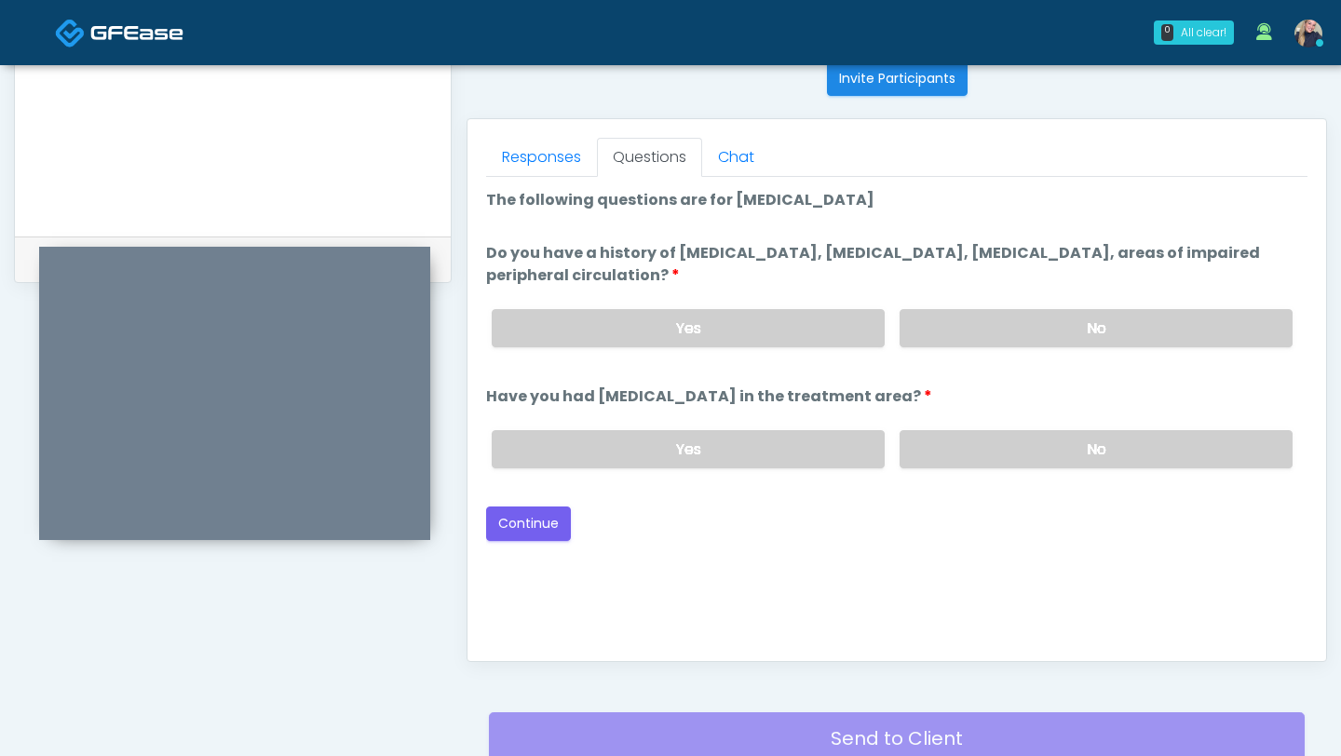
scroll to position [758, 0]
click at [1006, 324] on label "No" at bounding box center [1095, 330] width 393 height 38
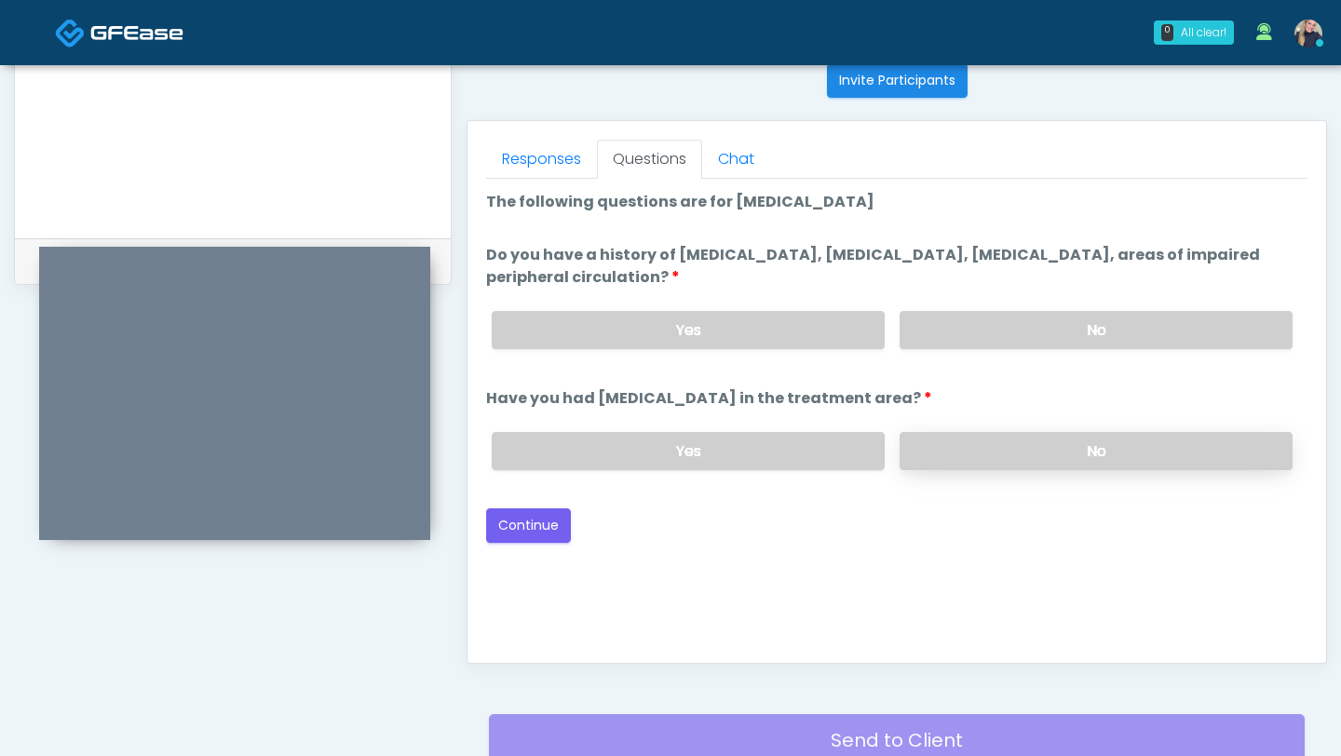
click at [1113, 457] on label "No" at bounding box center [1095, 451] width 393 height 38
click at [544, 521] on button "Continue" at bounding box center [528, 525] width 85 height 34
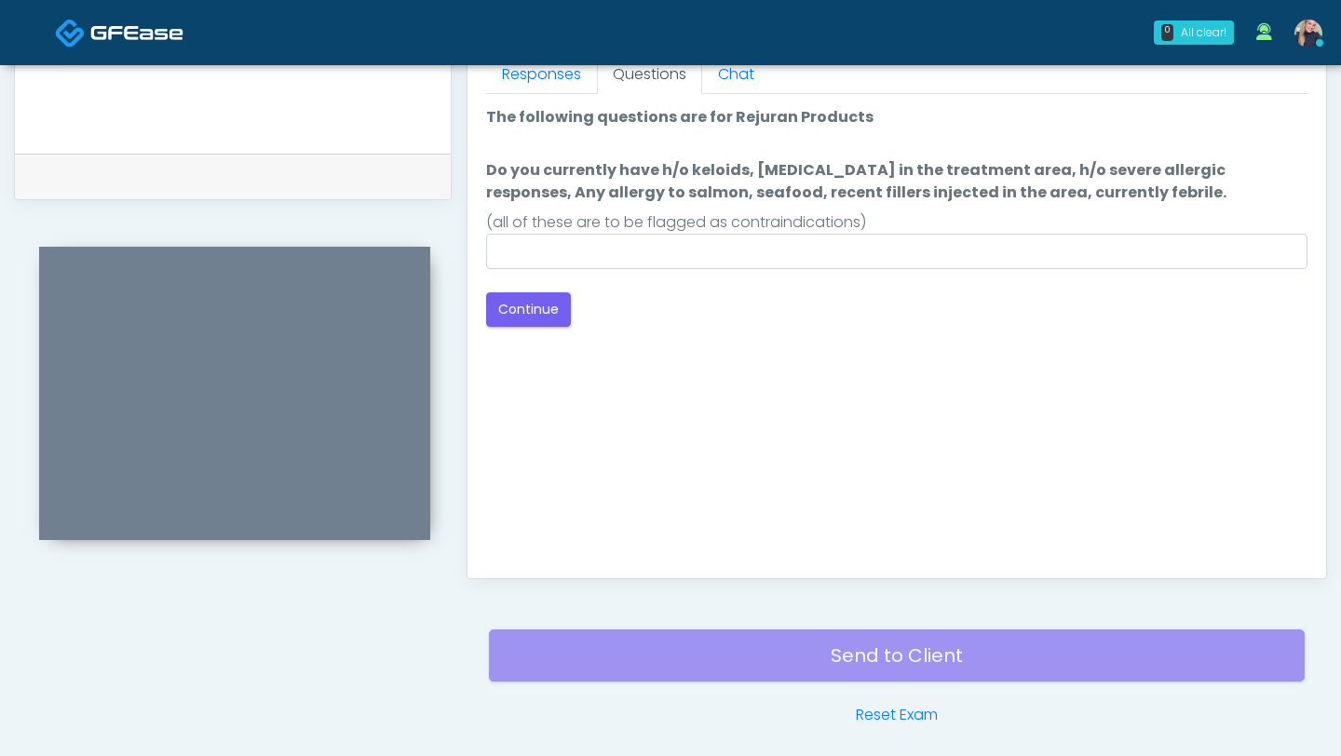
scroll to position [839, 0]
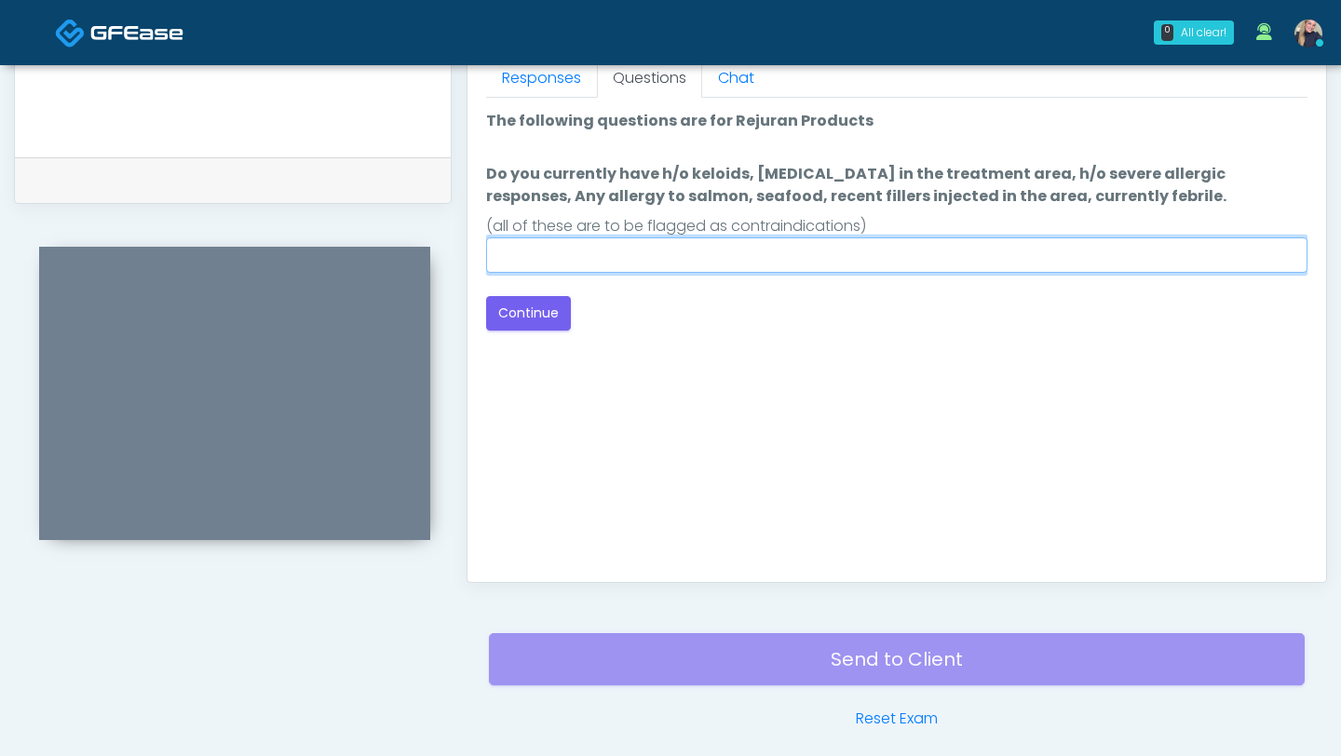
click at [769, 265] on input "Do you currently have h/o keloids, skin infection in the treatment area, h/o se…" at bounding box center [896, 254] width 821 height 35
type input "**"
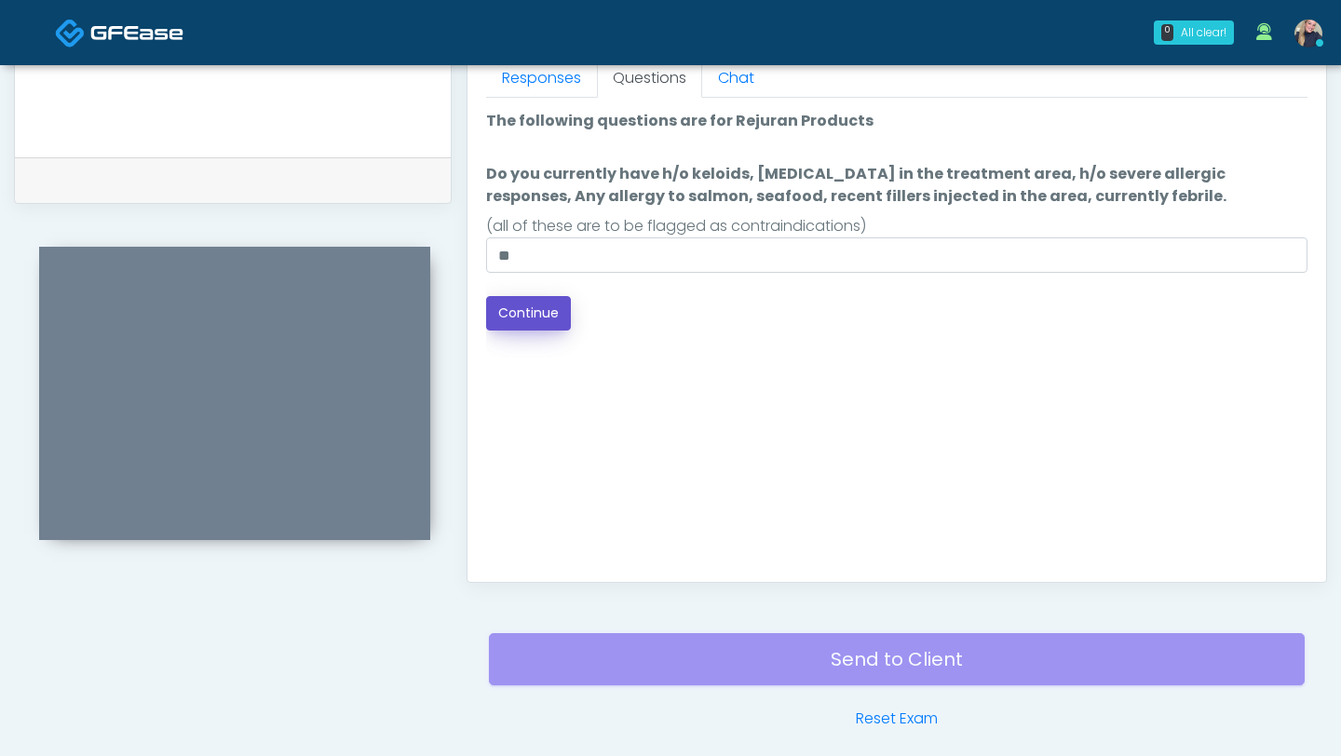
click at [539, 318] on button "Continue" at bounding box center [528, 313] width 85 height 34
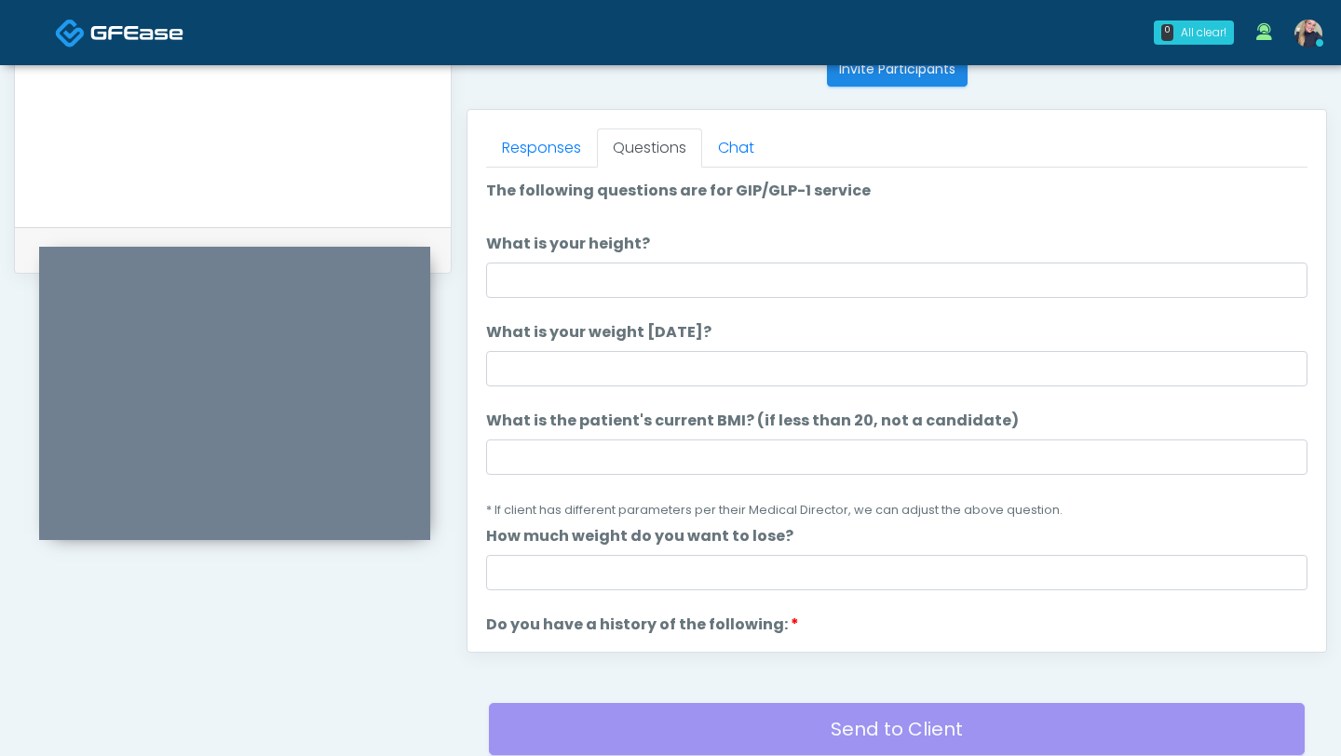
scroll to position [767, 0]
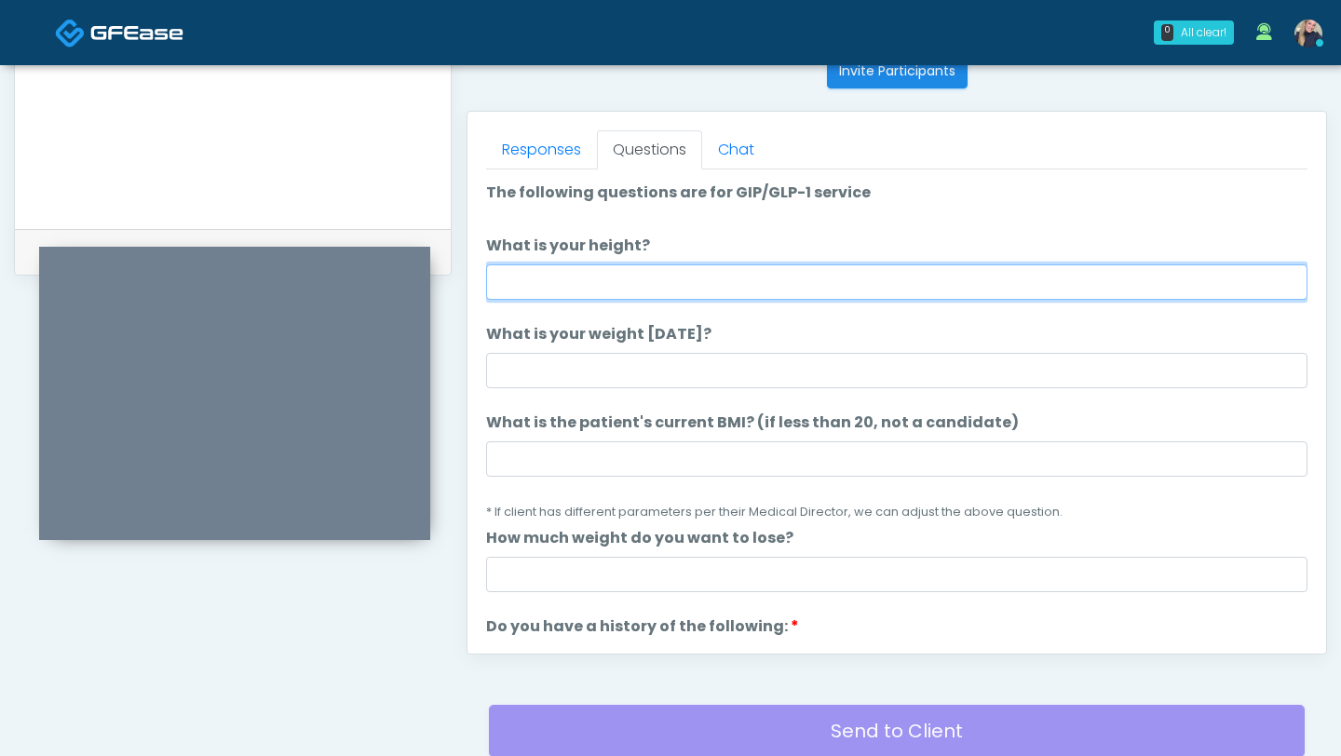
click at [717, 286] on input "What is your height?" at bounding box center [896, 281] width 821 height 35
type input "***"
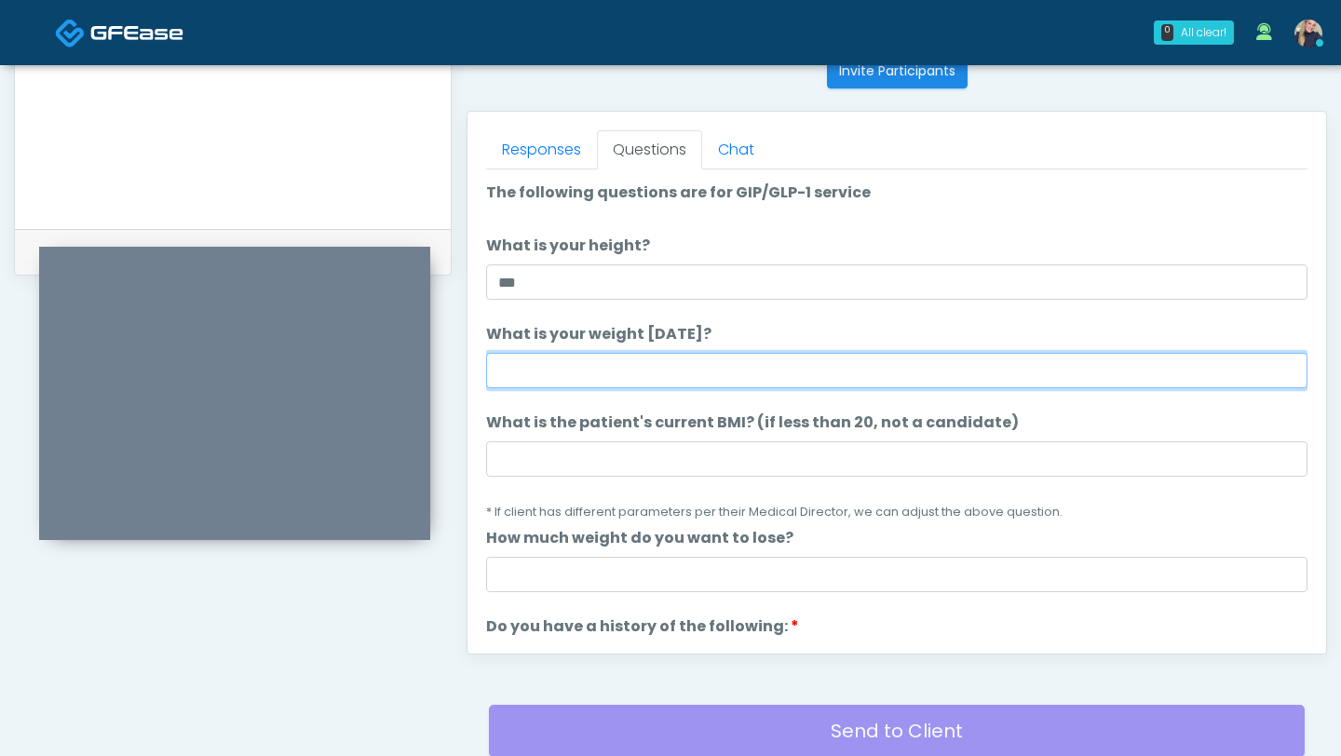
click at [692, 374] on input "What is your weight today?" at bounding box center [896, 370] width 821 height 35
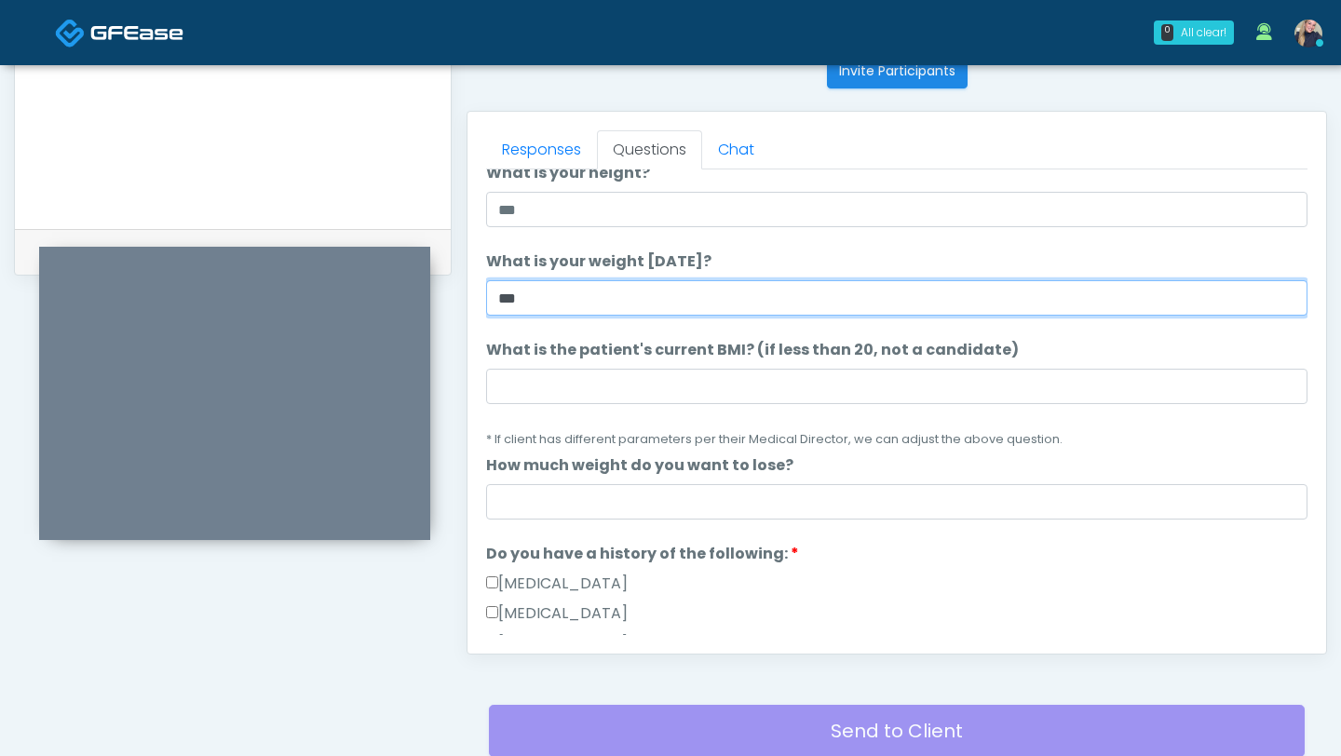
scroll to position [74, 0]
type input "***"
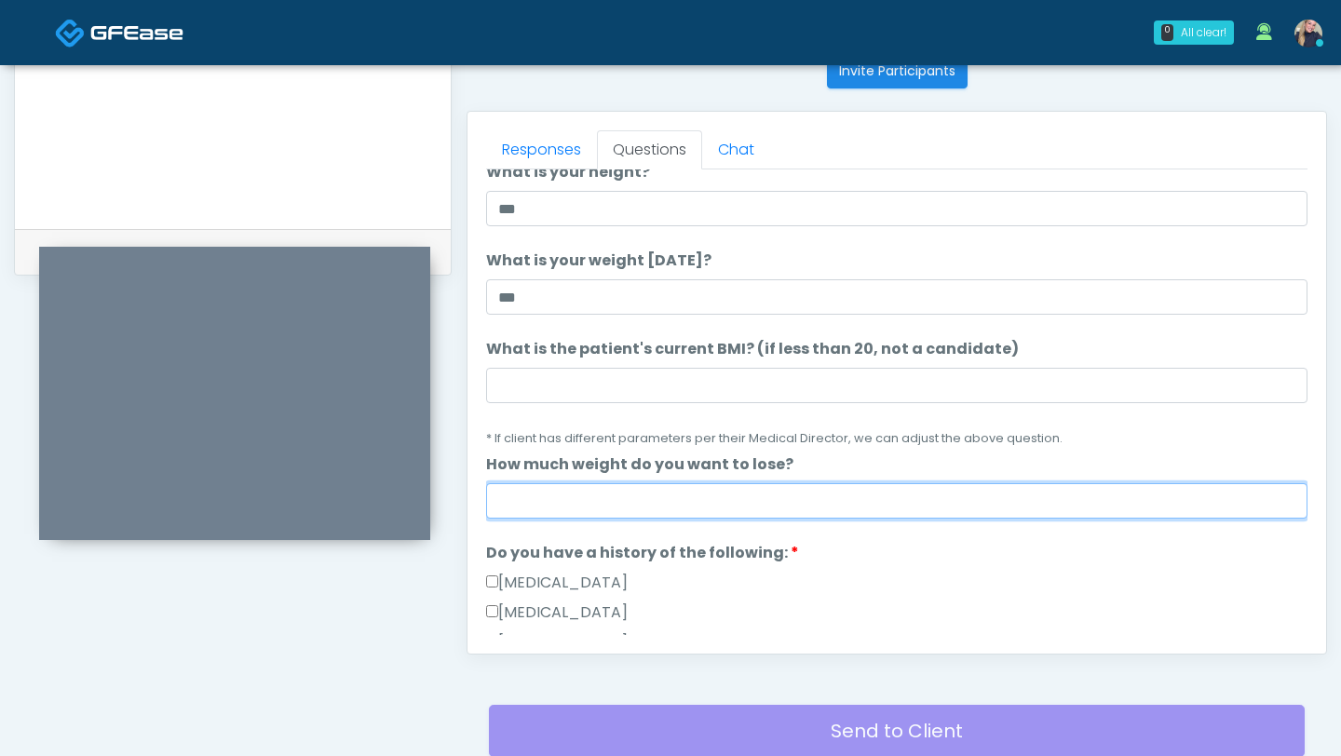
click at [741, 506] on input "How much weight do you want to lose?" at bounding box center [896, 500] width 821 height 35
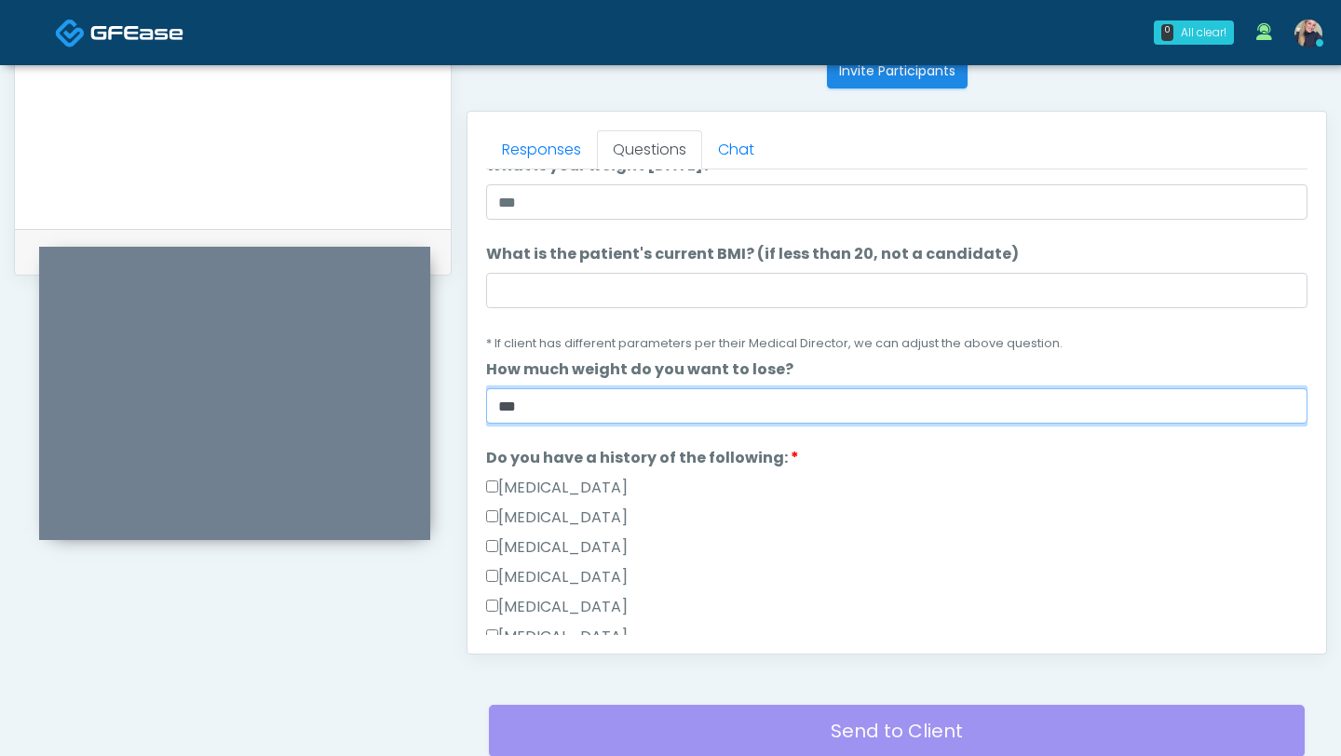
scroll to position [169, 0]
type input "***"
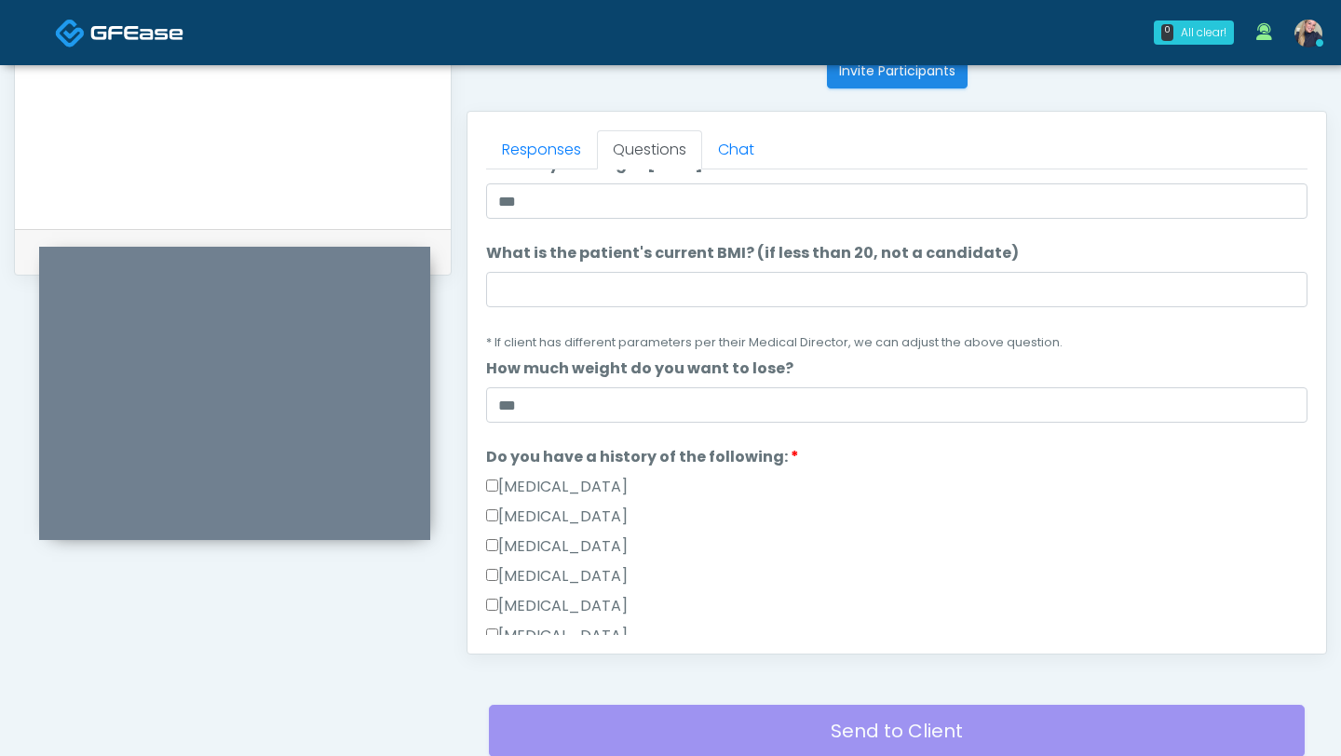
click at [493, 498] on div "Gallbladder Disease" at bounding box center [896, 491] width 821 height 30
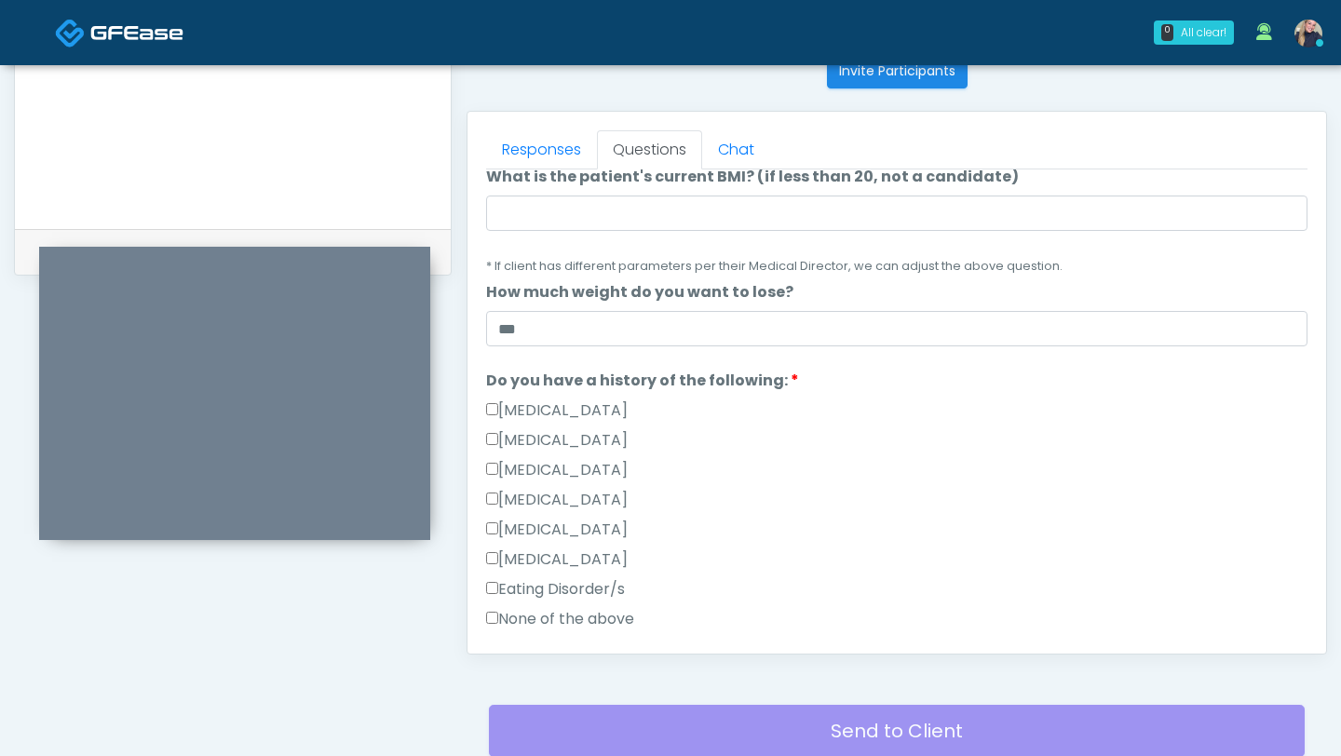
scroll to position [303, 0]
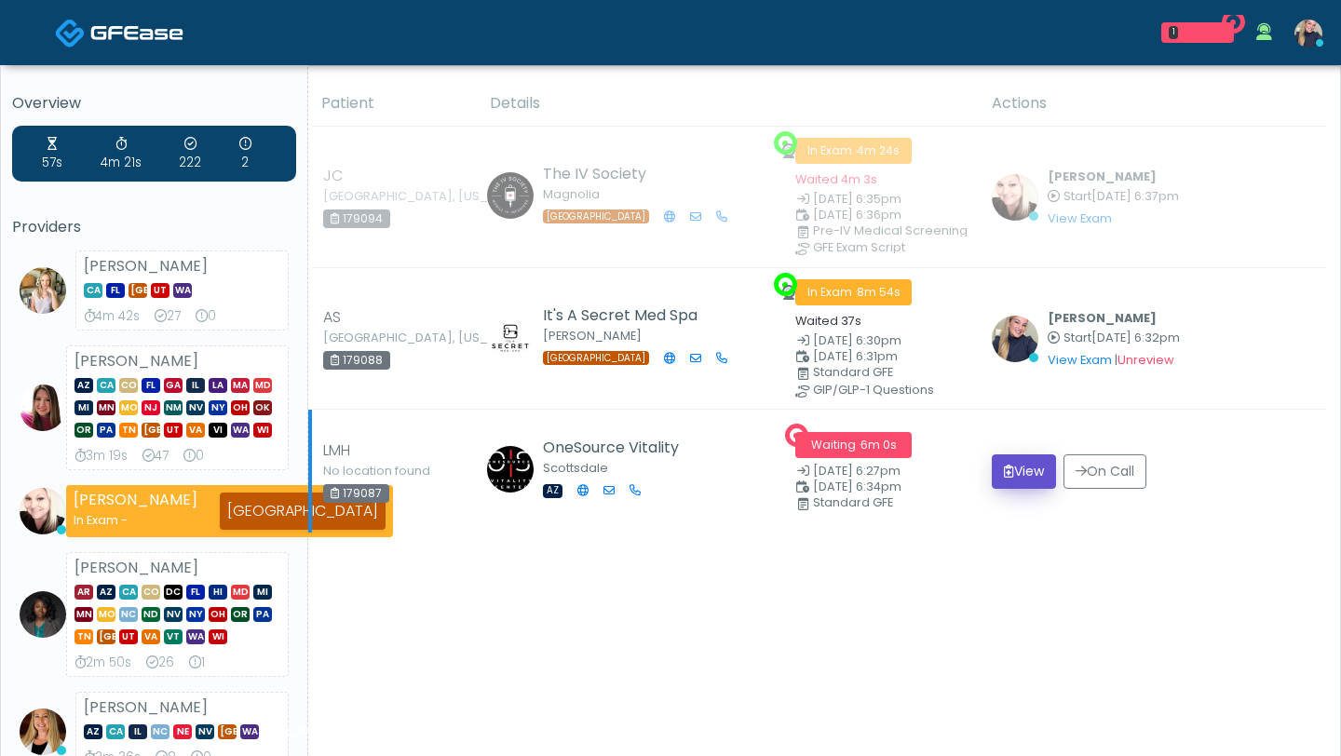
click at [1023, 471] on button "View" at bounding box center [1024, 471] width 64 height 34
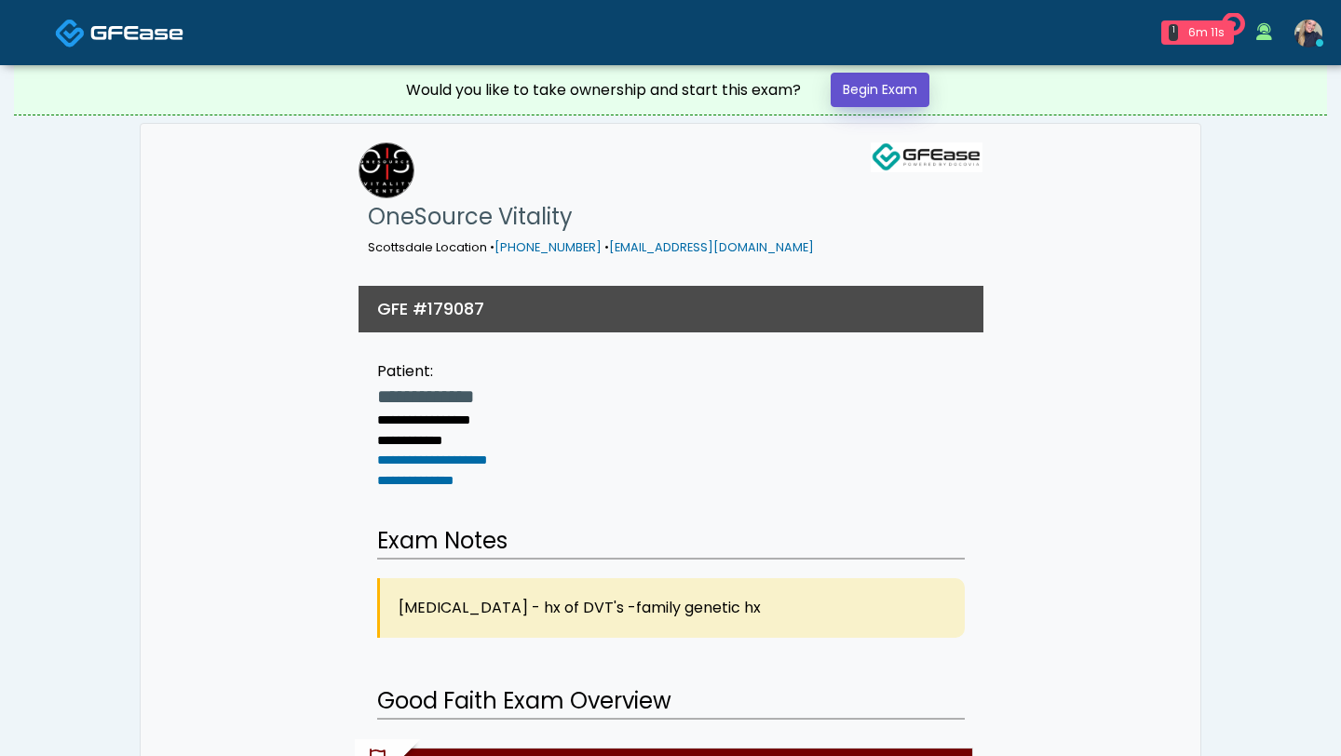
click at [907, 92] on link "Begin Exam" at bounding box center [880, 90] width 99 height 34
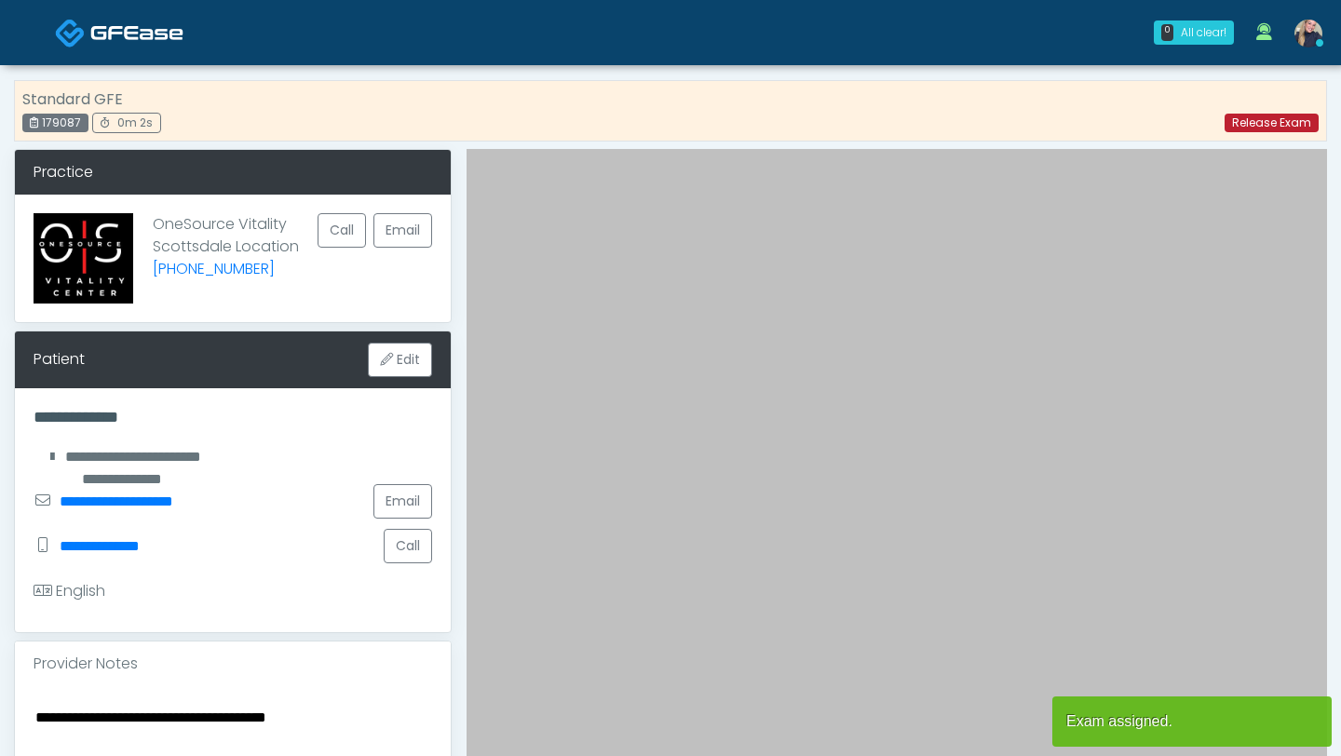
click at [1246, 126] on link "Release Exam" at bounding box center [1271, 123] width 94 height 19
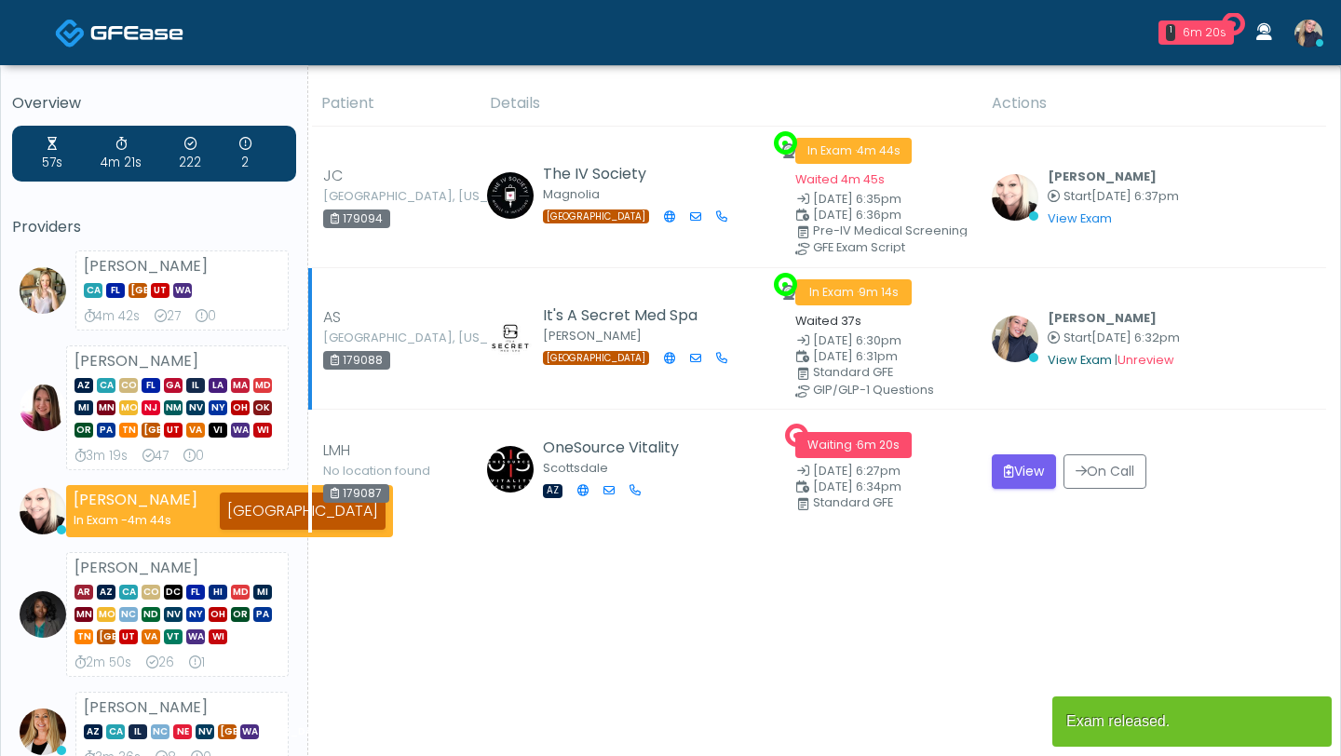
click at [1089, 357] on link "View Exam" at bounding box center [1079, 360] width 64 height 16
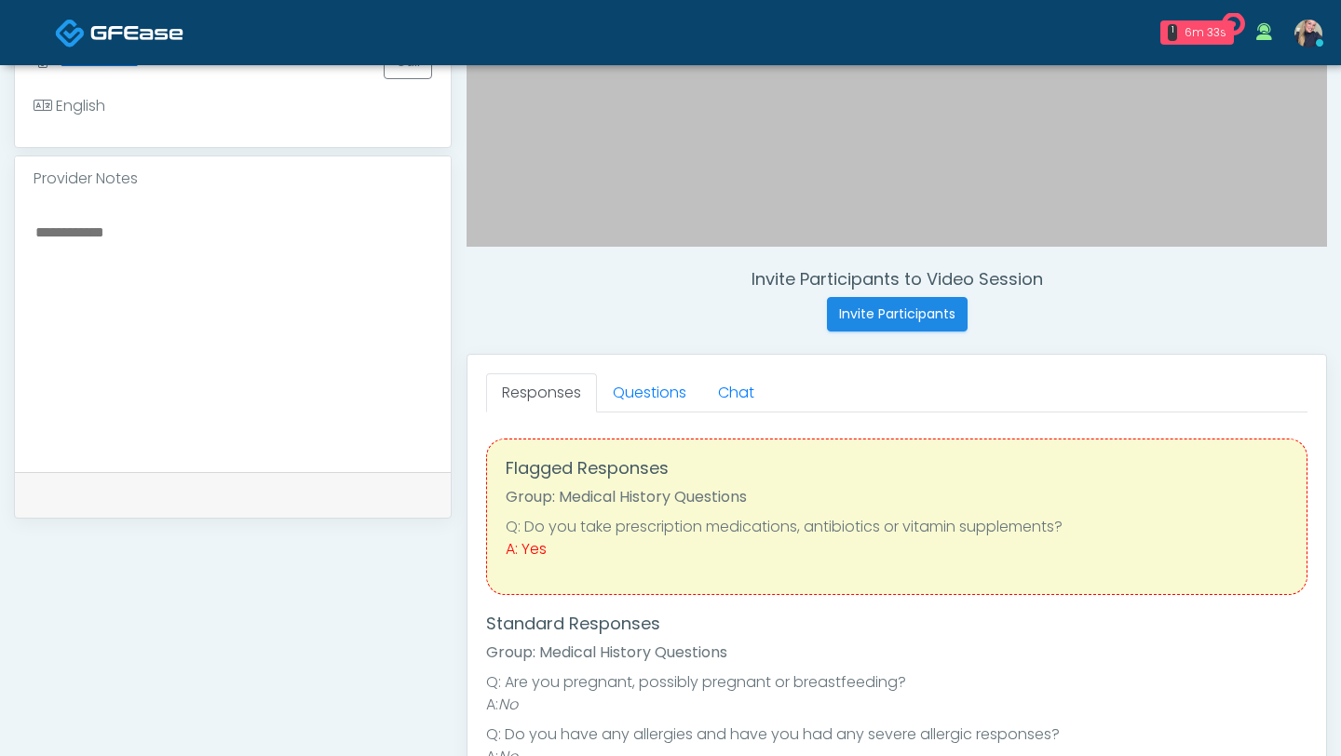
scroll to position [15, 0]
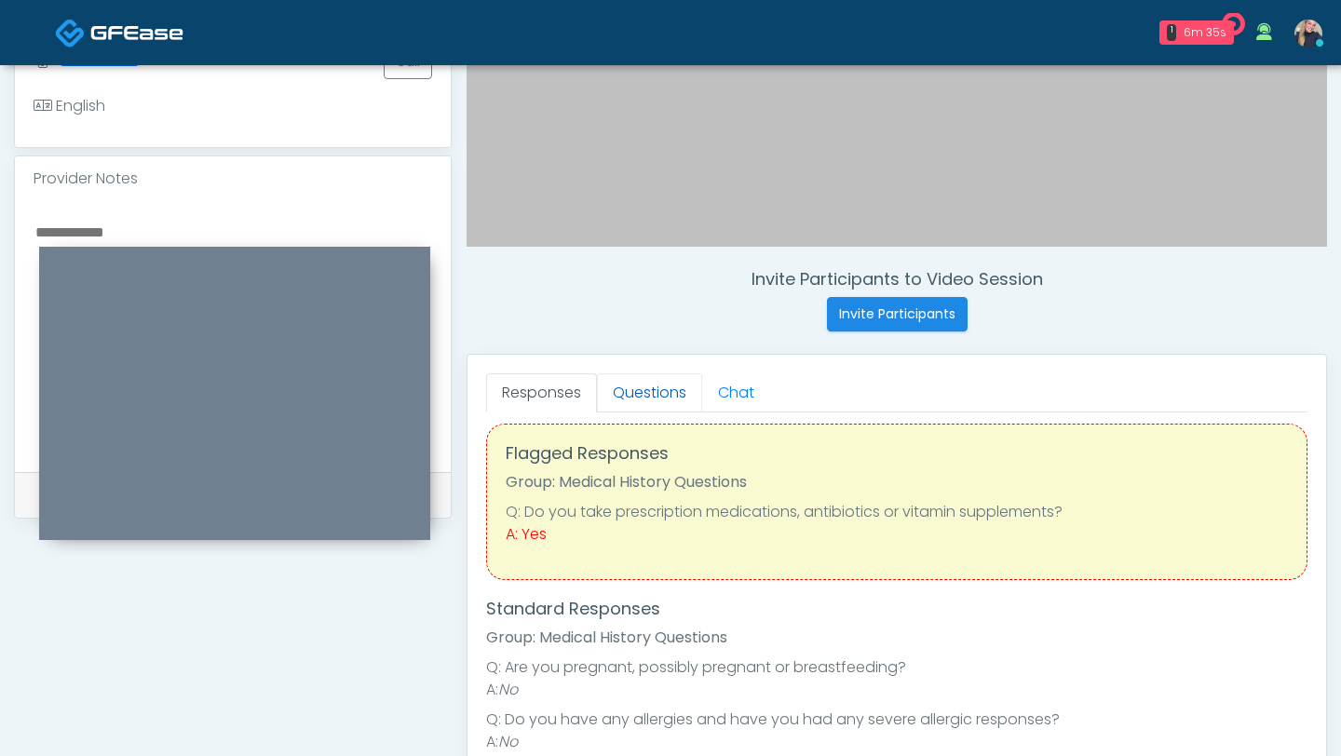
click at [653, 395] on link "Questions" at bounding box center [649, 392] width 105 height 39
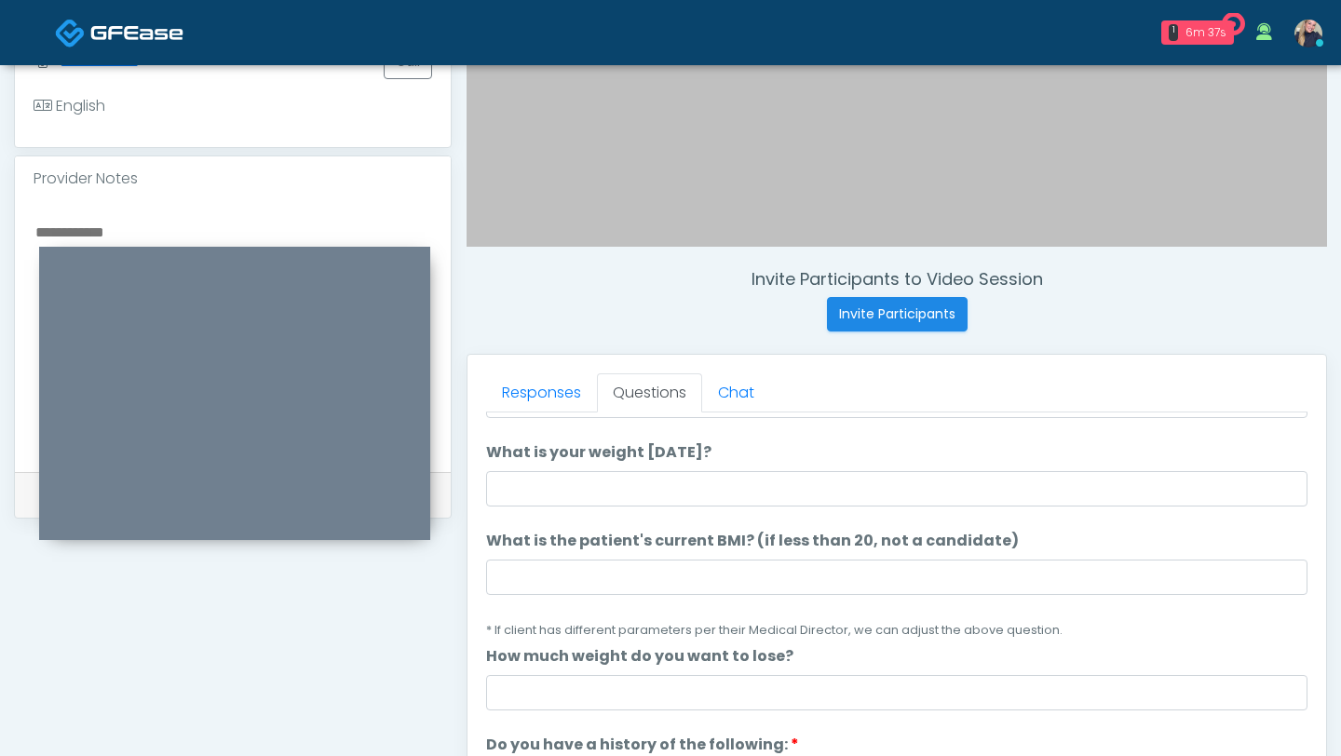
scroll to position [0, 0]
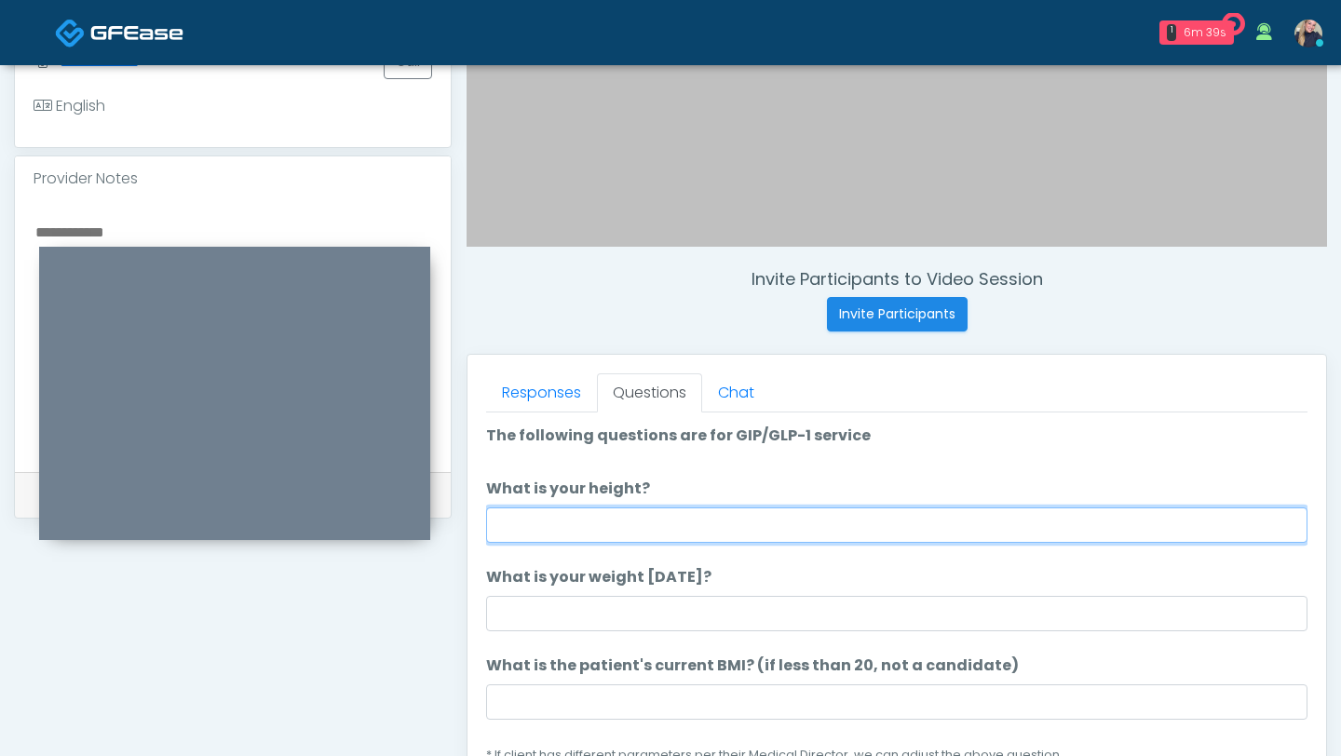
click at [763, 530] on input "What is your height?" at bounding box center [896, 524] width 821 height 35
type input "***"
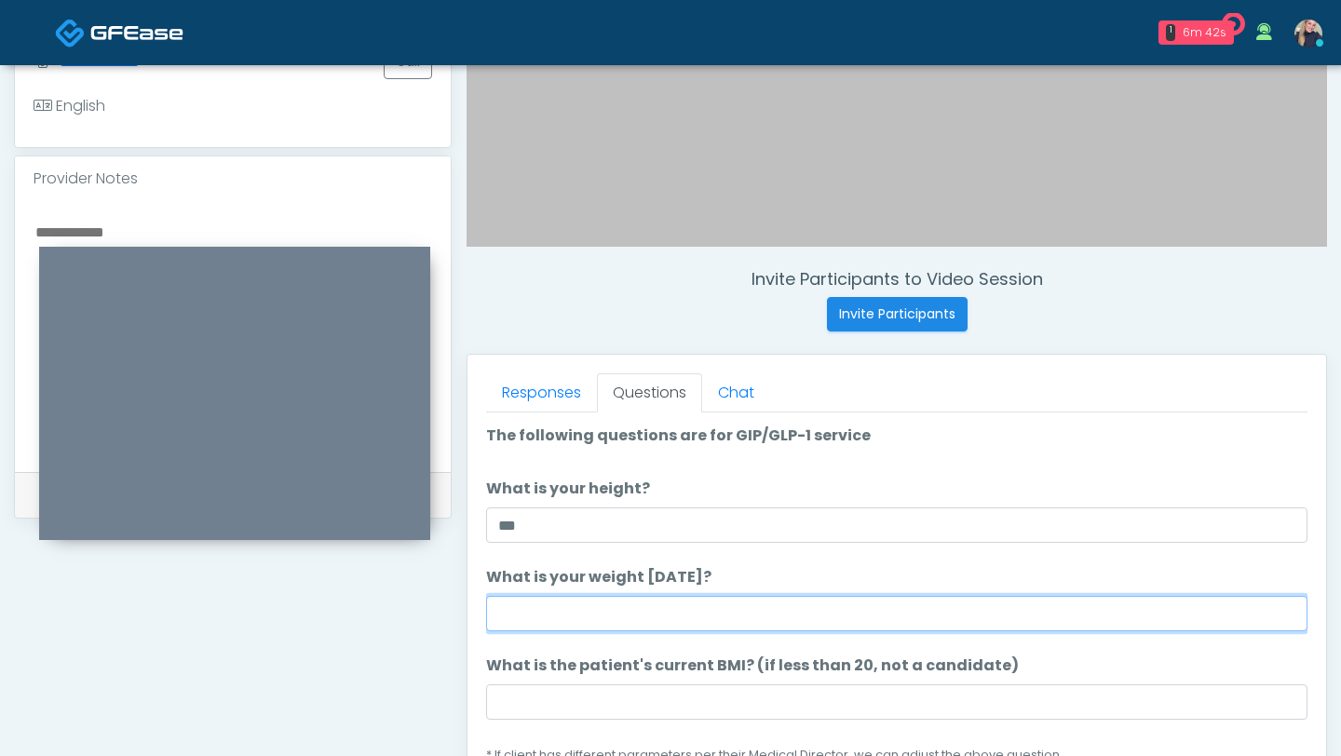
click at [741, 622] on input "What is your weight [DATE]?" at bounding box center [896, 613] width 821 height 35
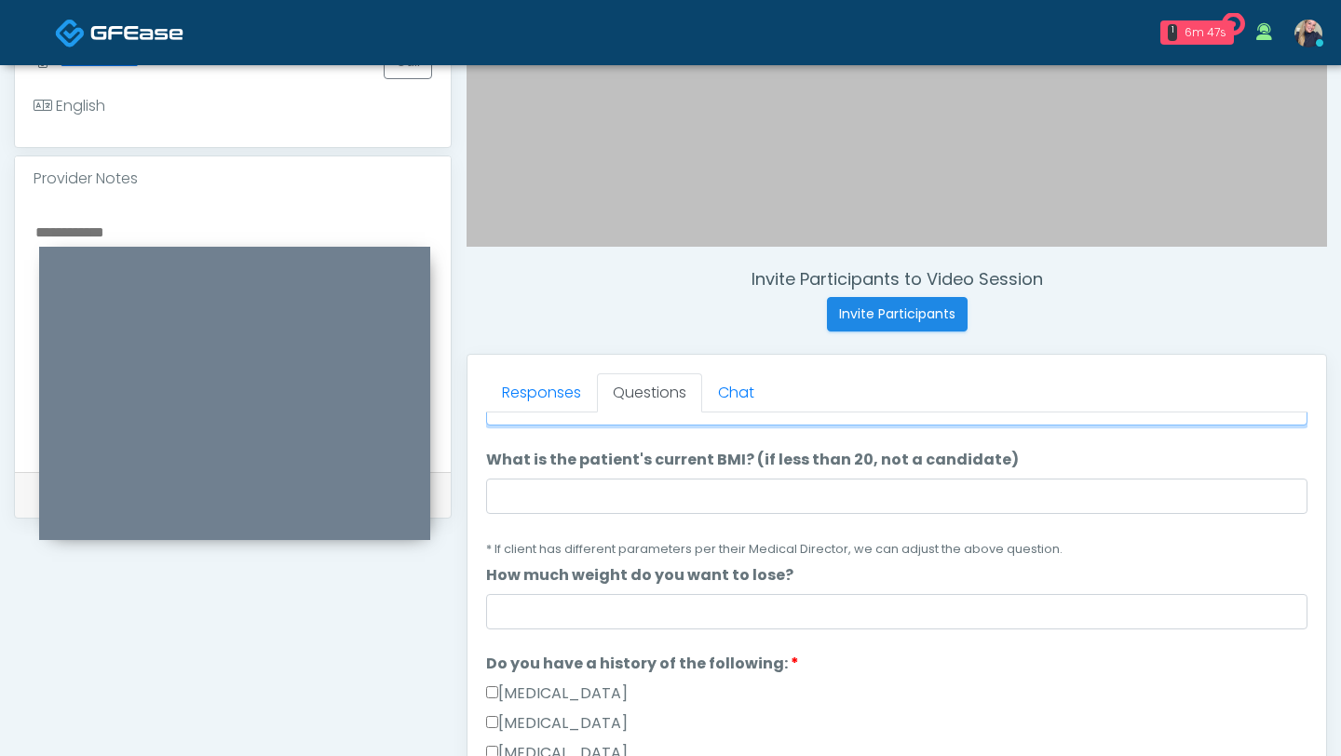
scroll to position [218, 0]
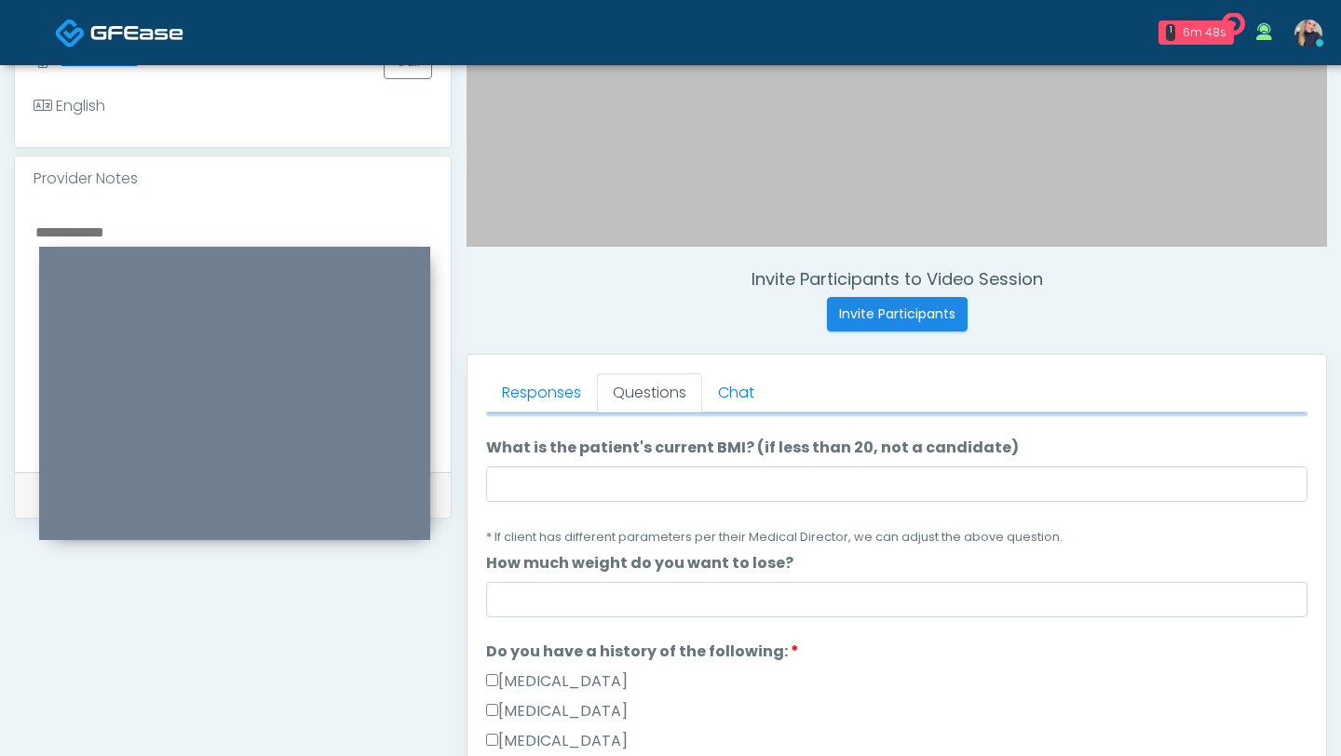
type input "***"
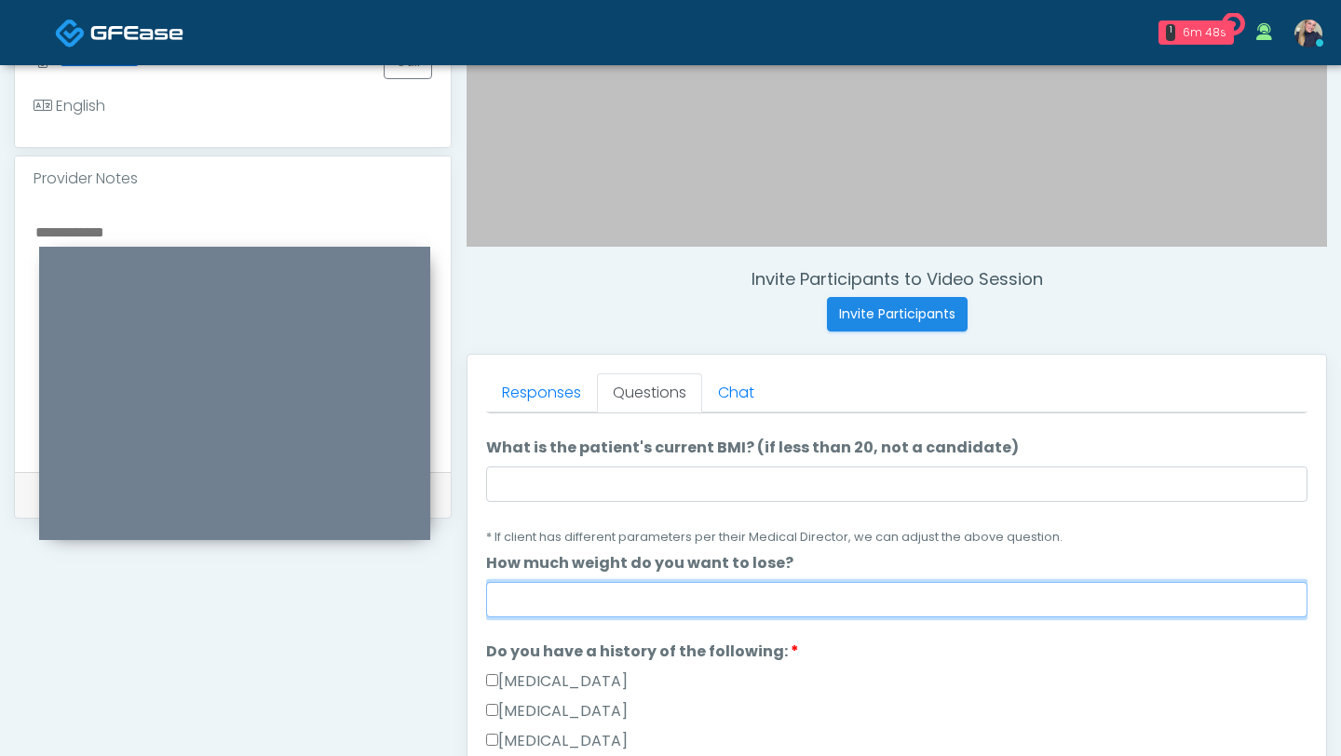
click at [754, 606] on input "How much weight do you want to lose?" at bounding box center [896, 599] width 821 height 35
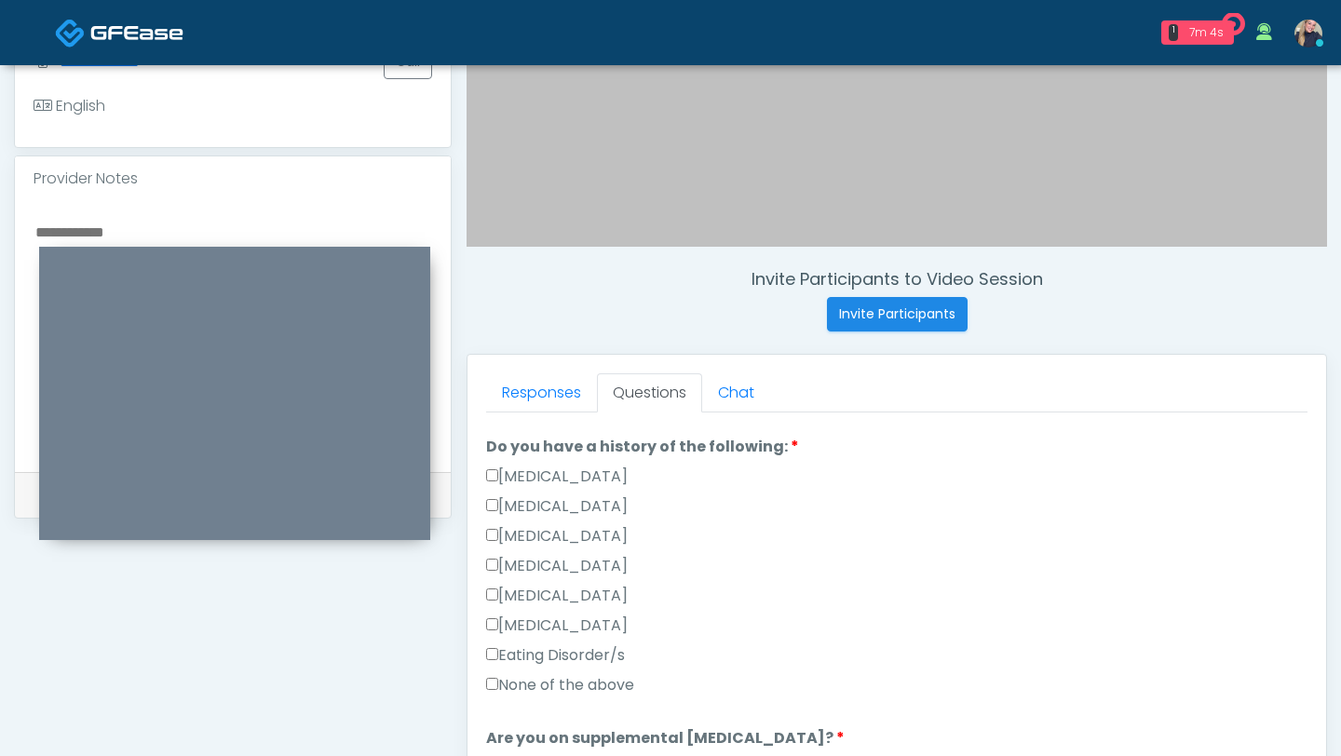
scroll to position [521, 0]
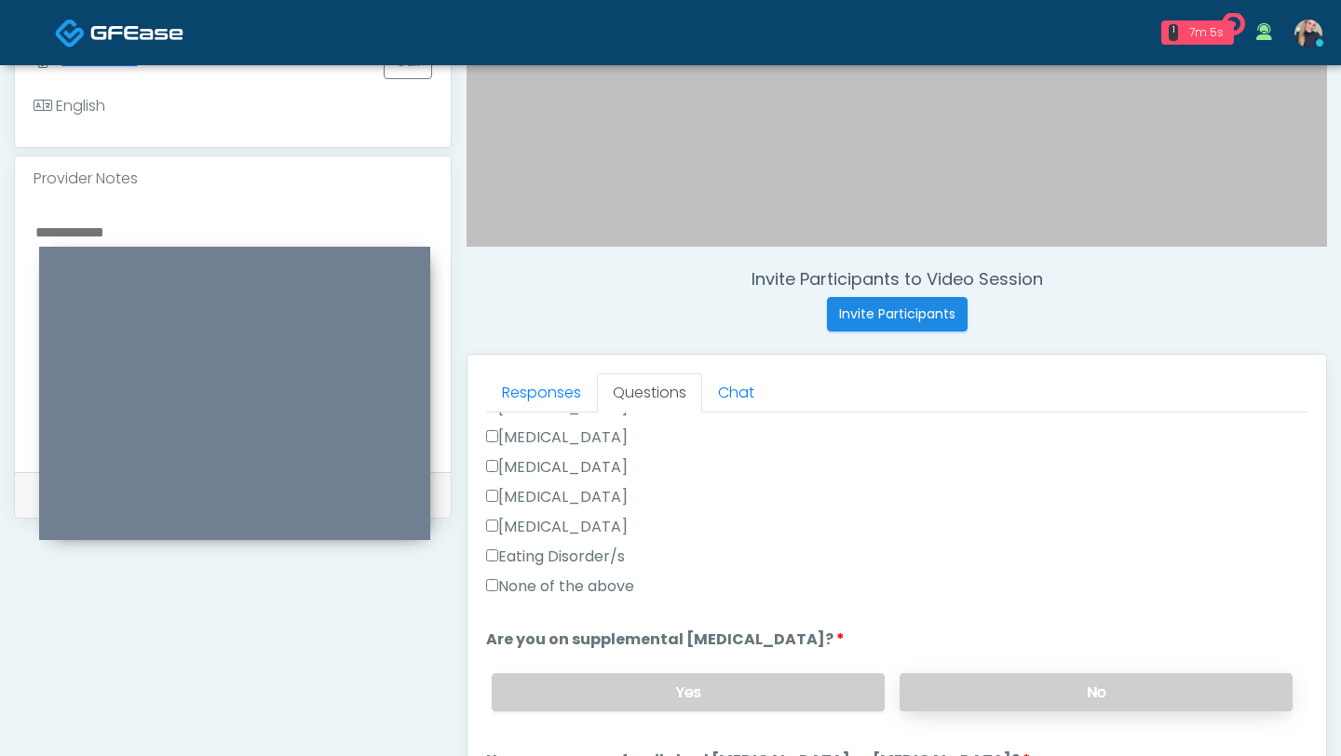
click at [1180, 689] on label "No" at bounding box center [1095, 692] width 393 height 38
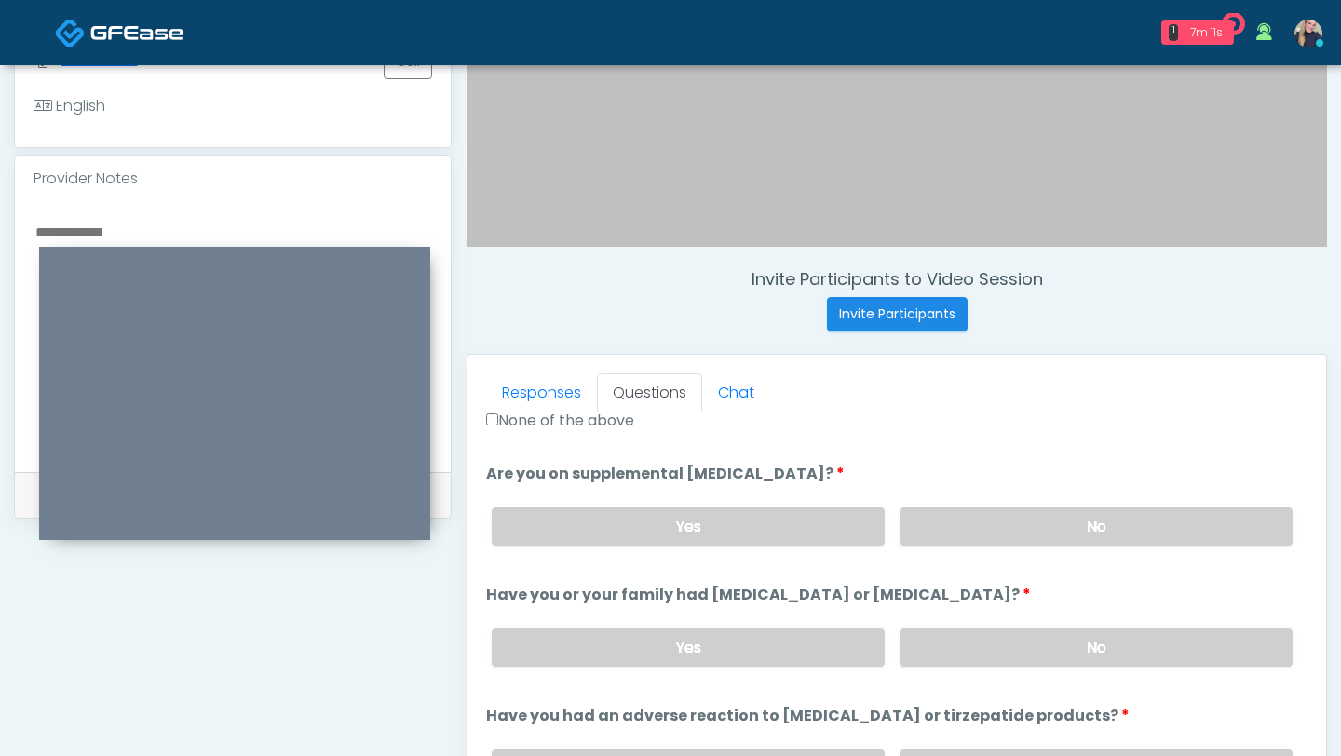
scroll to position [693, 0]
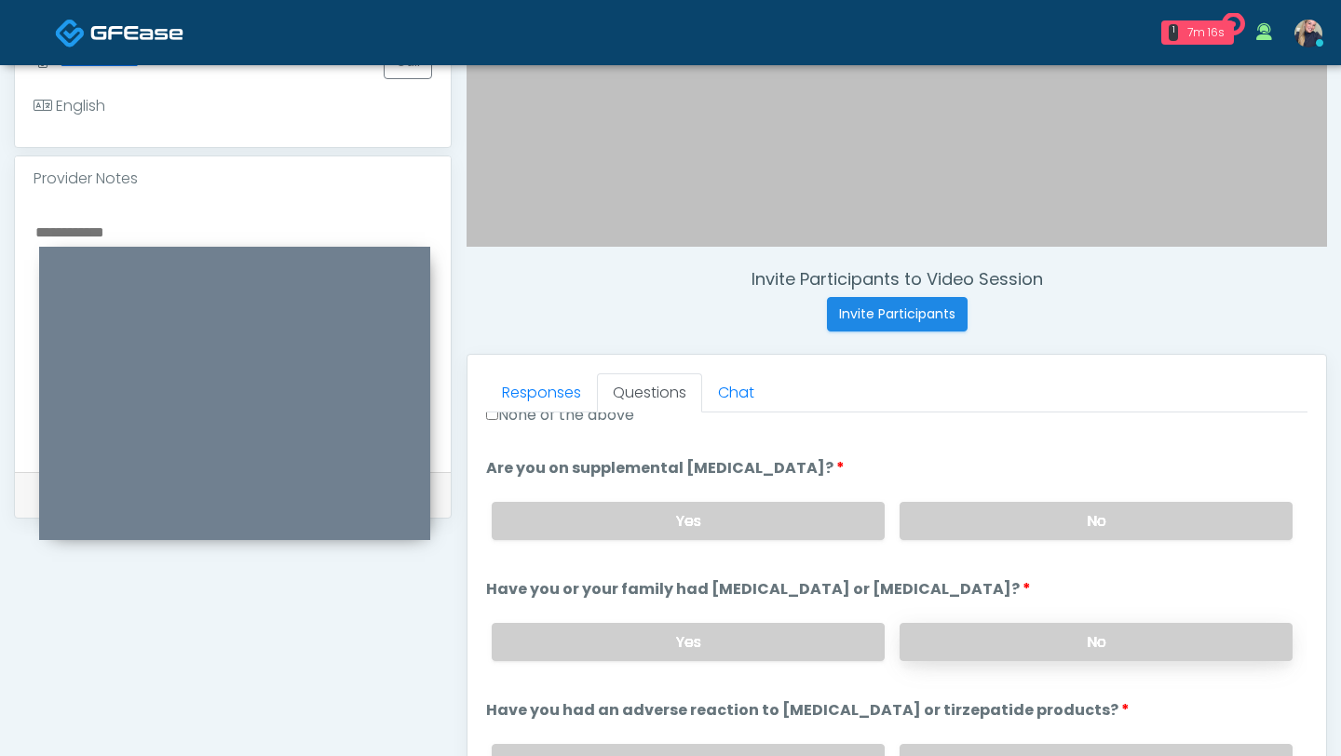
click at [1086, 634] on label "No" at bounding box center [1095, 642] width 393 height 38
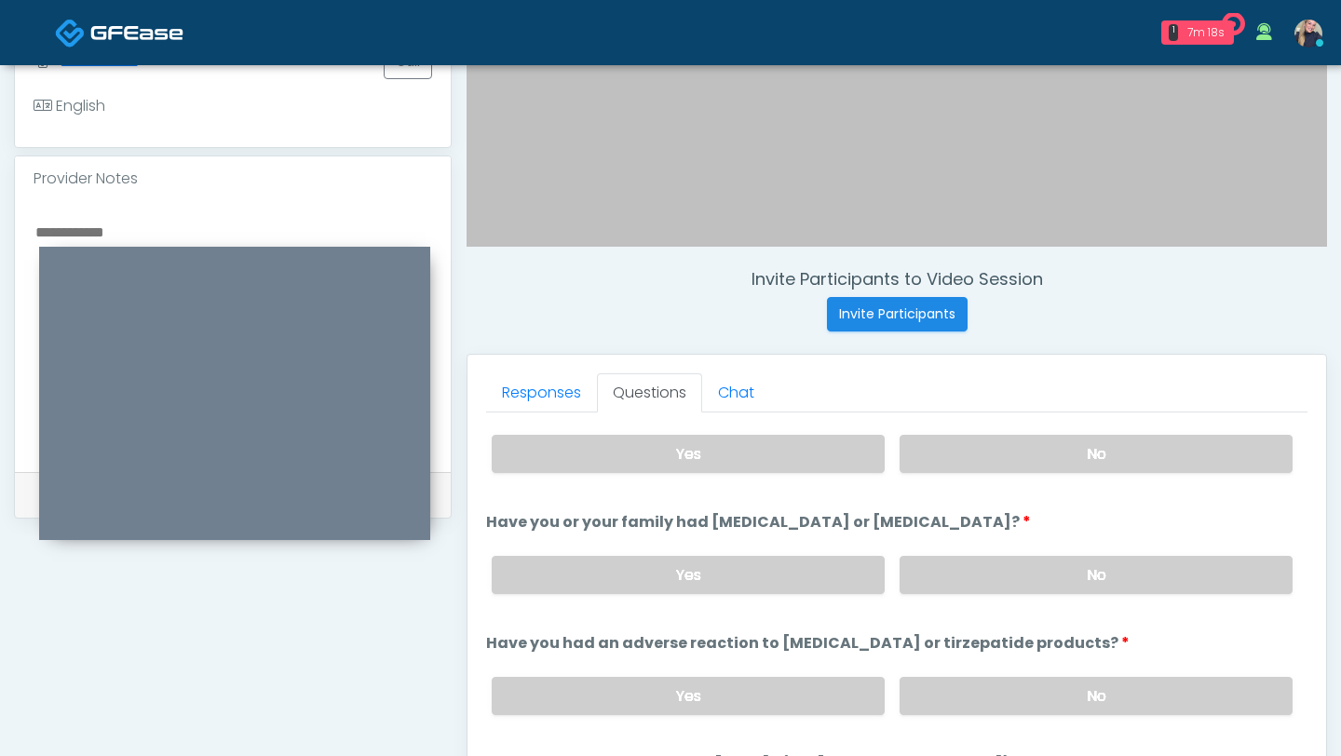
scroll to position [790, 0]
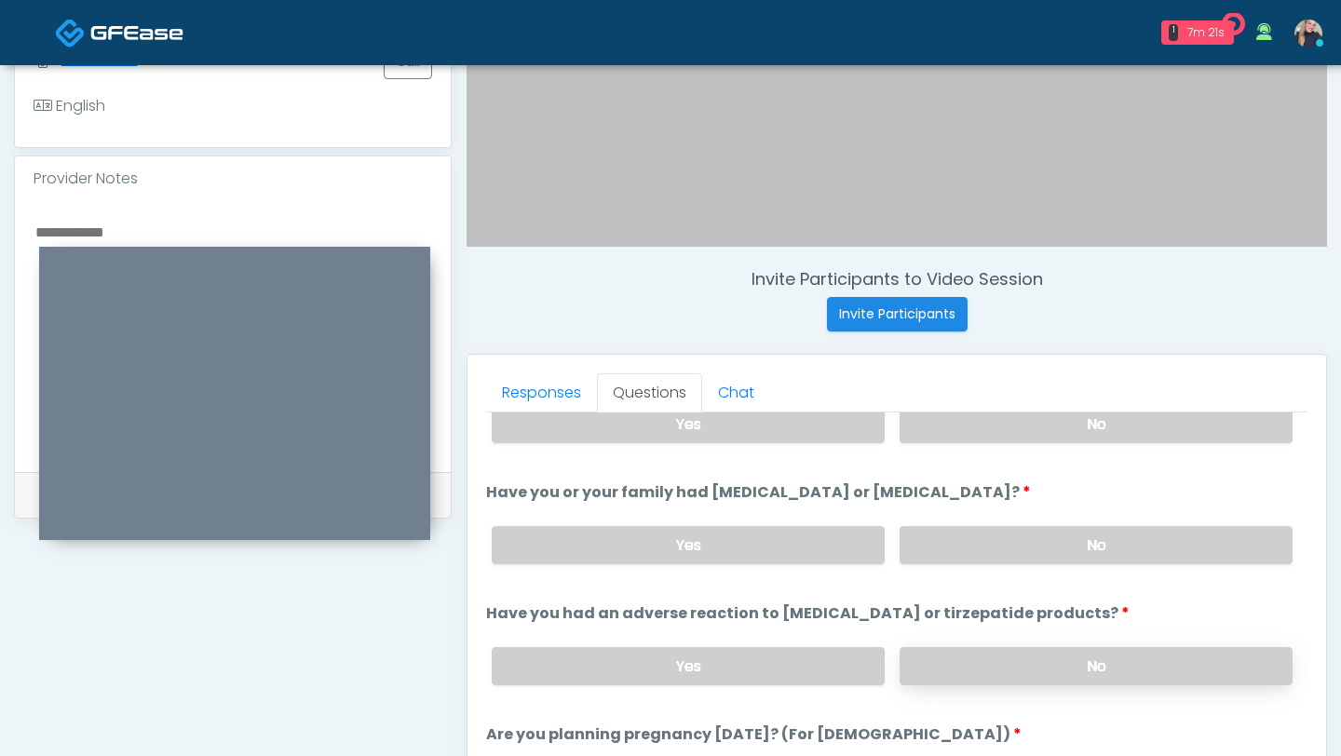
click at [1052, 669] on label "No" at bounding box center [1095, 666] width 393 height 38
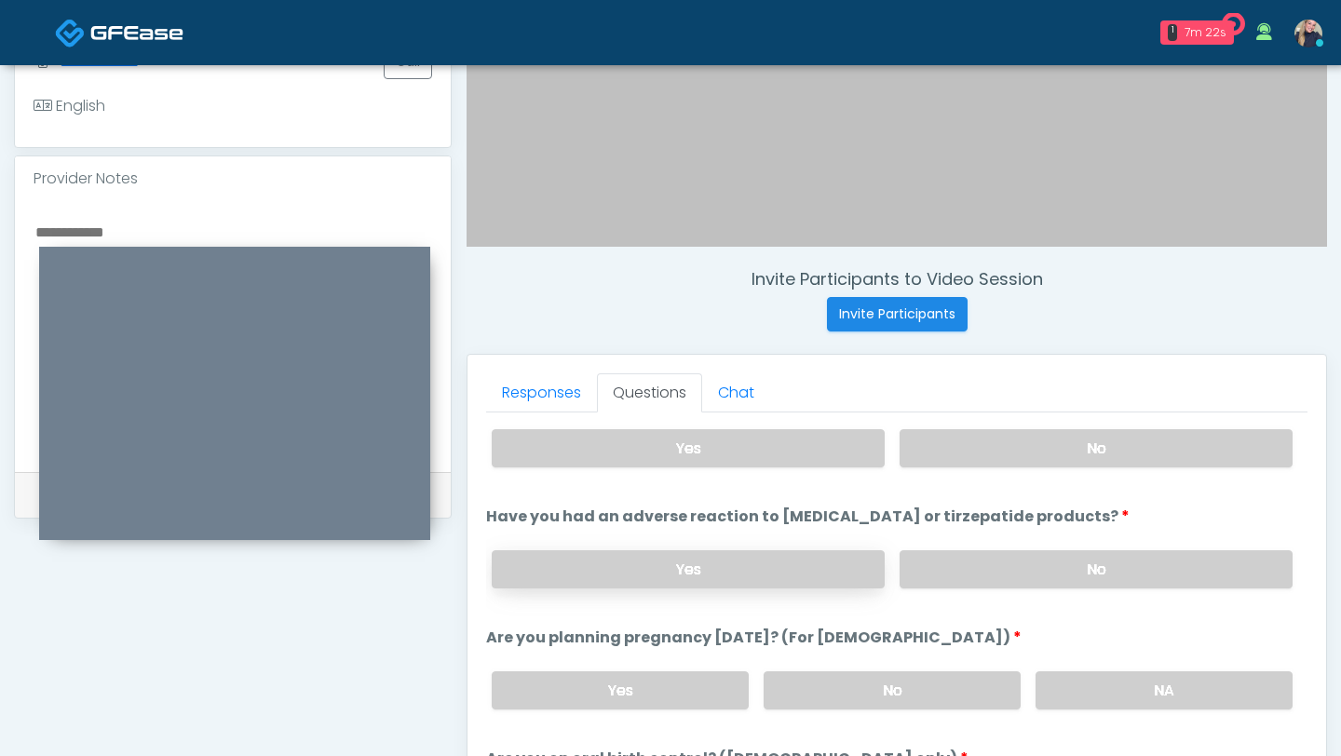
scroll to position [889, 0]
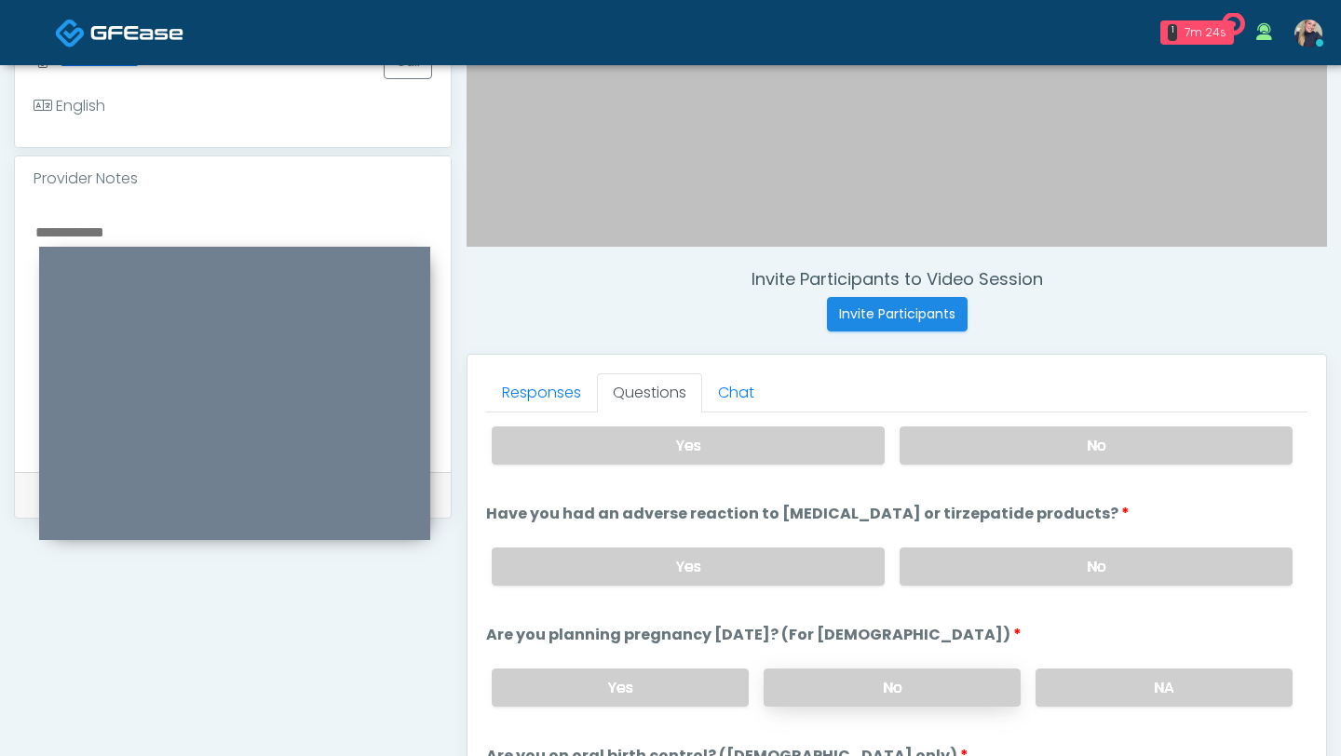
click at [904, 687] on label "No" at bounding box center [891, 688] width 257 height 38
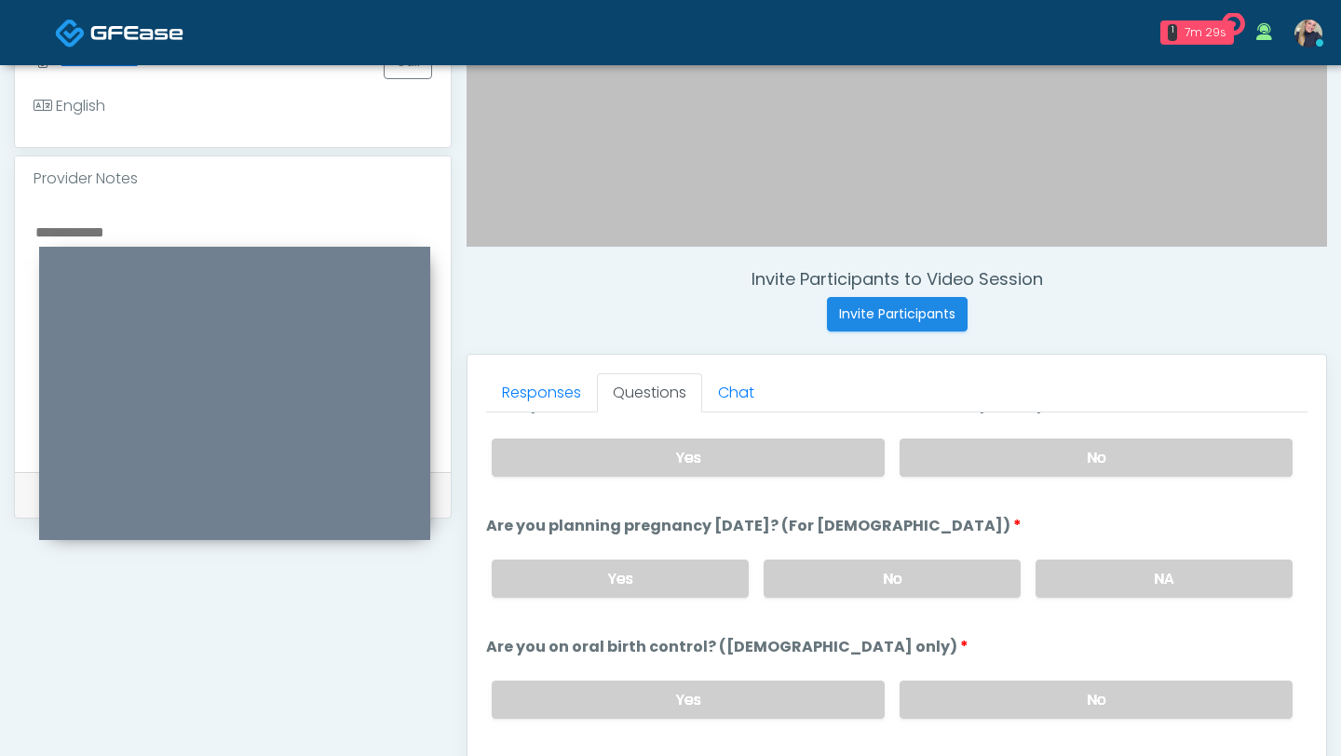
scroll to position [1027, 0]
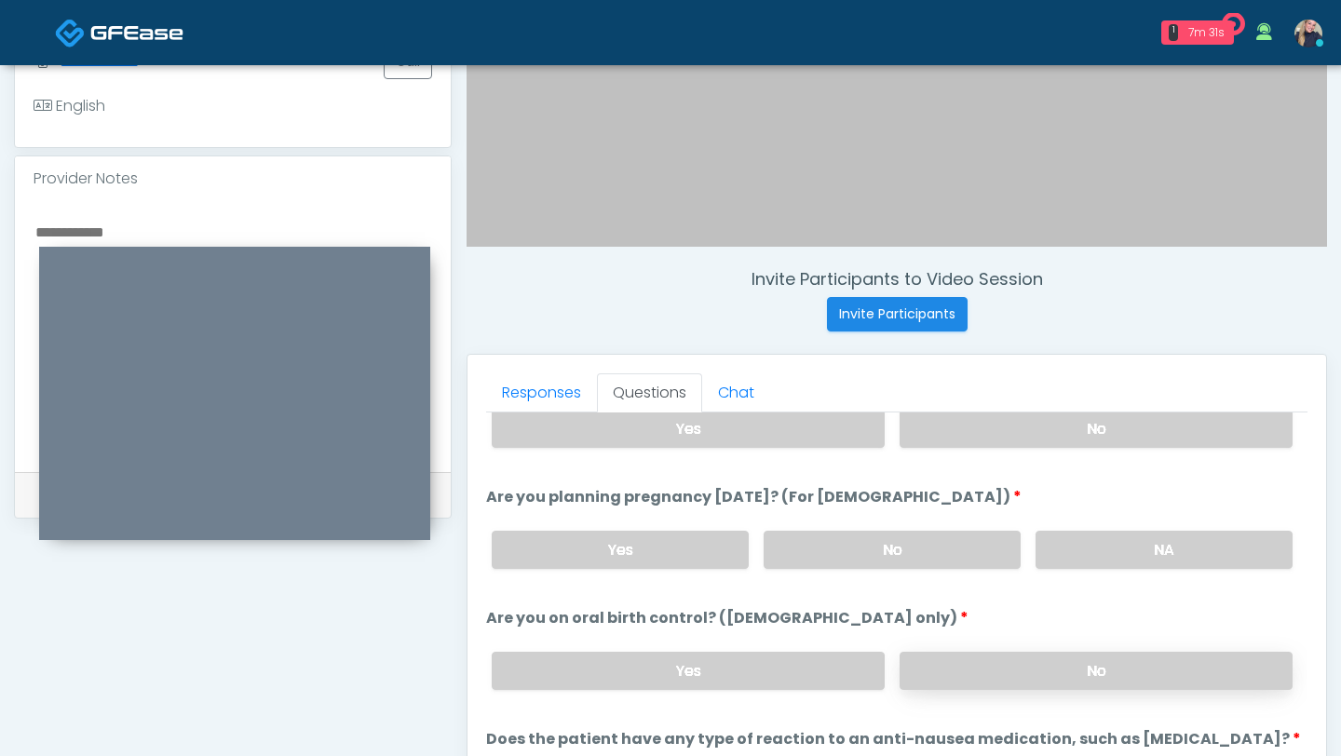
click at [1084, 672] on label "No" at bounding box center [1095, 671] width 393 height 38
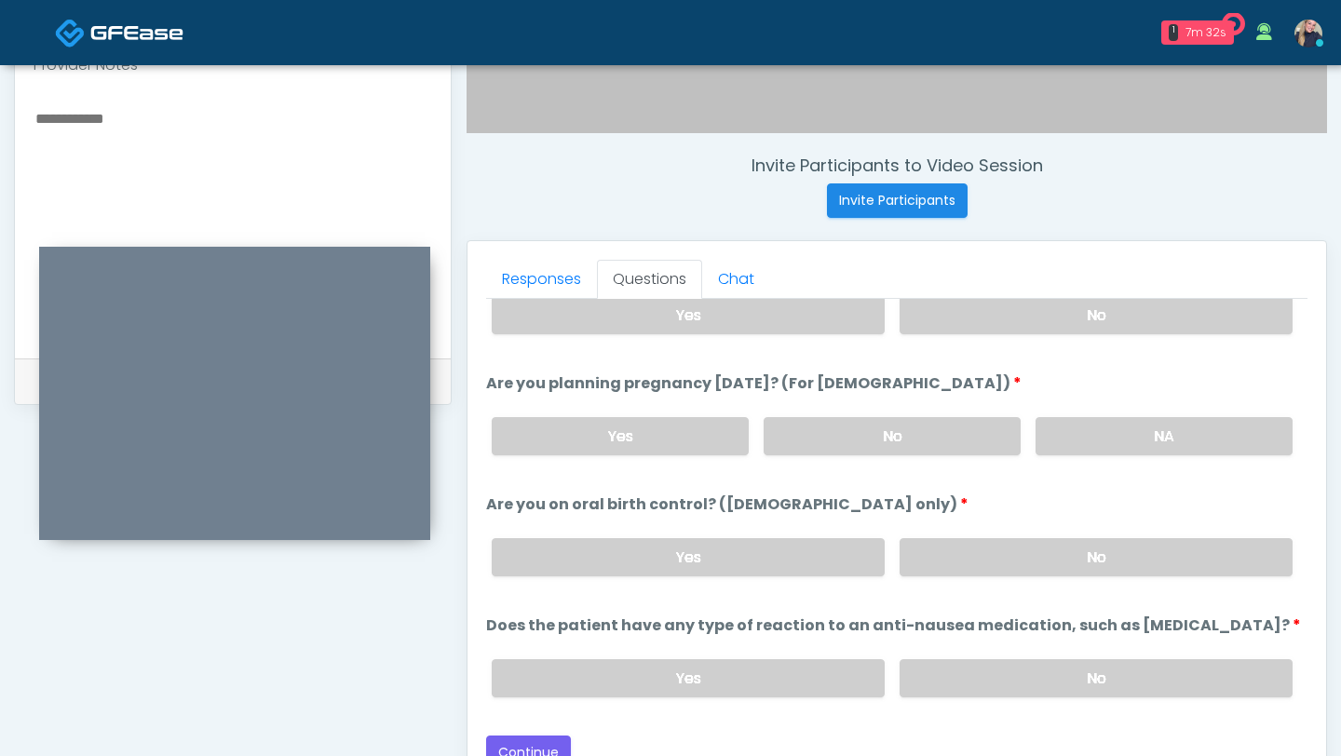
scroll to position [637, 0]
click at [1142, 669] on label "No" at bounding box center [1095, 679] width 393 height 38
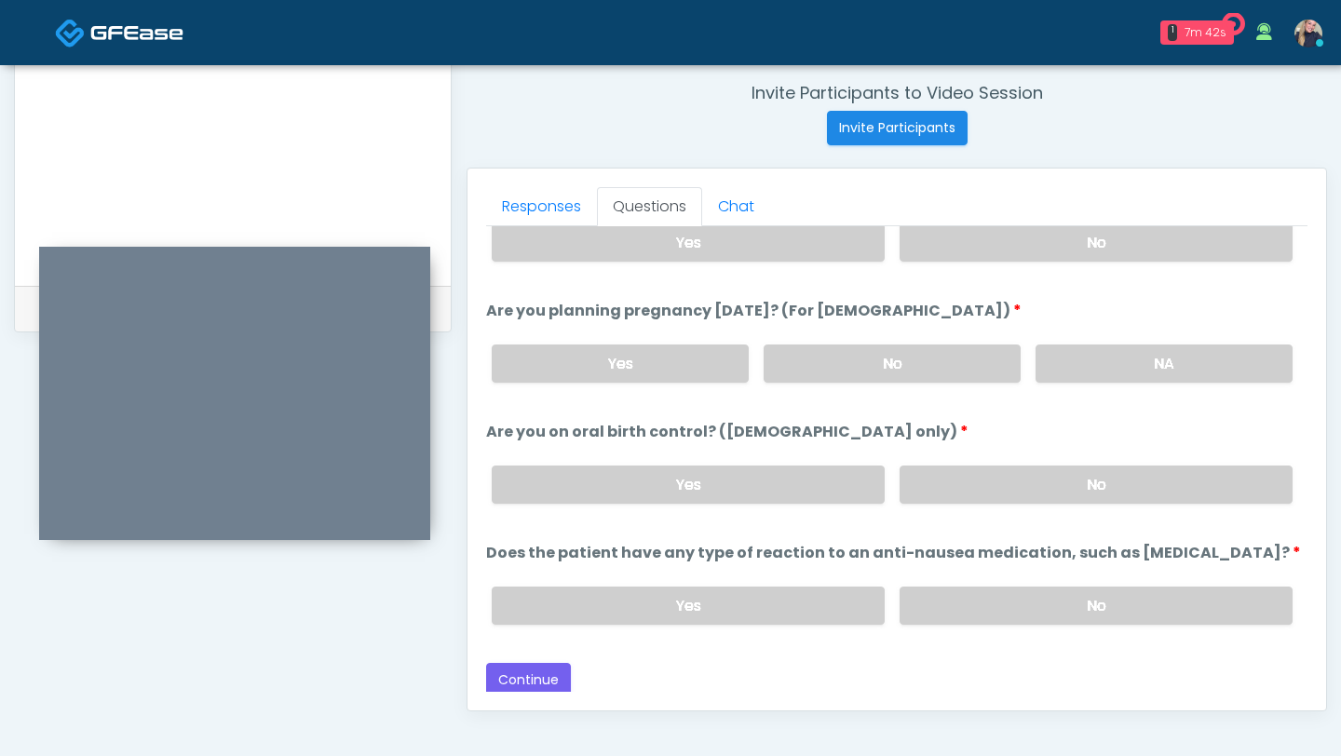
scroll to position [712, 0]
click at [527, 675] on button "Continue" at bounding box center [528, 678] width 85 height 34
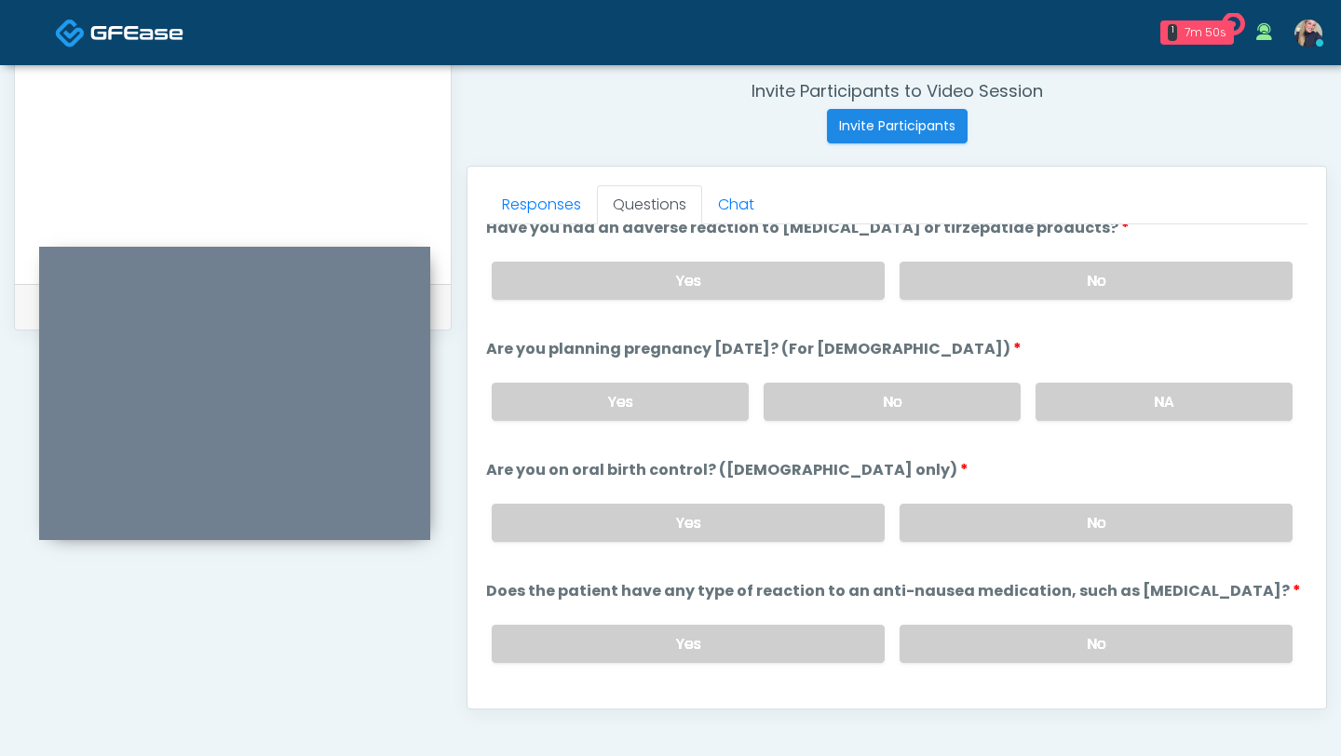
scroll to position [1027, 0]
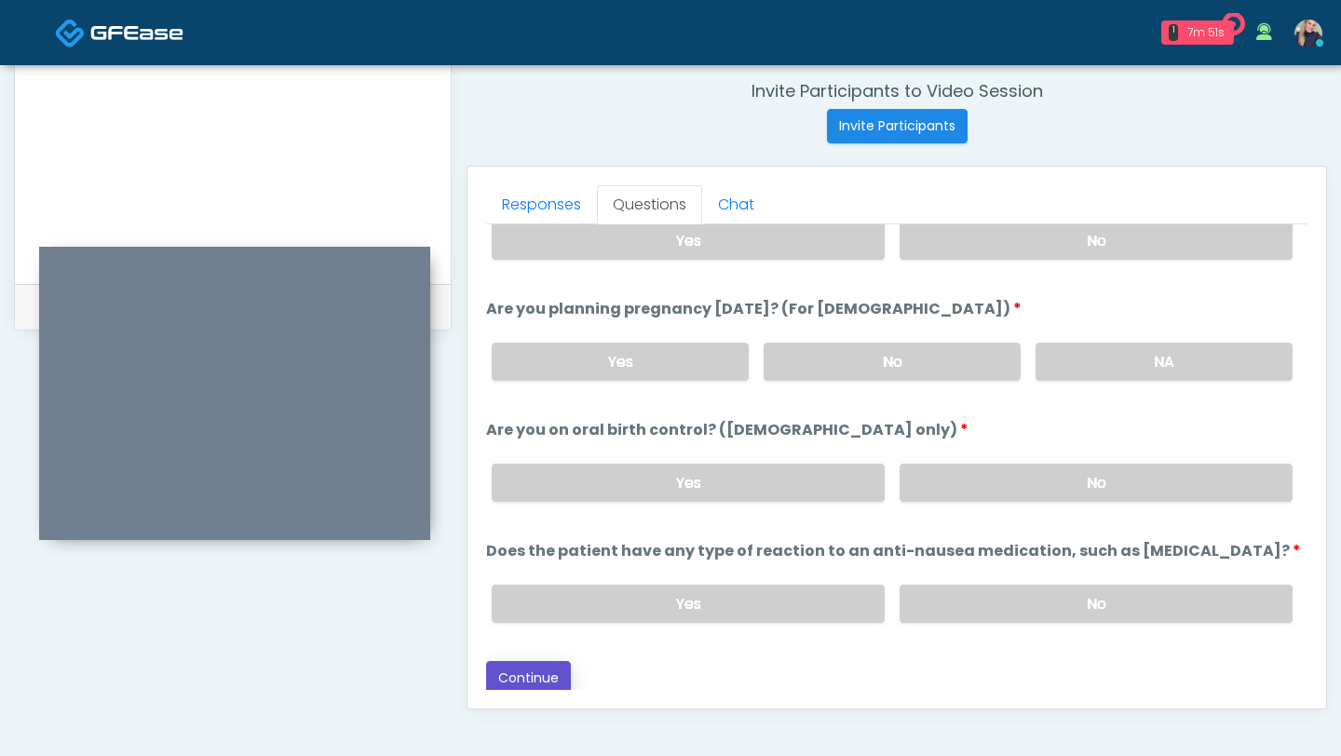
click at [537, 670] on button "Continue" at bounding box center [528, 678] width 85 height 34
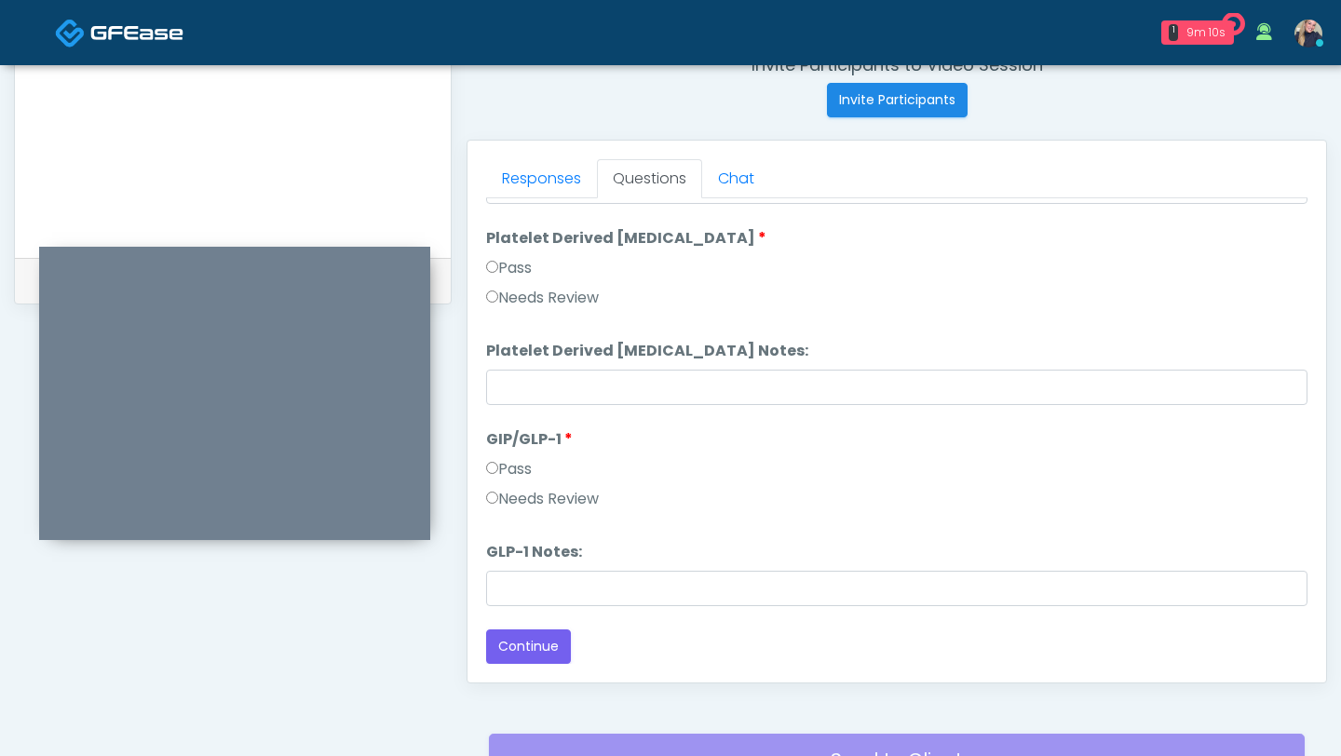
scroll to position [765, 0]
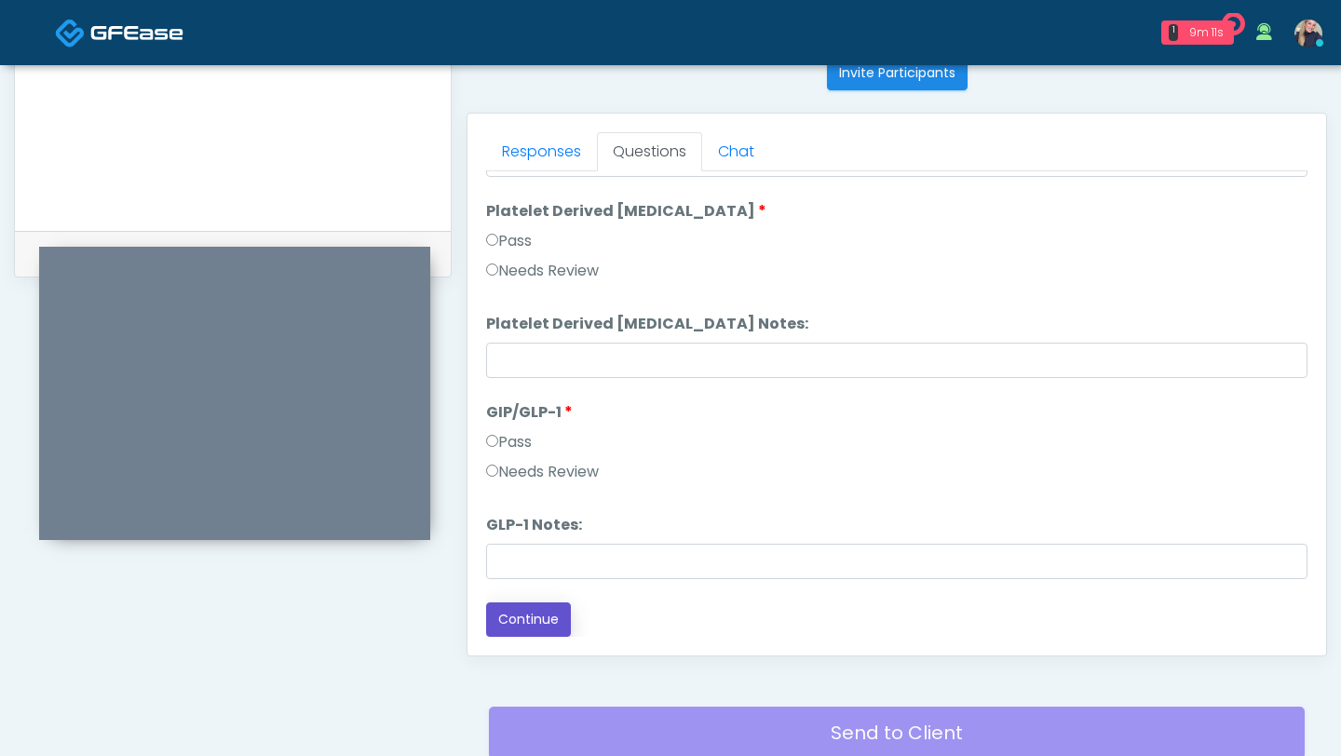
click at [540, 620] on button "Continue" at bounding box center [528, 619] width 85 height 34
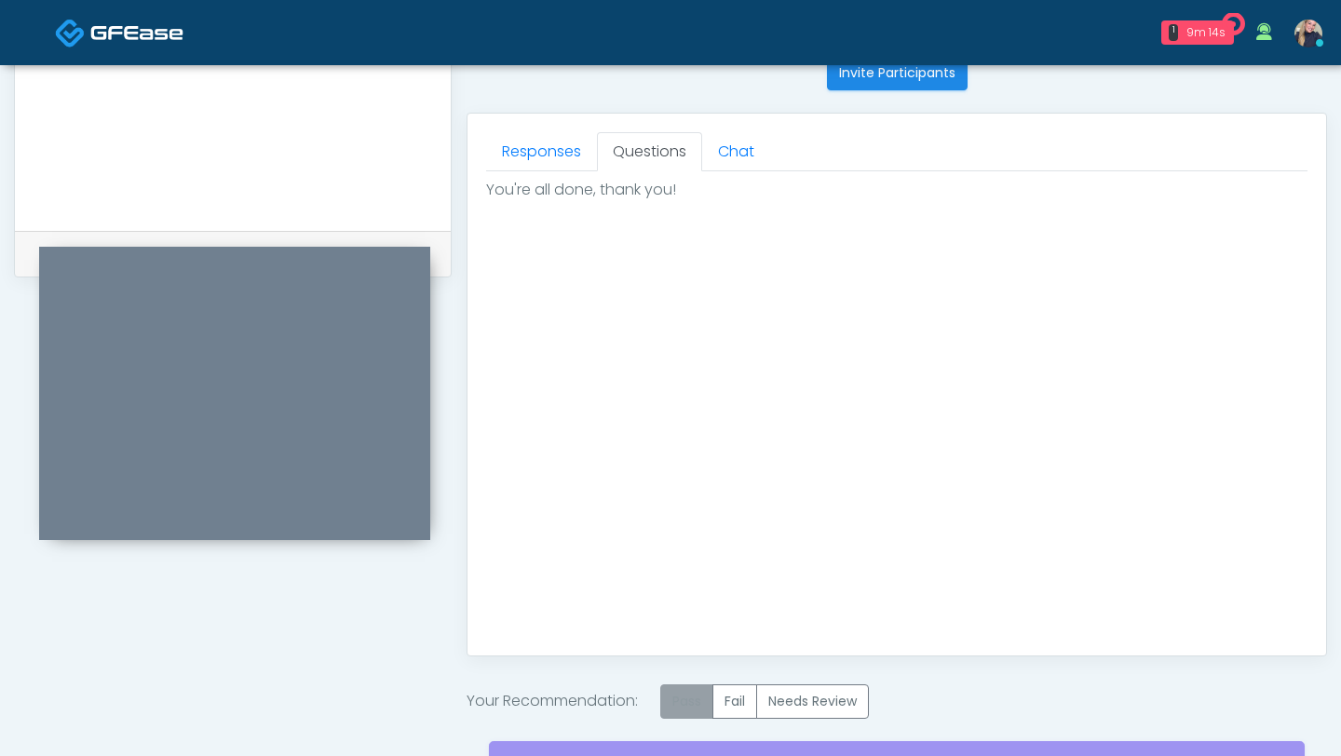
click at [695, 693] on label "Pass" at bounding box center [686, 701] width 53 height 34
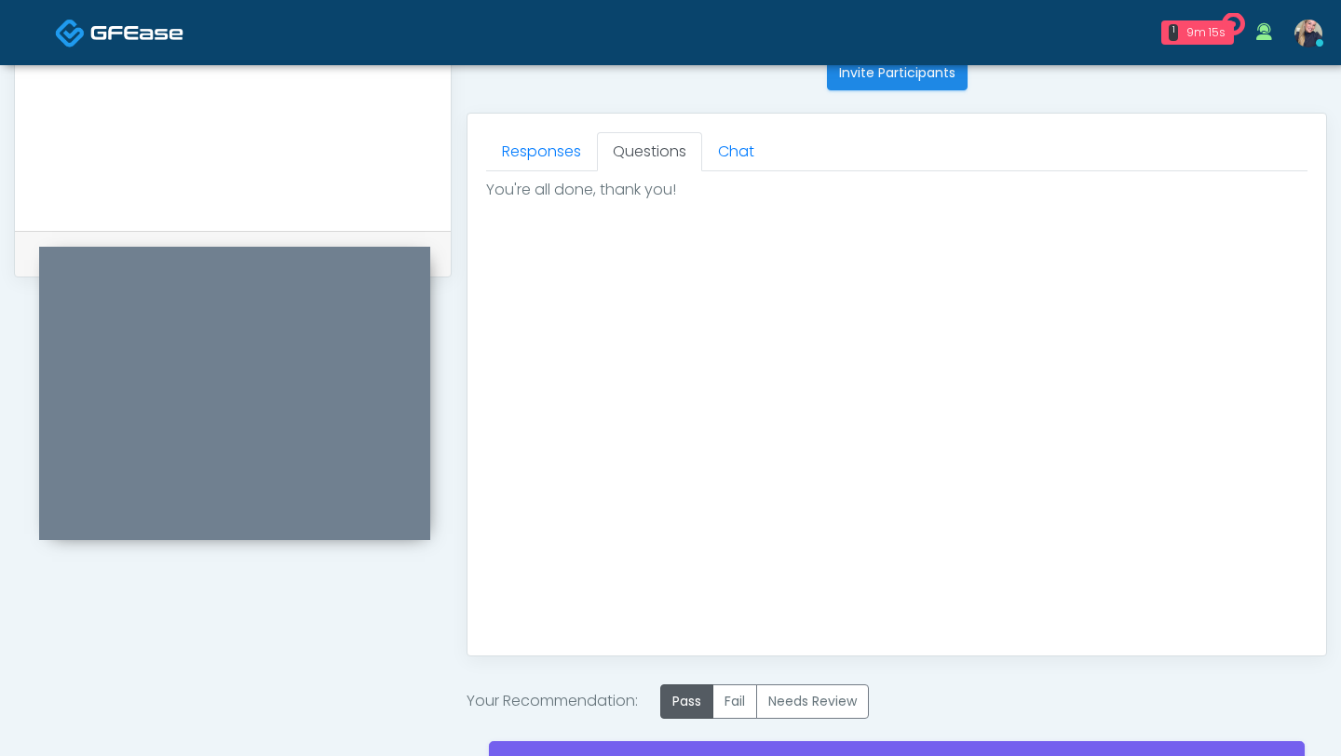
scroll to position [950, 0]
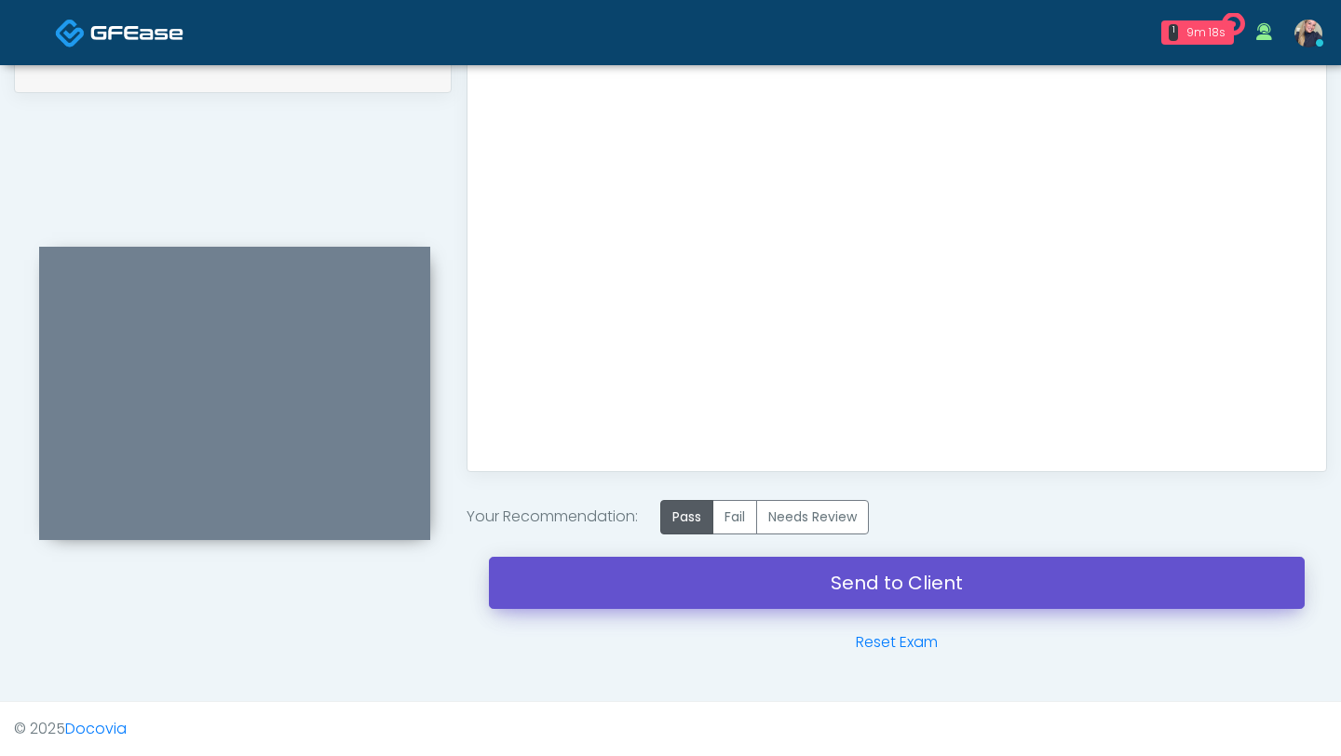
click at [812, 575] on link "Send to Client" at bounding box center [897, 583] width 816 height 52
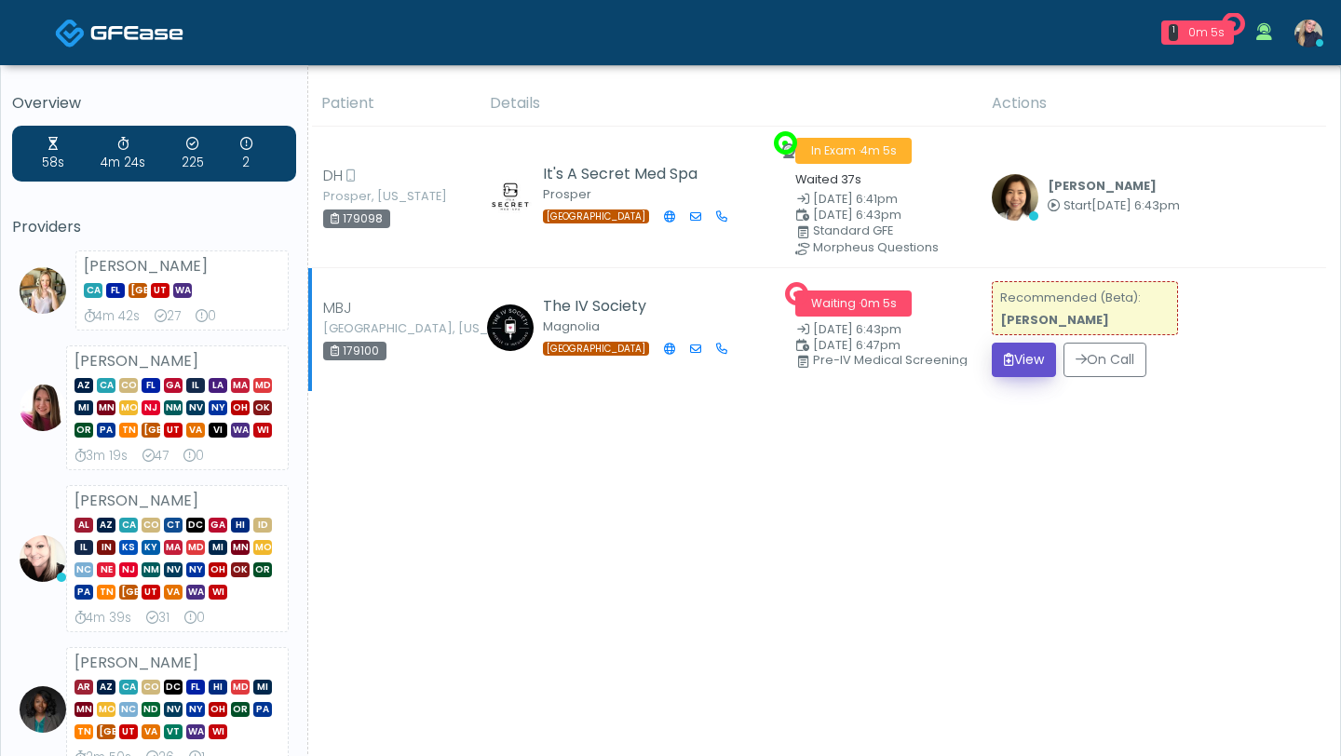
click at [1034, 367] on button "View" at bounding box center [1024, 360] width 64 height 34
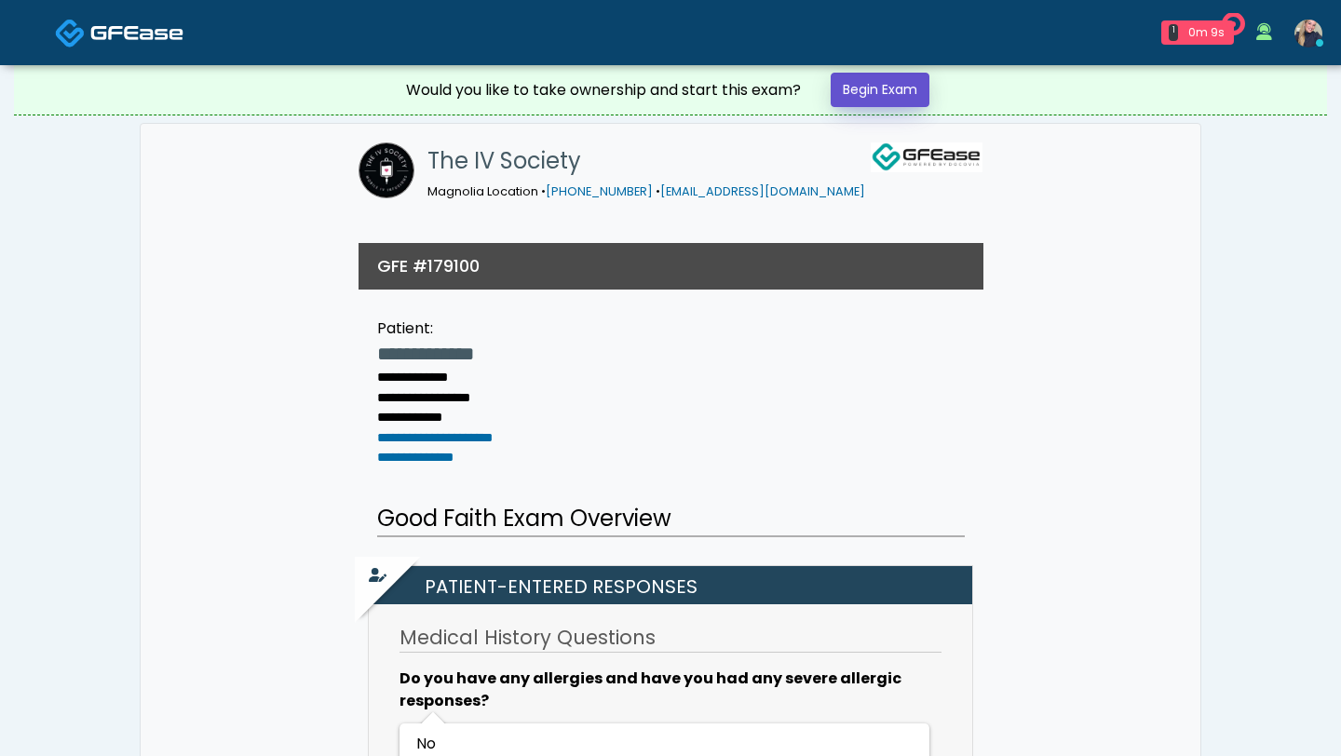
click at [895, 85] on link "Begin Exam" at bounding box center [880, 90] width 99 height 34
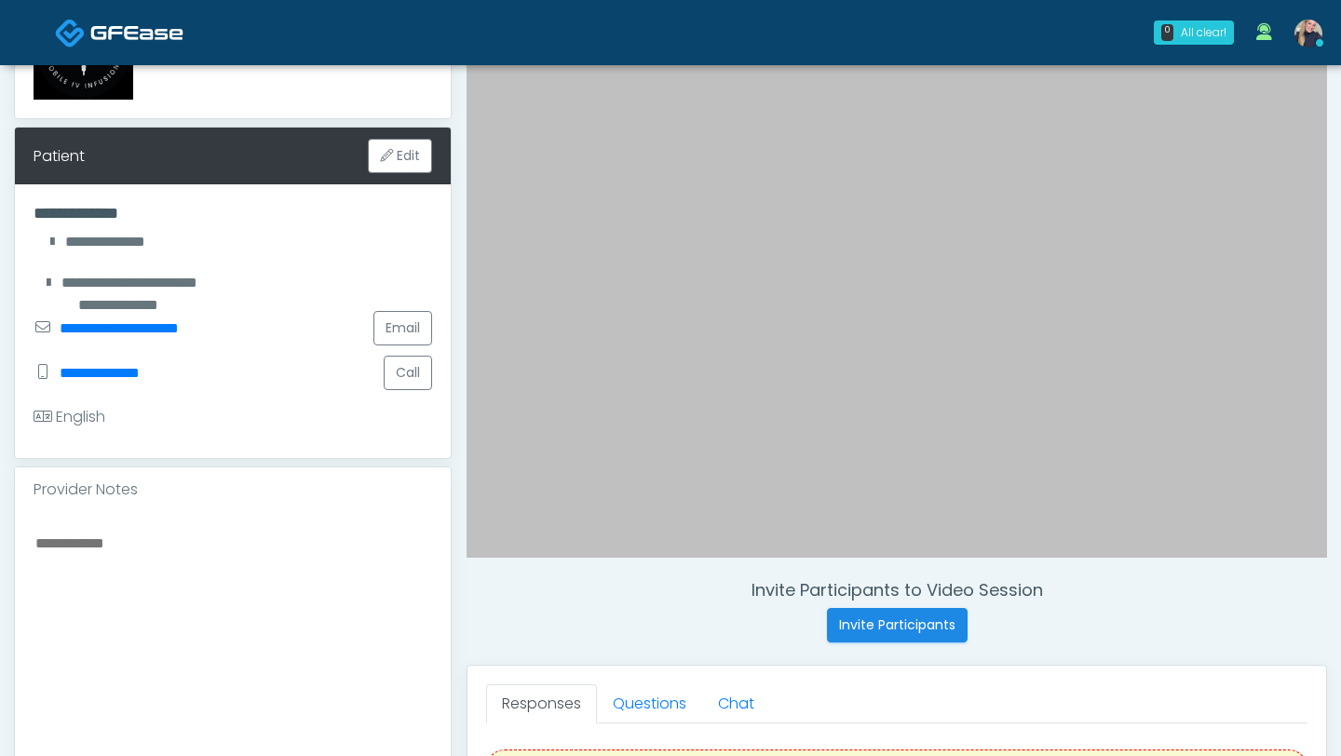
scroll to position [357, 0]
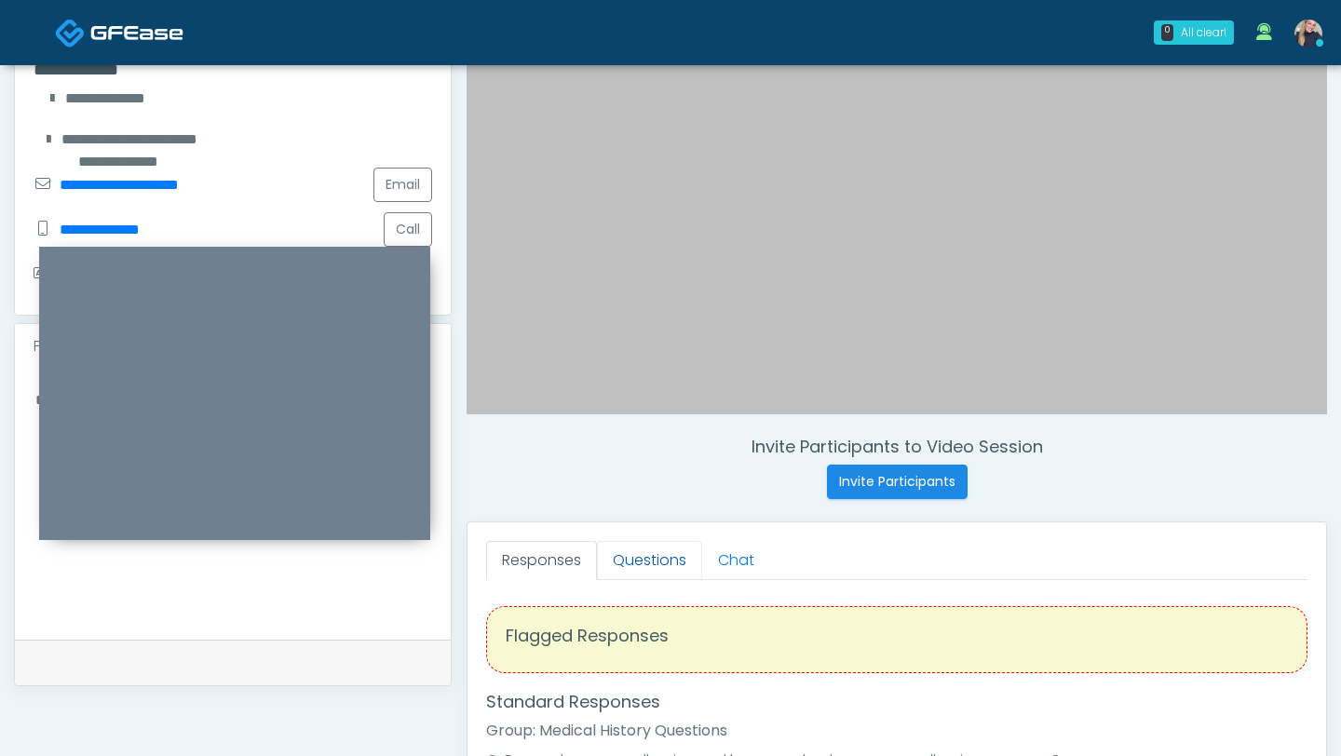
click at [650, 561] on link "Questions" at bounding box center [649, 560] width 105 height 39
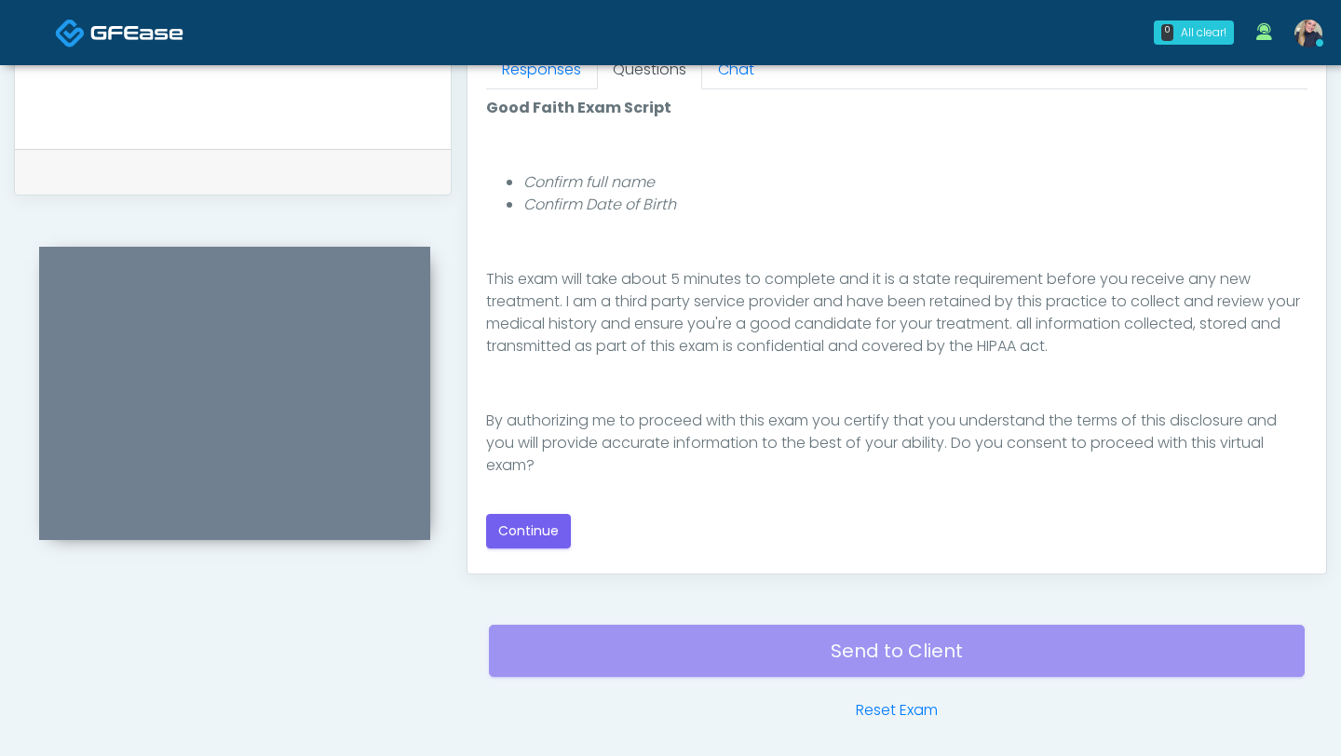
scroll to position [901, 0]
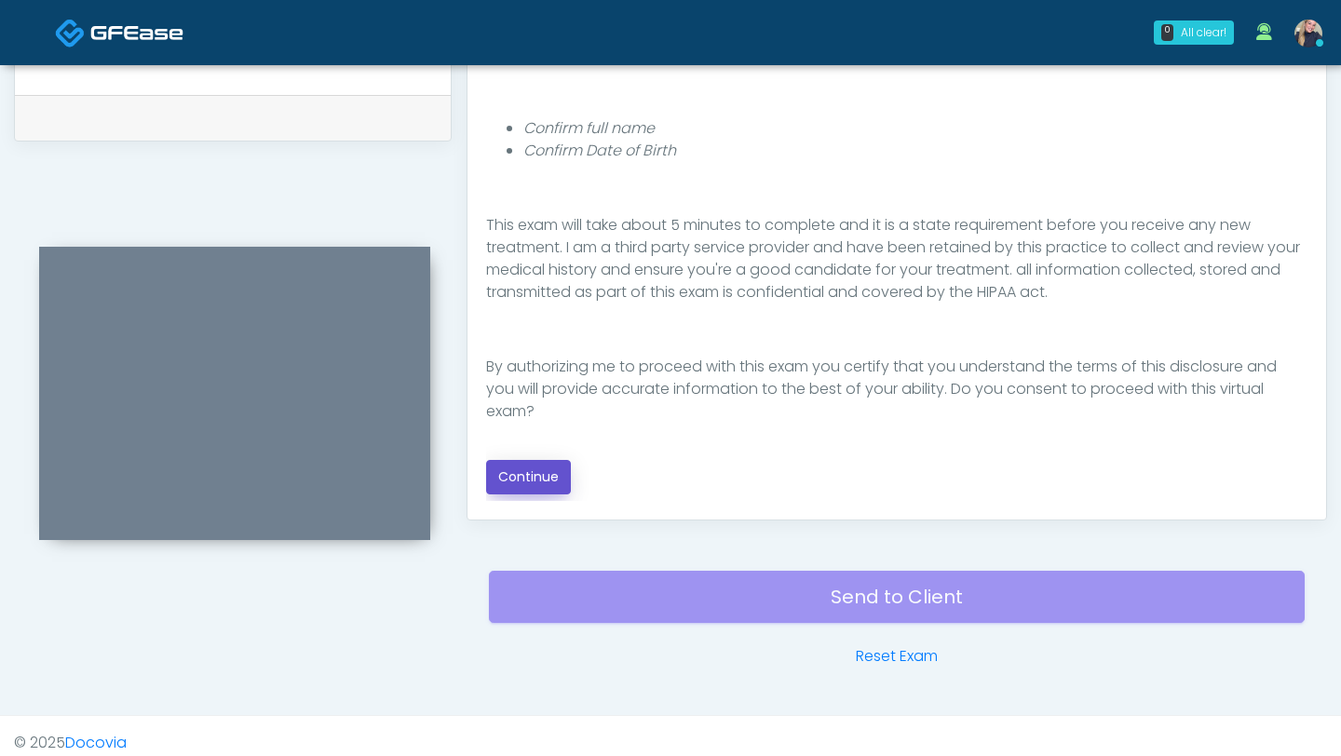
click at [557, 479] on button "Continue" at bounding box center [528, 477] width 85 height 34
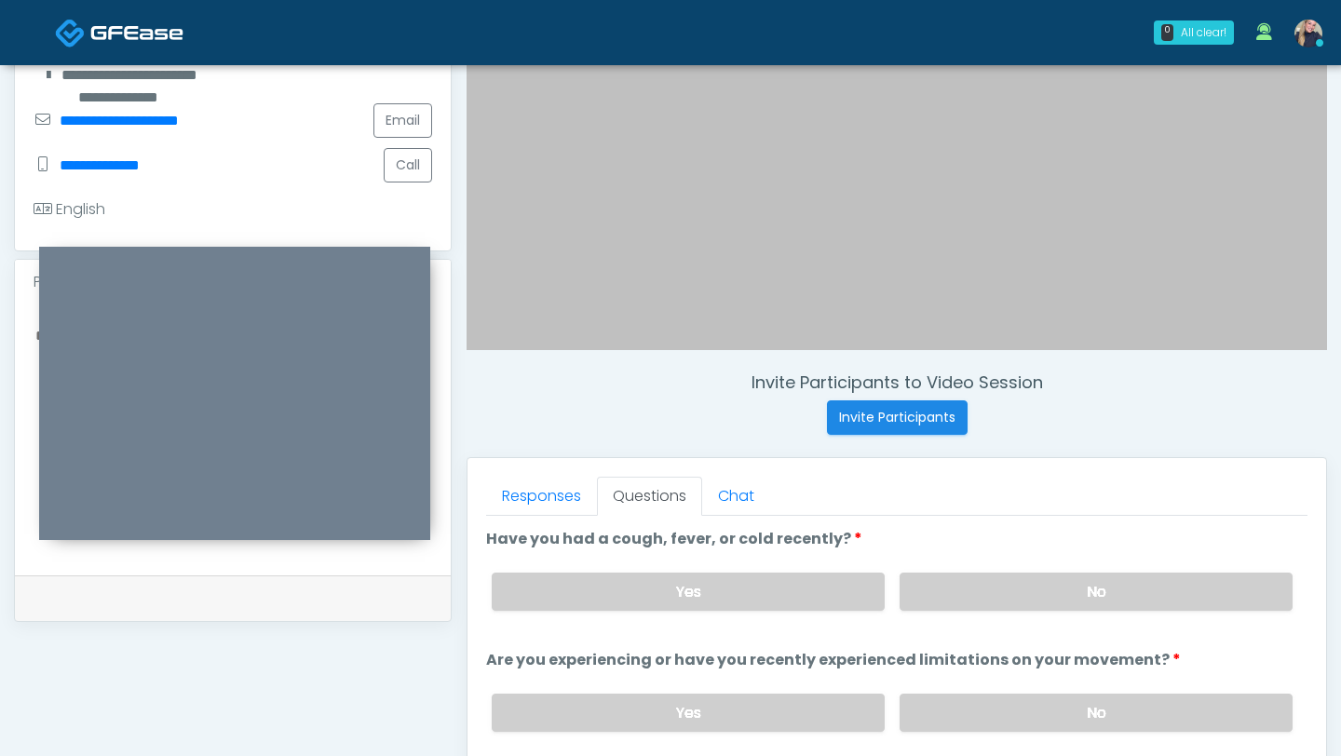
scroll to position [418, 0]
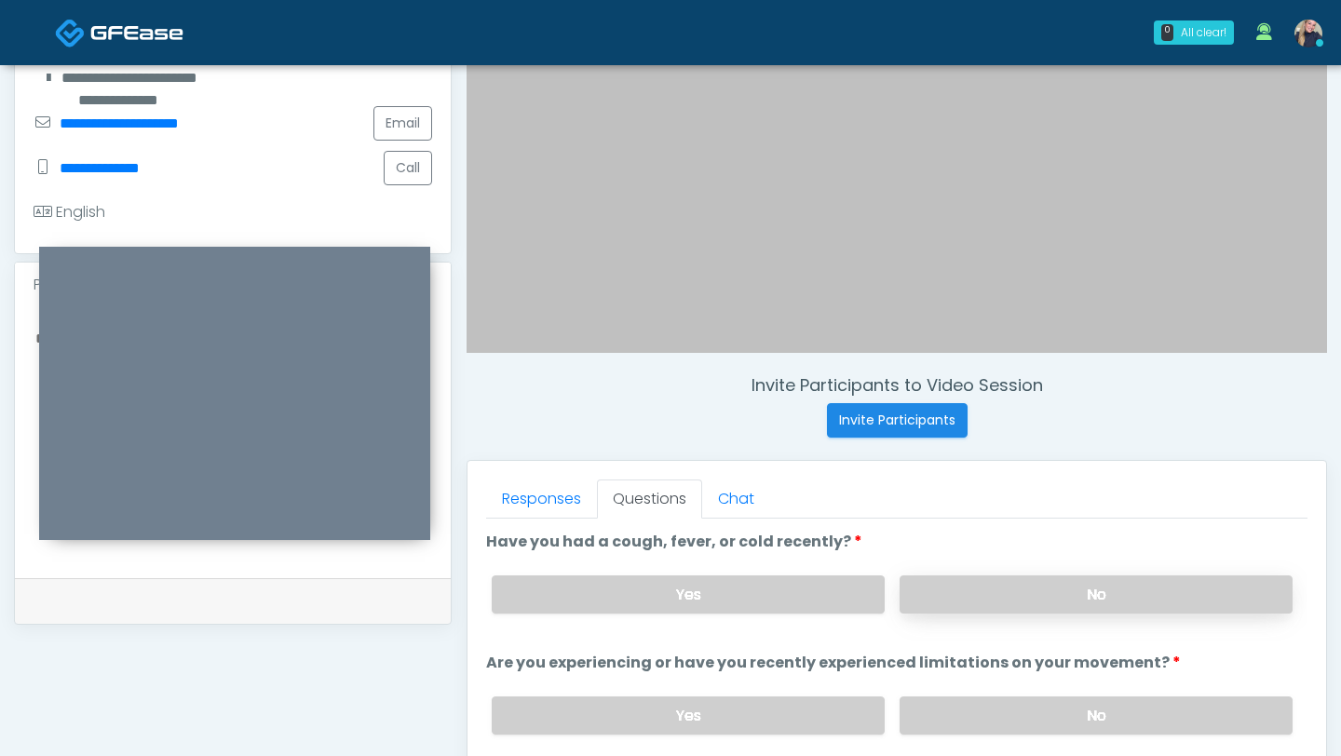
click at [1049, 586] on label "No" at bounding box center [1095, 594] width 393 height 38
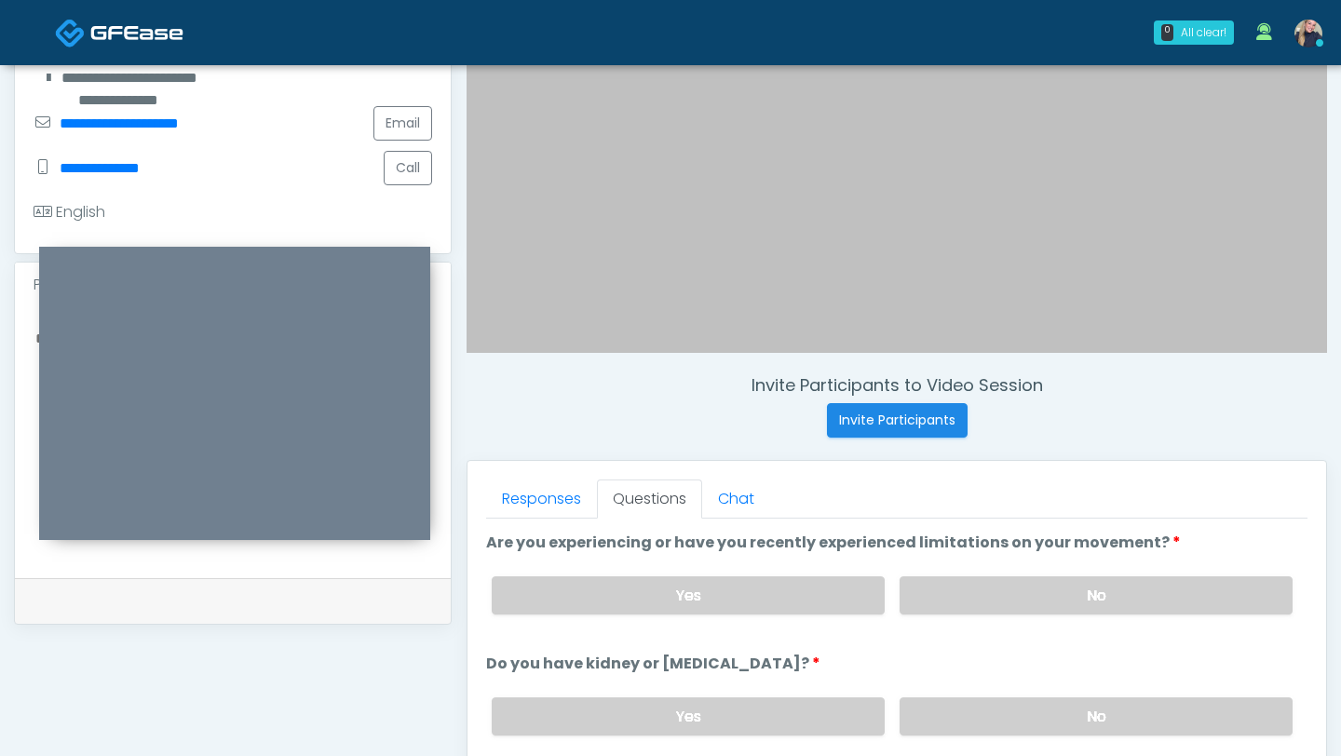
scroll to position [118, 0]
click at [1079, 589] on label "No" at bounding box center [1095, 597] width 393 height 38
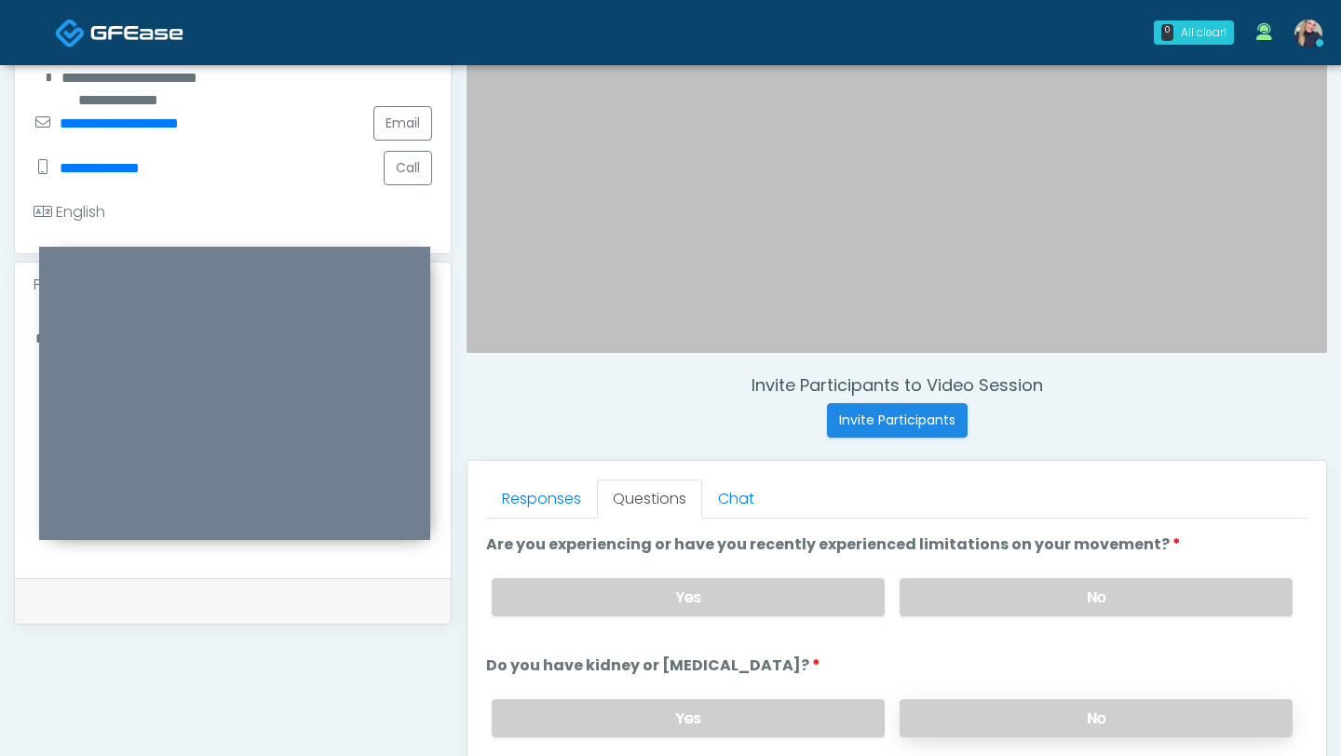
click at [1107, 722] on label "No" at bounding box center [1095, 718] width 393 height 38
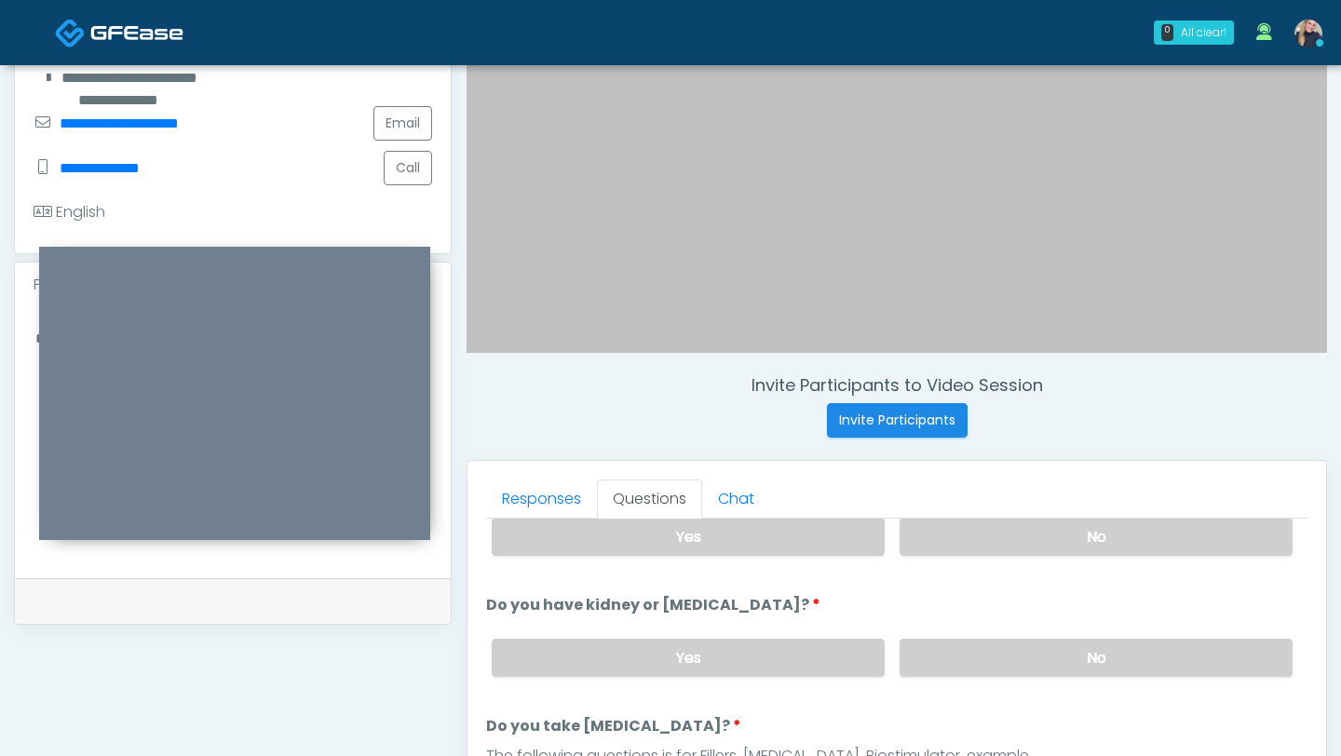
scroll to position [251, 0]
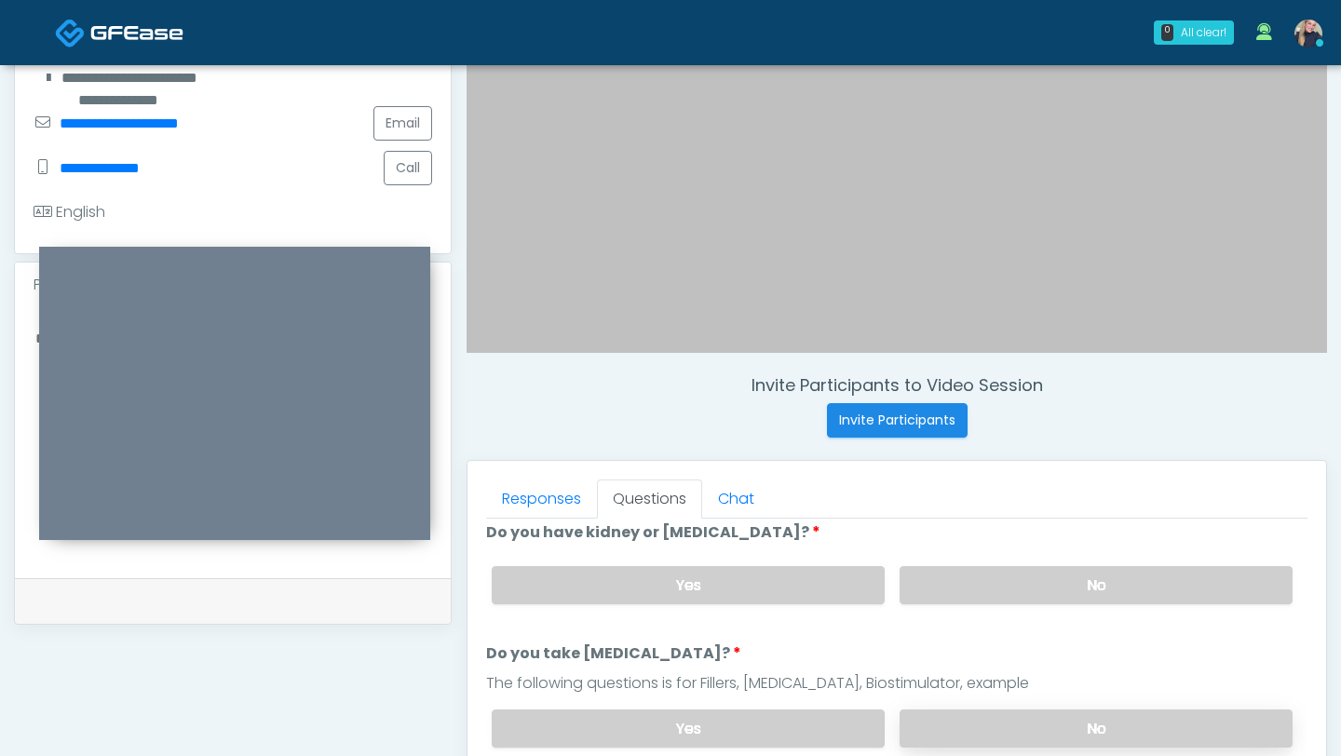
click at [1125, 727] on label "No" at bounding box center [1095, 728] width 393 height 38
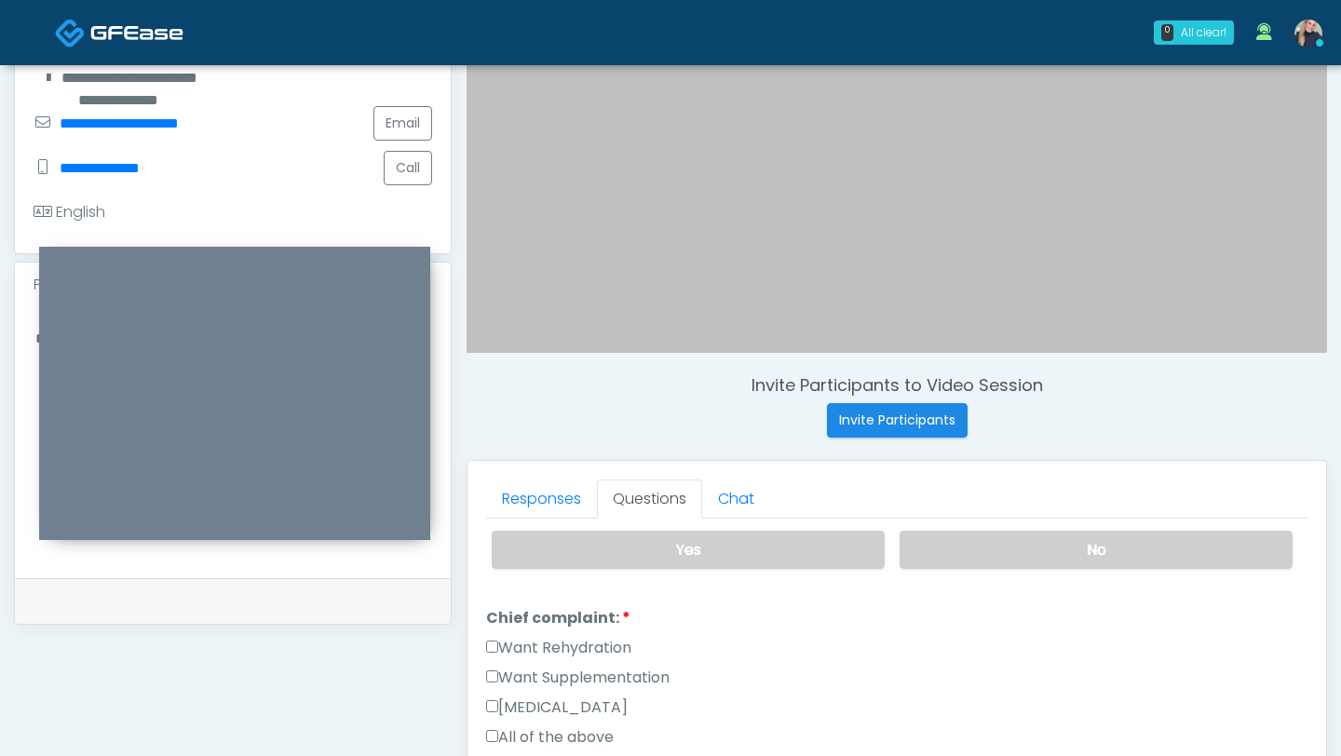
scroll to position [480, 0]
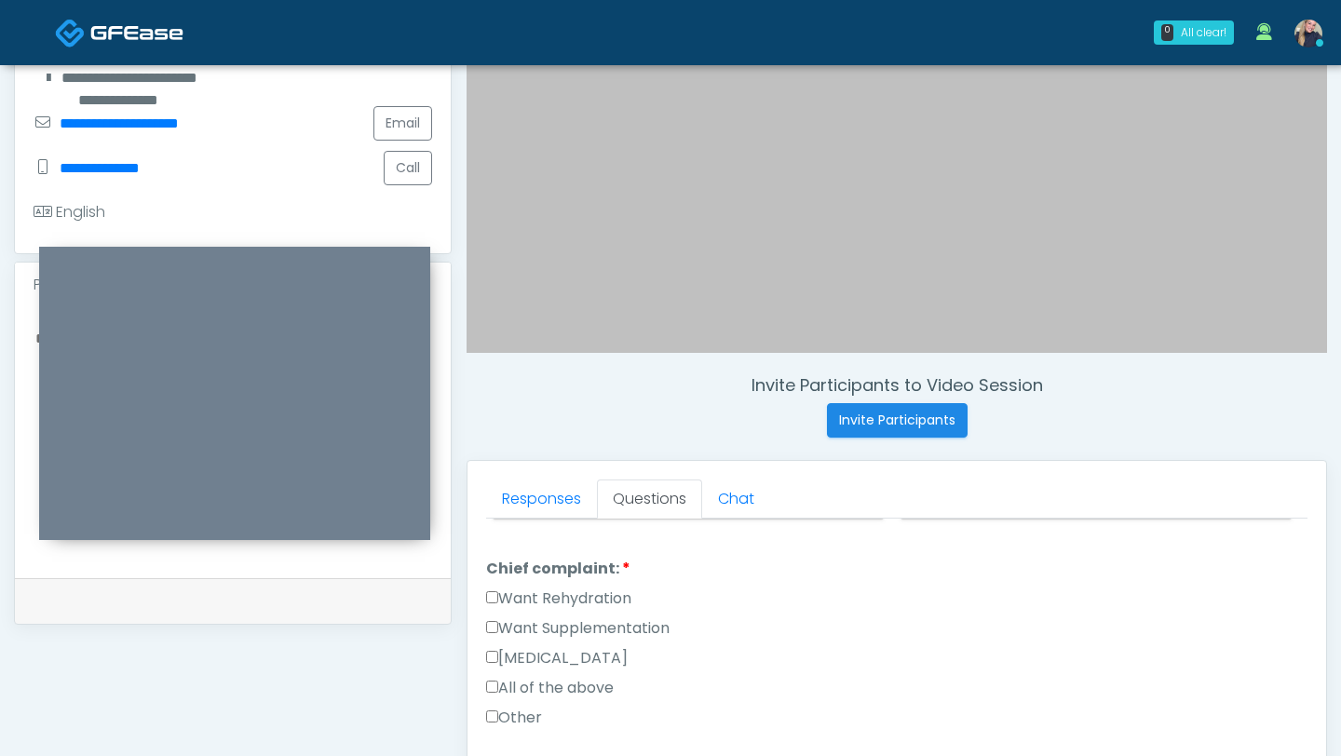
click at [496, 600] on label "Want Rehydration" at bounding box center [558, 599] width 145 height 22
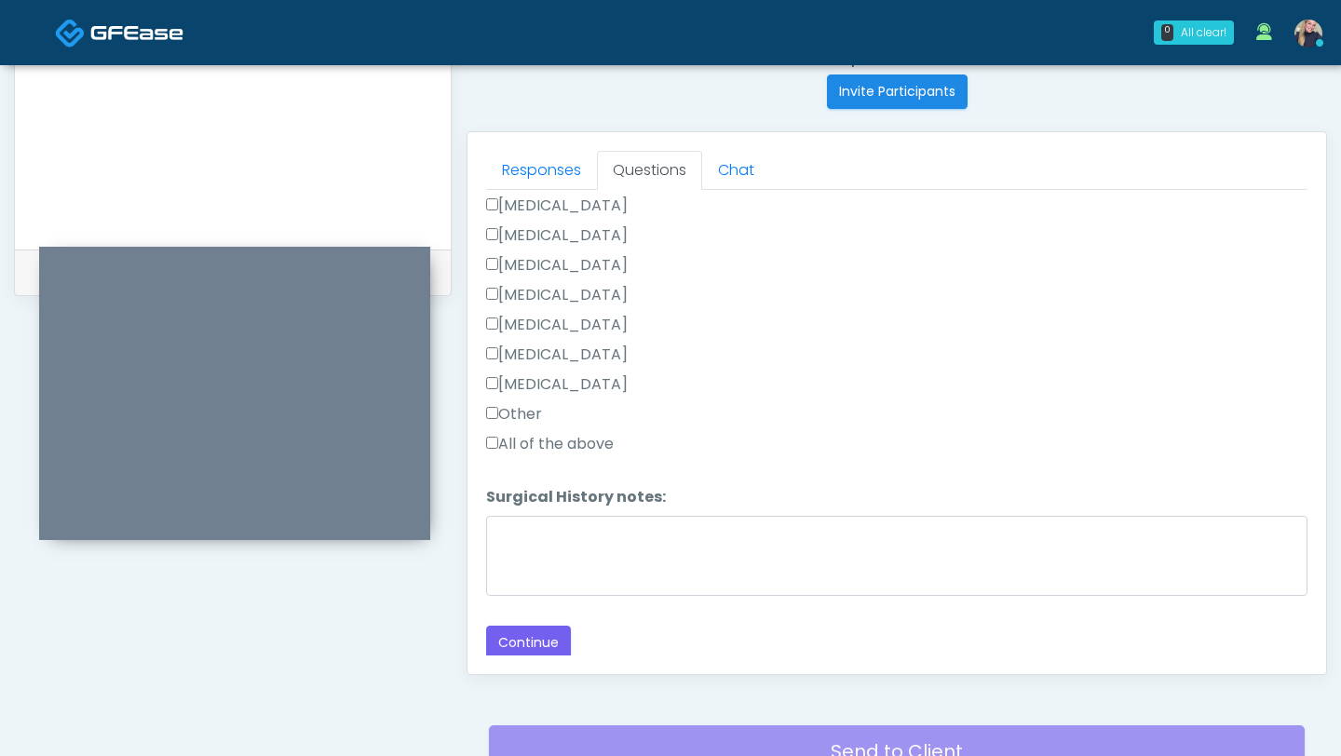
scroll to position [757, 0]
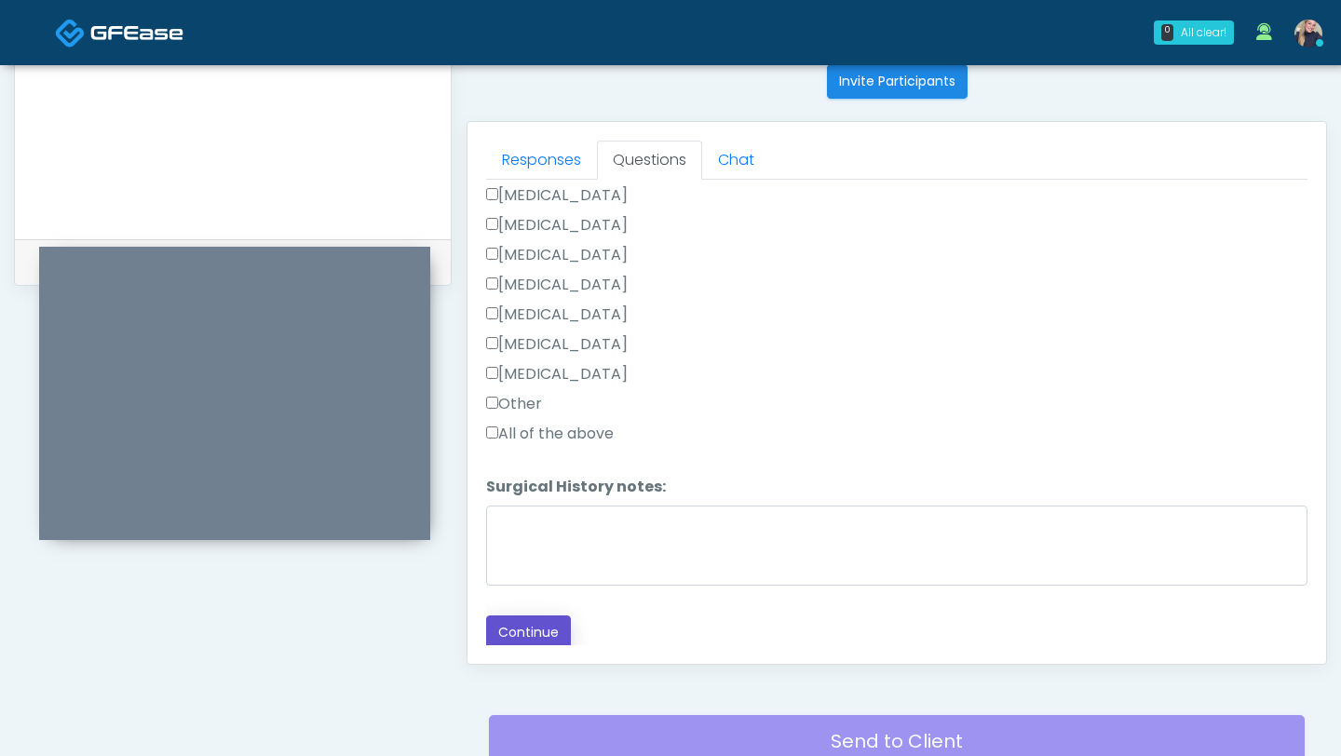
click at [553, 634] on button "Continue" at bounding box center [528, 632] width 85 height 34
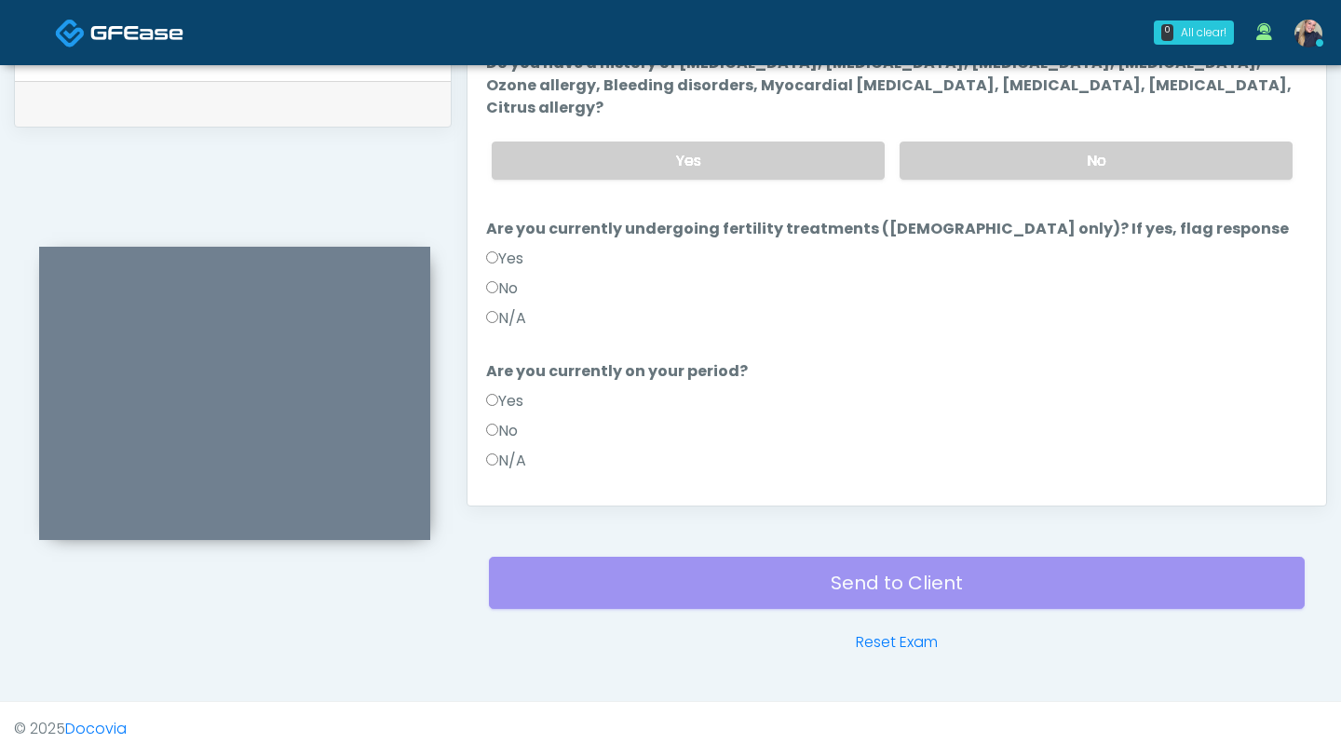
scroll to position [0, 0]
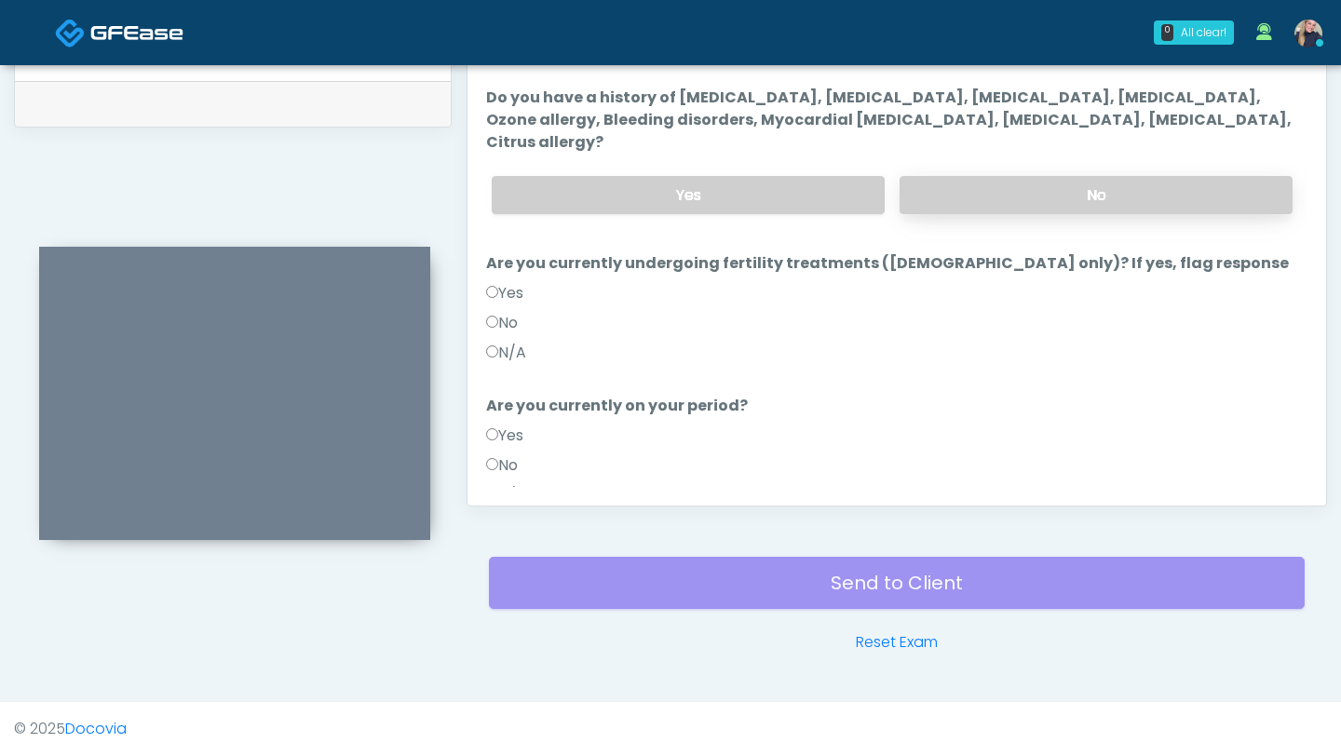
click at [1118, 176] on label "No" at bounding box center [1095, 195] width 393 height 38
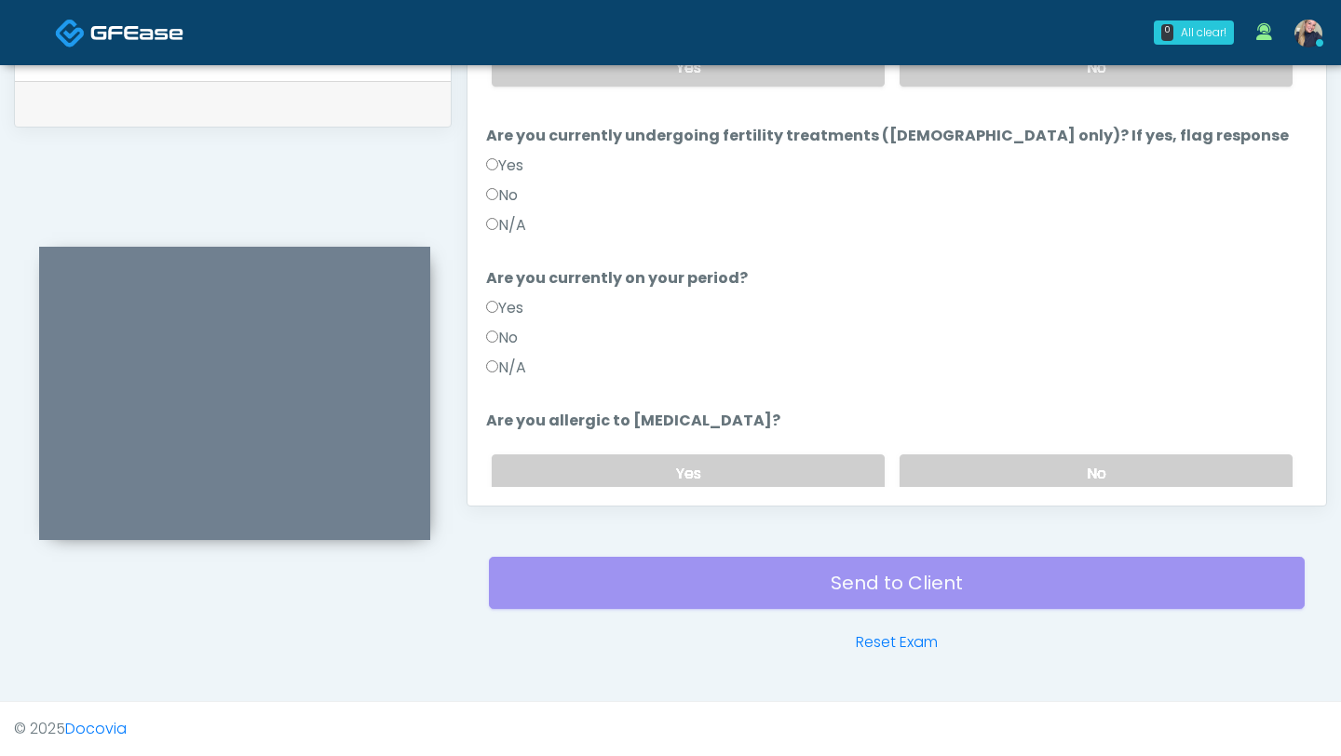
scroll to position [142, 0]
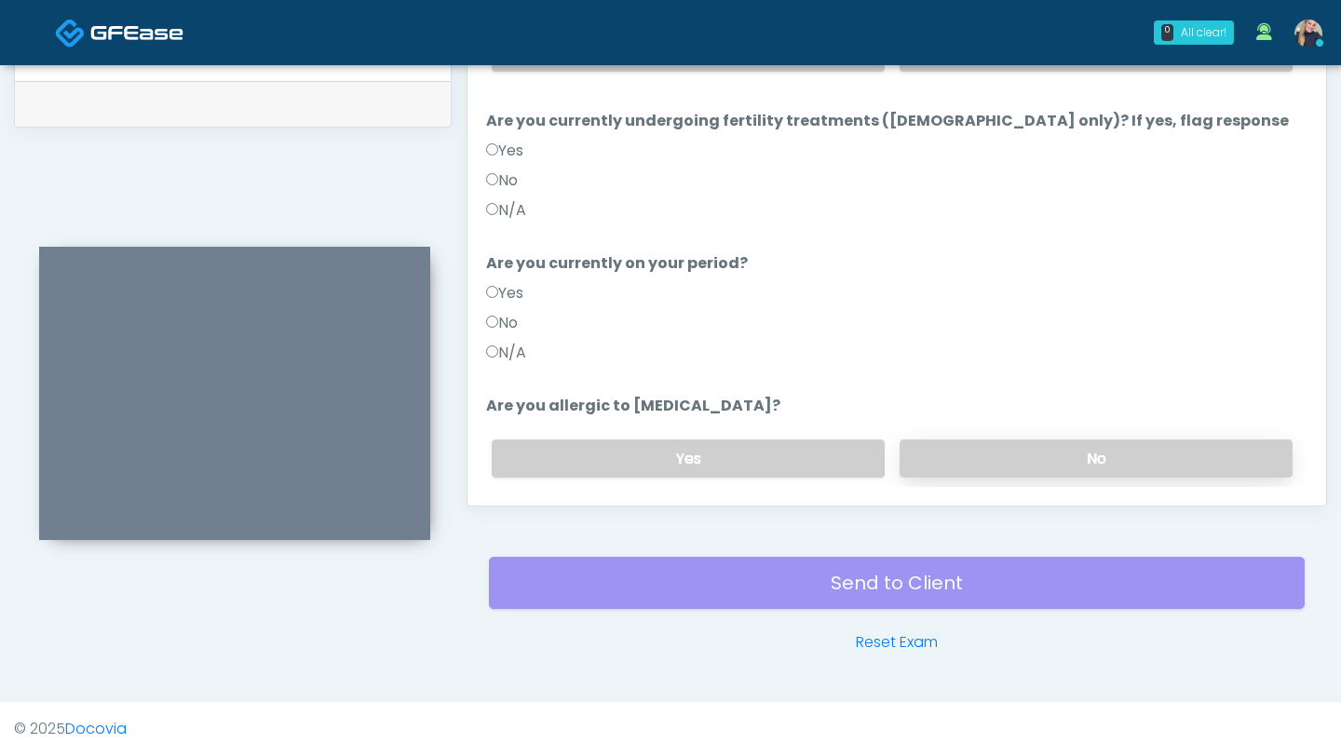
click at [1126, 439] on label "No" at bounding box center [1095, 458] width 393 height 38
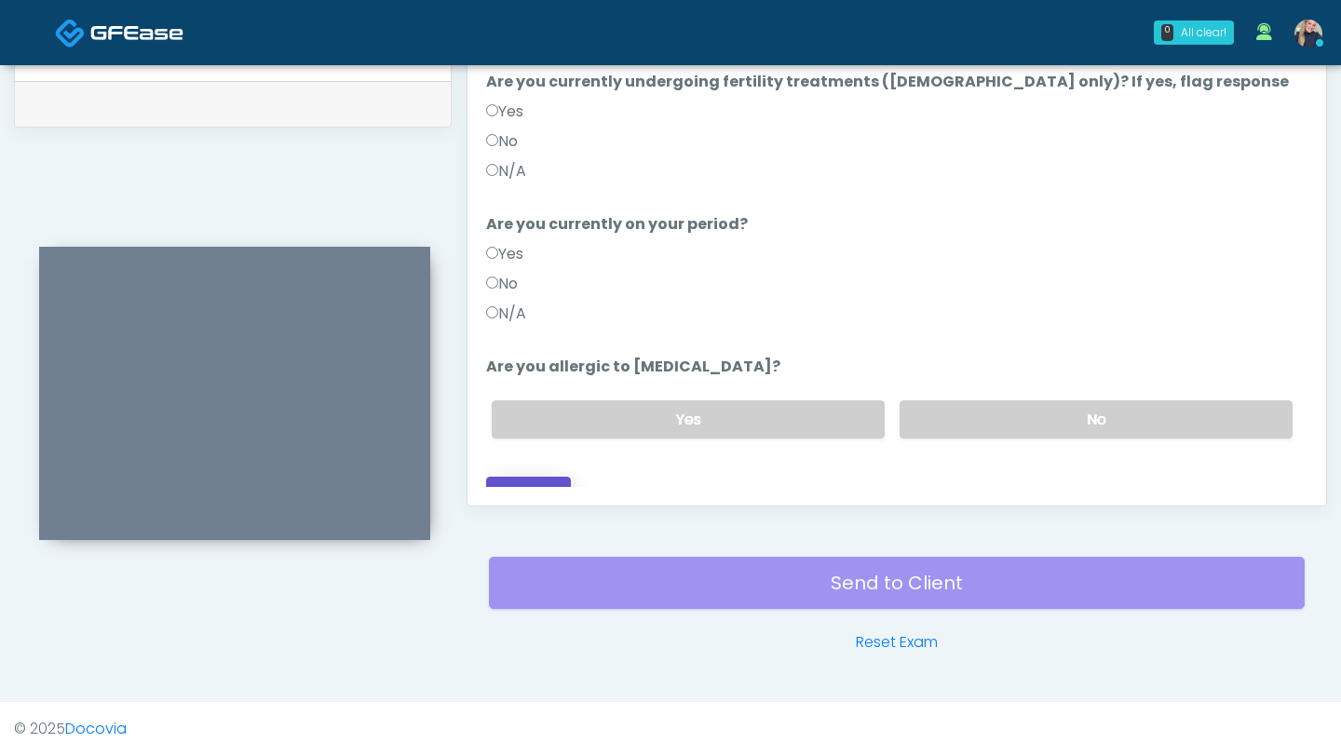
click at [525, 477] on button "Continue" at bounding box center [528, 494] width 85 height 34
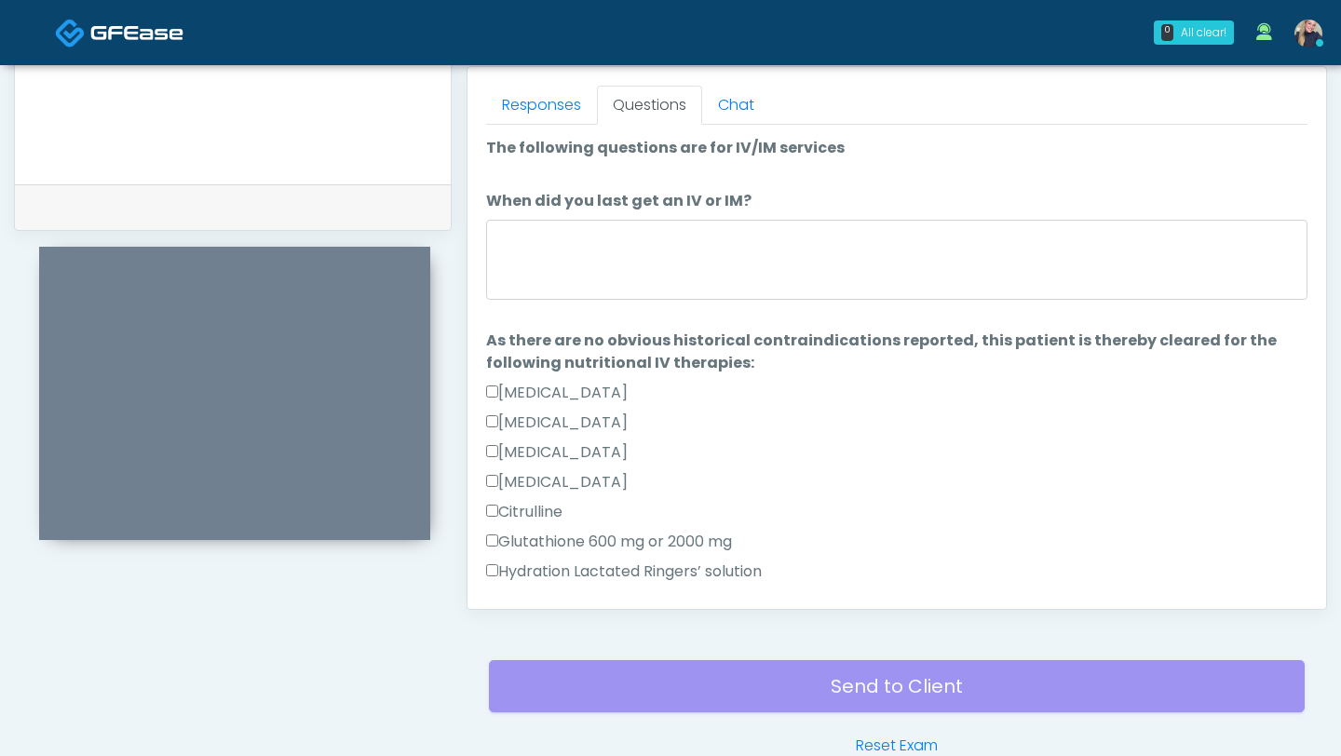
scroll to position [815, 0]
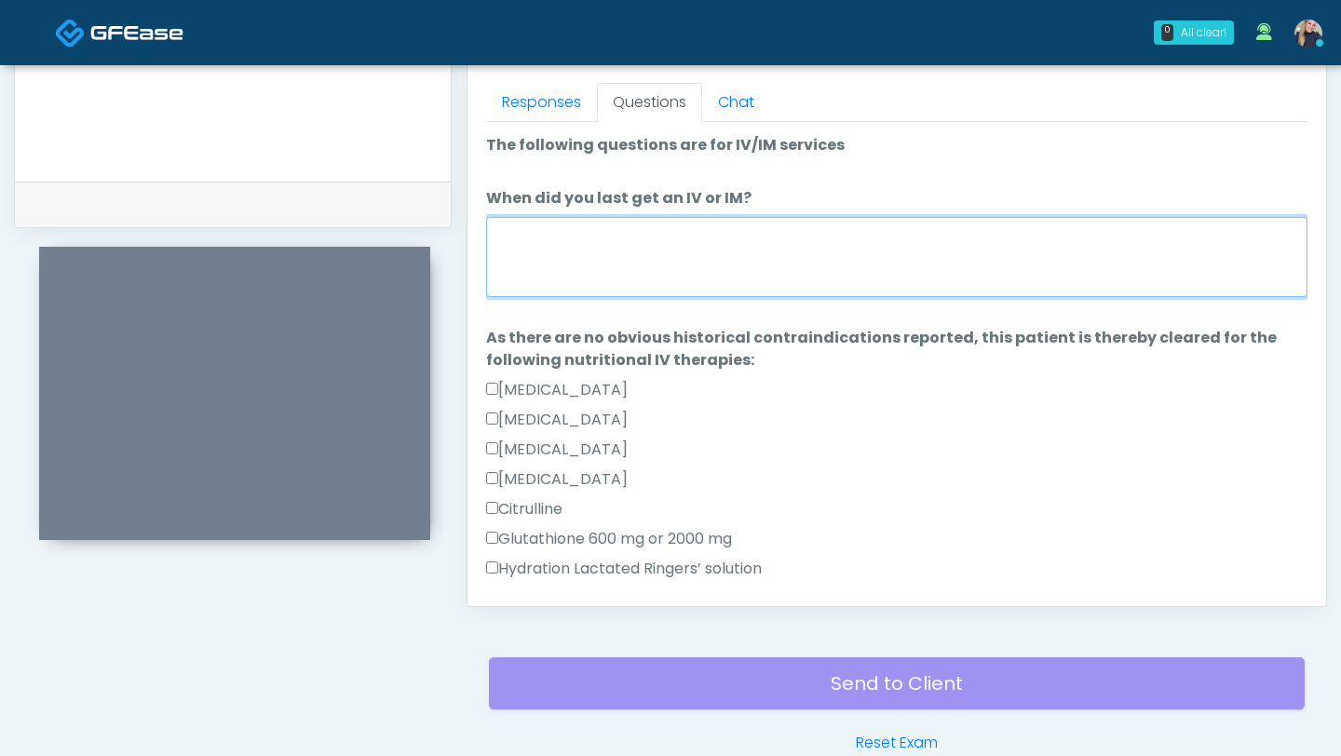
click at [721, 270] on textarea "When did you last get an IV or IM?" at bounding box center [896, 257] width 821 height 80
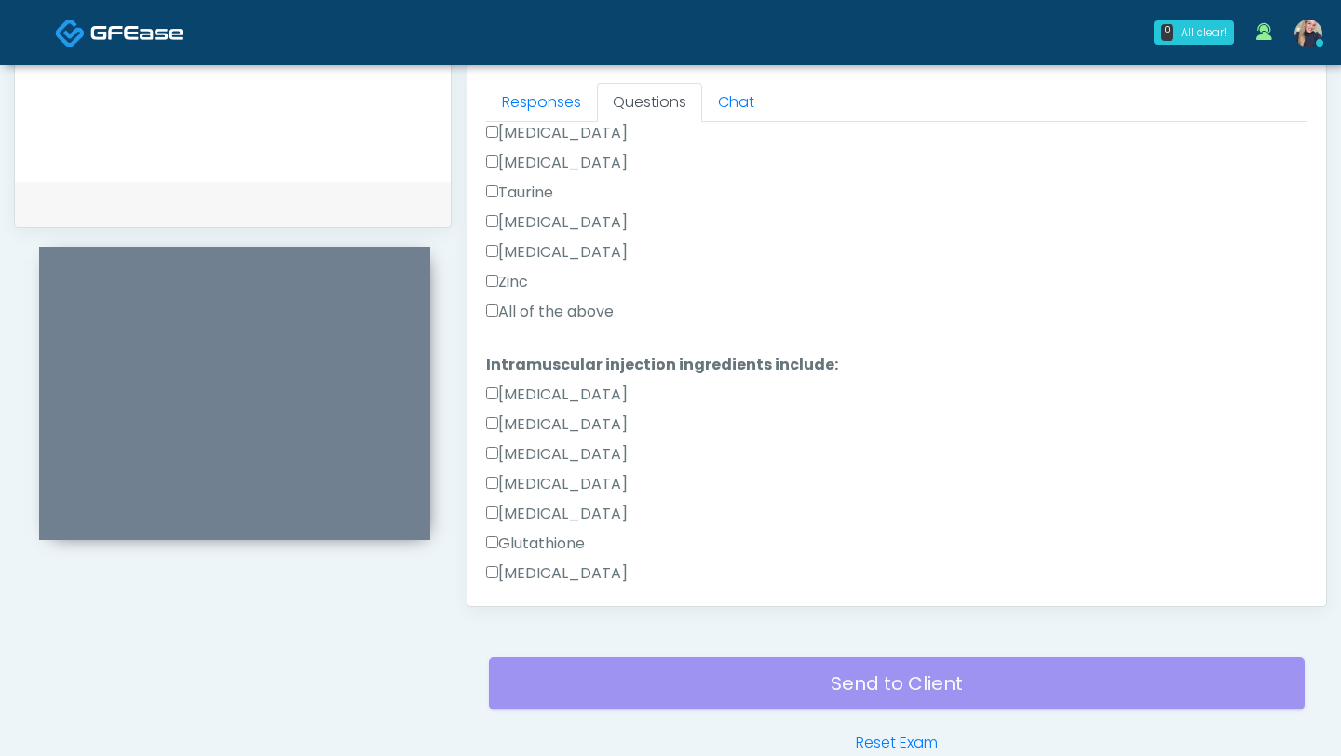
scroll to position [708, 0]
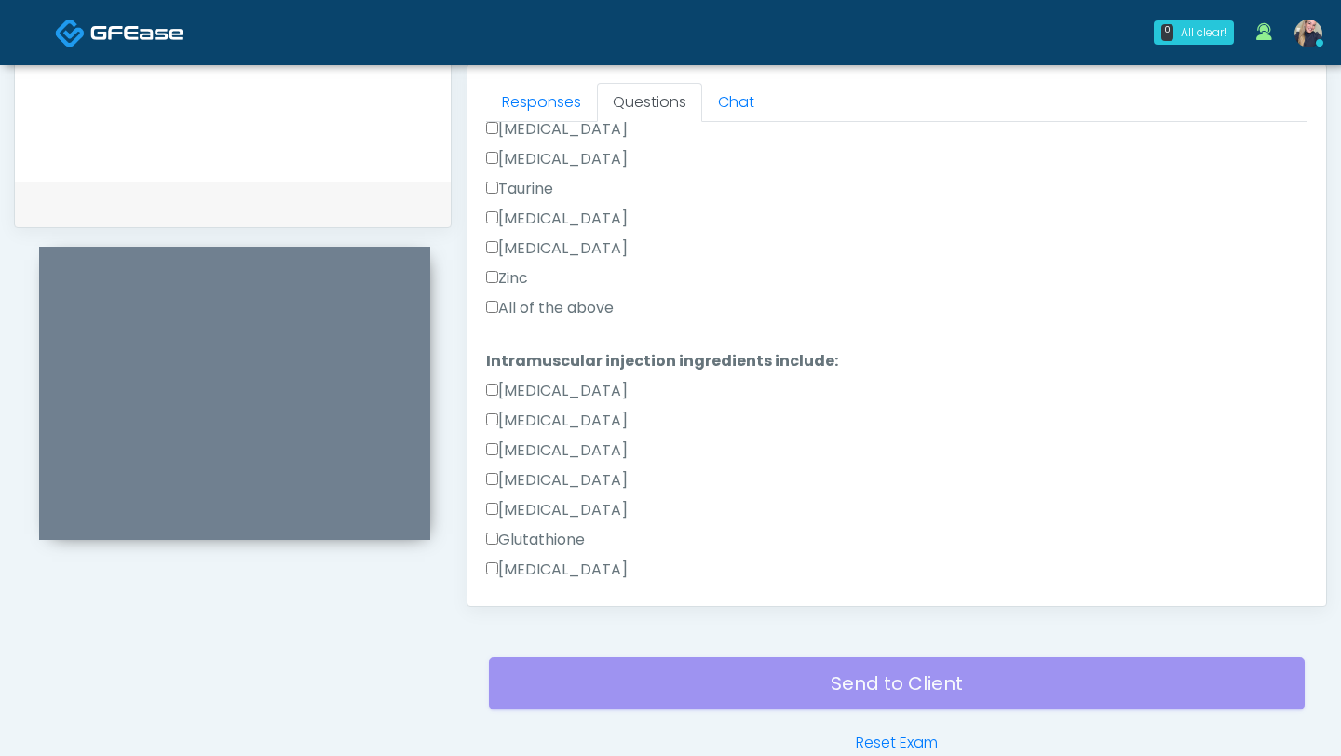
type textarea "**********"
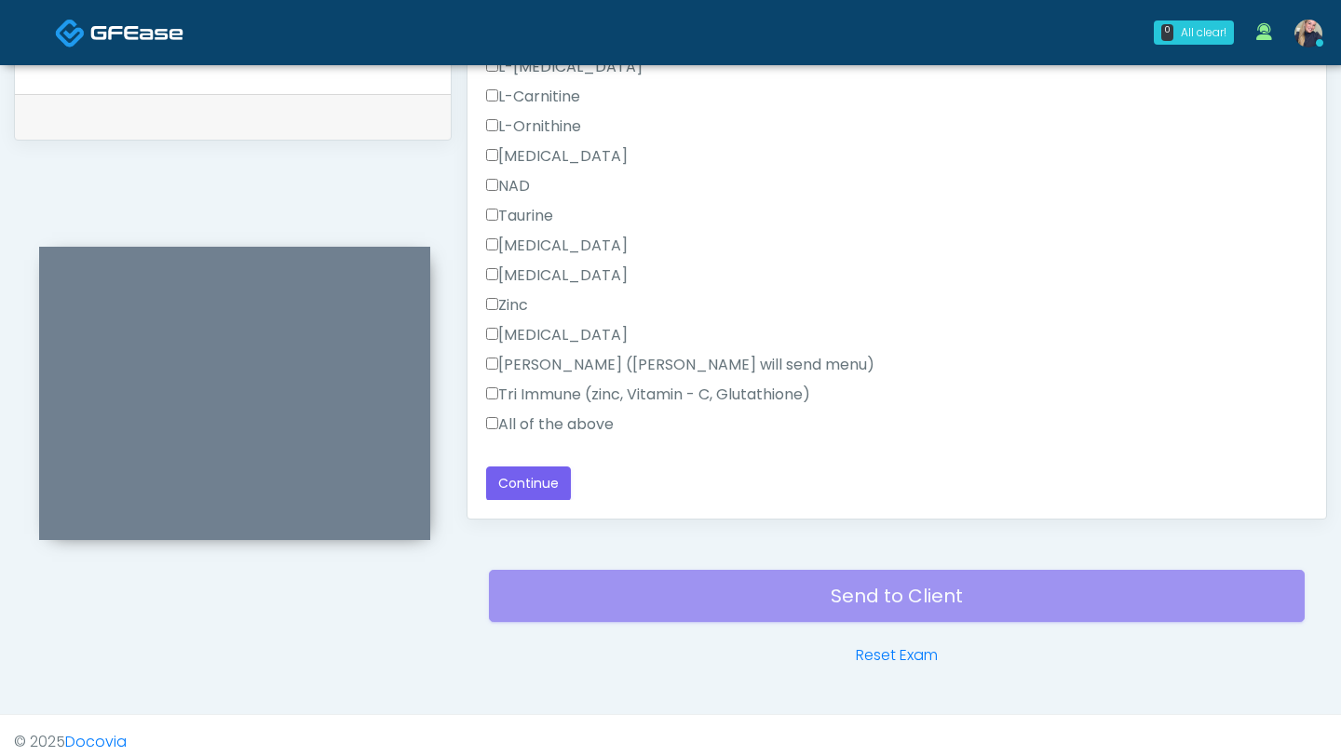
scroll to position [915, 0]
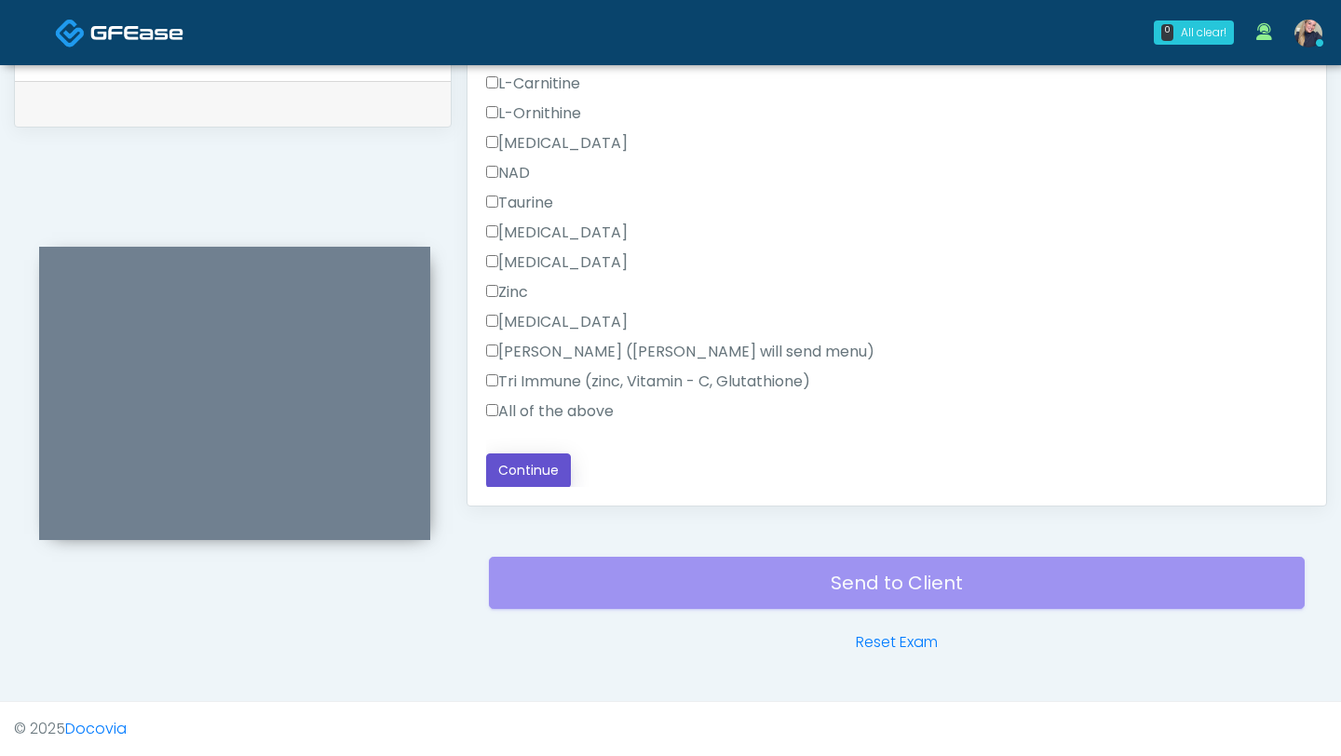
click at [531, 470] on button "Continue" at bounding box center [528, 470] width 85 height 34
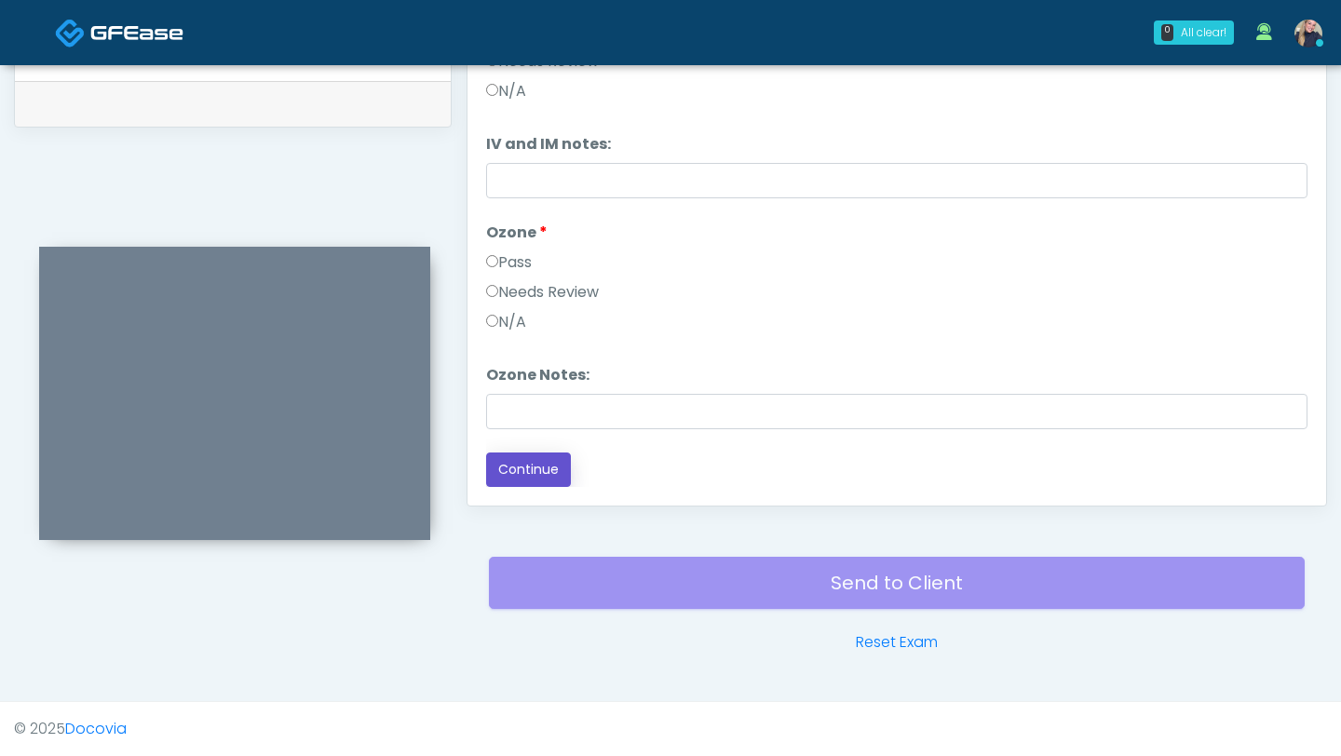
click at [536, 470] on button "Continue" at bounding box center [528, 470] width 85 height 34
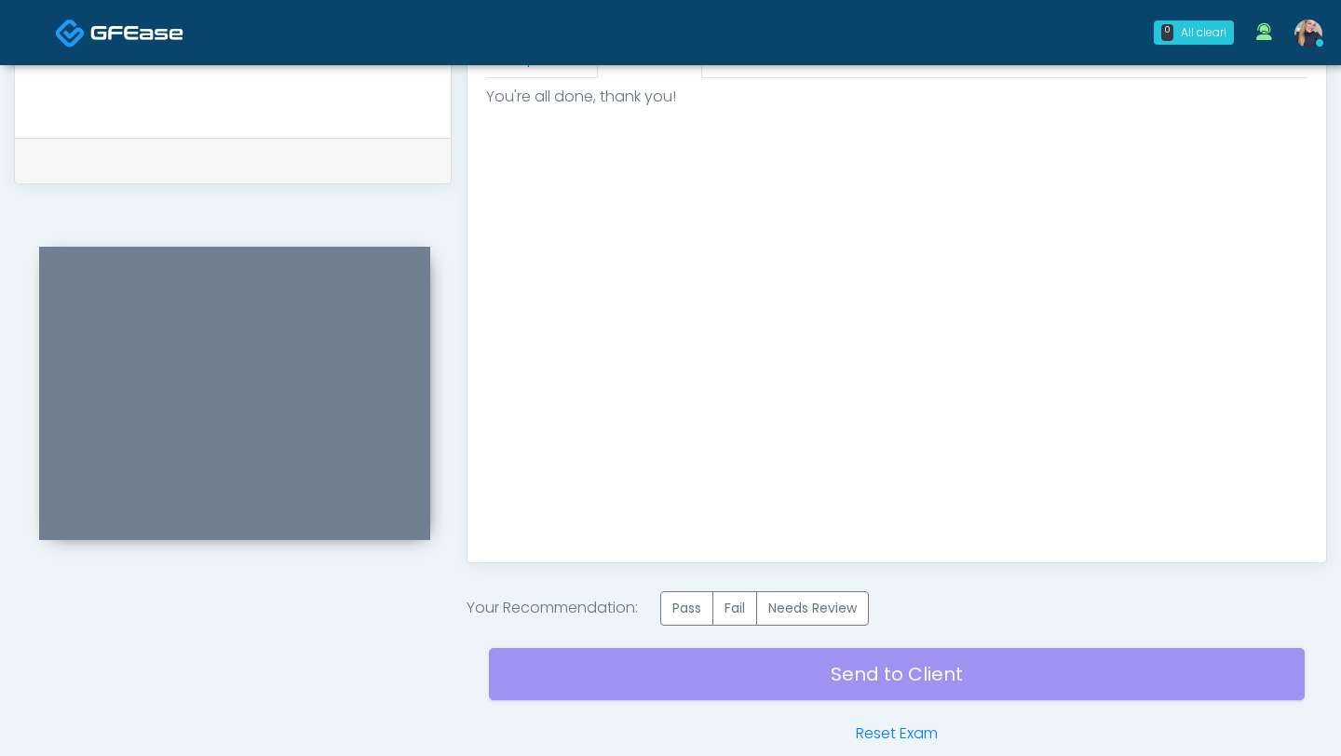
scroll to position [950, 0]
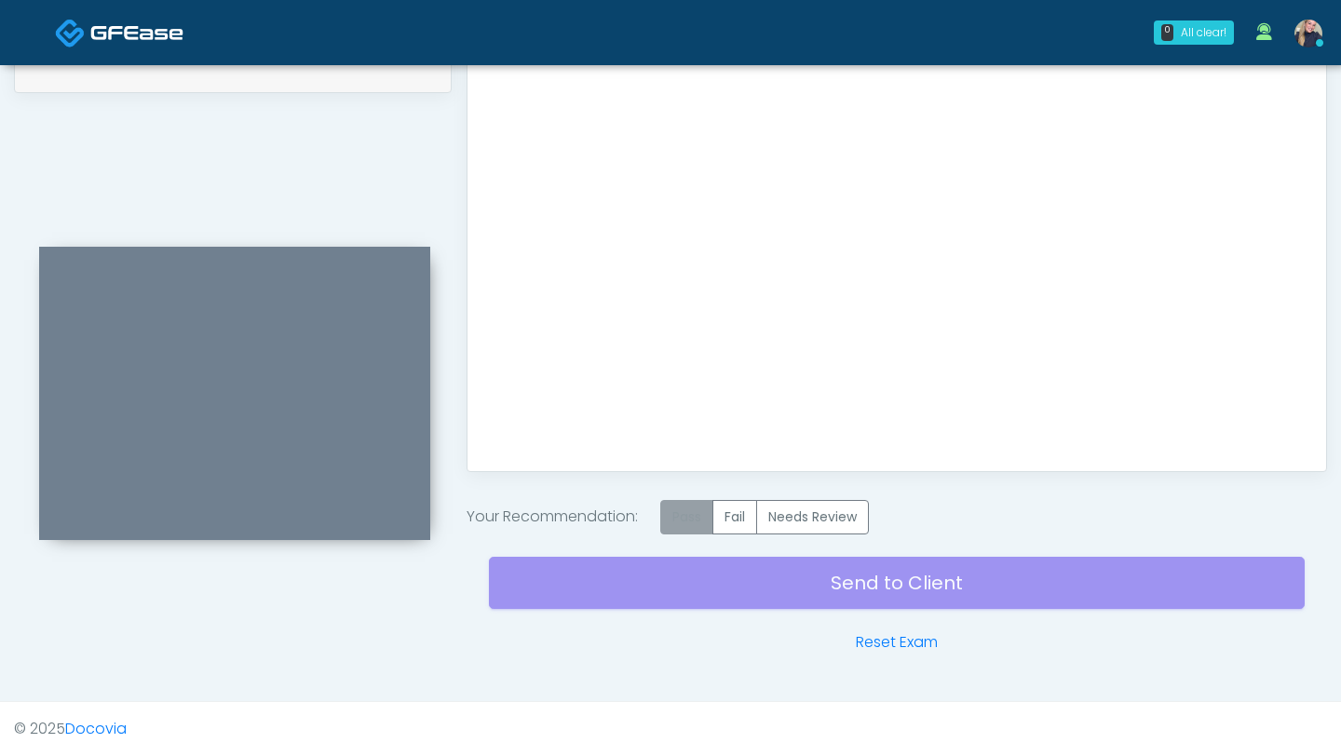
click at [691, 523] on label "Pass" at bounding box center [686, 517] width 53 height 34
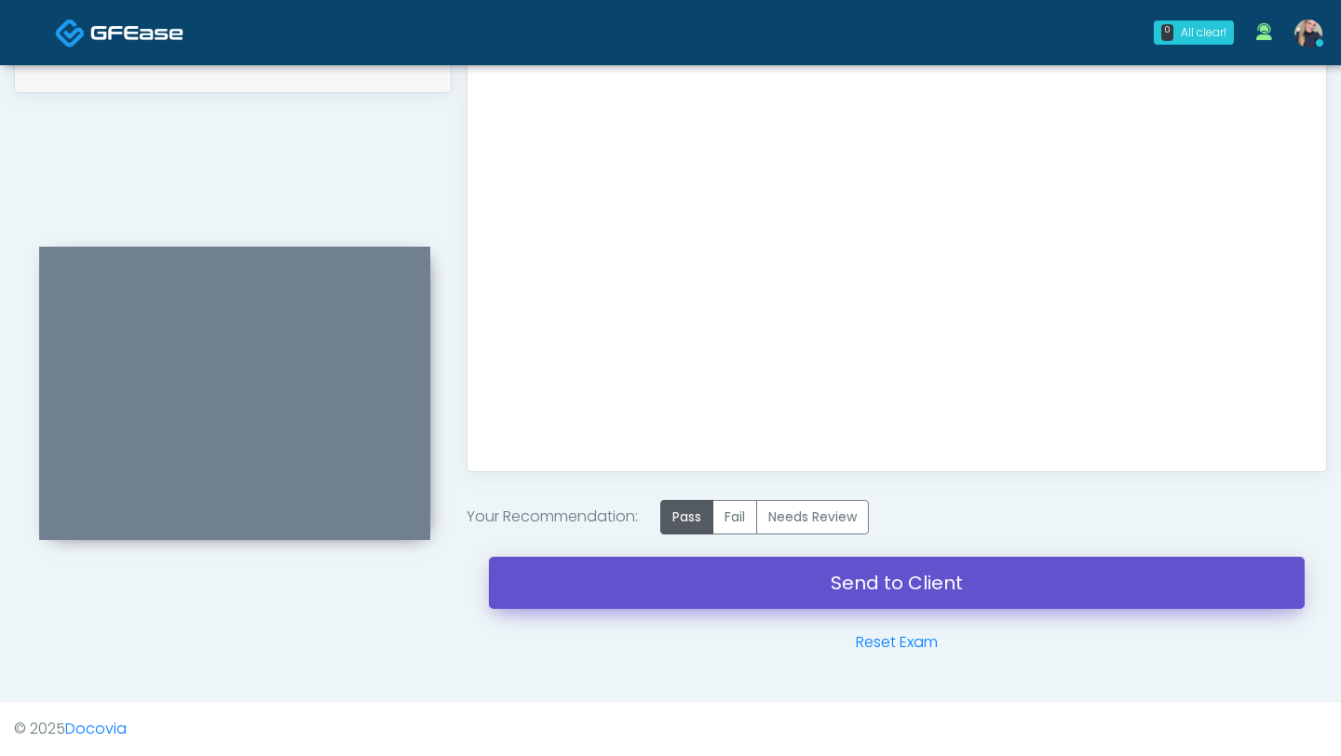
click at [754, 586] on link "Send to Client" at bounding box center [897, 583] width 816 height 52
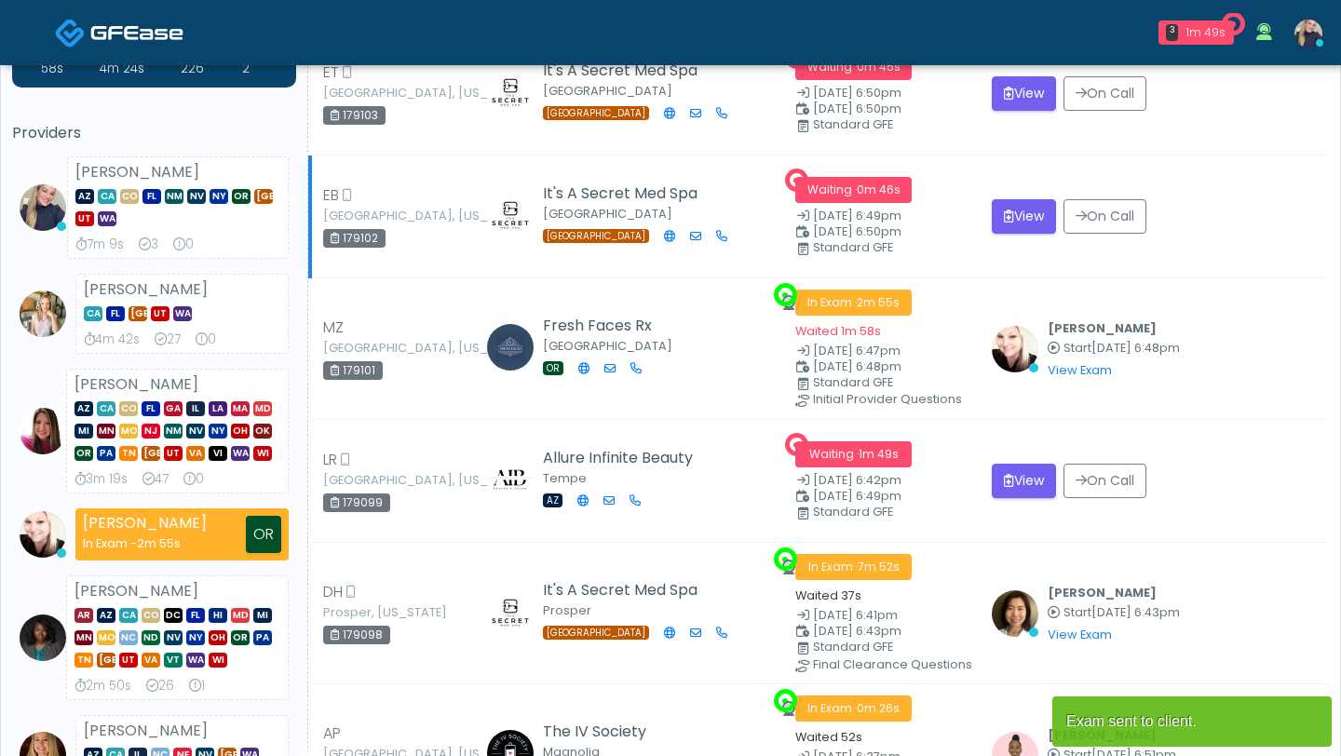
scroll to position [96, 0]
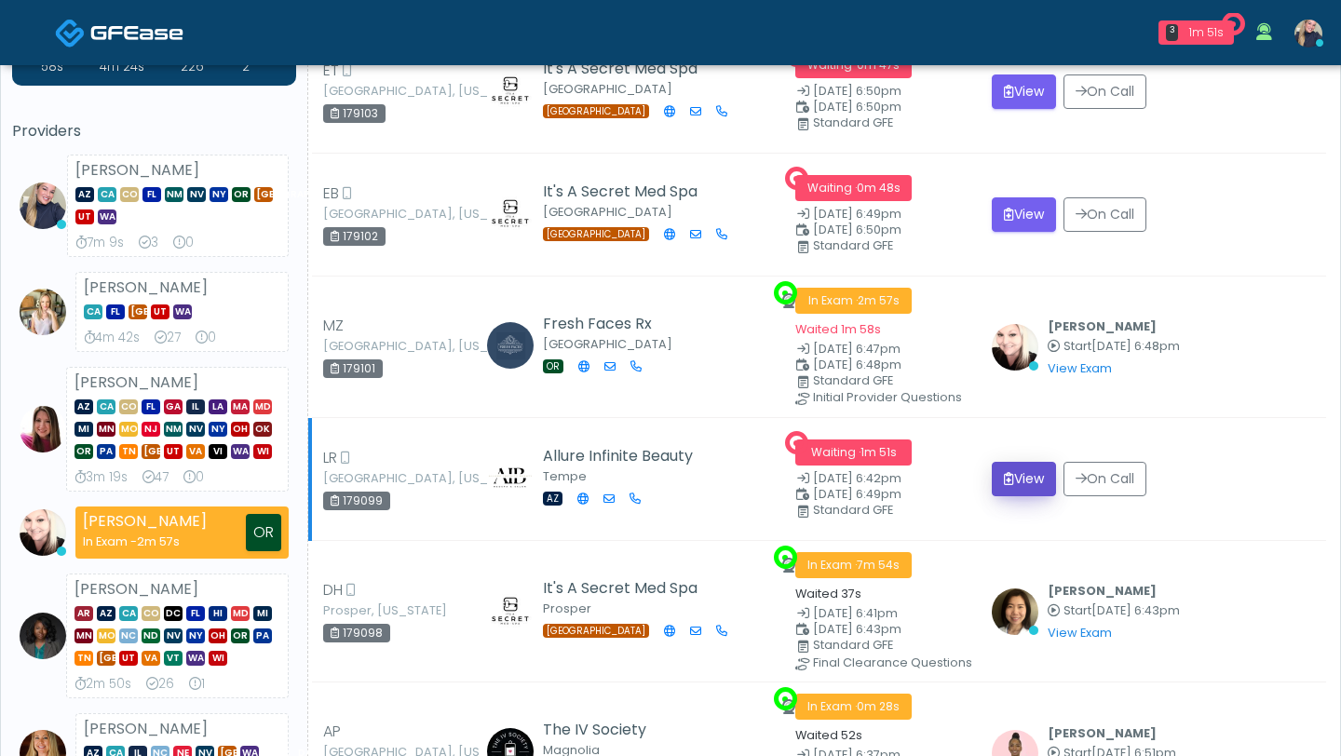
click at [1030, 478] on button "View" at bounding box center [1024, 479] width 64 height 34
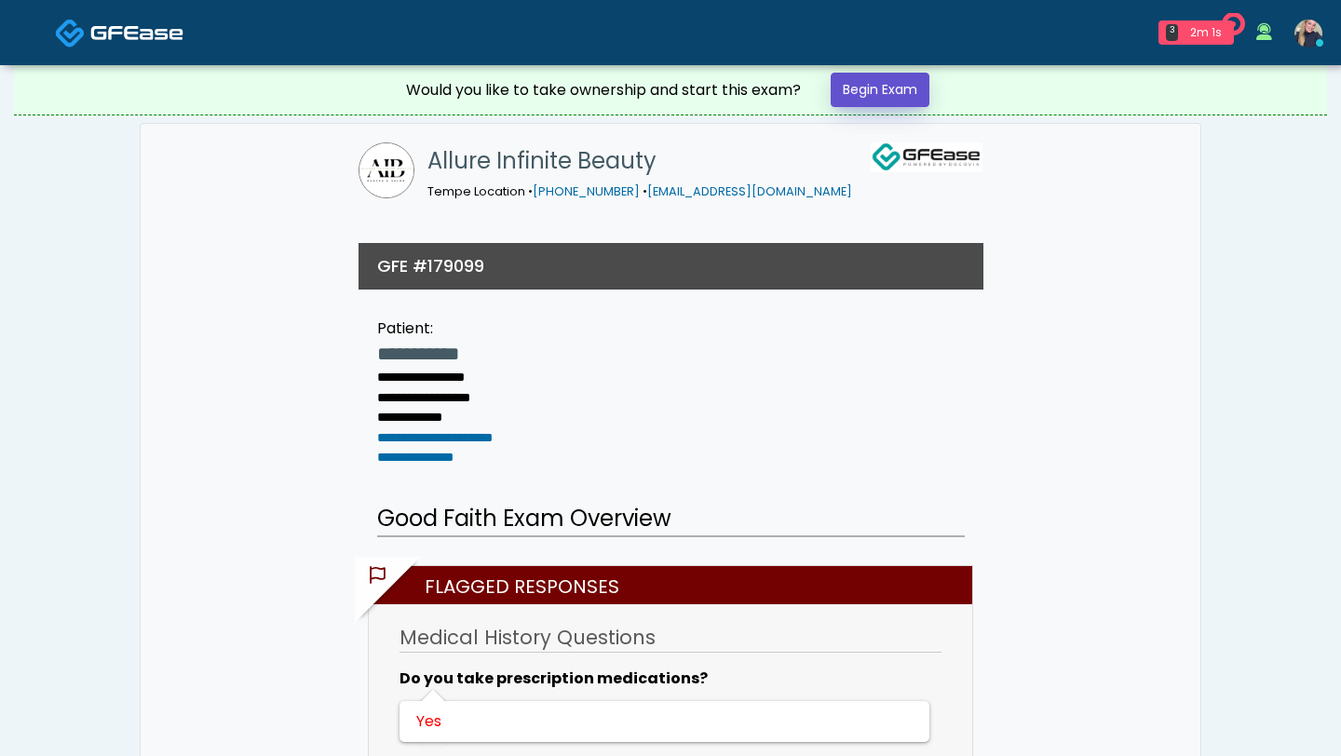
click at [874, 90] on link "Begin Exam" at bounding box center [880, 90] width 99 height 34
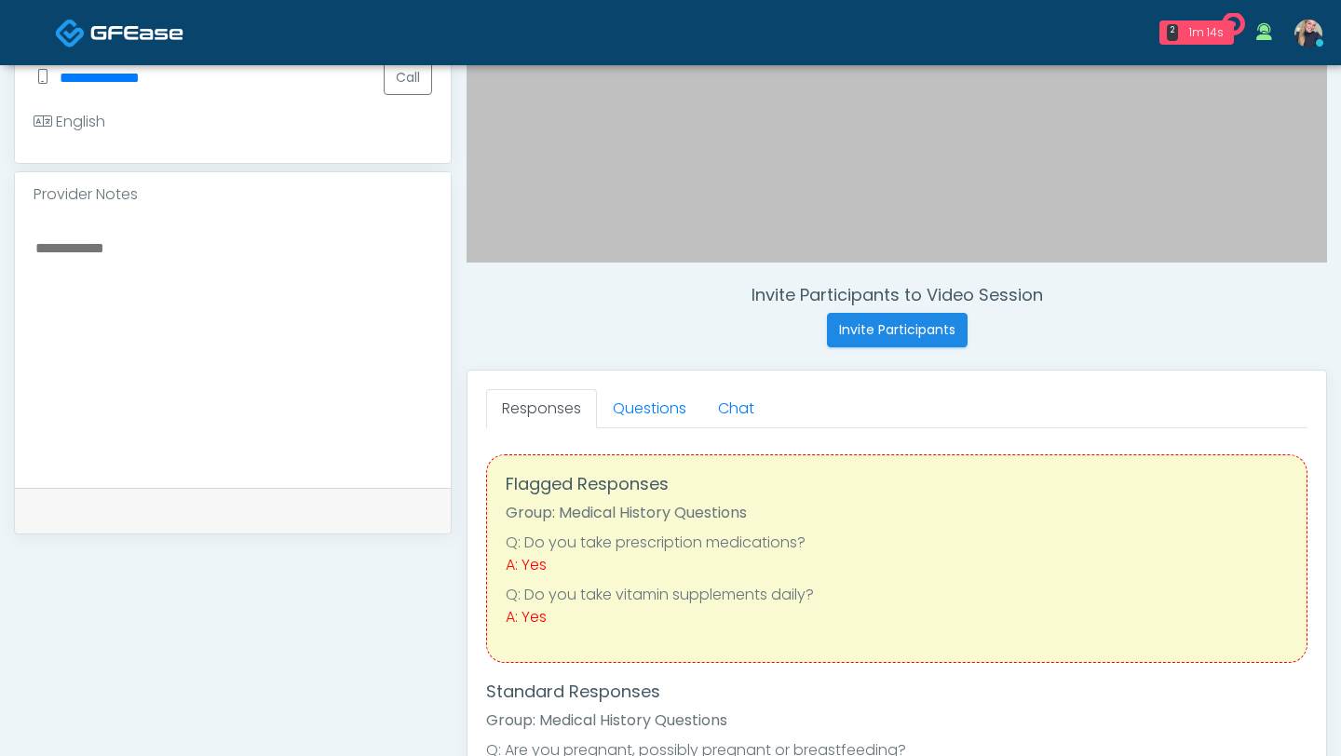
scroll to position [41, 0]
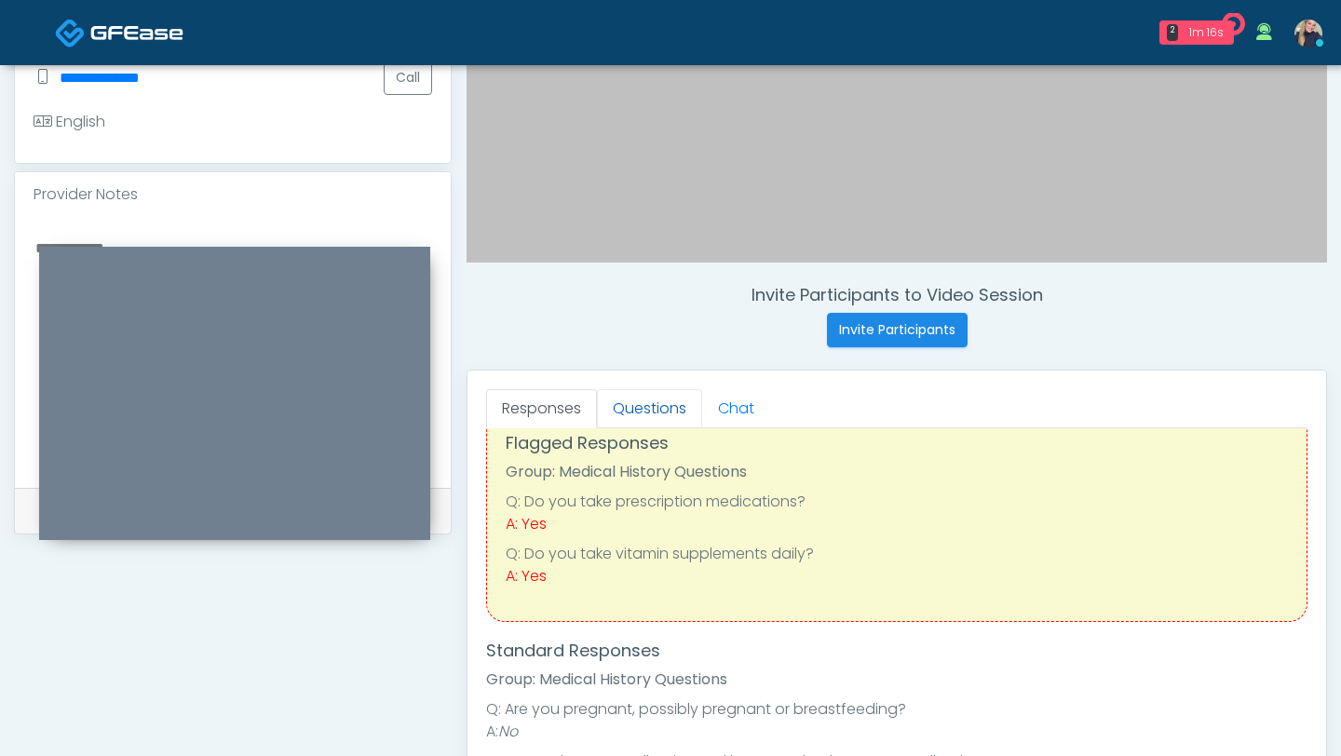
click at [638, 420] on link "Questions" at bounding box center [649, 408] width 105 height 39
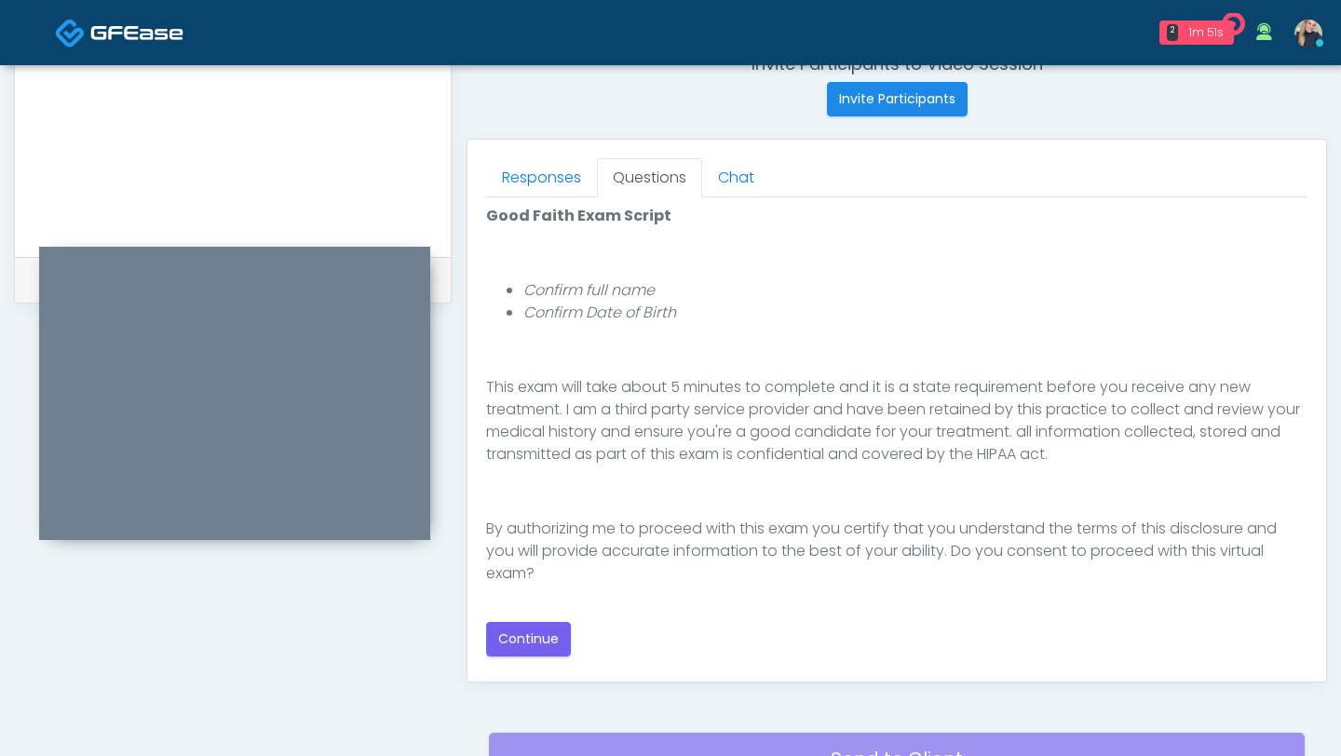
scroll to position [750, 0]
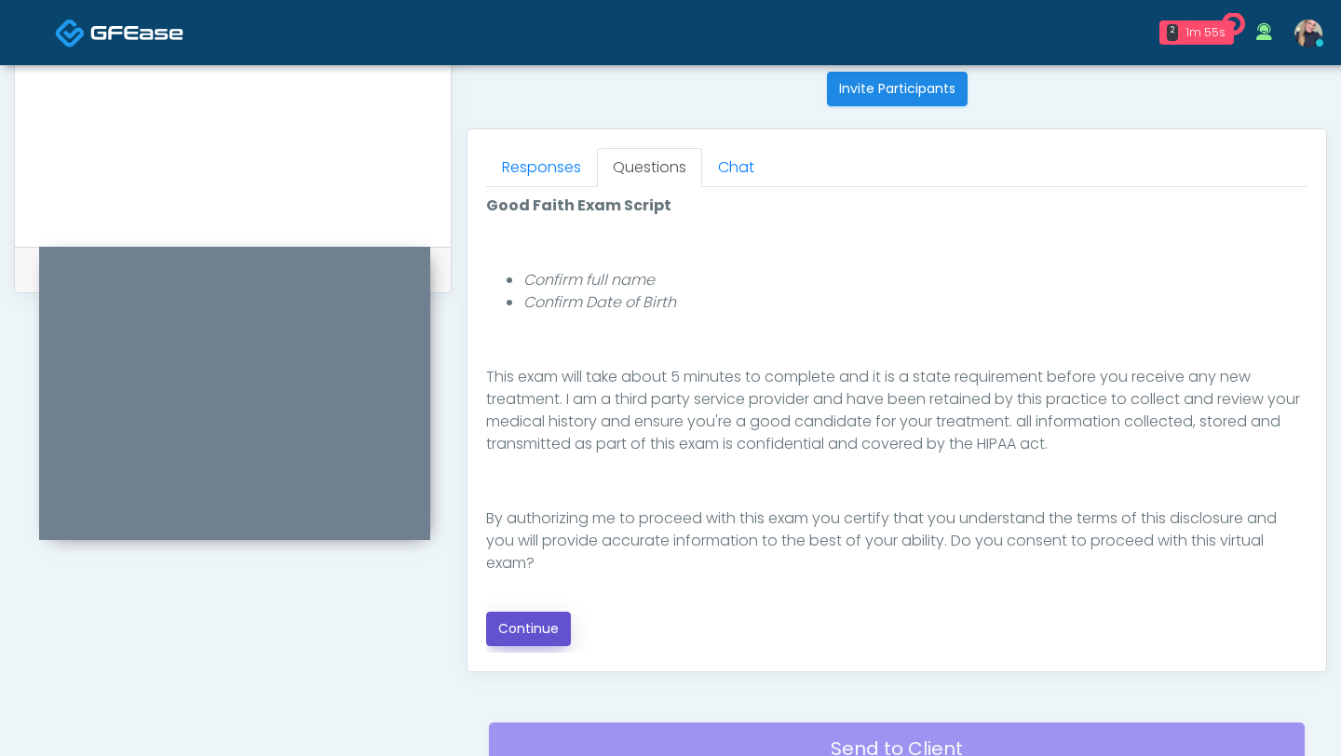
click at [550, 631] on button "Continue" at bounding box center [528, 629] width 85 height 34
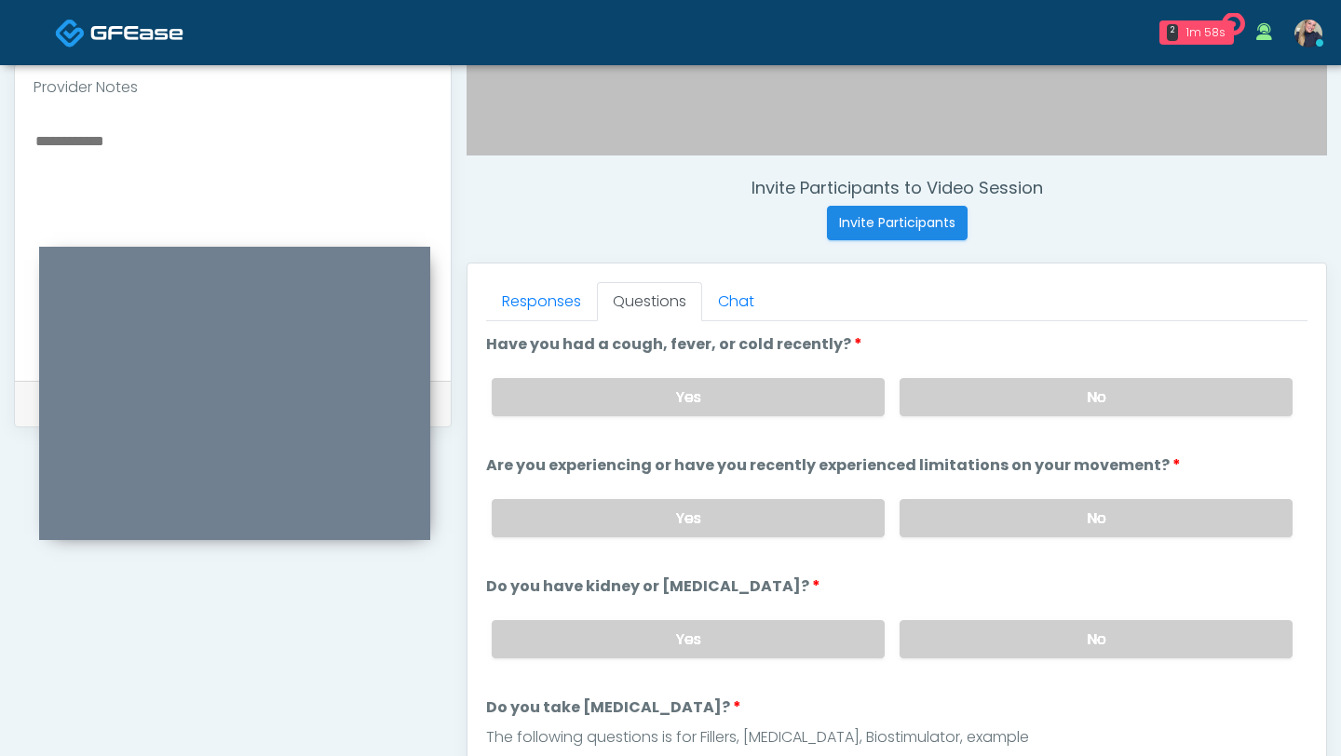
scroll to position [608, 0]
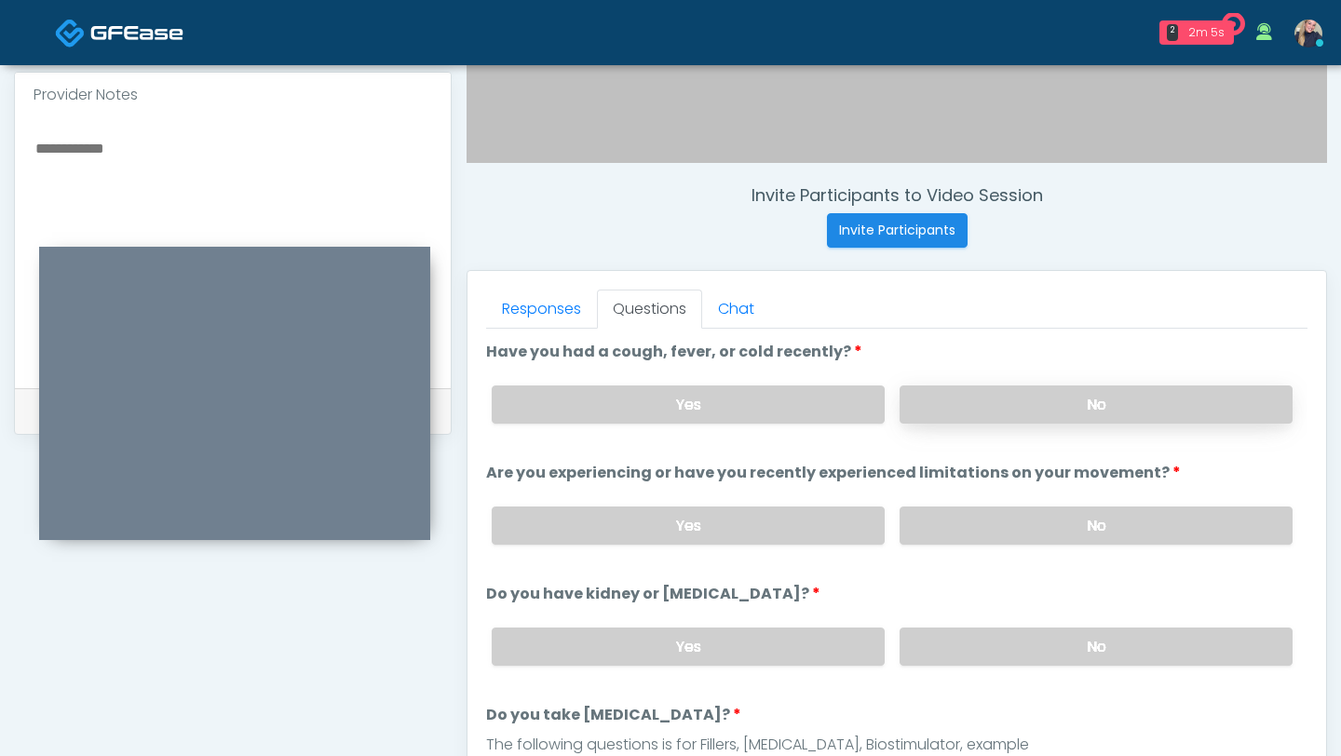
click at [1034, 403] on label "No" at bounding box center [1095, 404] width 393 height 38
click at [1035, 525] on label "No" at bounding box center [1095, 526] width 393 height 38
click at [1027, 644] on label "No" at bounding box center [1095, 647] width 393 height 38
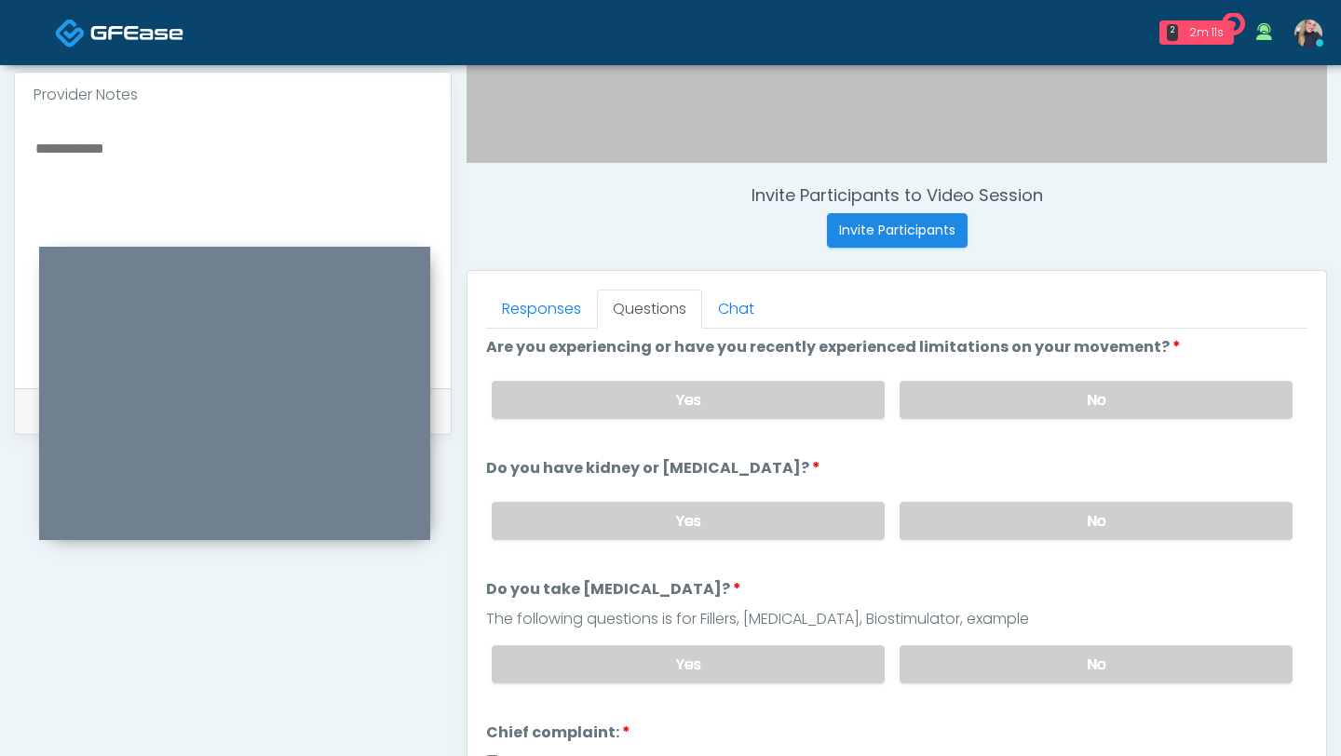
scroll to position [127, 0]
click at [1120, 668] on label "No" at bounding box center [1095, 663] width 393 height 38
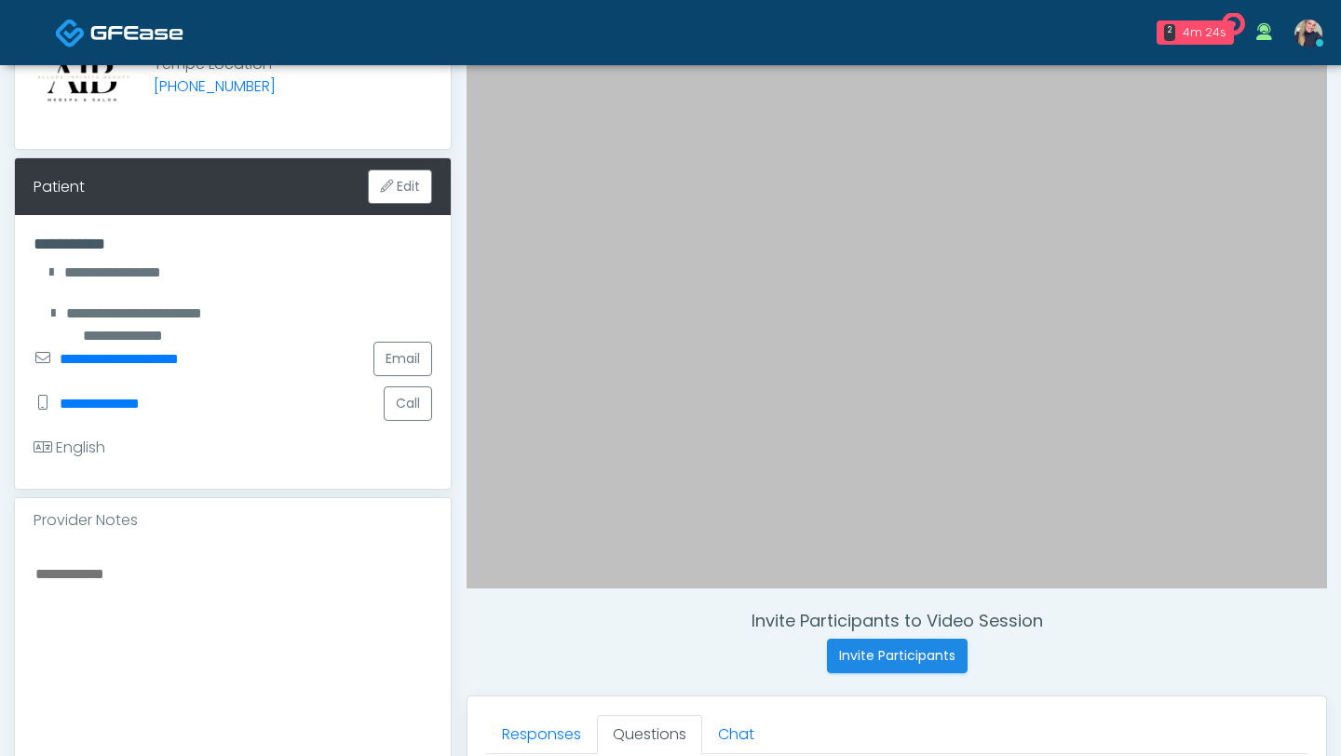
scroll to position [0, 0]
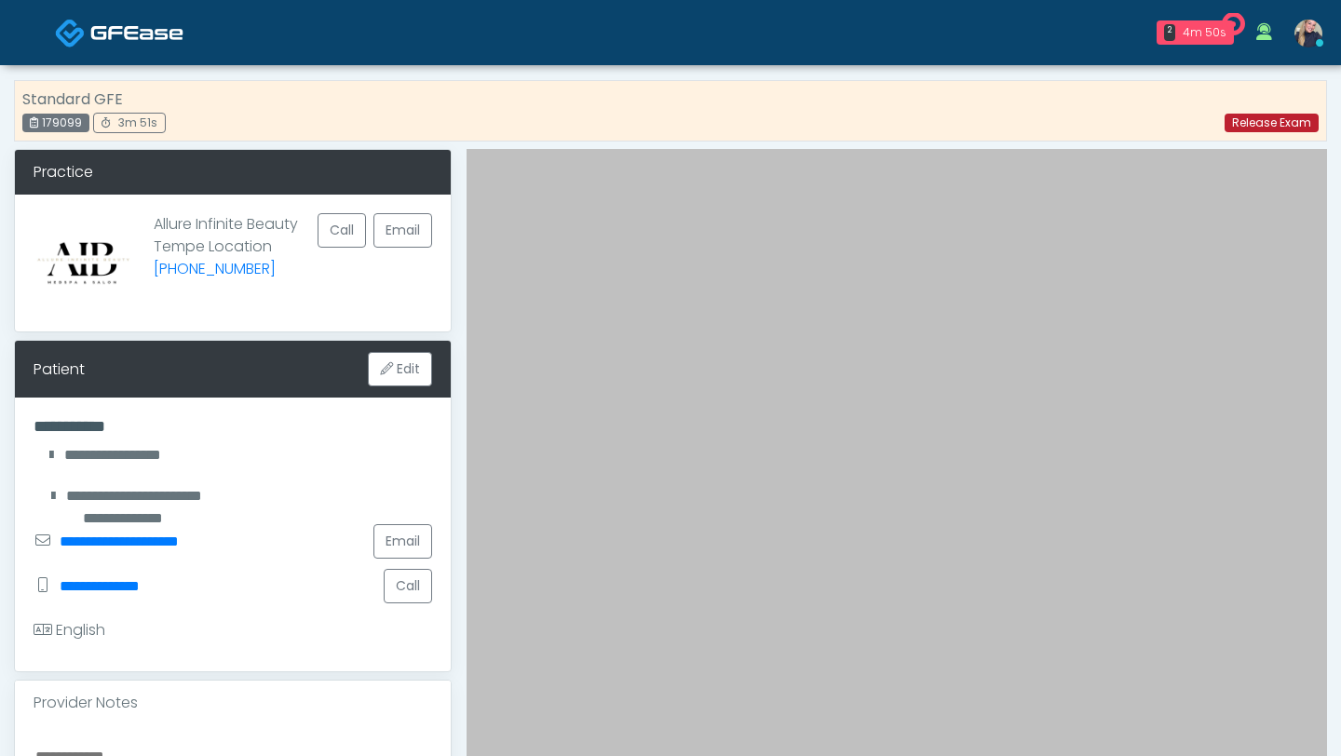
click at [1305, 120] on link "Release Exam" at bounding box center [1271, 123] width 94 height 19
click at [1263, 126] on link "Release Exam" at bounding box center [1271, 123] width 94 height 19
click at [1263, 127] on link "Release Exam" at bounding box center [1271, 123] width 94 height 19
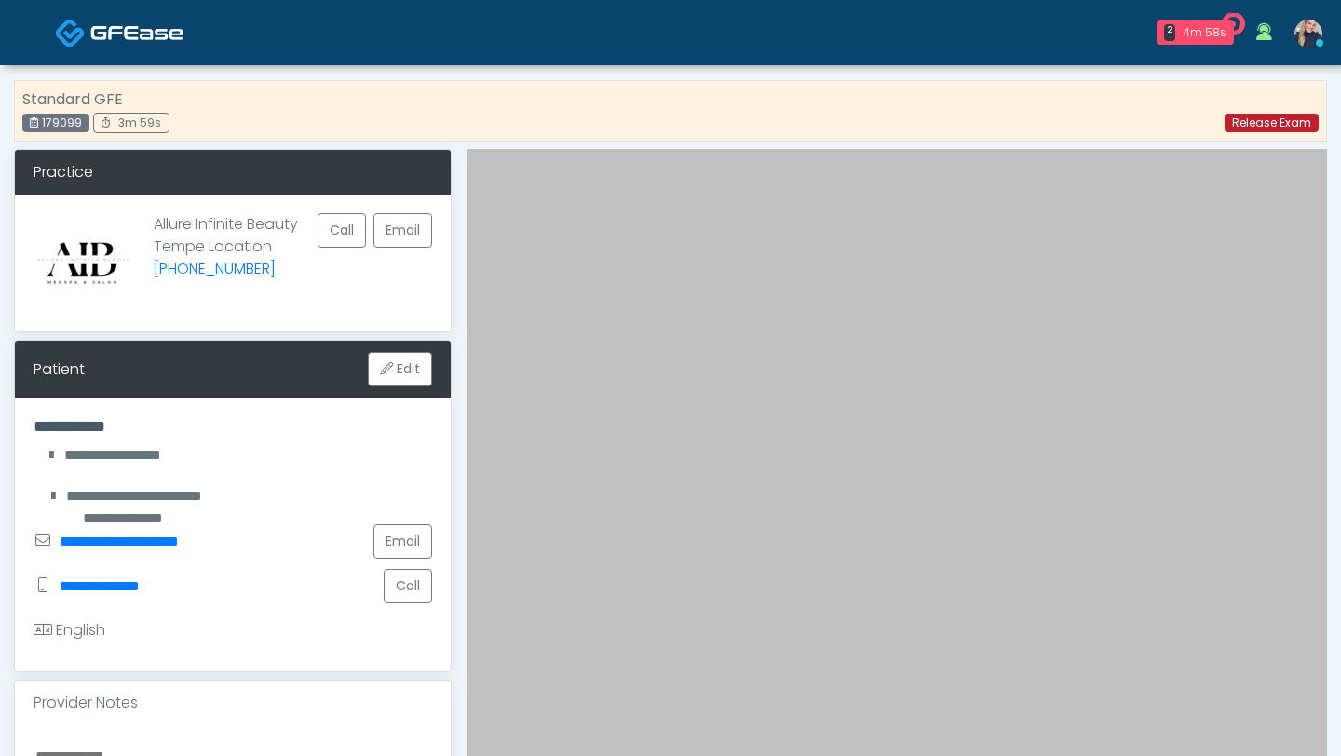
click at [1263, 127] on link "Release Exam" at bounding box center [1271, 123] width 94 height 19
click at [1274, 123] on link "Release Exam" at bounding box center [1271, 123] width 94 height 19
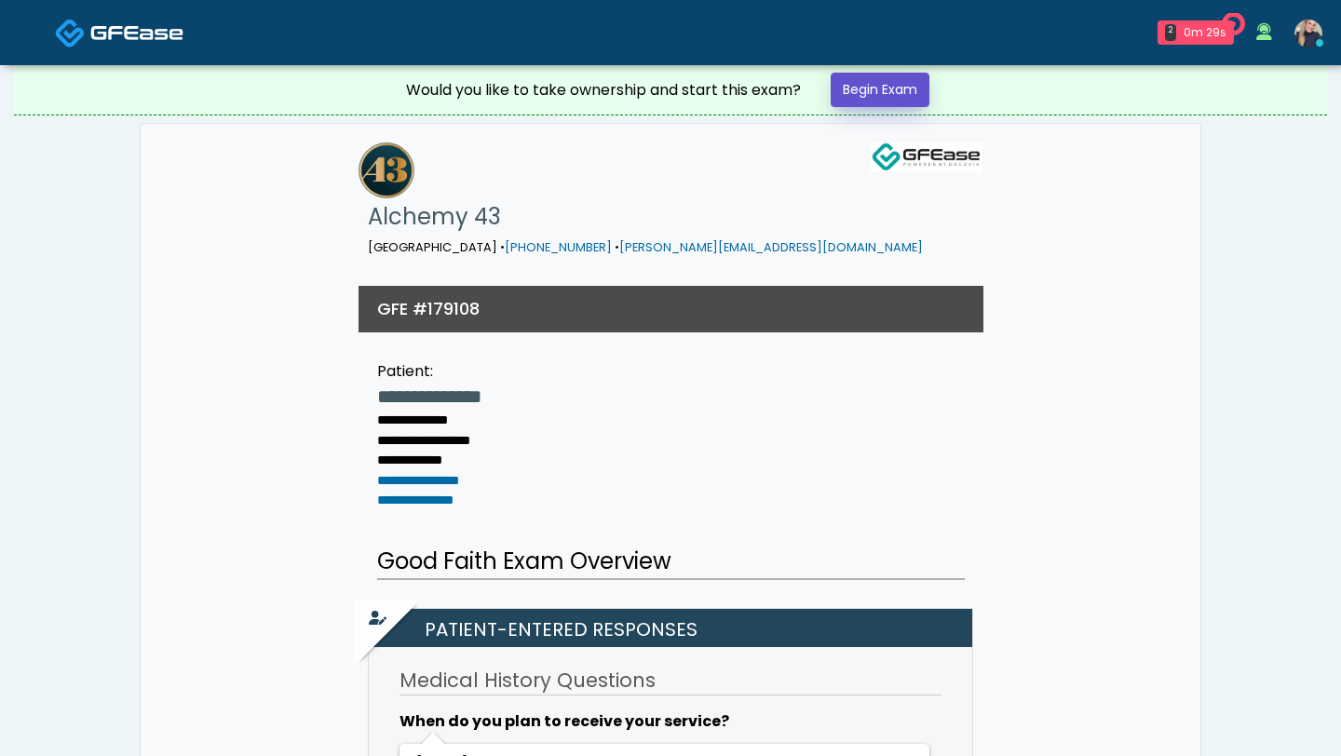
click at [881, 79] on link "Begin Exam" at bounding box center [880, 90] width 99 height 34
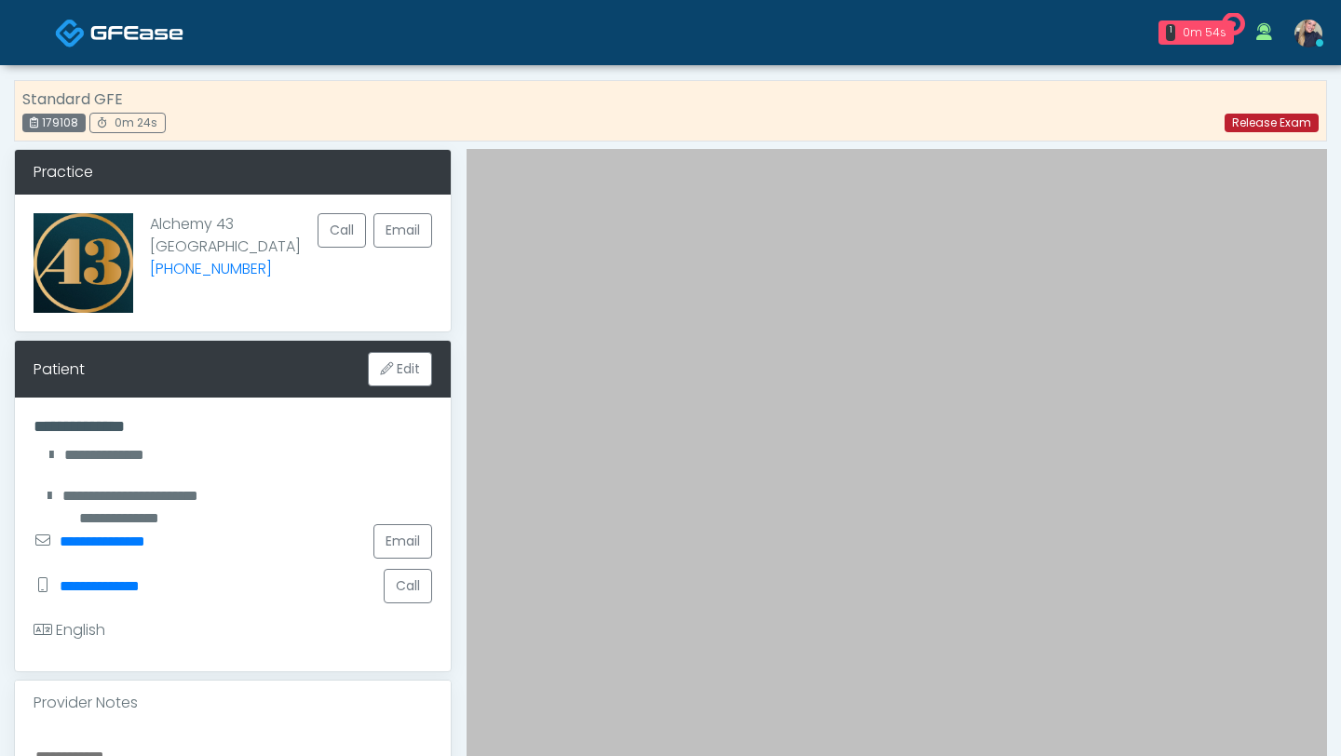
click at [1288, 122] on link "Release Exam" at bounding box center [1271, 123] width 94 height 19
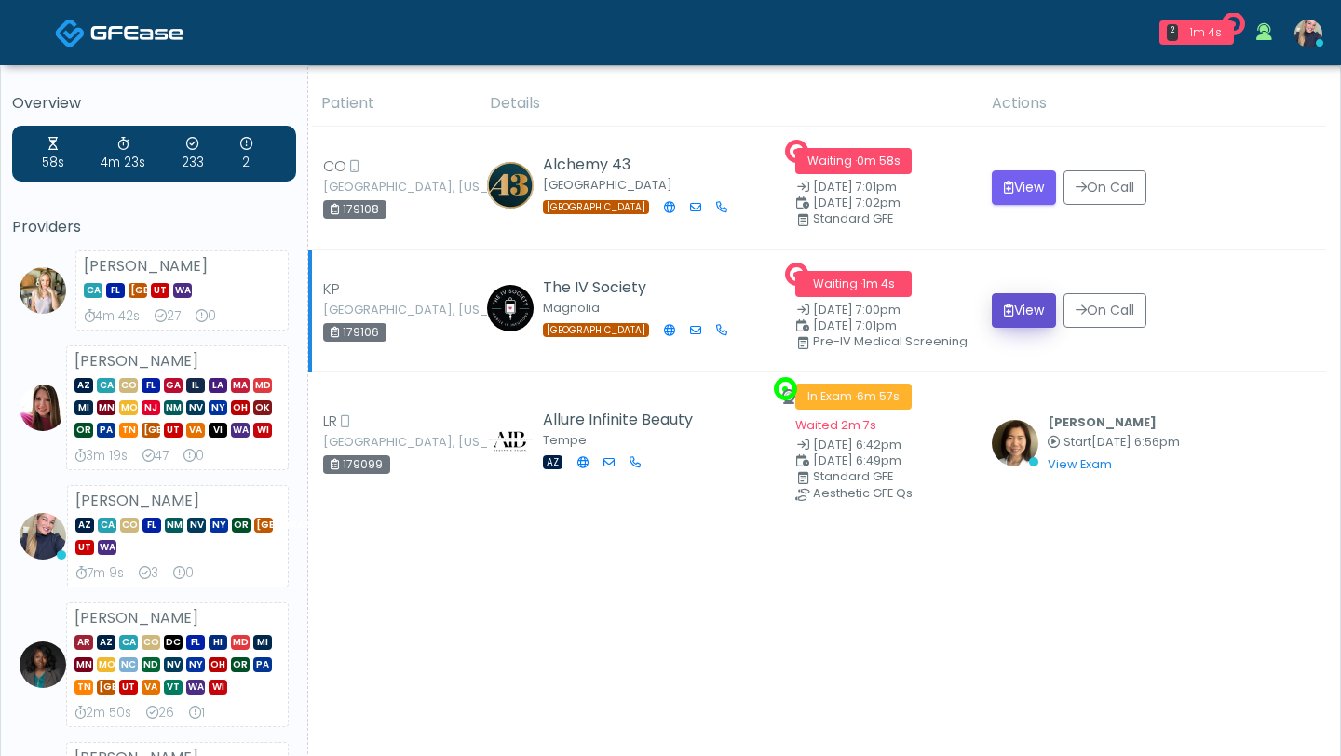
click at [1034, 312] on button "View" at bounding box center [1024, 310] width 64 height 34
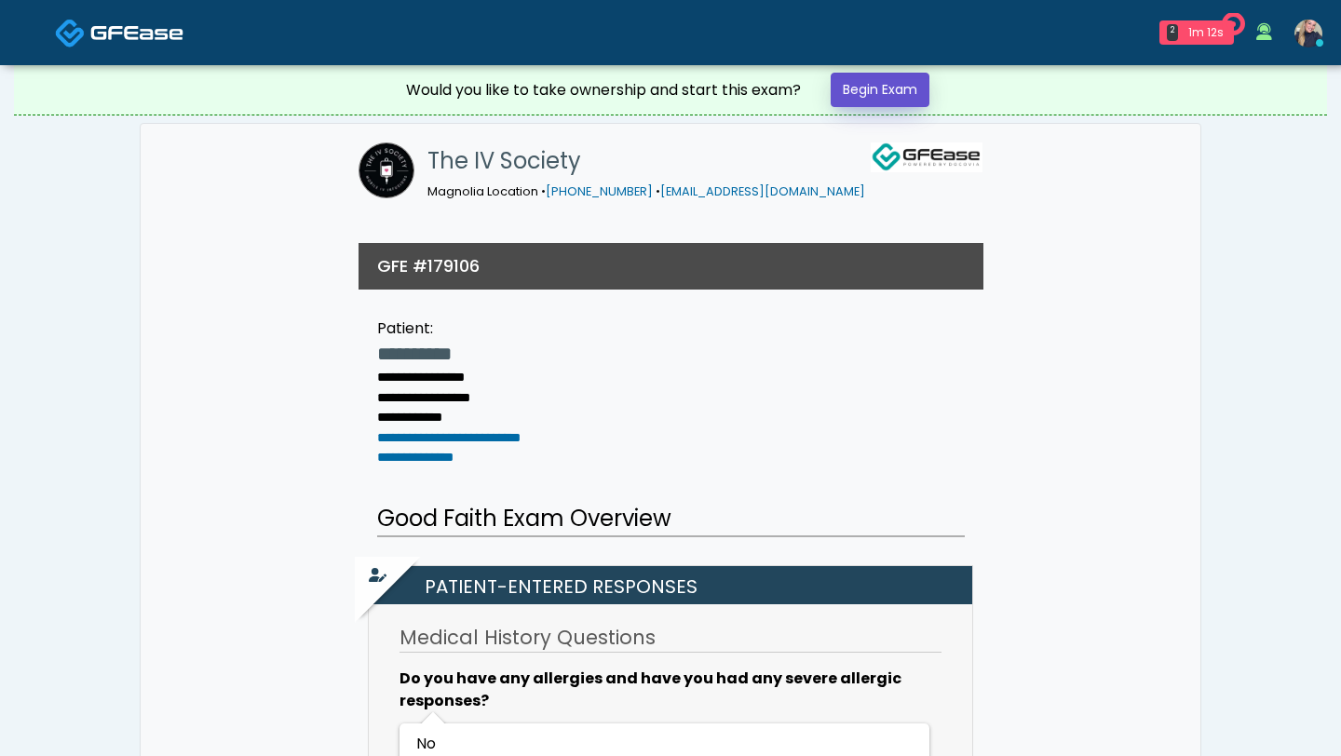
click at [901, 87] on link "Begin Exam" at bounding box center [880, 90] width 99 height 34
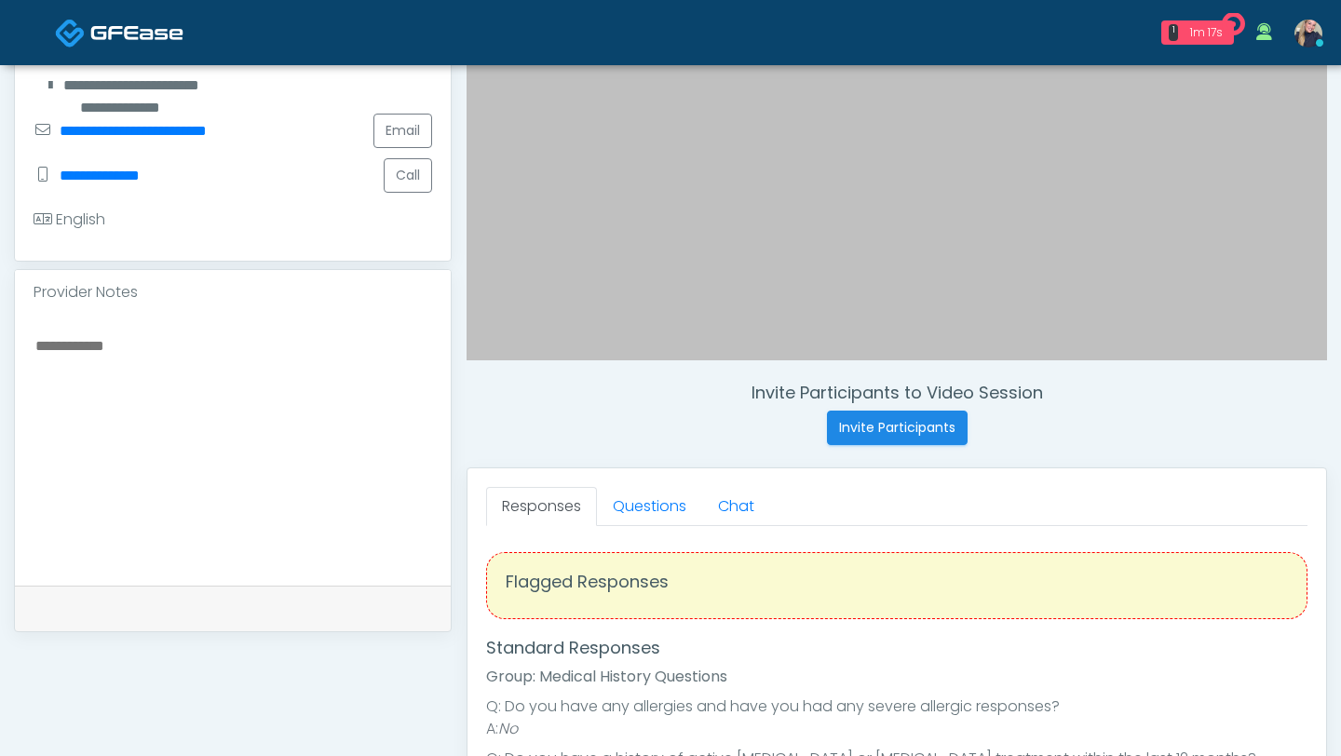
scroll to position [413, 0]
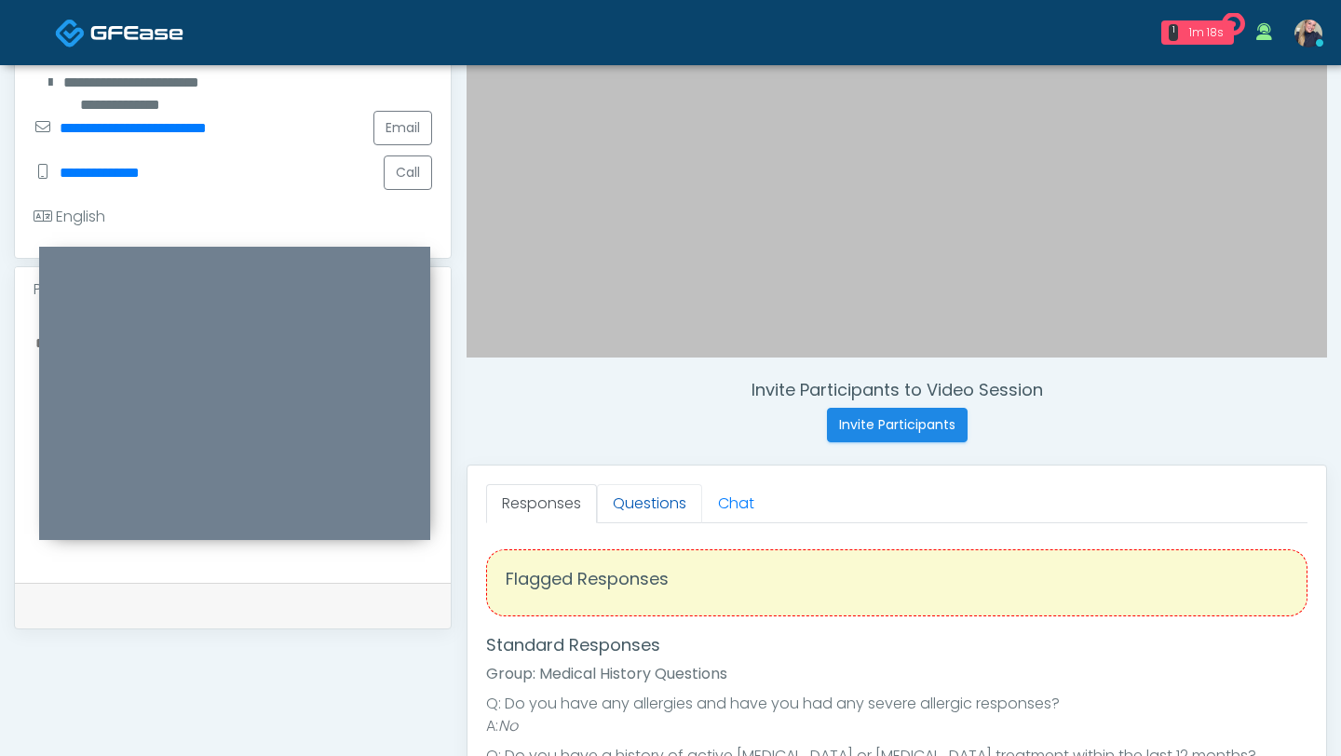
click at [631, 507] on link "Questions" at bounding box center [649, 503] width 105 height 39
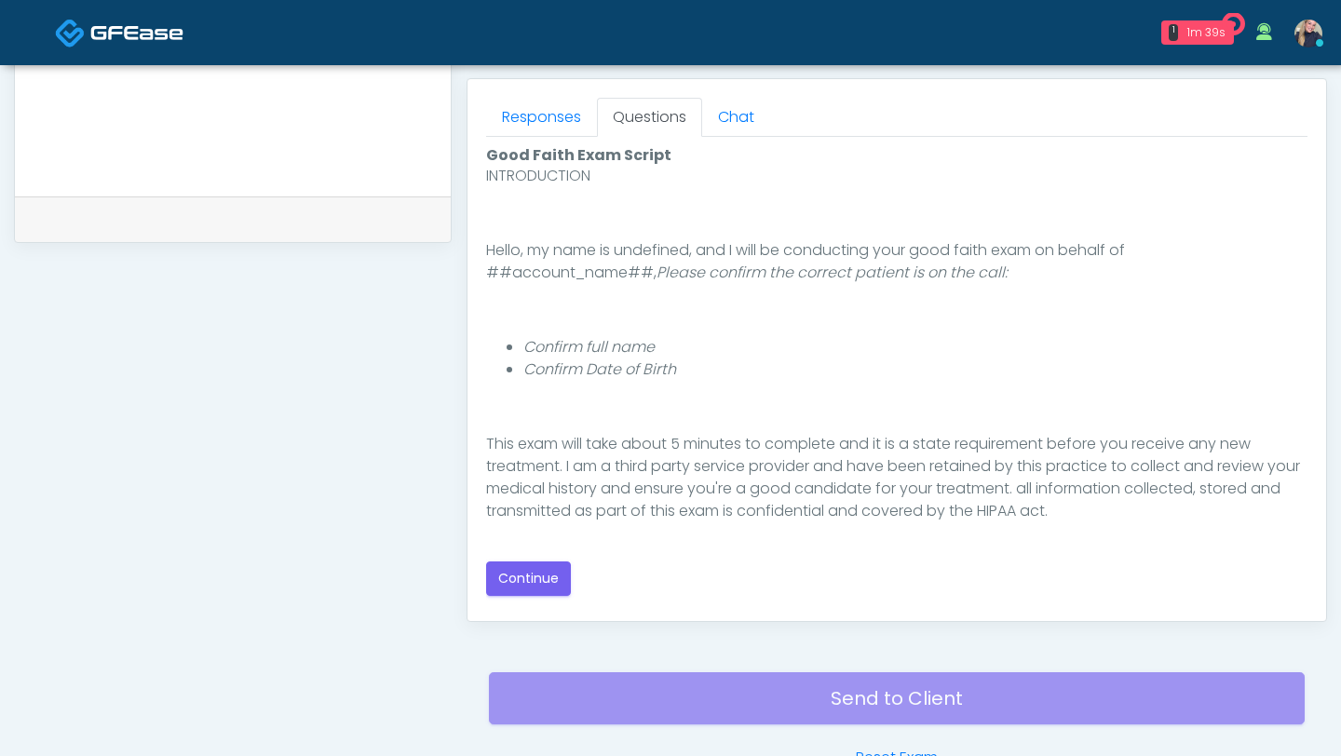
scroll to position [856, 0]
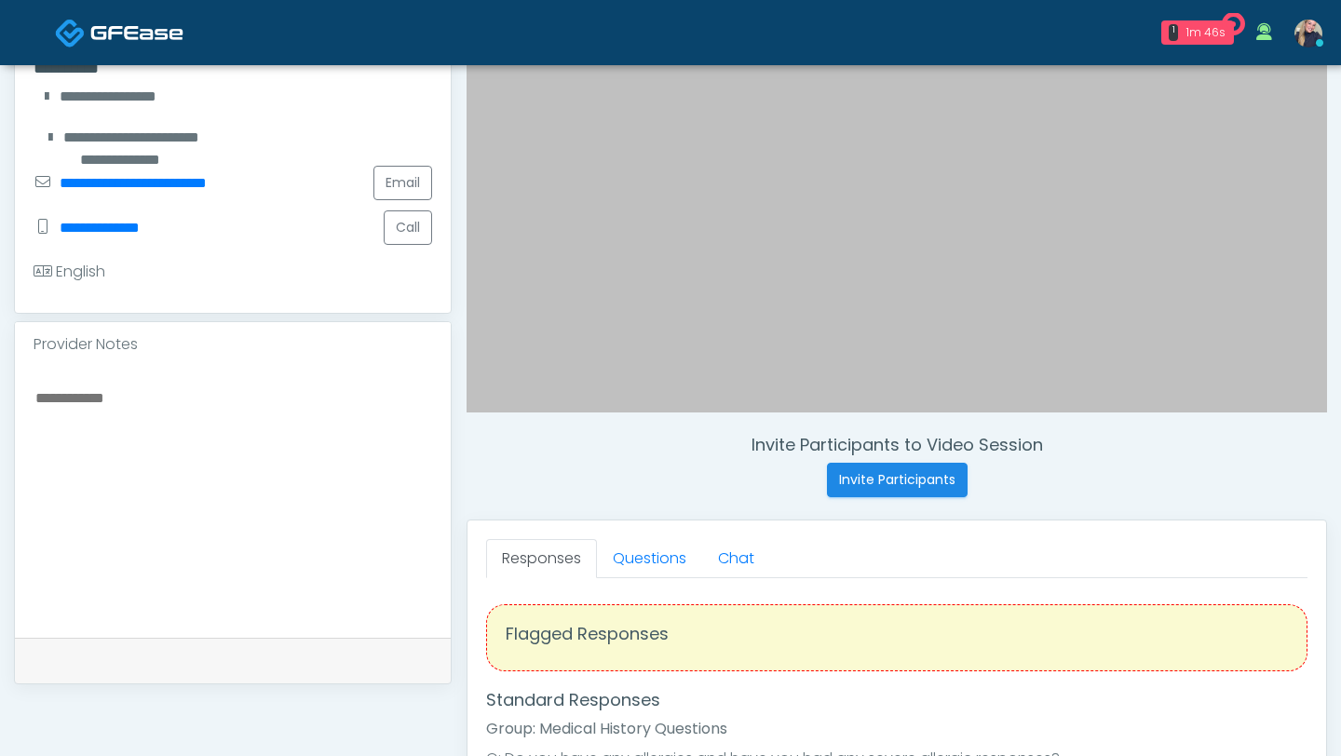
scroll to position [366, 0]
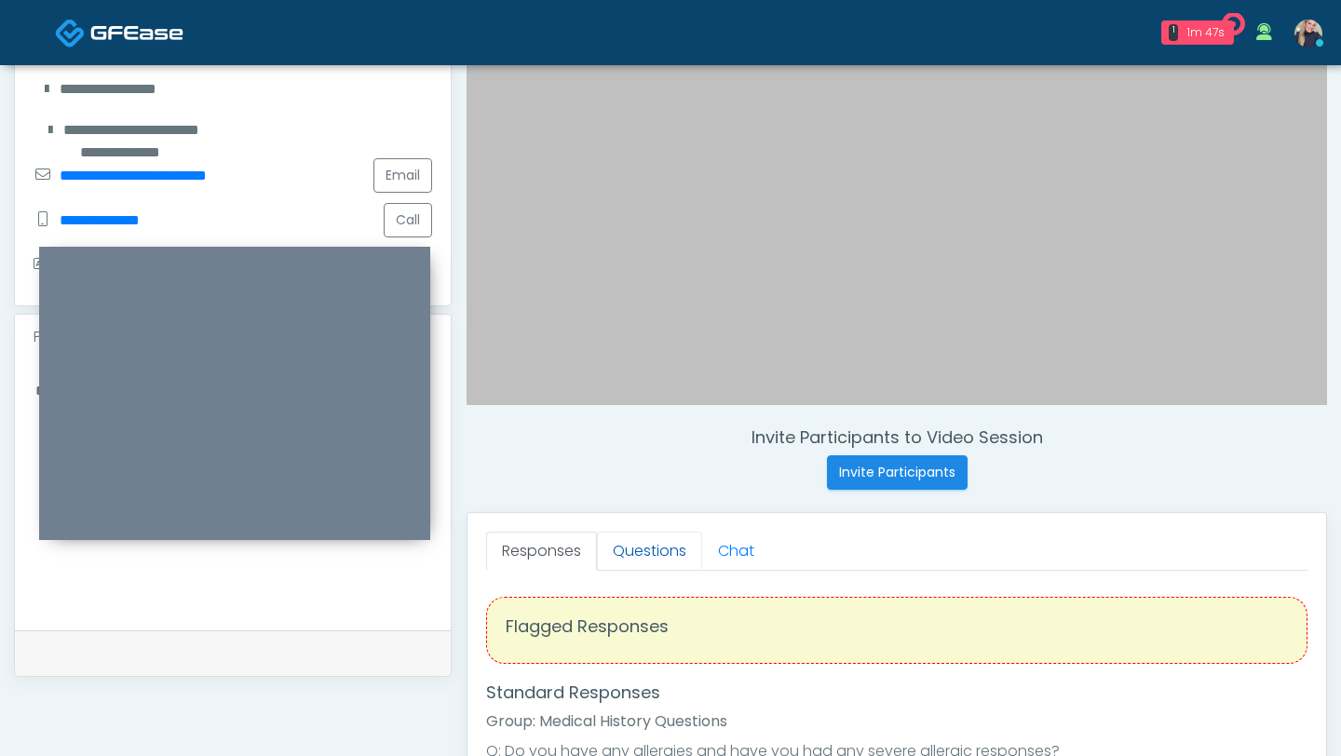
click at [646, 547] on link "Questions" at bounding box center [649, 551] width 105 height 39
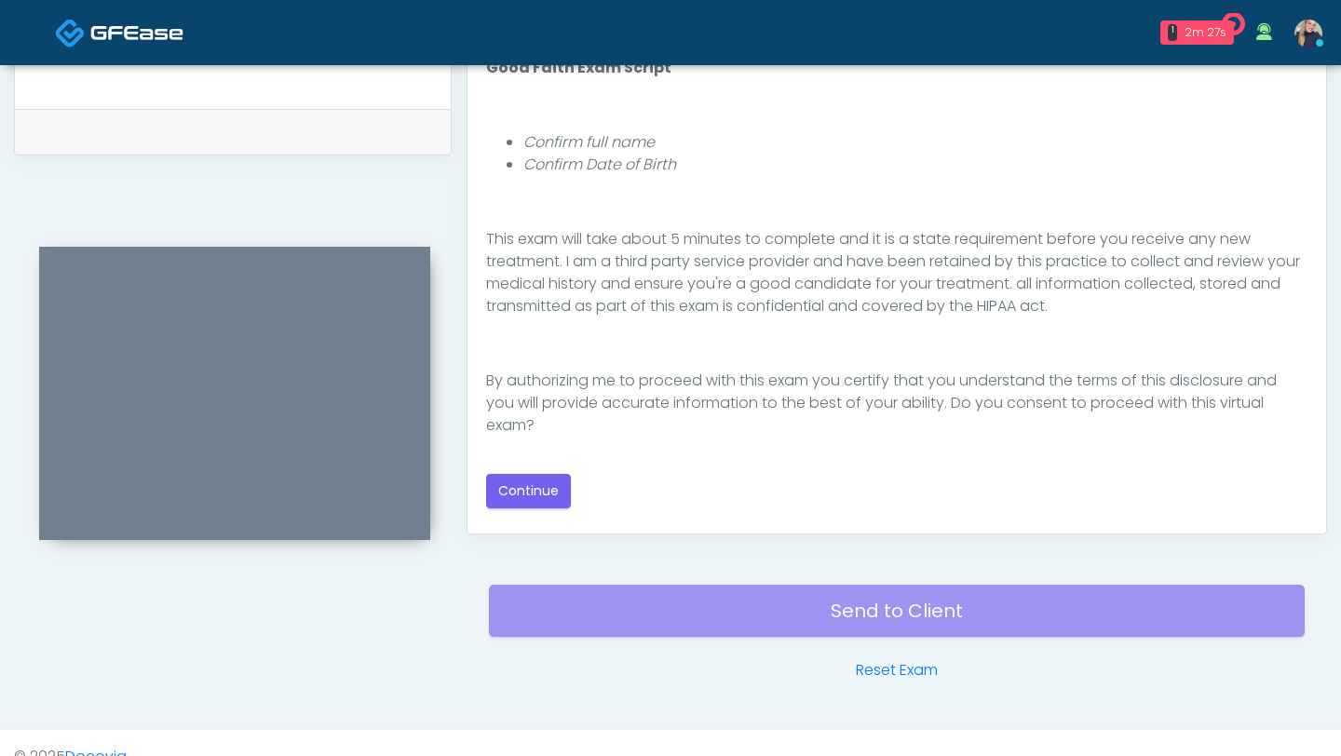
scroll to position [907, 0]
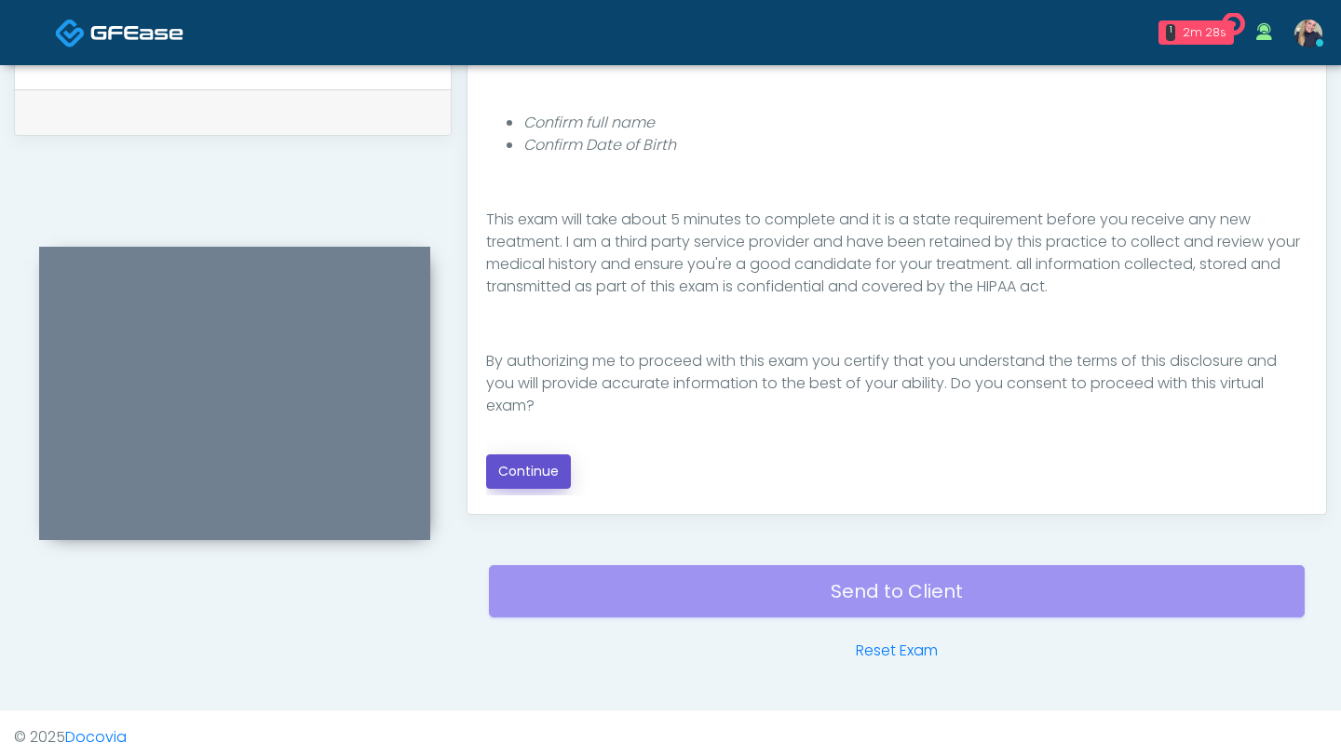
click at [541, 469] on button "Continue" at bounding box center [528, 471] width 85 height 34
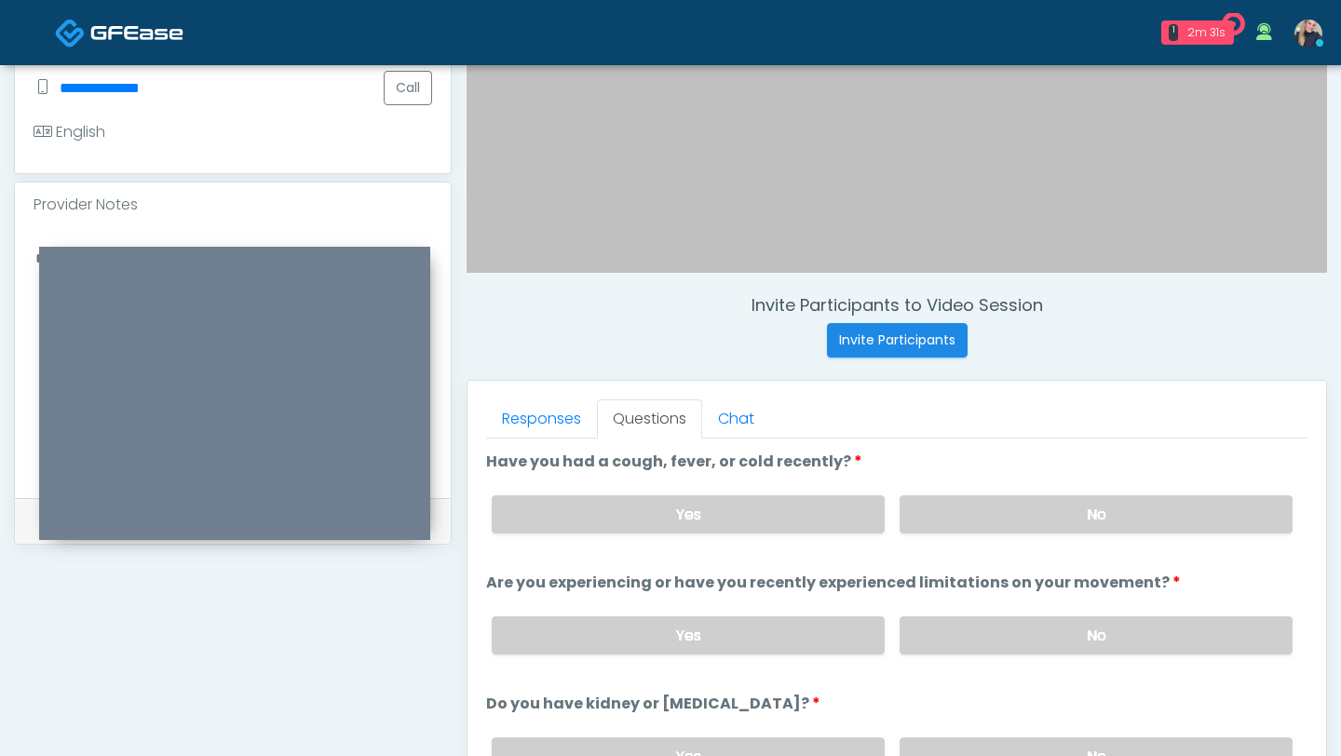
scroll to position [515, 0]
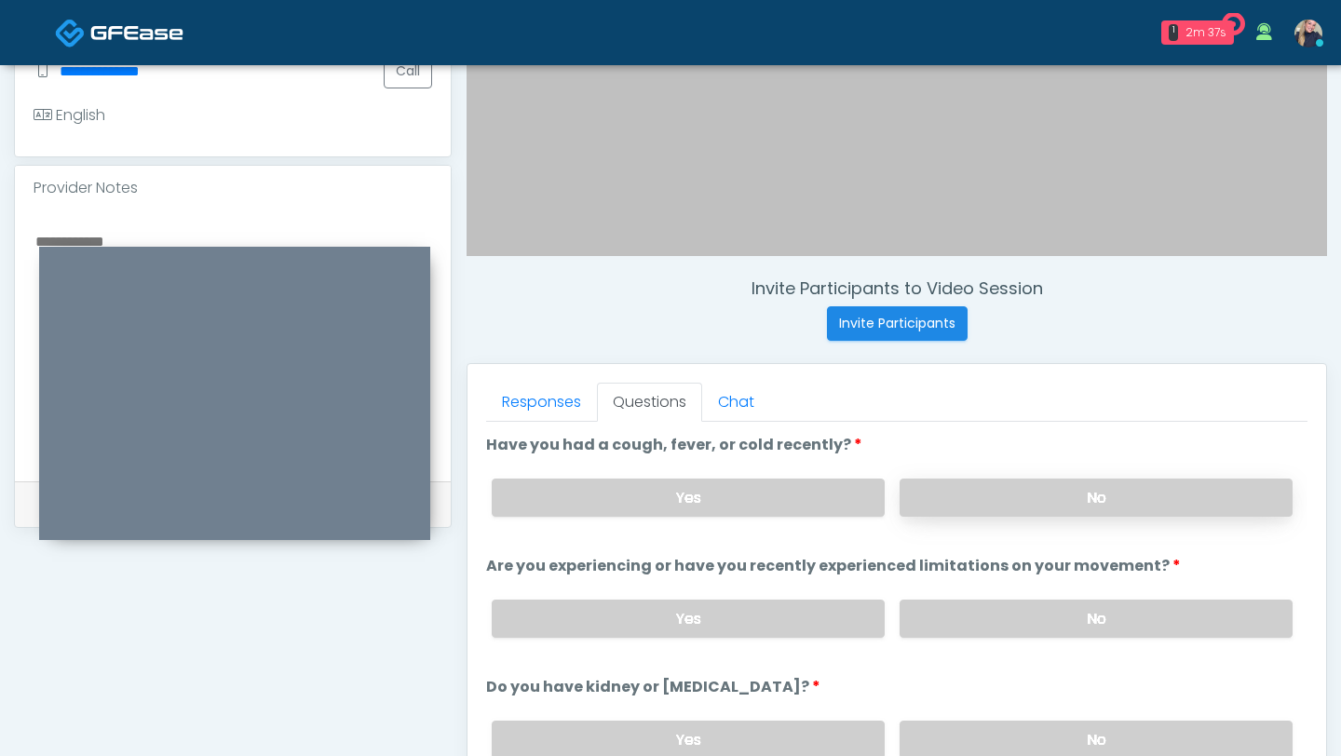
click at [1061, 497] on label "No" at bounding box center [1095, 498] width 393 height 38
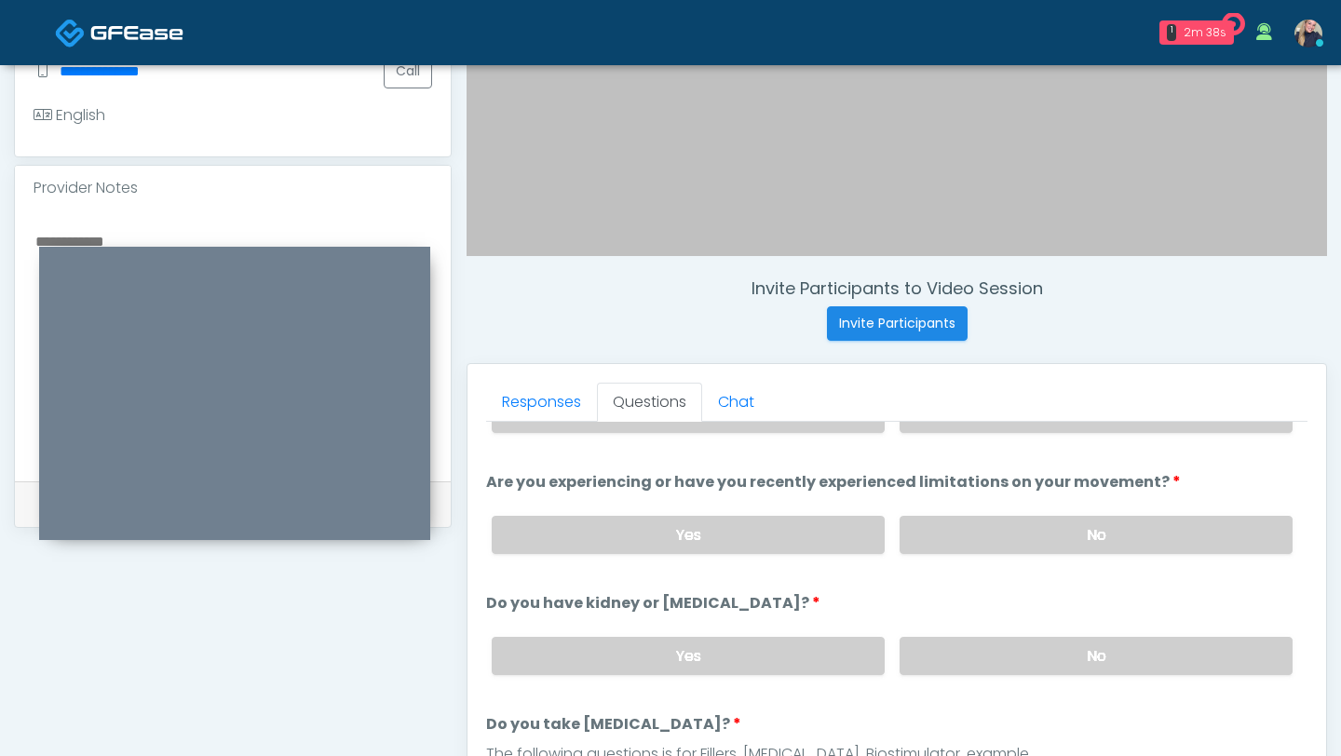
scroll to position [85, 0]
click at [1067, 523] on label "No" at bounding box center [1095, 534] width 393 height 38
click at [1108, 653] on label "No" at bounding box center [1095, 655] width 393 height 38
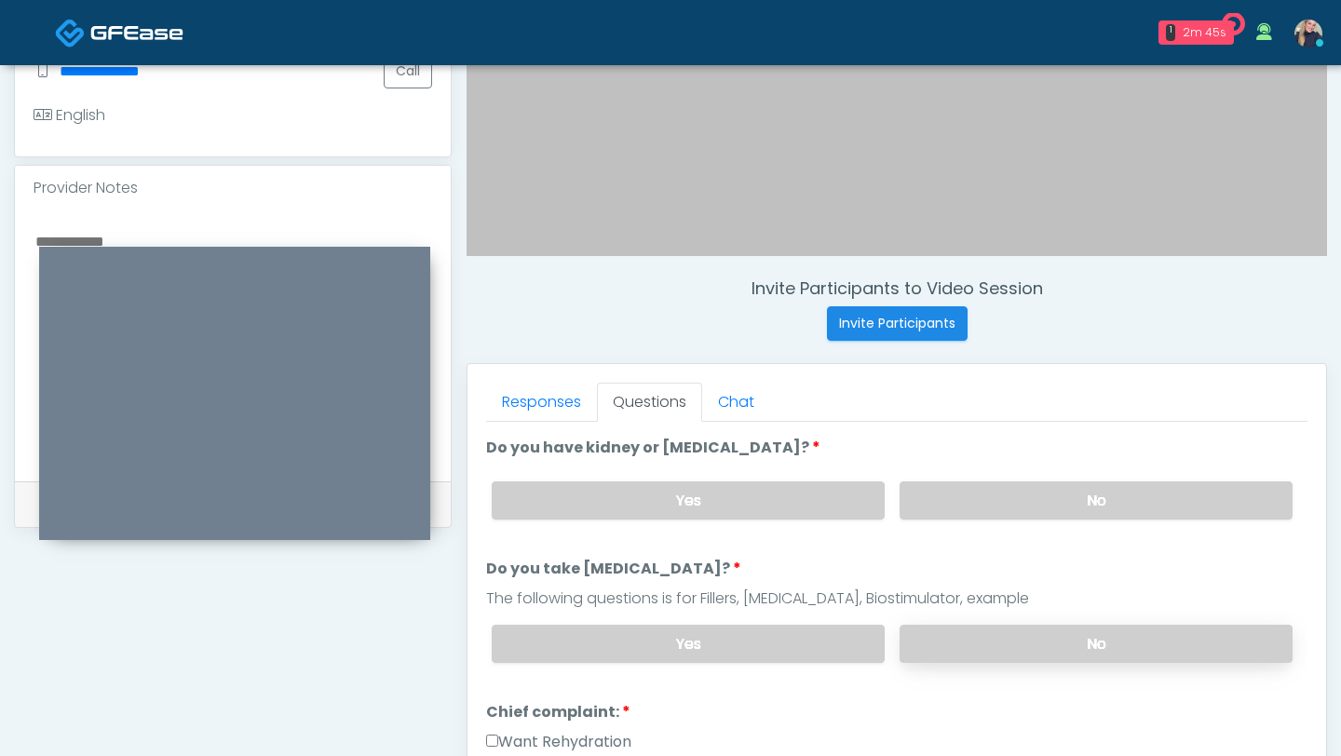
click at [1114, 634] on label "No" at bounding box center [1095, 644] width 393 height 38
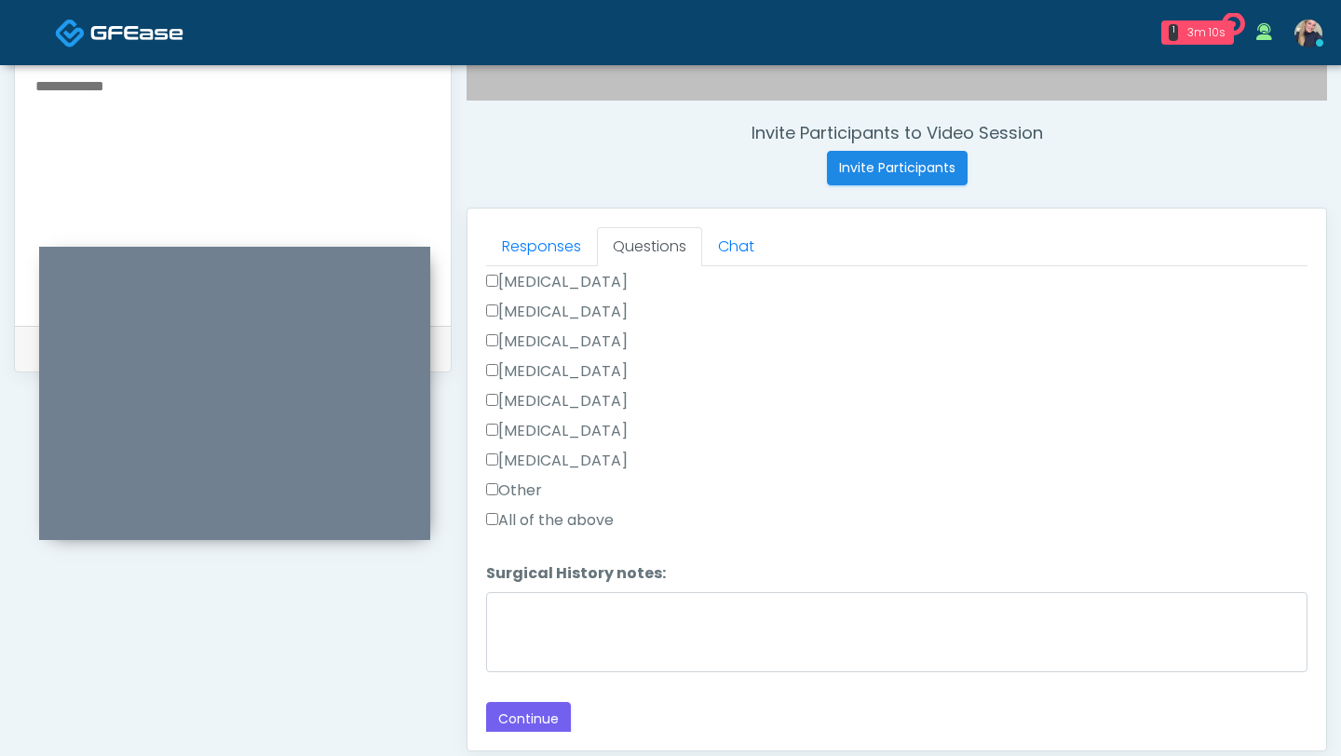
scroll to position [679, 0]
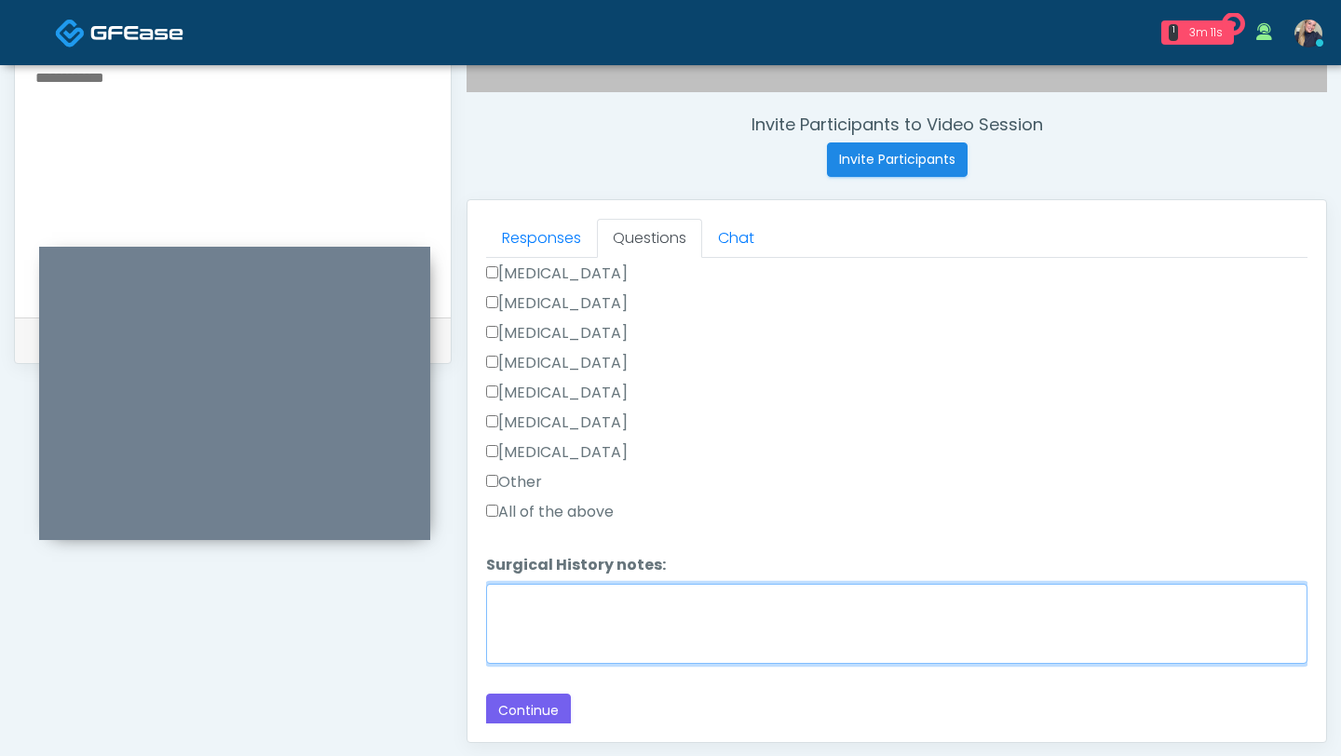
click at [704, 584] on textarea "Surgical History notes:" at bounding box center [896, 624] width 821 height 80
type textarea "*"
type textarea "**********"
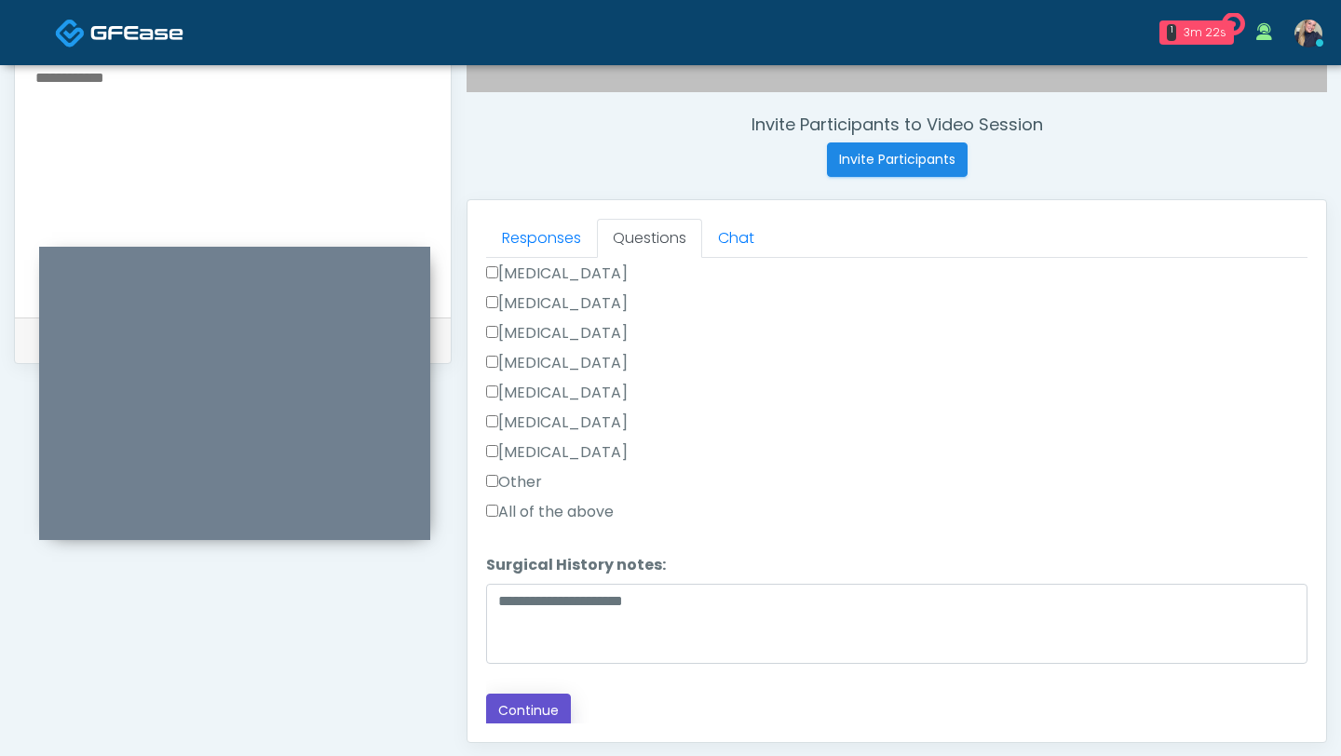
click at [540, 711] on button "Continue" at bounding box center [528, 711] width 85 height 34
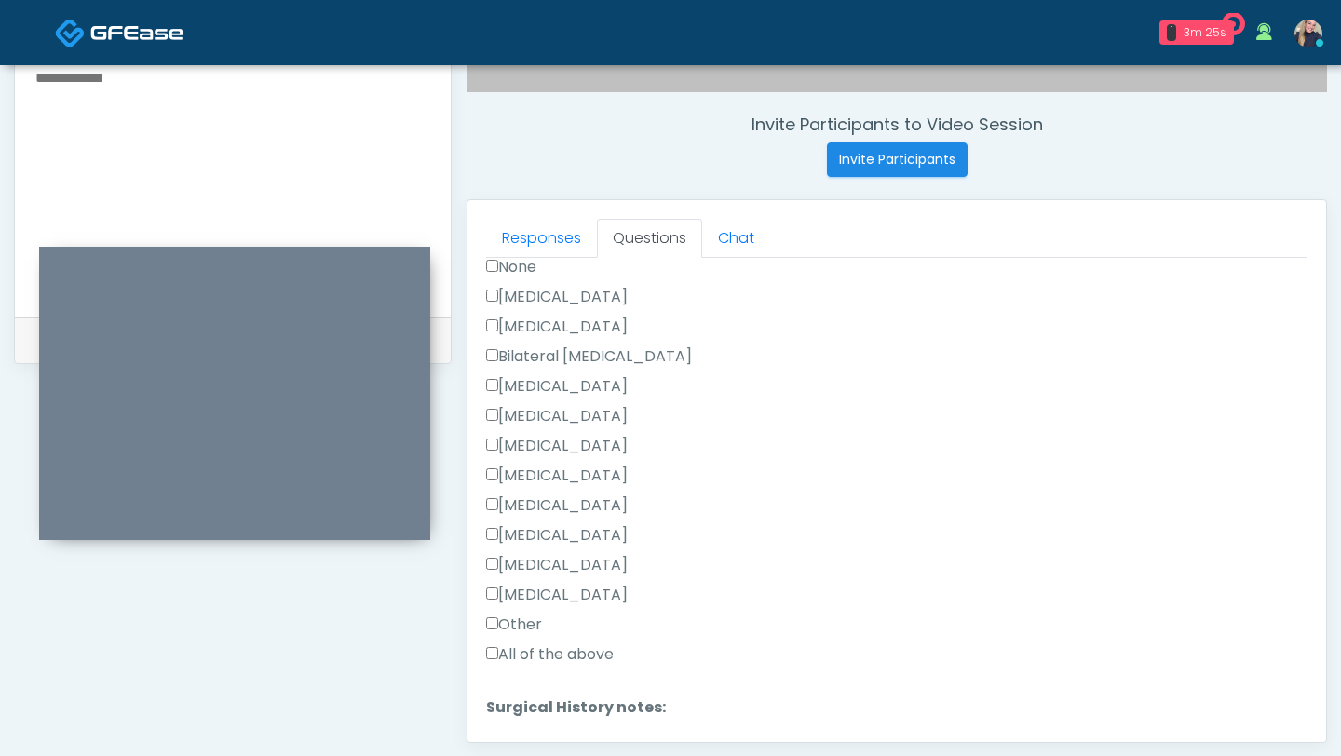
scroll to position [1034, 0]
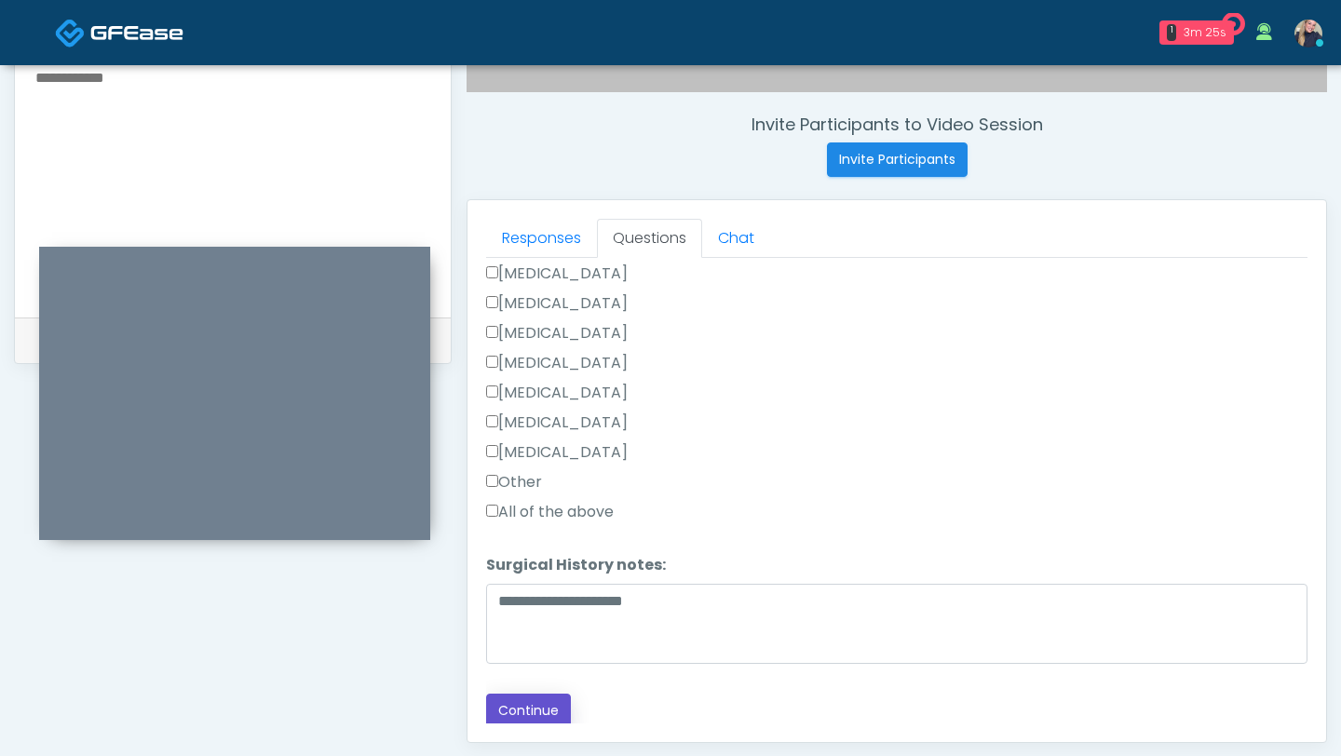
click at [542, 709] on button "Continue" at bounding box center [528, 711] width 85 height 34
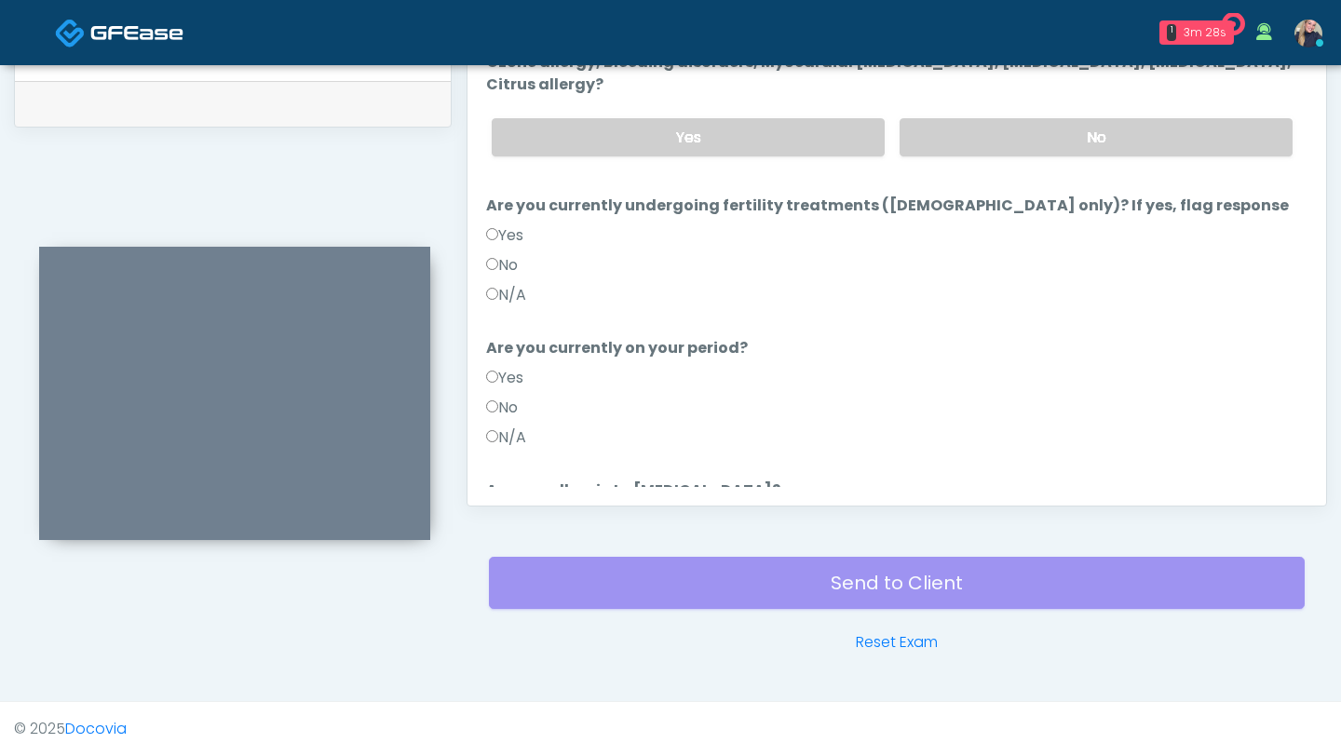
scroll to position [0, 0]
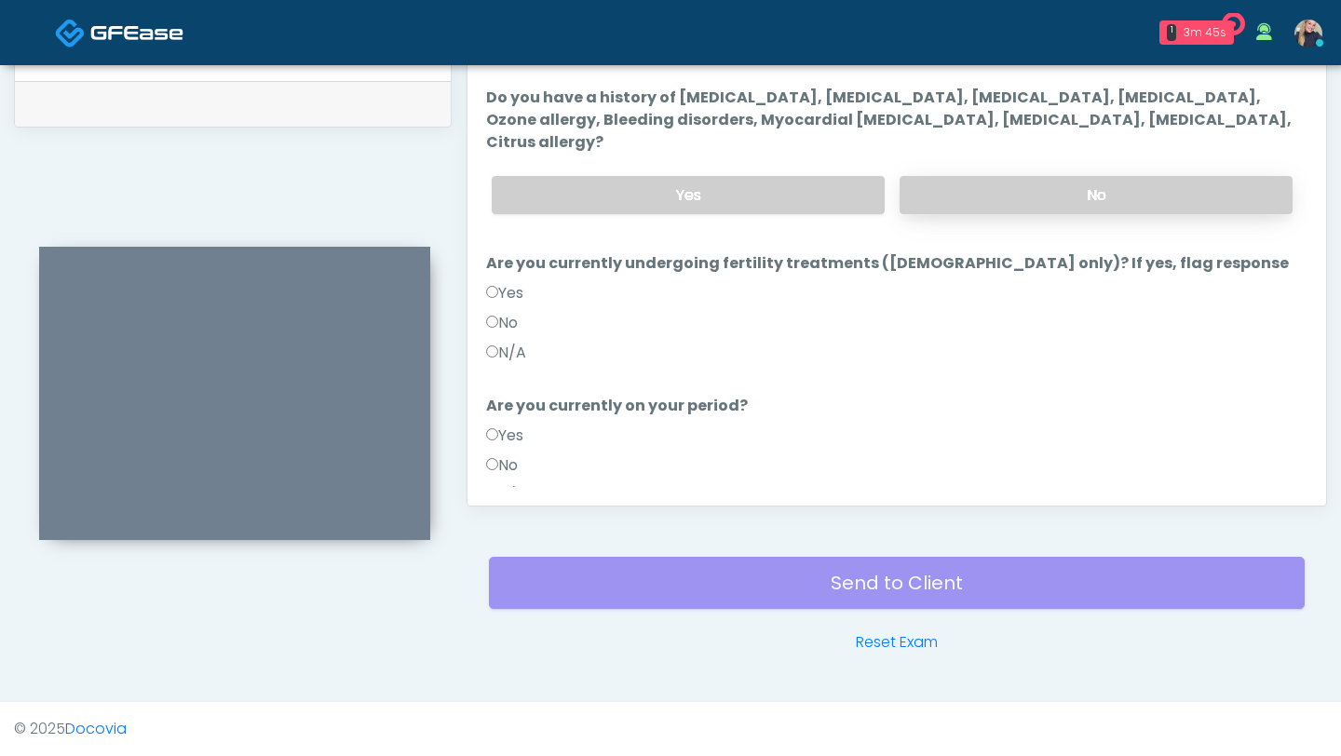
click at [1047, 176] on label "No" at bounding box center [1095, 195] width 393 height 38
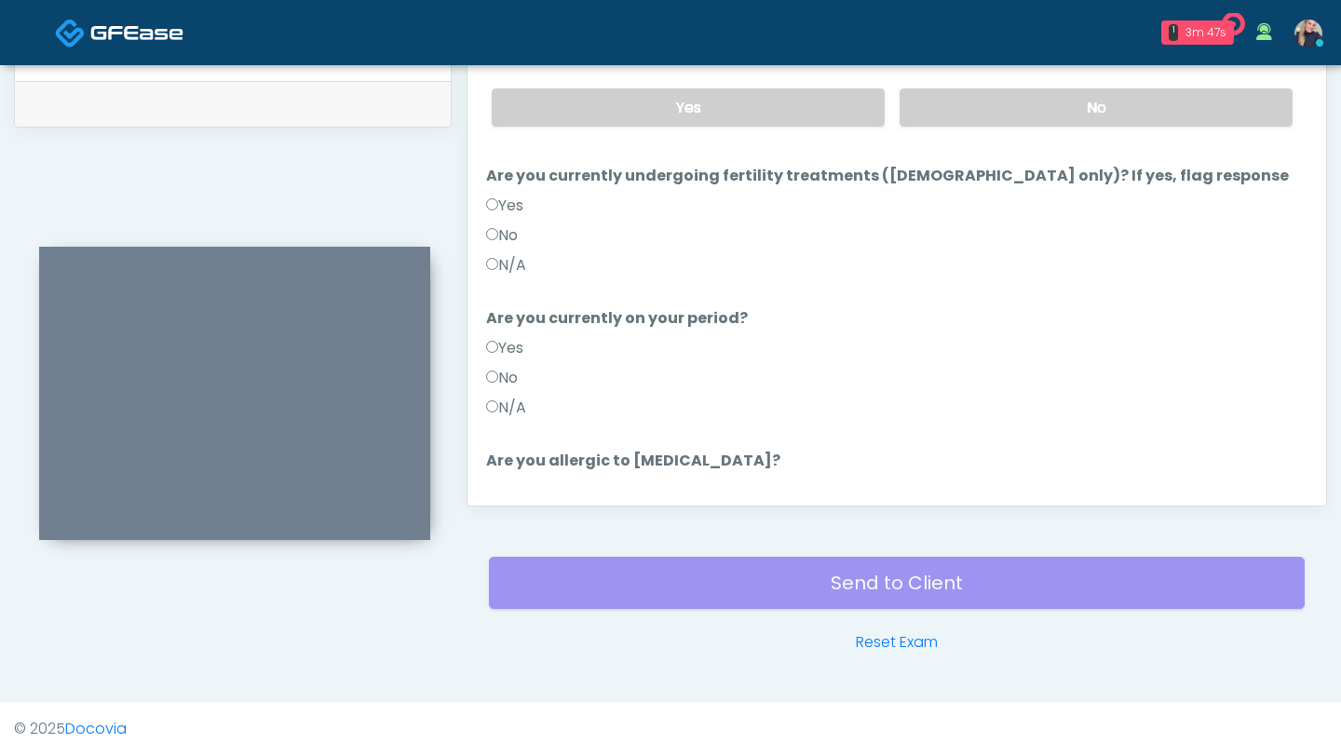
scroll to position [89, 0]
click at [500, 395] on label "N/A" at bounding box center [506, 406] width 40 height 22
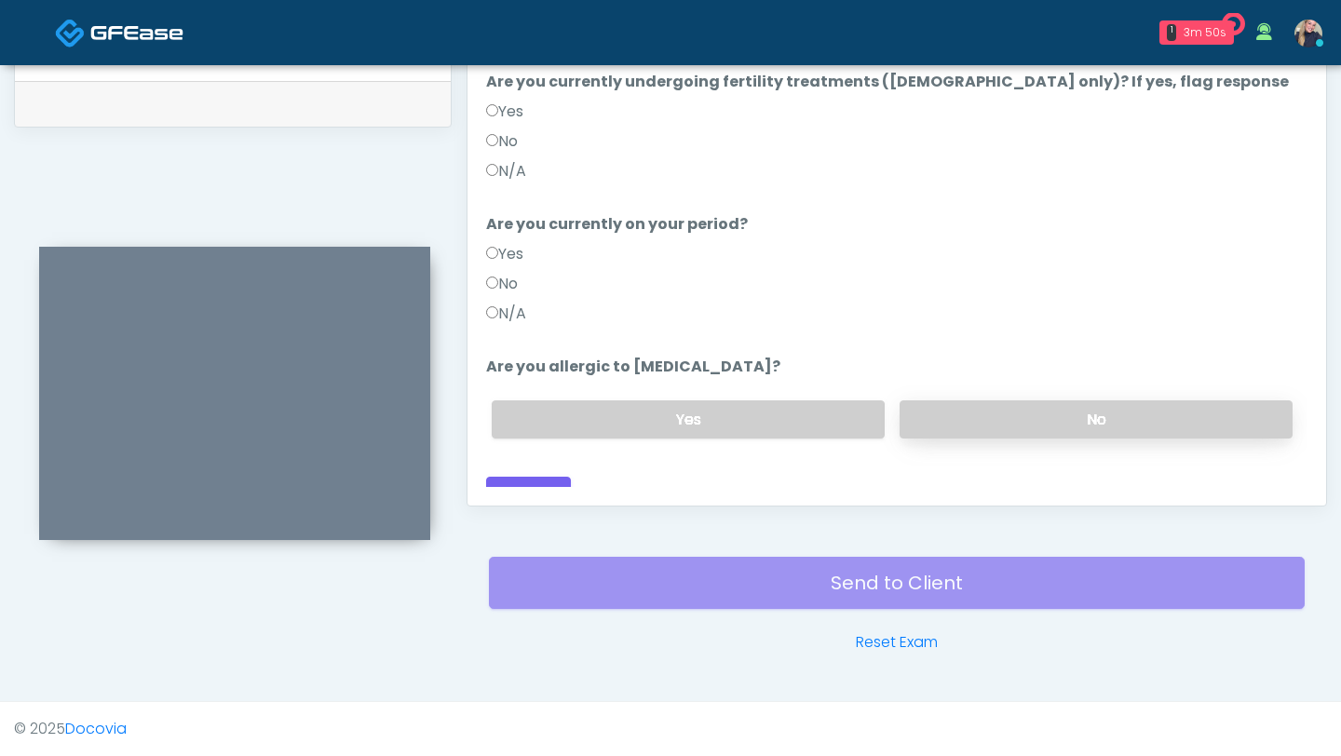
click at [1017, 400] on label "No" at bounding box center [1095, 419] width 393 height 38
click at [549, 477] on button "Continue" at bounding box center [528, 494] width 85 height 34
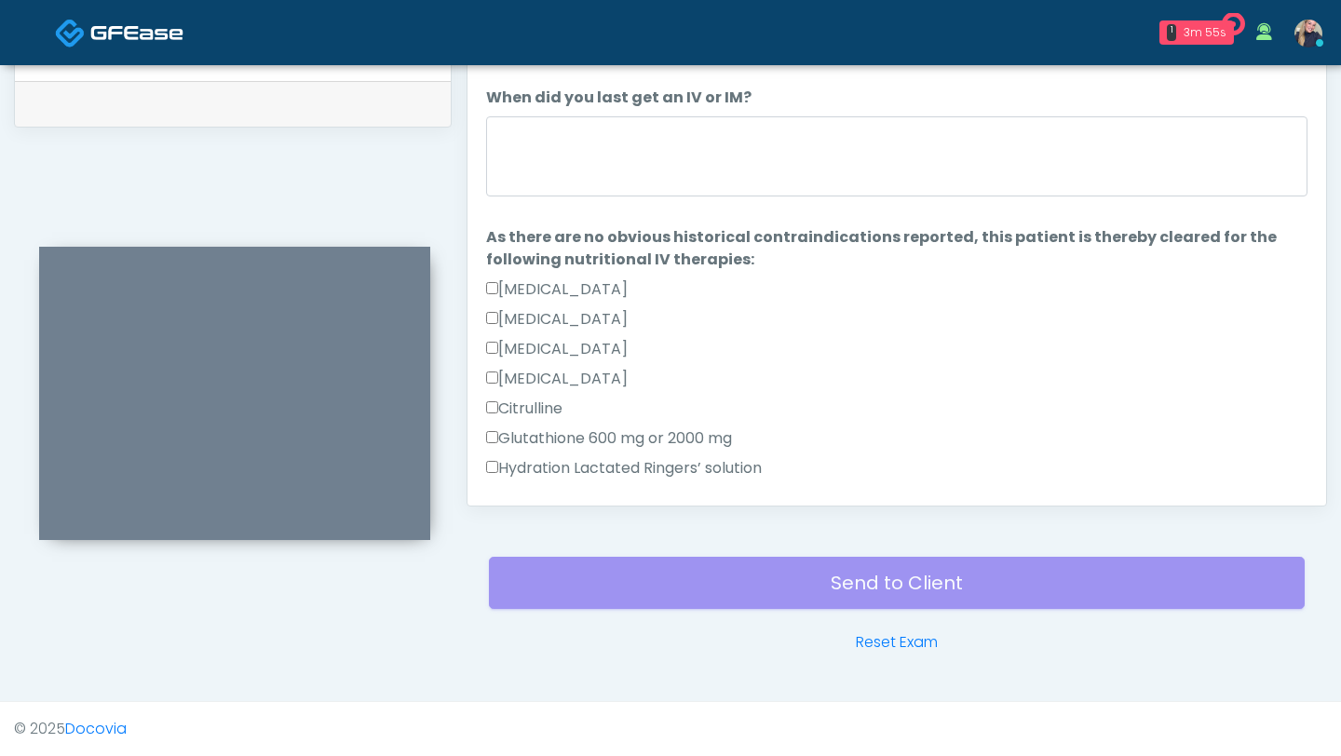
scroll to position [910, 0]
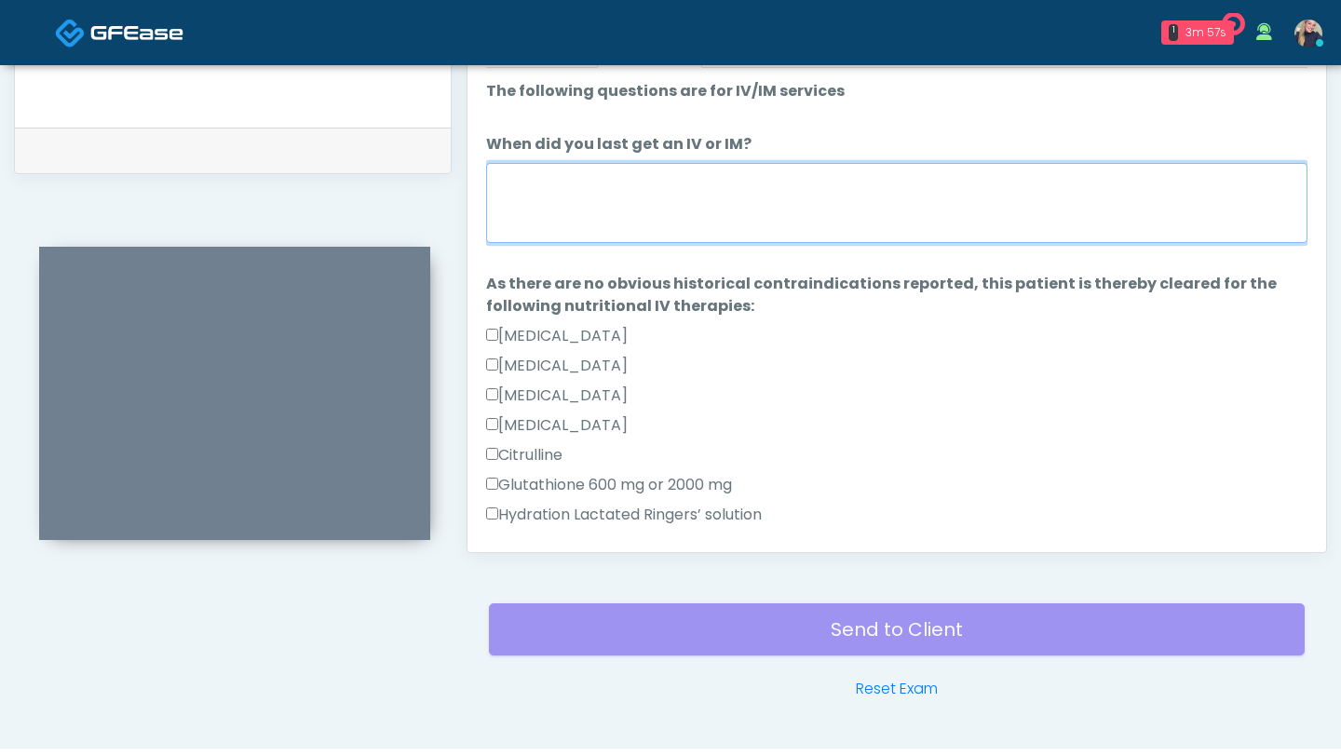
click at [871, 208] on textarea "When did you last get an IV or IM?" at bounding box center [896, 203] width 821 height 80
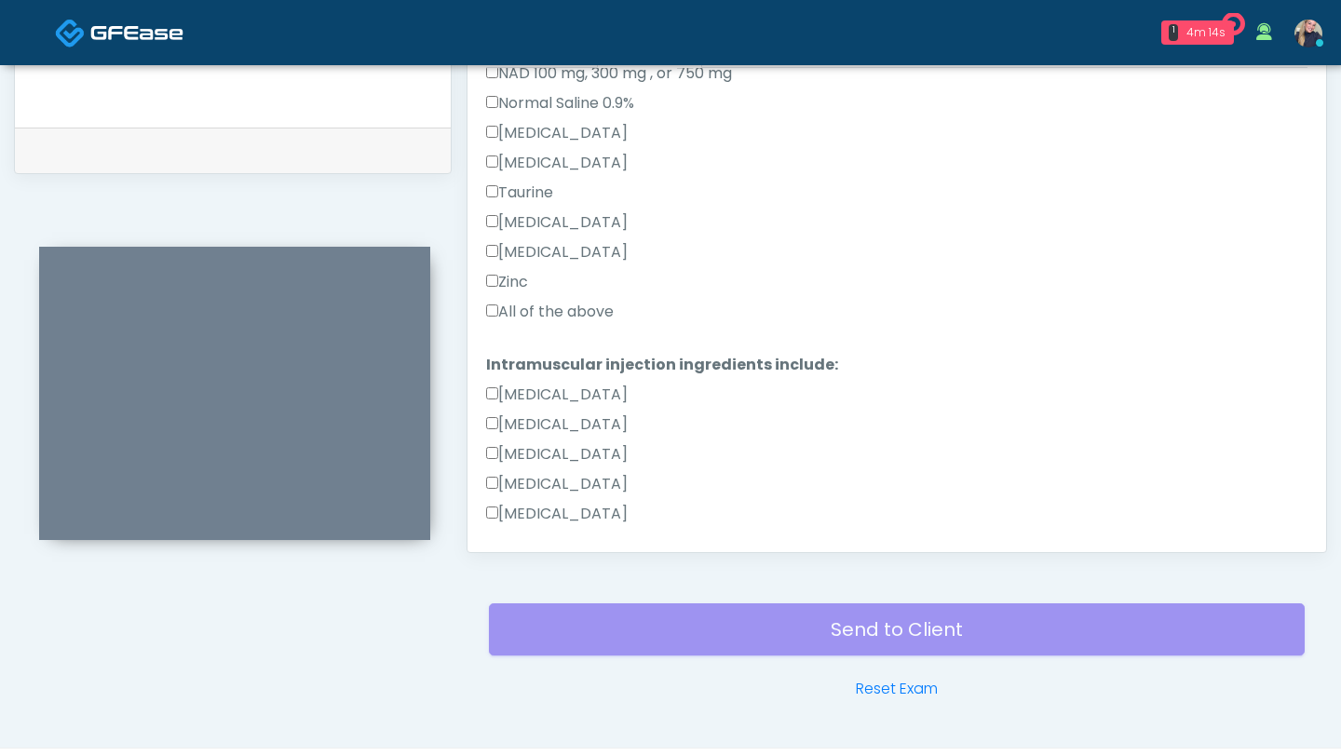
scroll to position [651, 0]
type textarea "**********"
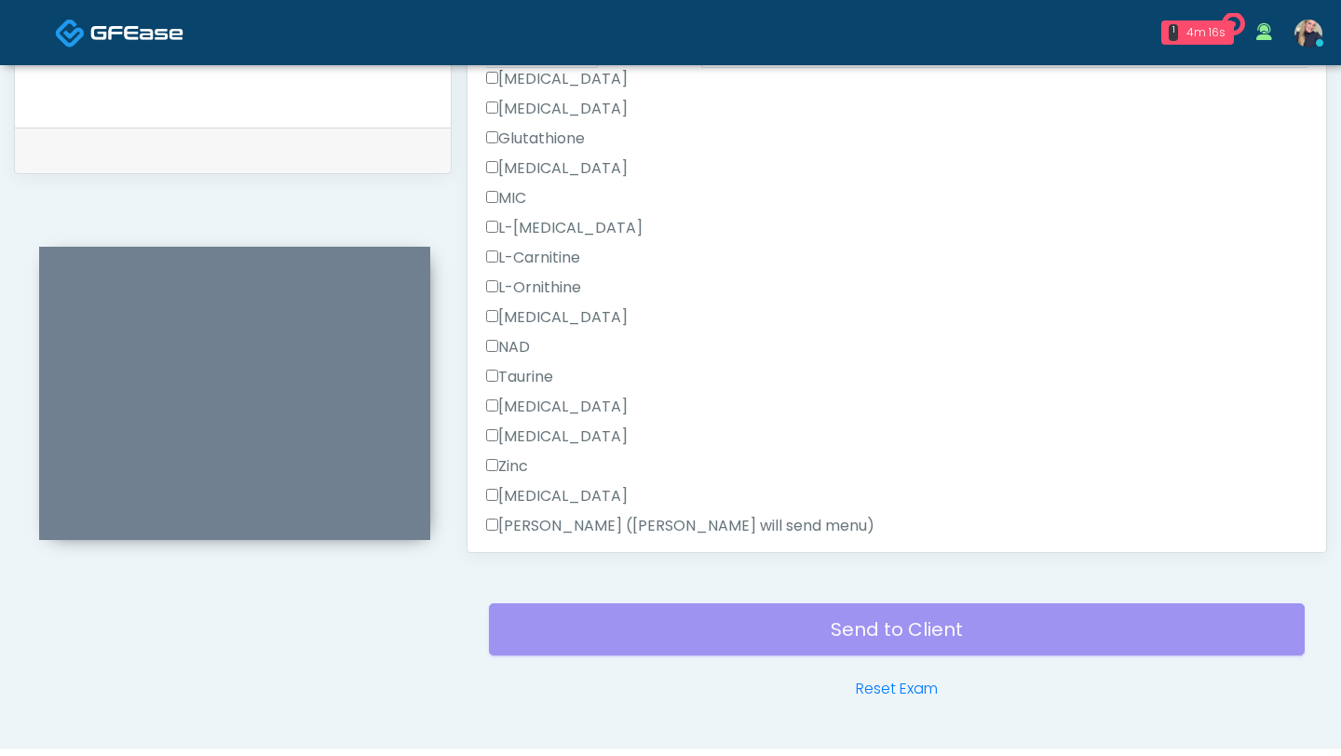
scroll to position [1182, 0]
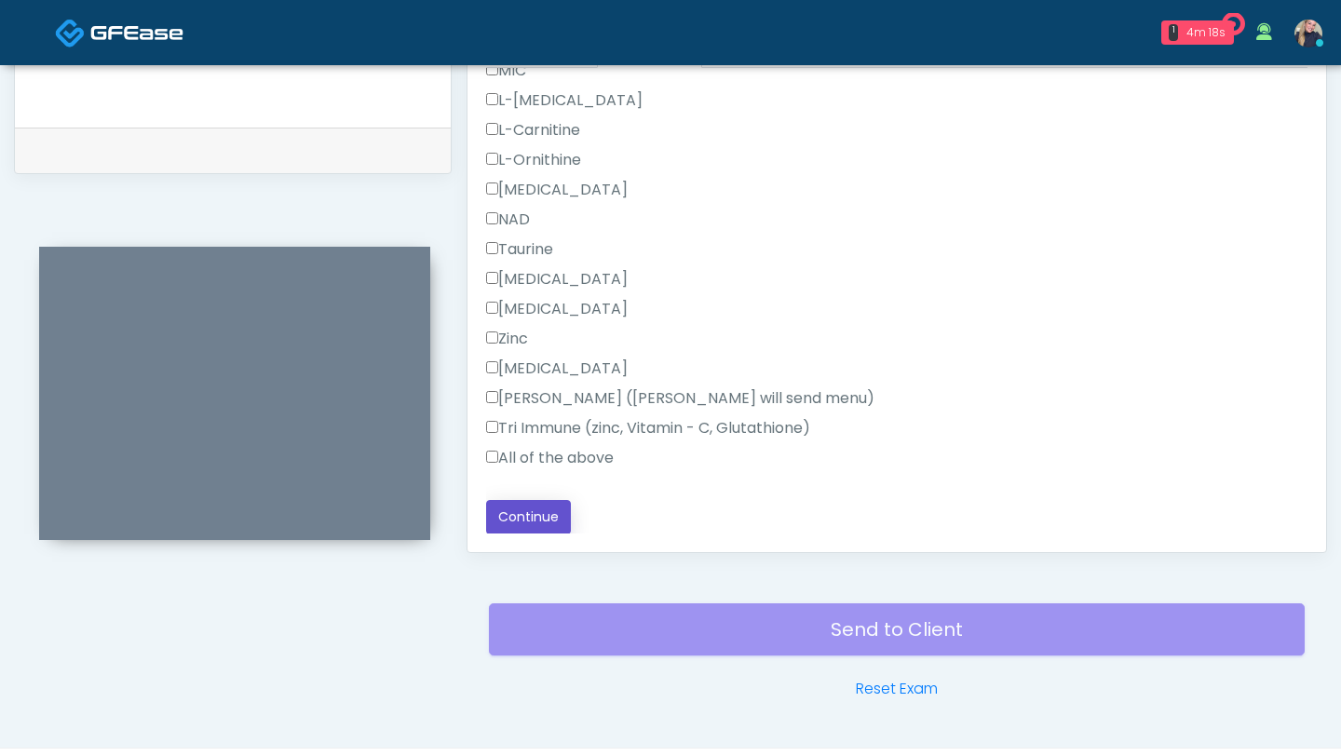
click at [520, 514] on button "Continue" at bounding box center [528, 517] width 85 height 34
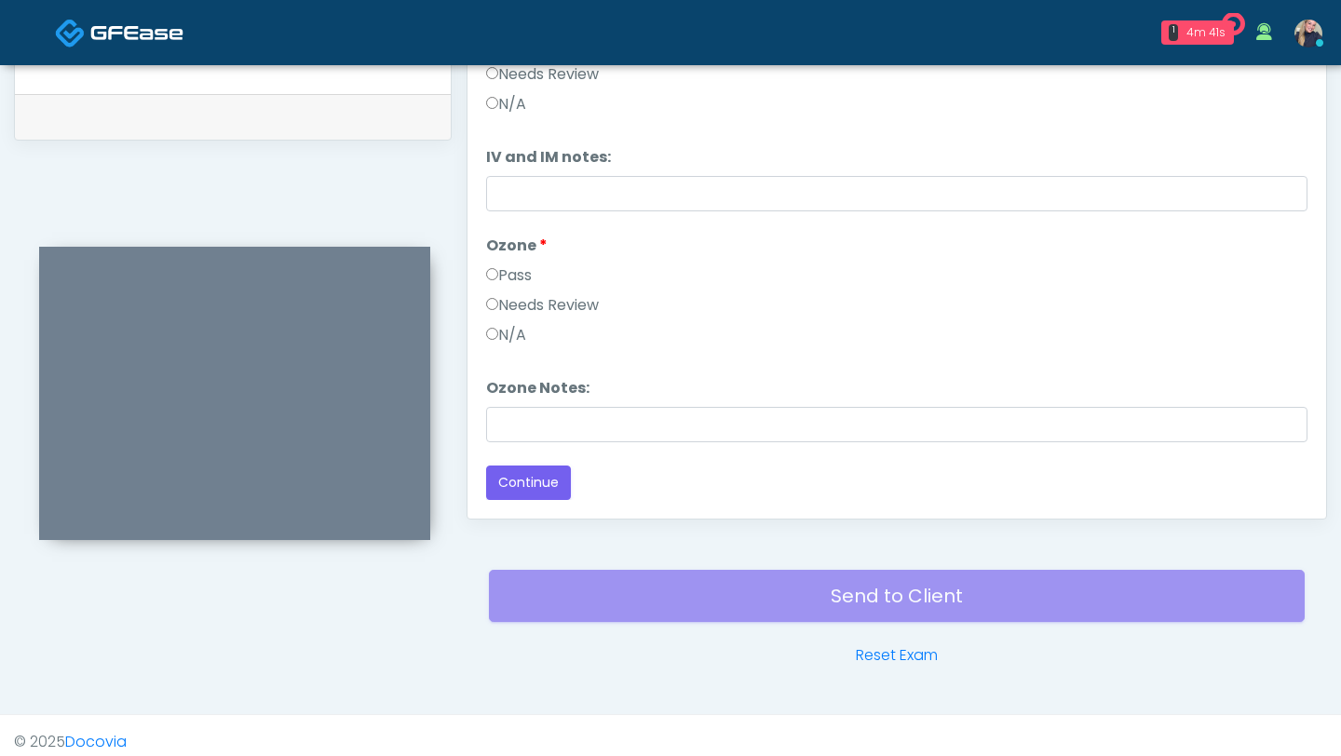
scroll to position [915, 0]
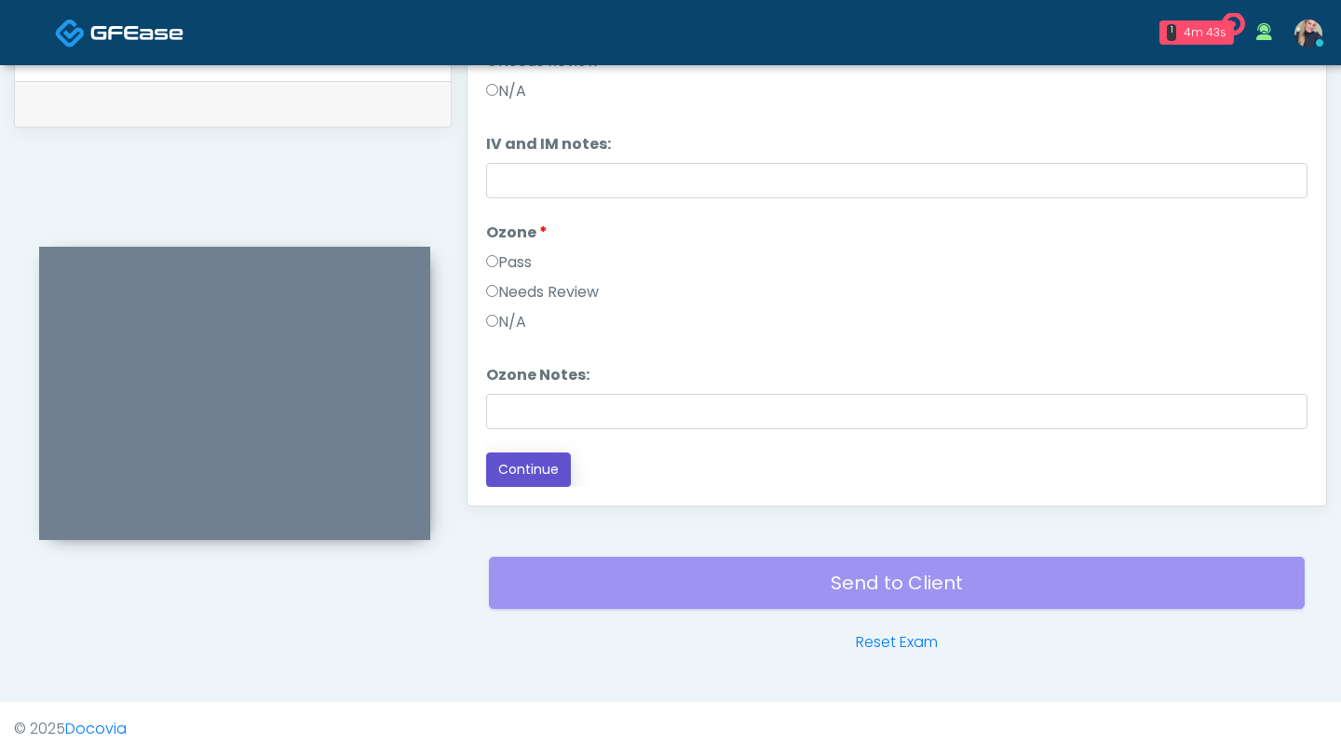
click at [551, 467] on button "Continue" at bounding box center [528, 470] width 85 height 34
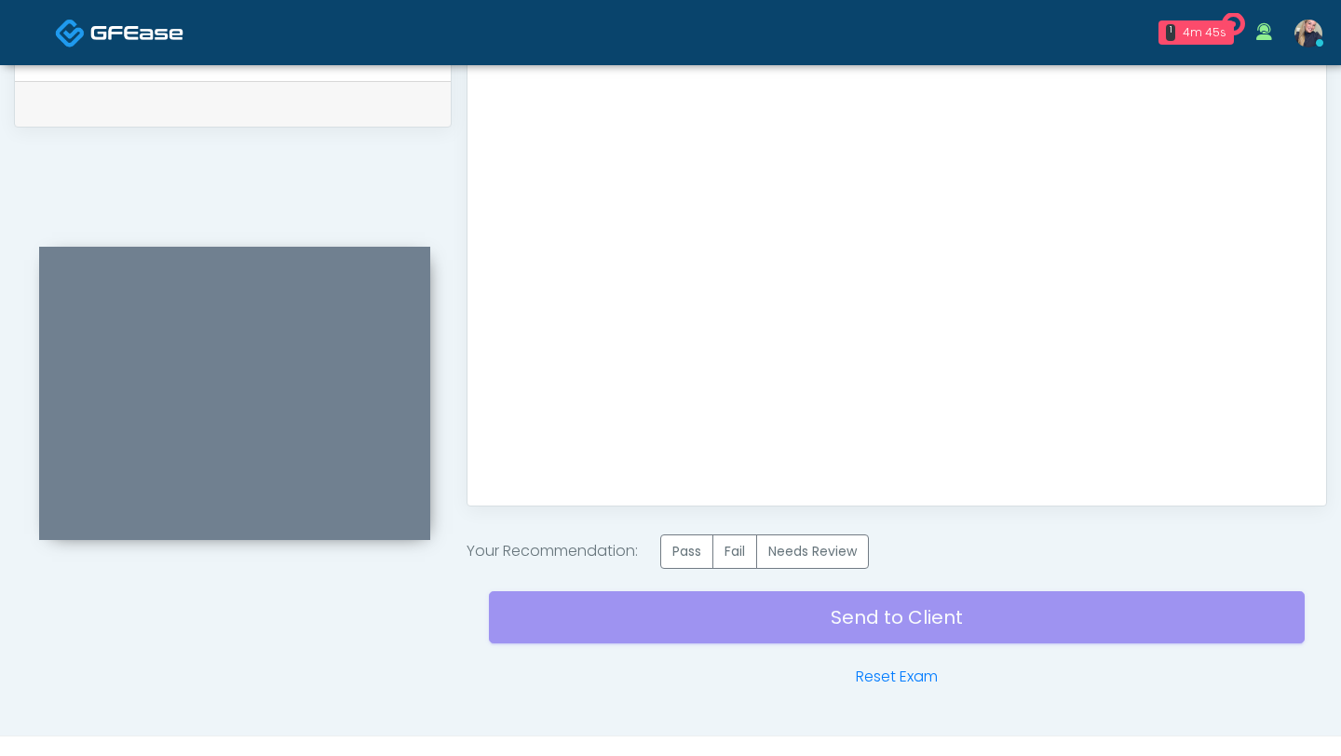
scroll to position [0, 0]
click at [691, 557] on label "Pass" at bounding box center [686, 551] width 53 height 34
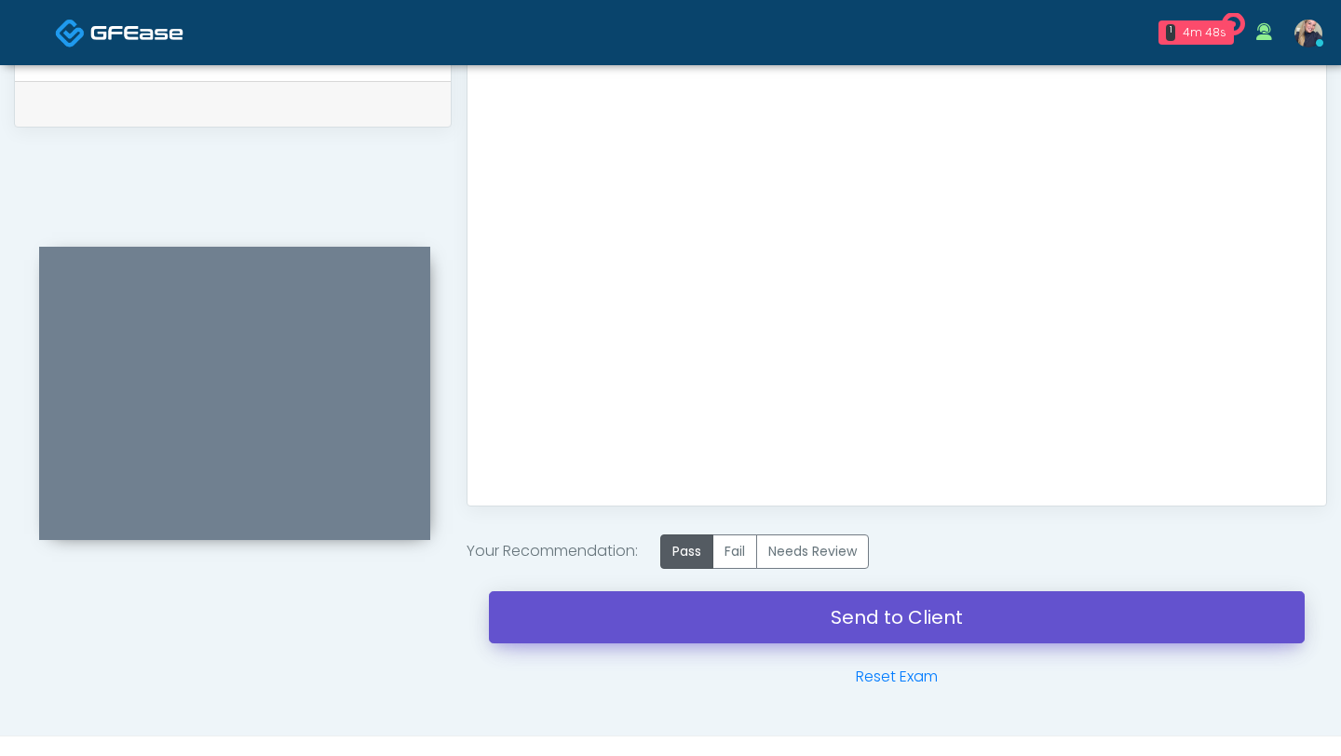
click at [813, 632] on link "Send to Client" at bounding box center [897, 617] width 816 height 52
